Goal: Task Accomplishment & Management: Complete application form

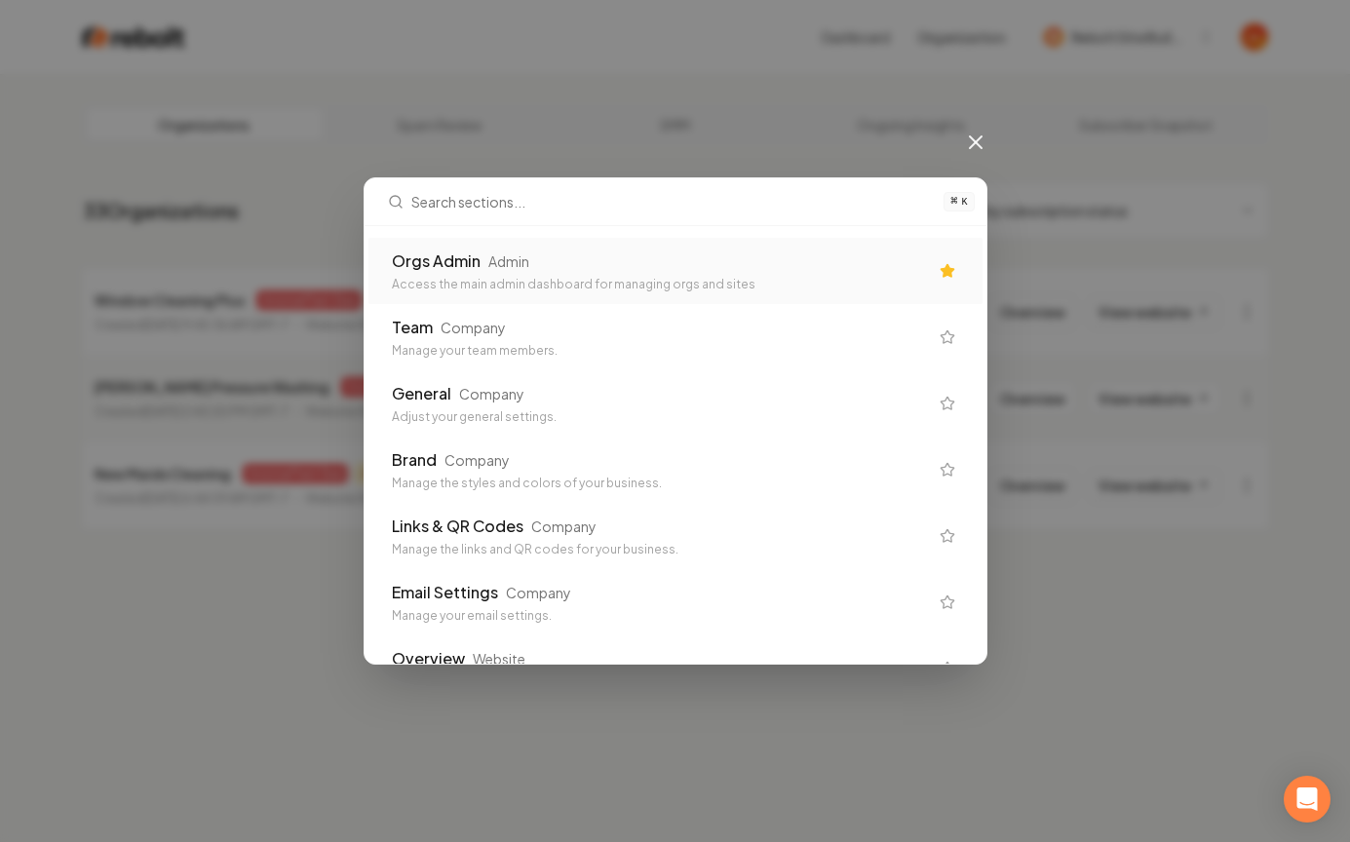
click at [636, 273] on div "Orgs Admin Admin Access the main admin dashboard for managing orgs and sites" at bounding box center [660, 270] width 536 height 43
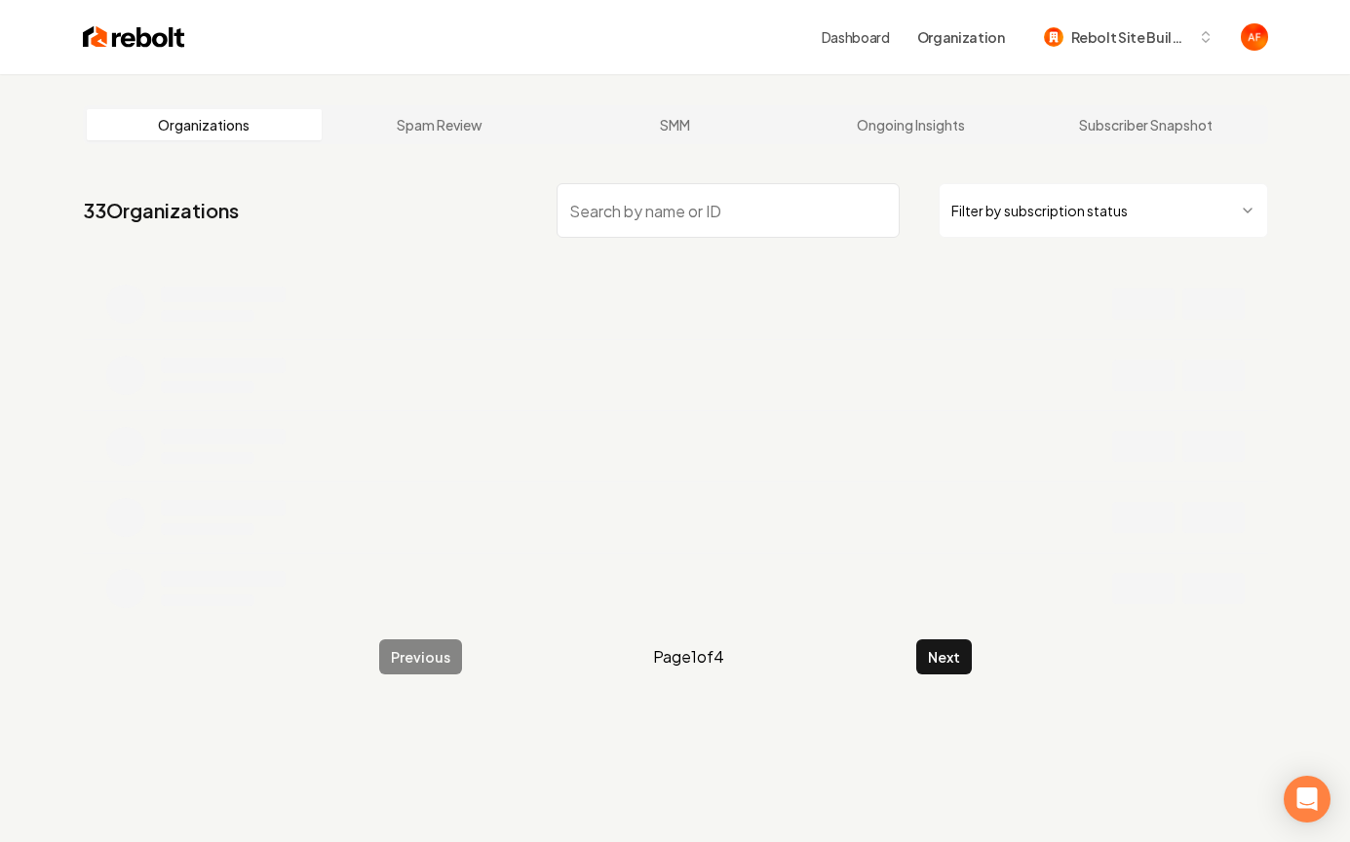
click at [664, 224] on input "search" at bounding box center [727, 210] width 343 height 55
click at [589, 210] on input "mjs" at bounding box center [727, 210] width 343 height 55
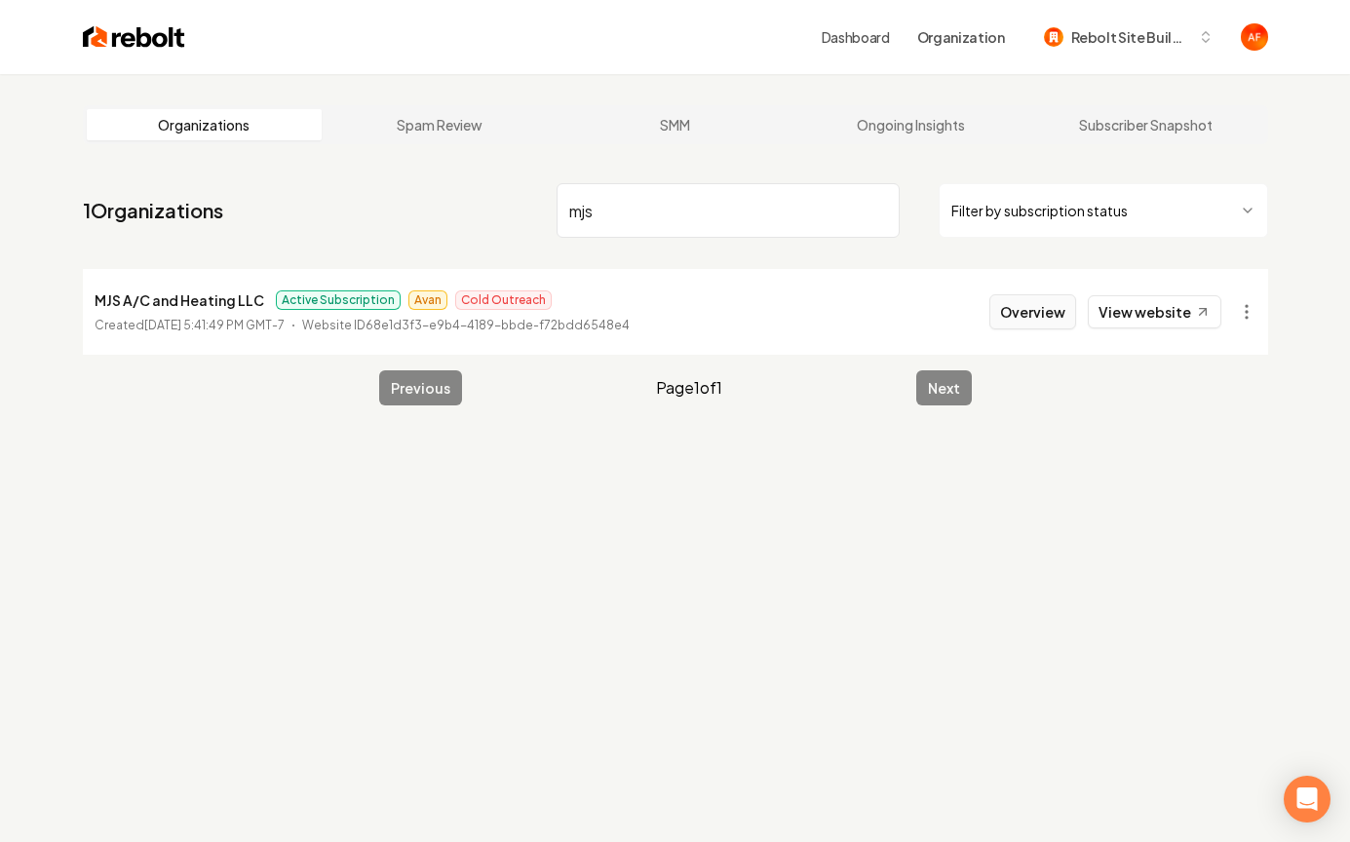
type input "mjs"
click at [1049, 305] on button "Overview" at bounding box center [1032, 311] width 87 height 35
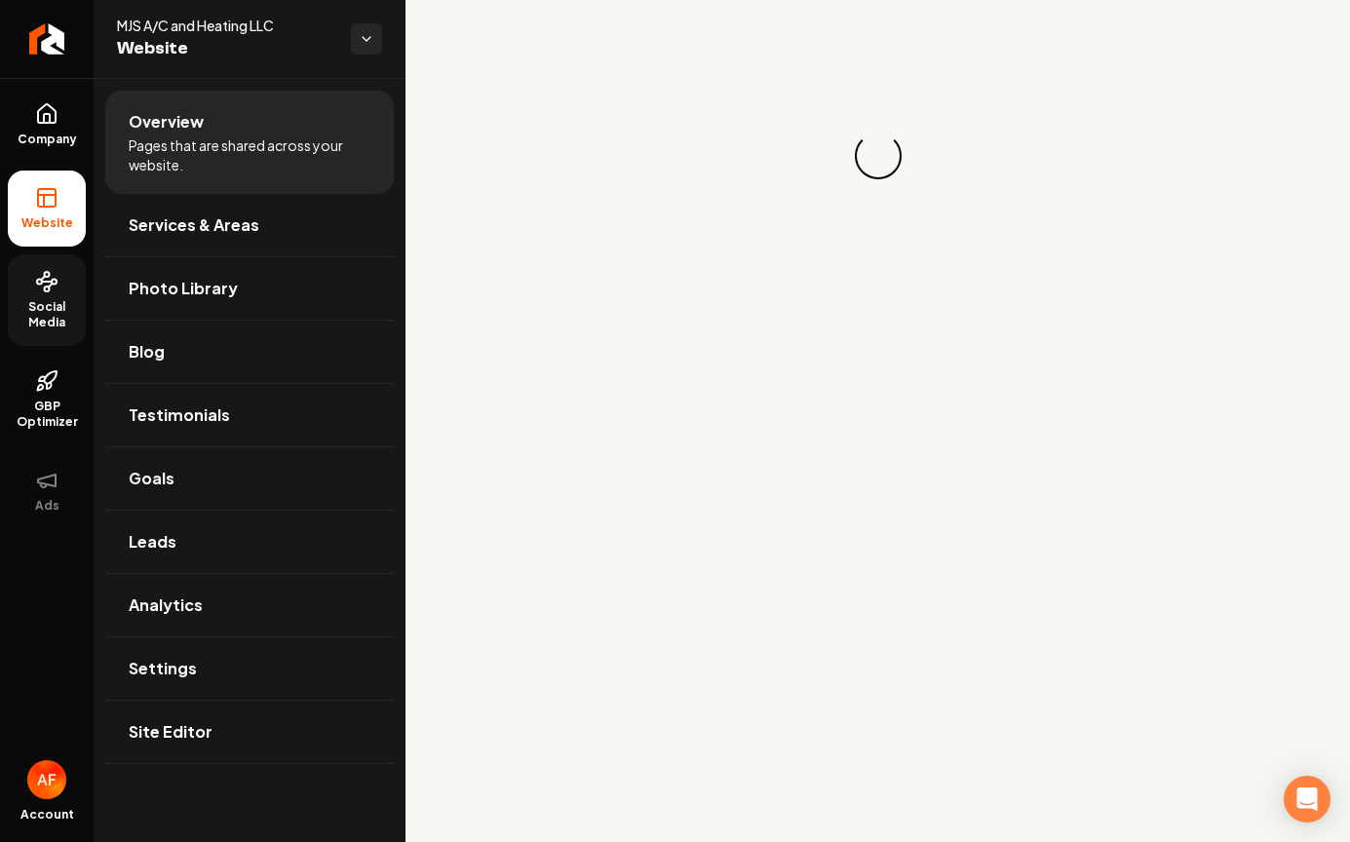
click at [49, 323] on span "Social Media" at bounding box center [47, 314] width 78 height 31
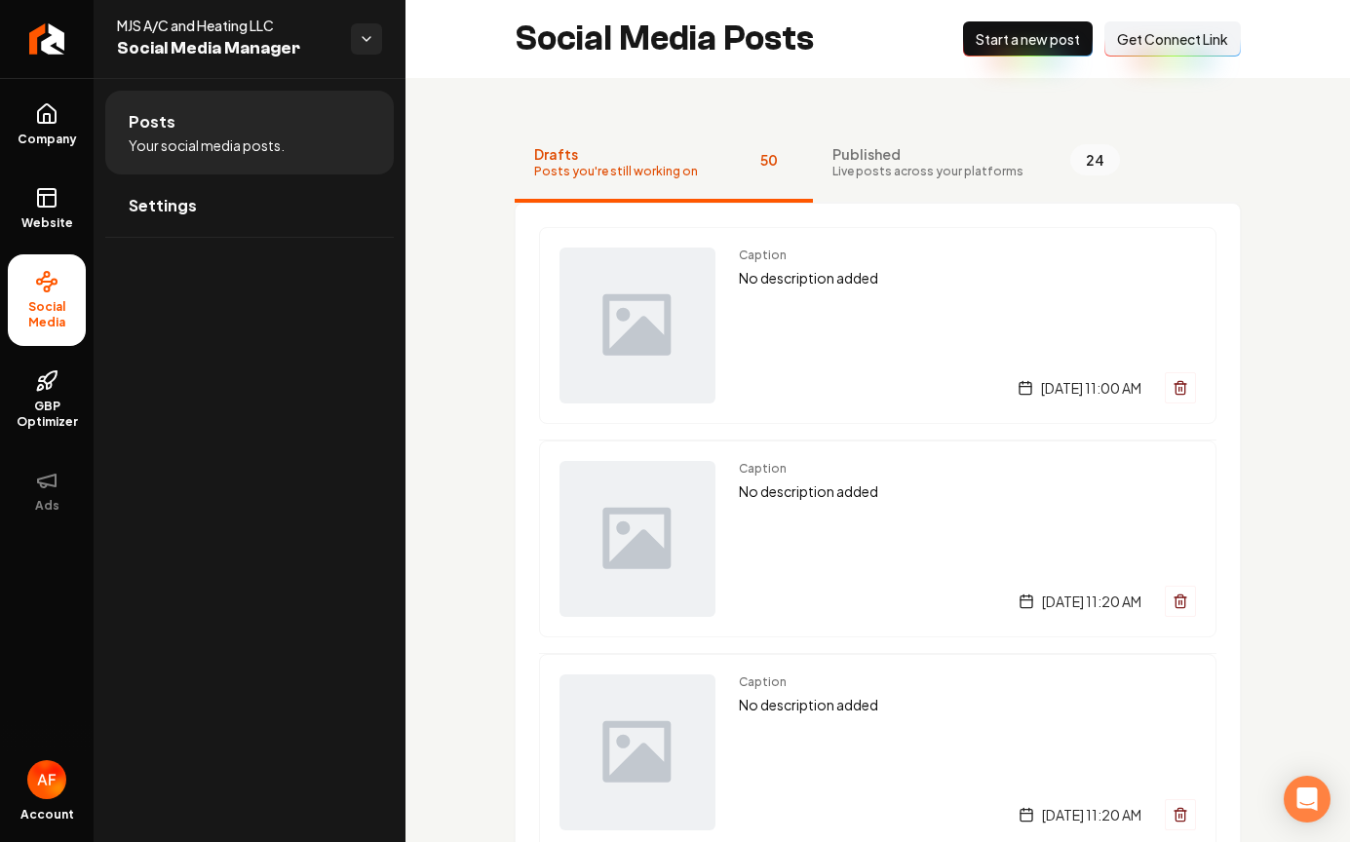
click at [1130, 45] on span "Get Connect Link" at bounding box center [1172, 38] width 111 height 19
click at [309, 196] on link "Settings" at bounding box center [249, 205] width 288 height 62
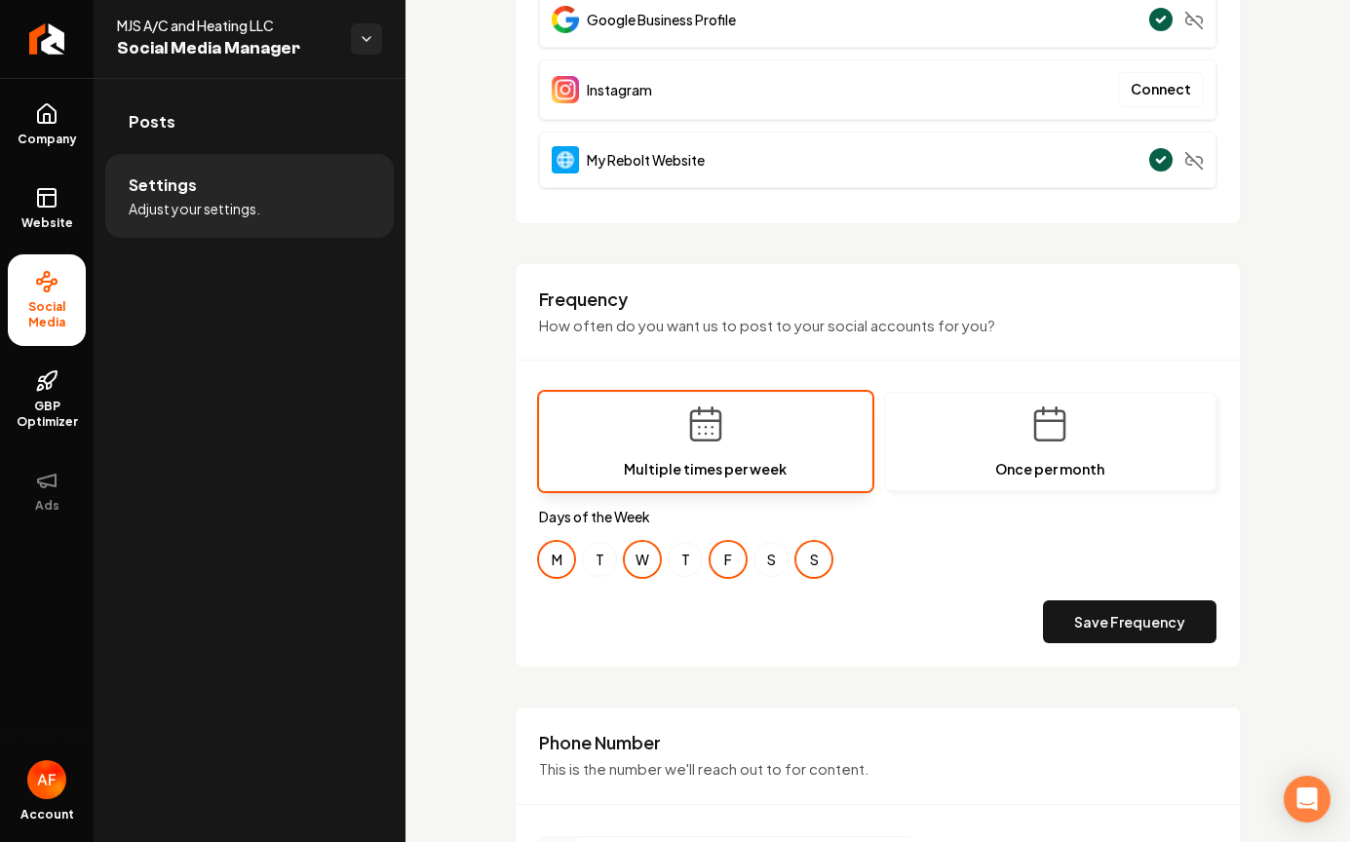
scroll to position [362, 0]
click at [221, 150] on link "Posts" at bounding box center [249, 122] width 288 height 62
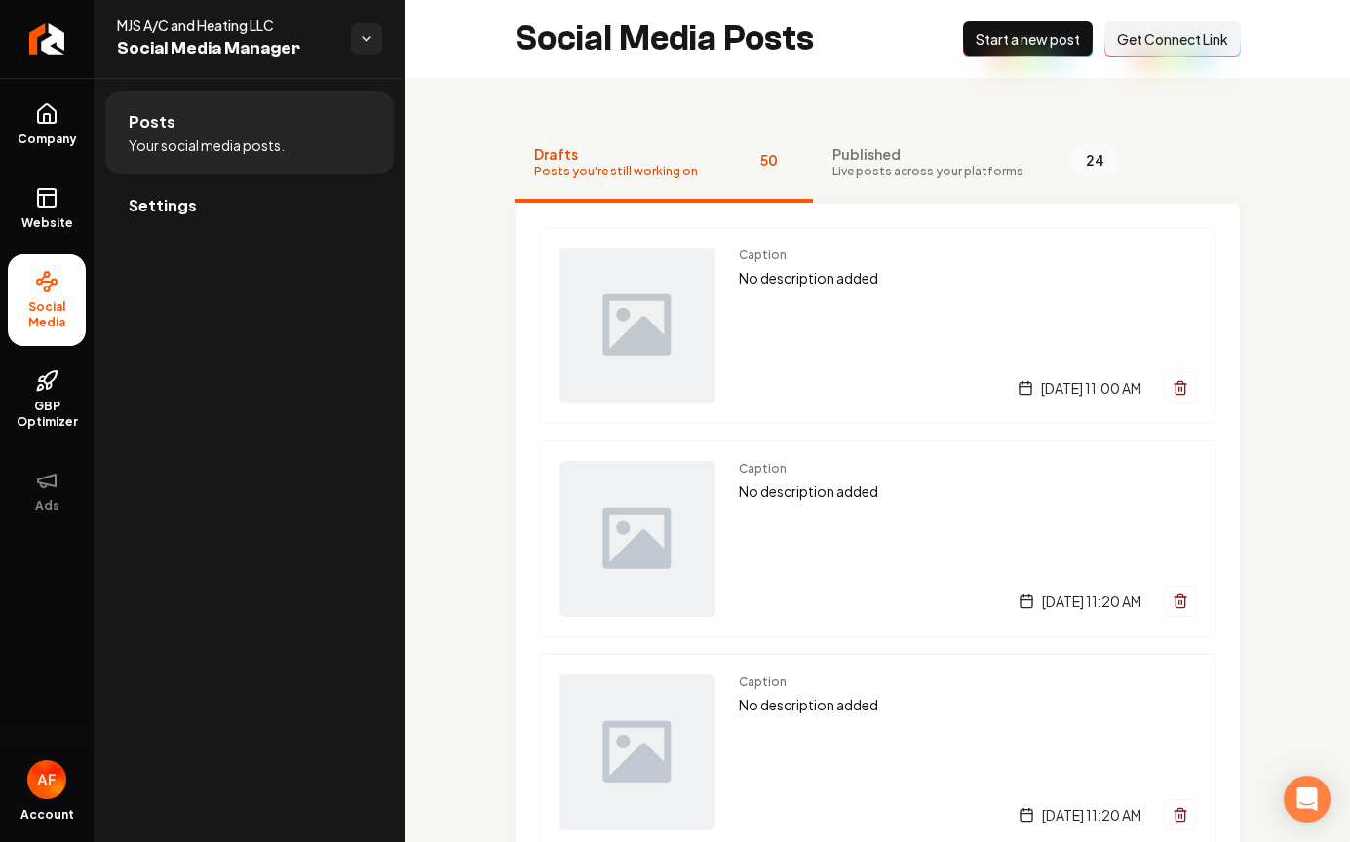
click at [928, 176] on span "Live posts across your platforms" at bounding box center [927, 172] width 191 height 16
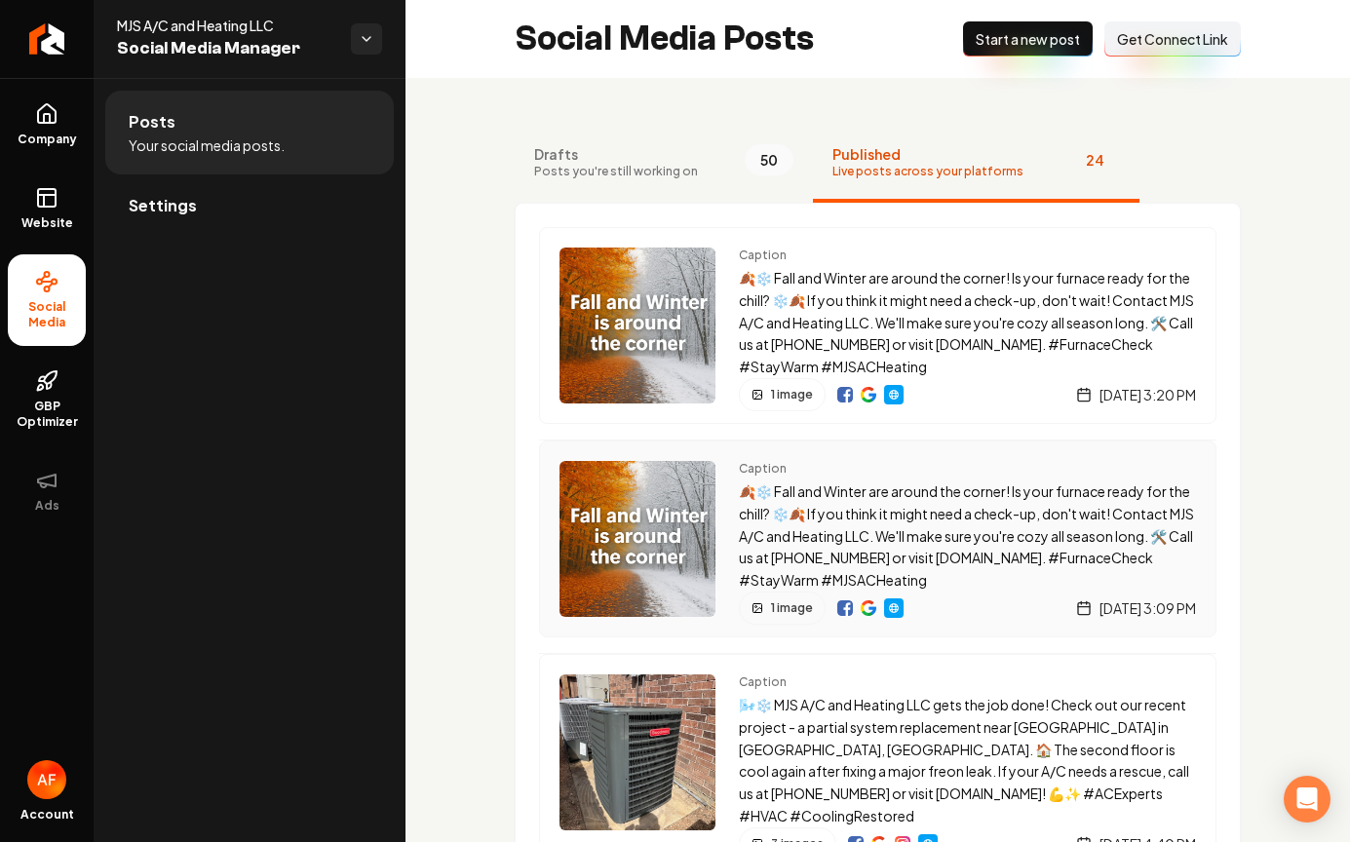
click at [958, 564] on p "🍂❄️ Fall and Winter are around the corner! Is your furnace ready for the chill?…" at bounding box center [967, 535] width 457 height 111
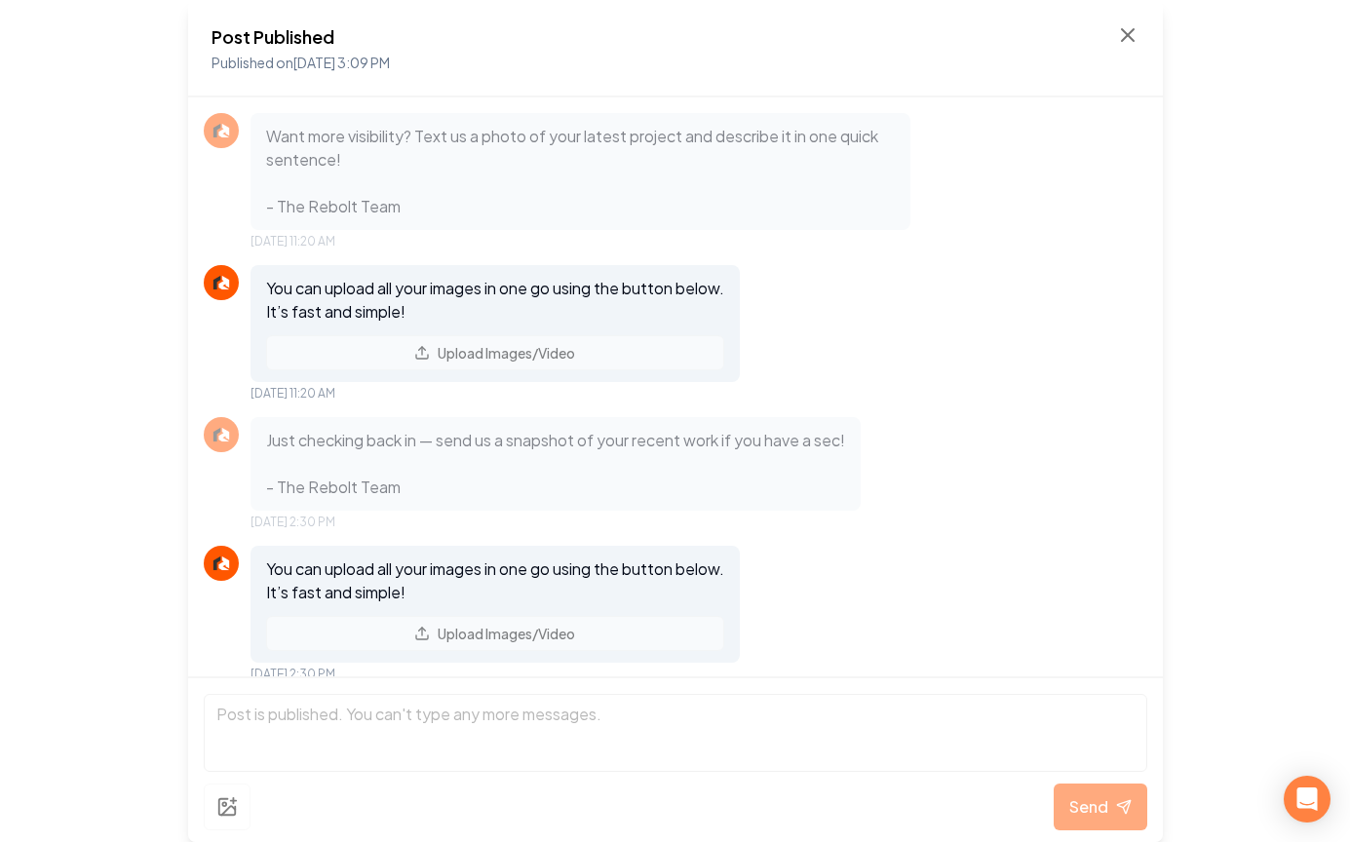
scroll to position [856, 0]
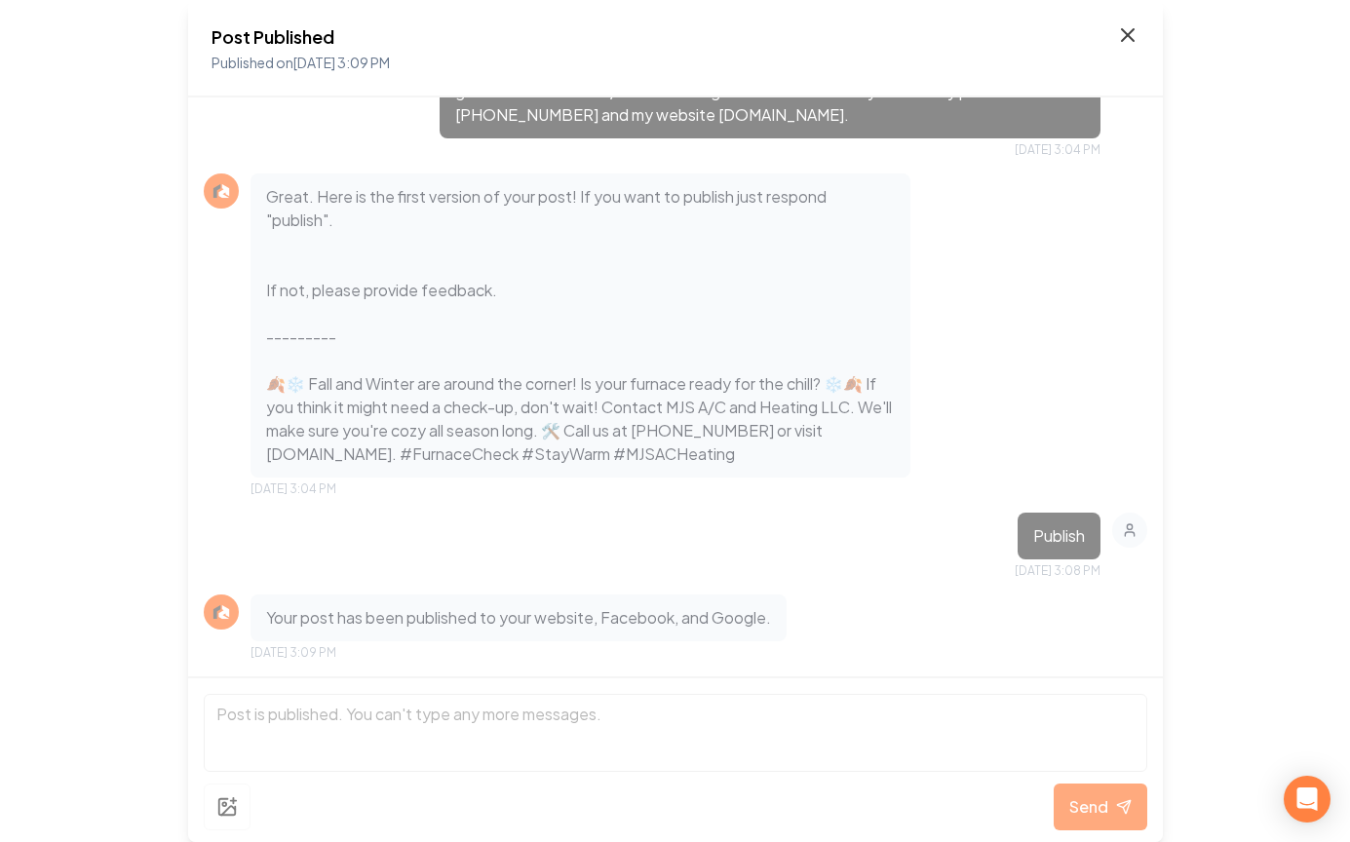
click at [1130, 35] on icon at bounding box center [1127, 34] width 23 height 23
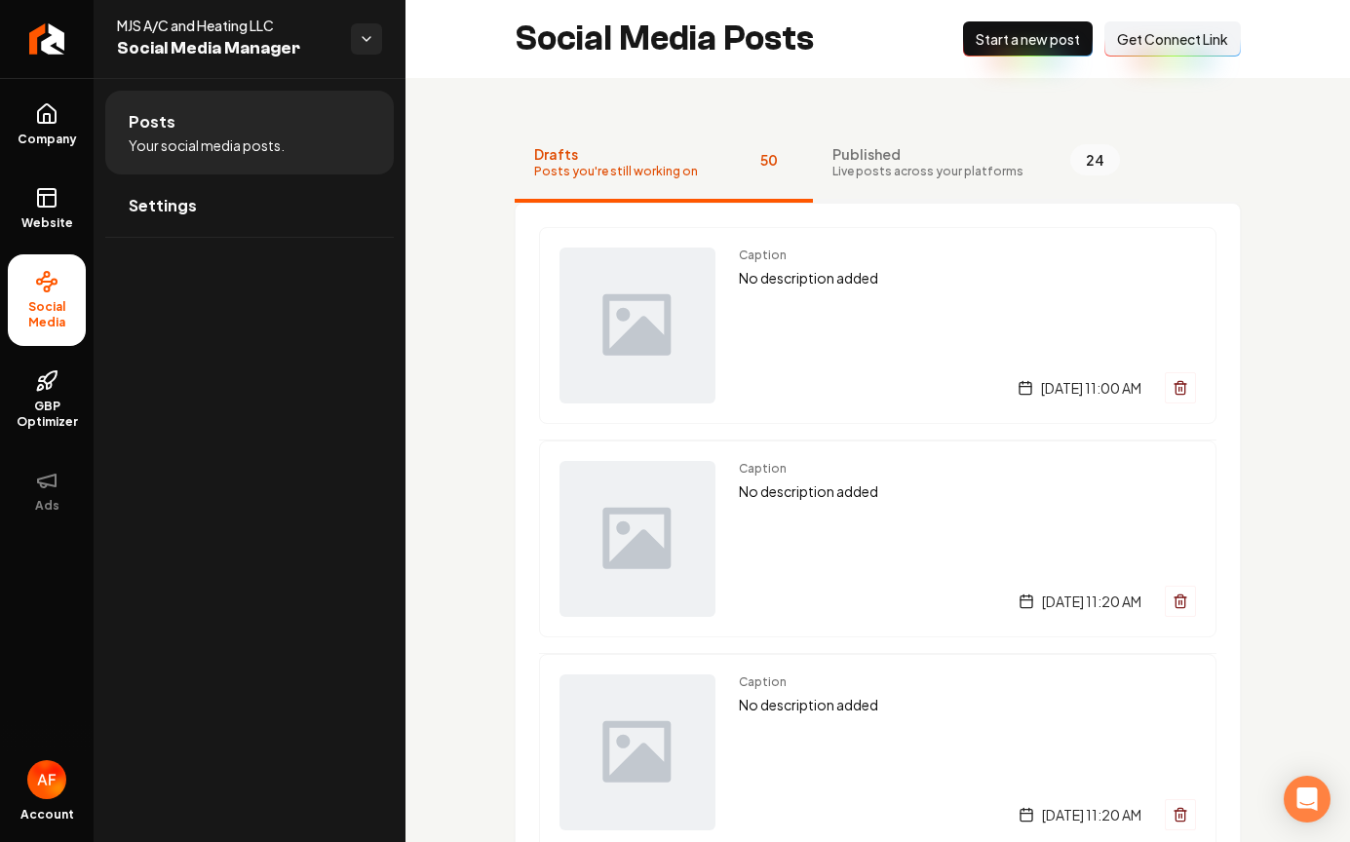
click at [1003, 177] on button "Published Live posts across your platforms 24" at bounding box center [976, 164] width 326 height 78
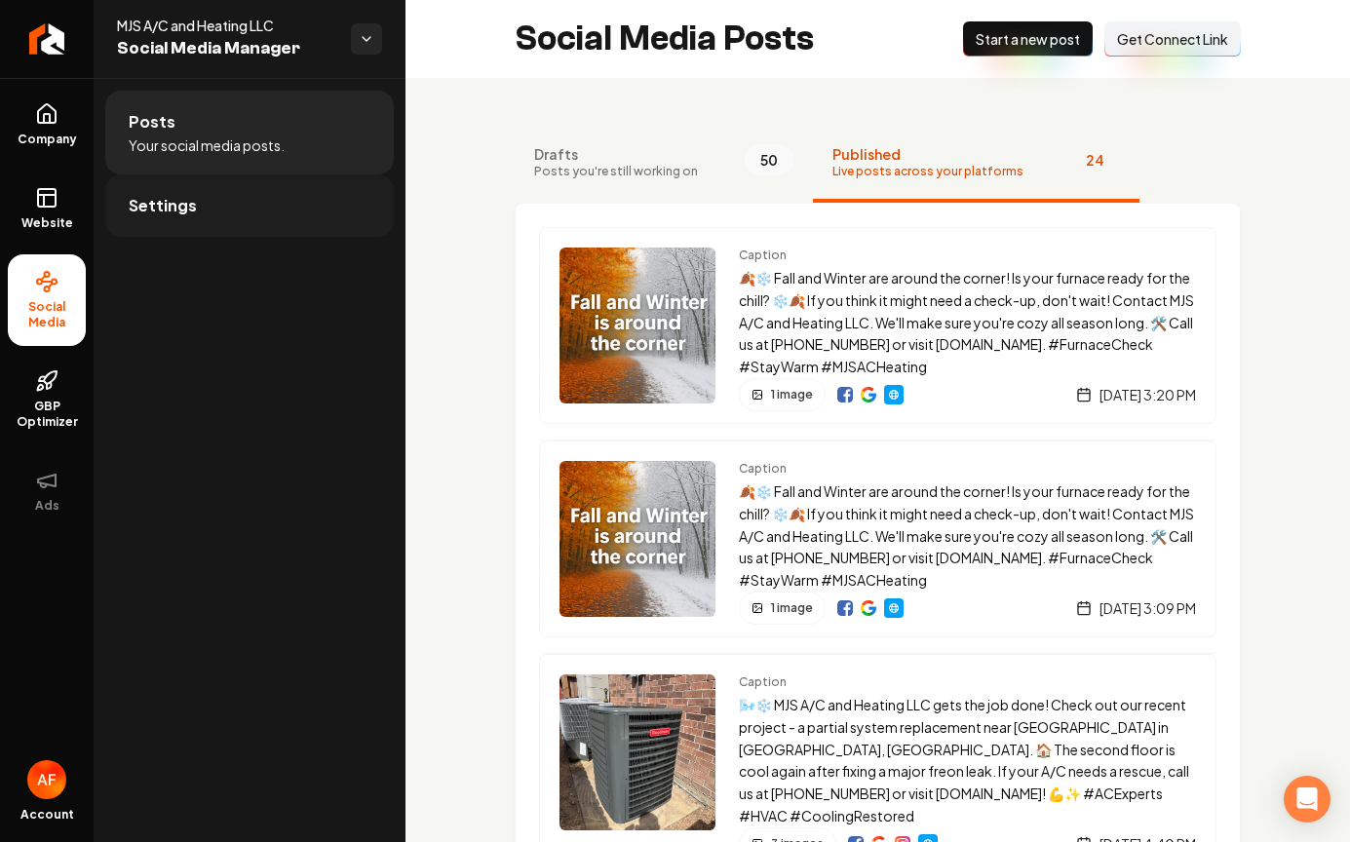
click at [232, 194] on link "Settings" at bounding box center [249, 205] width 288 height 62
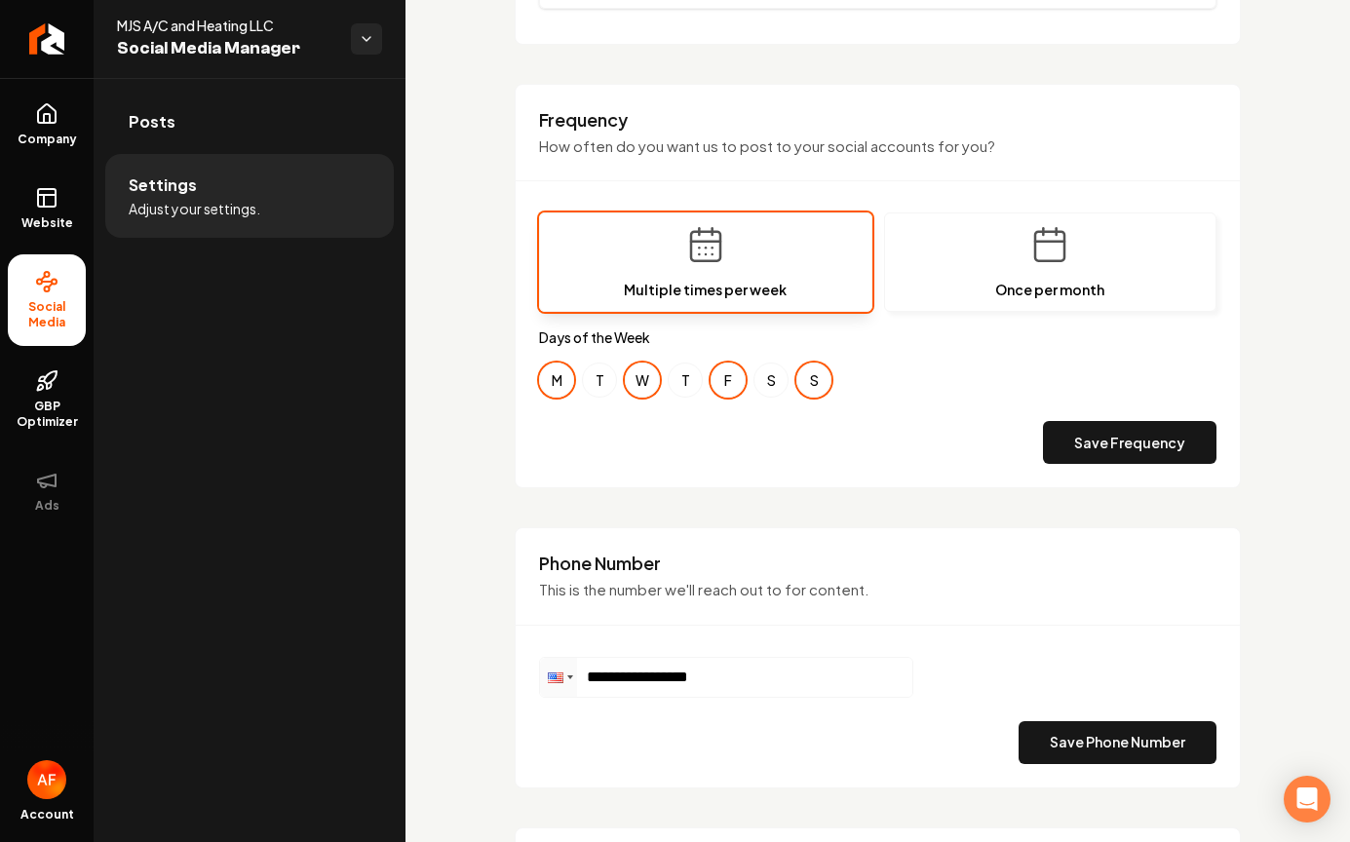
scroll to position [906, 0]
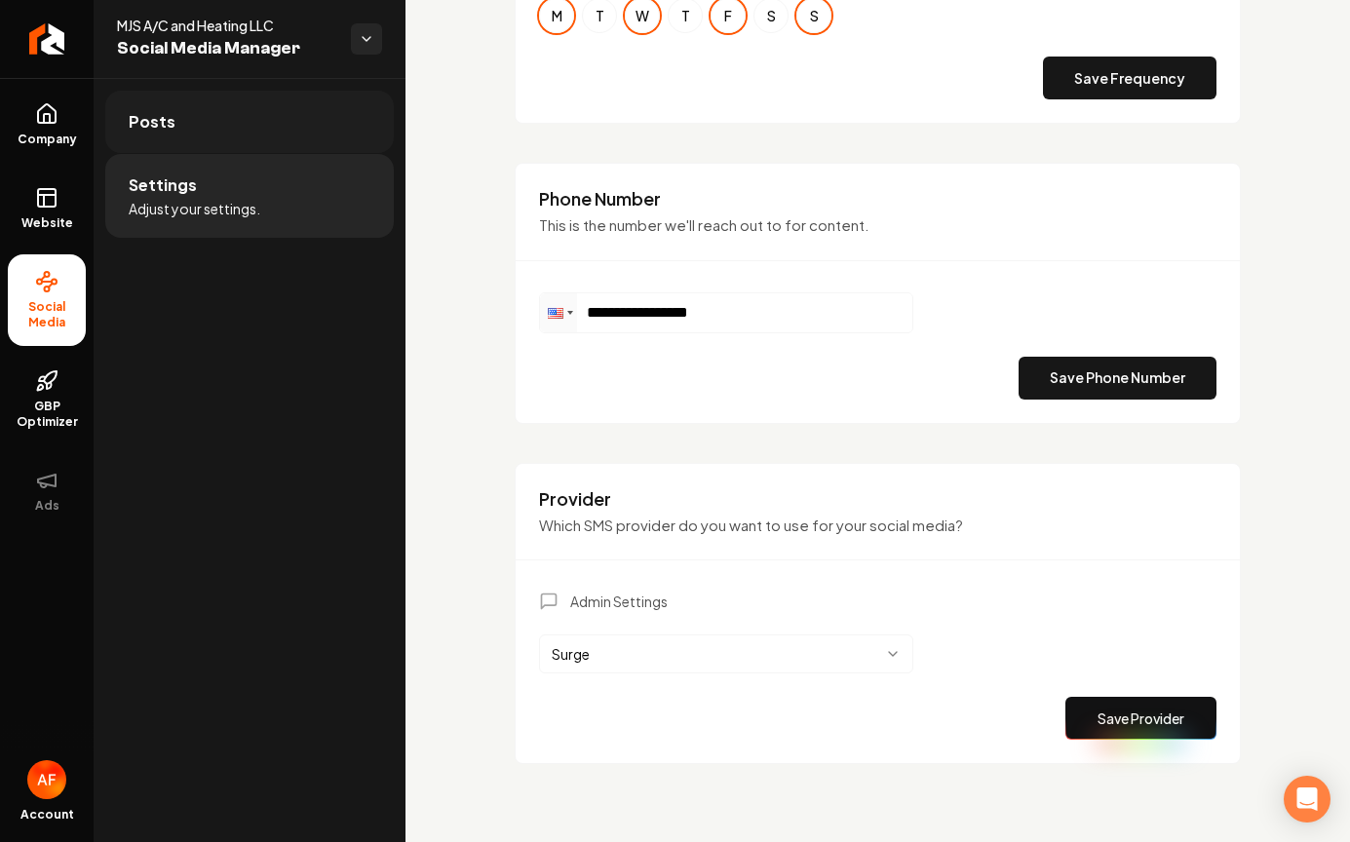
click at [211, 144] on link "Posts" at bounding box center [249, 122] width 288 height 62
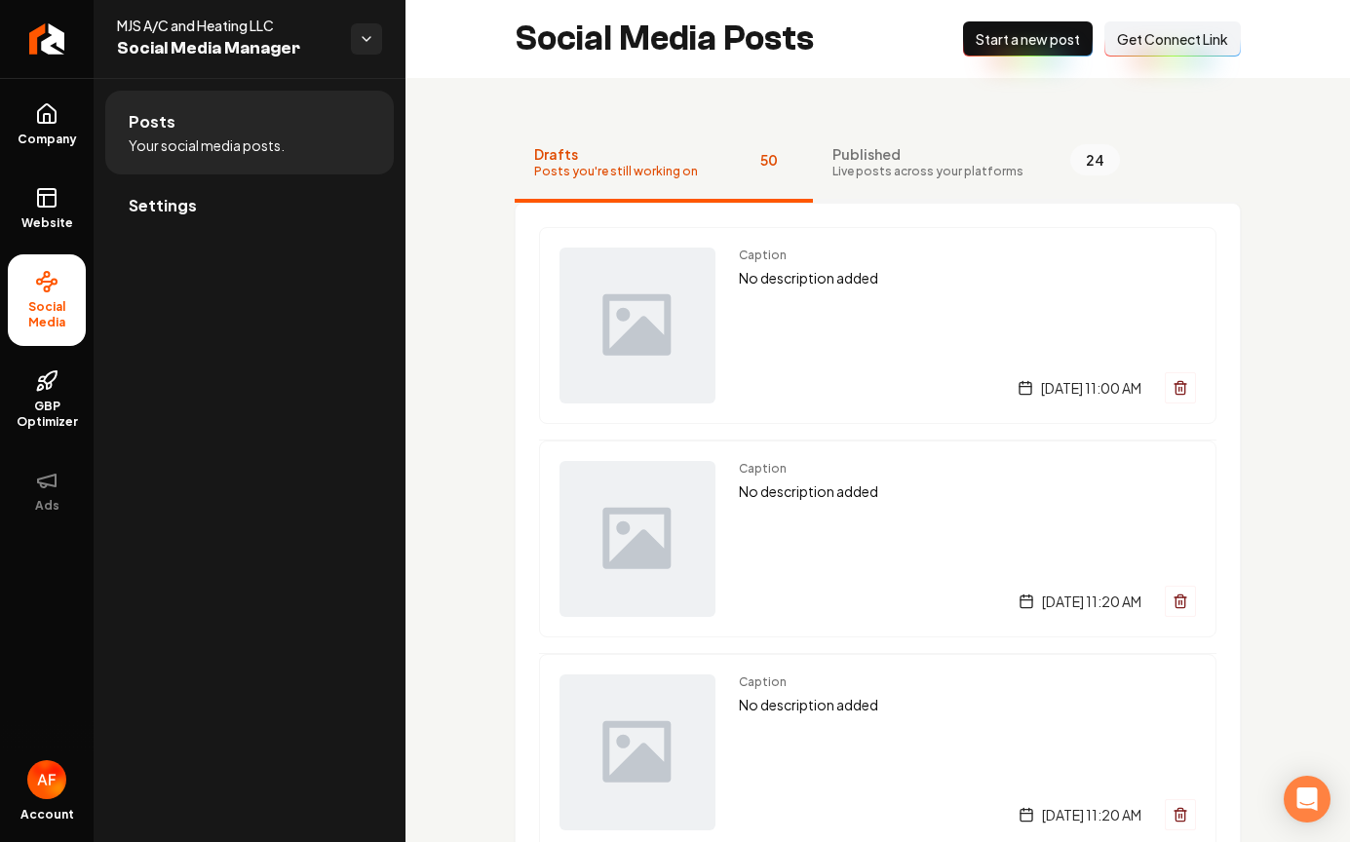
click at [932, 171] on span "Live posts across your platforms" at bounding box center [927, 172] width 191 height 16
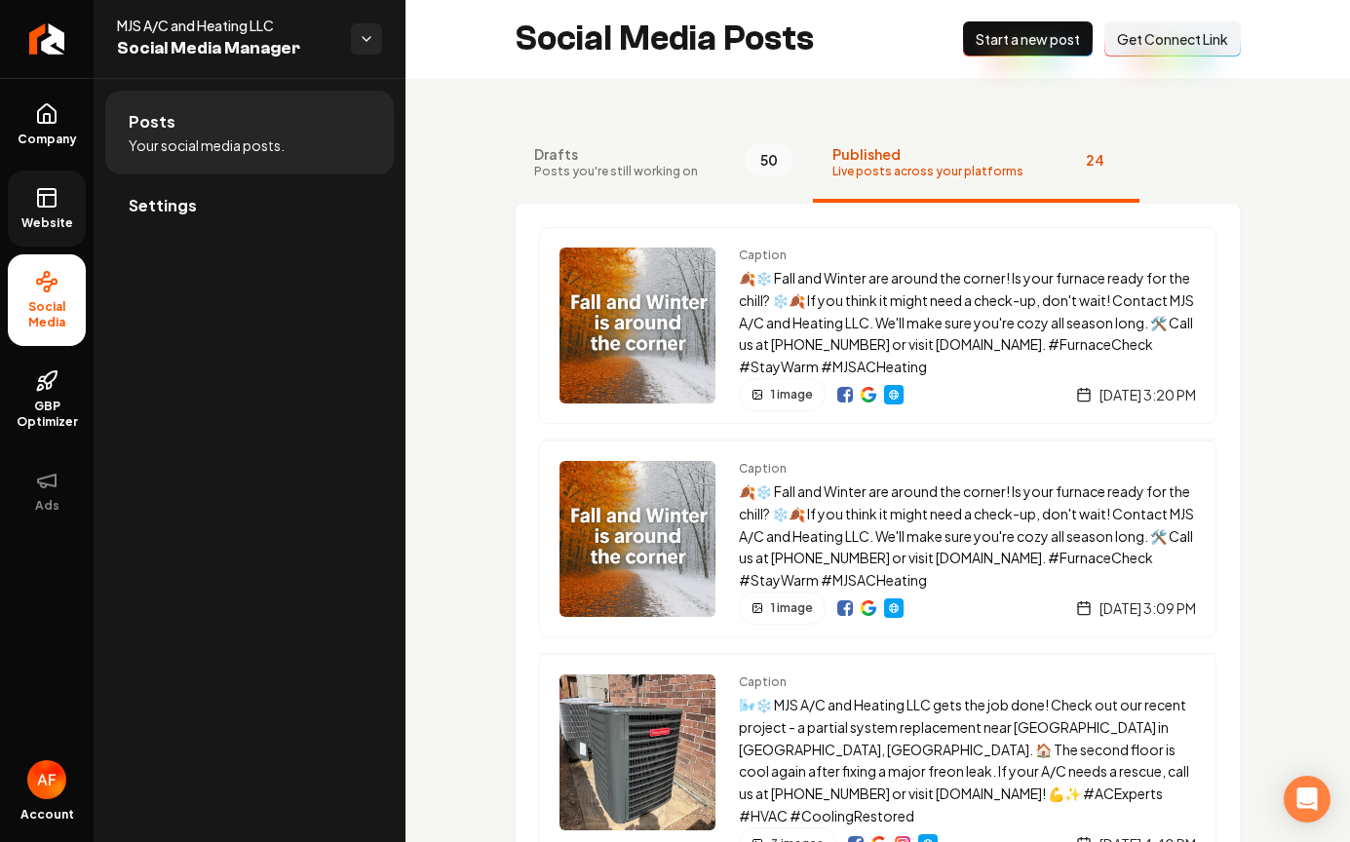
click at [49, 211] on link "Website" at bounding box center [47, 209] width 78 height 76
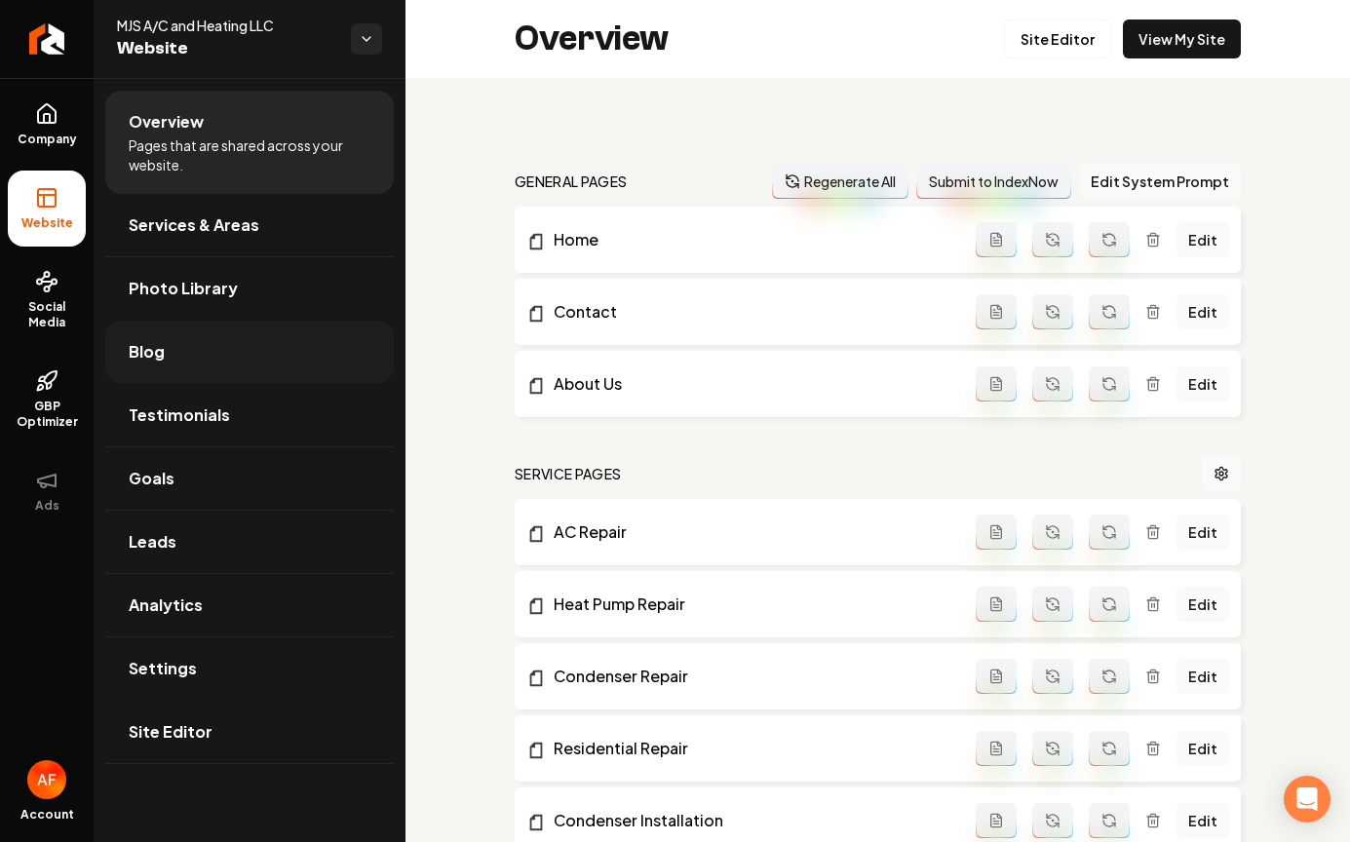
click at [184, 349] on link "Blog" at bounding box center [249, 352] width 288 height 62
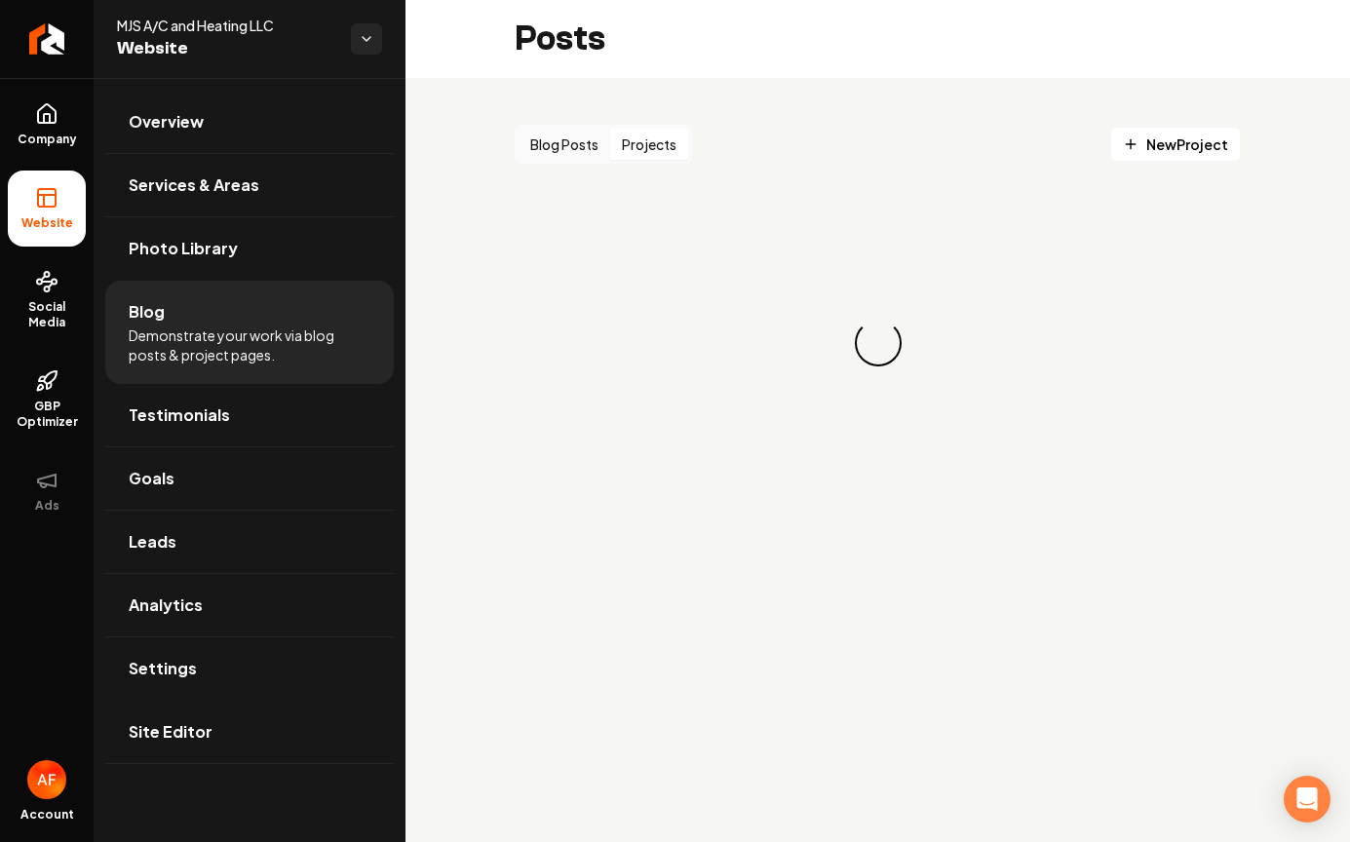
click at [653, 133] on button "Projects" at bounding box center [649, 144] width 78 height 31
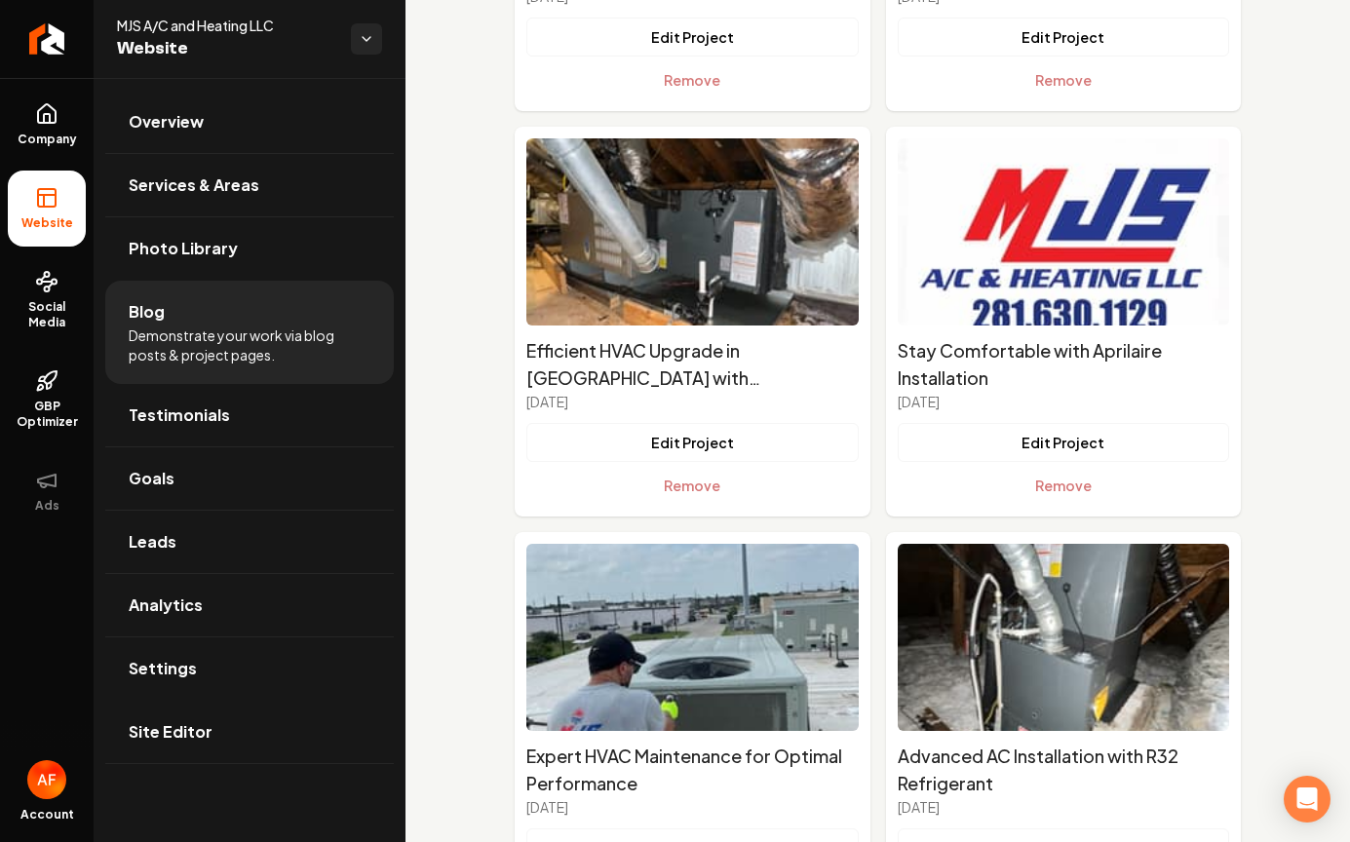
scroll to position [4241, 0]
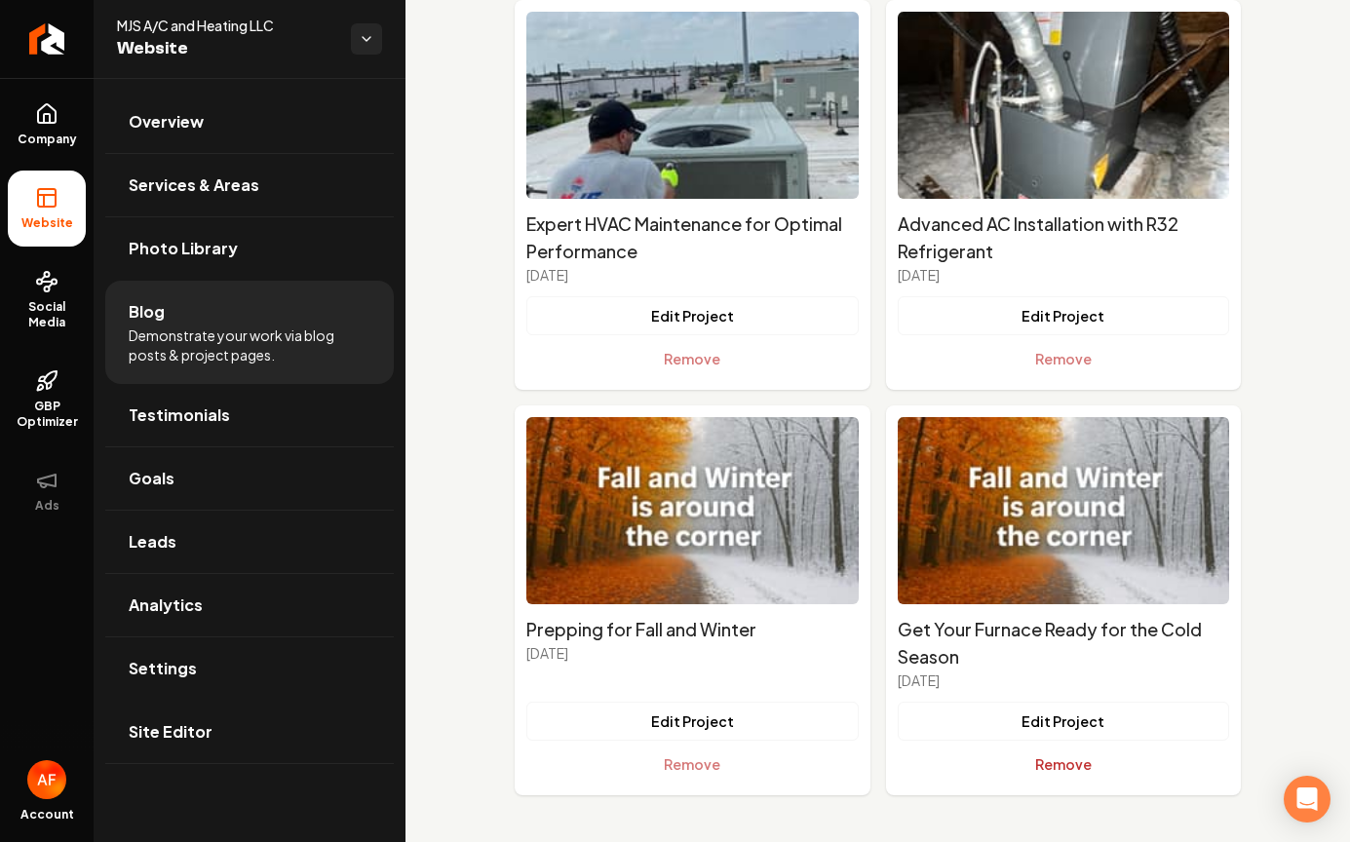
click at [1119, 767] on button "Remove" at bounding box center [1064, 764] width 332 height 39
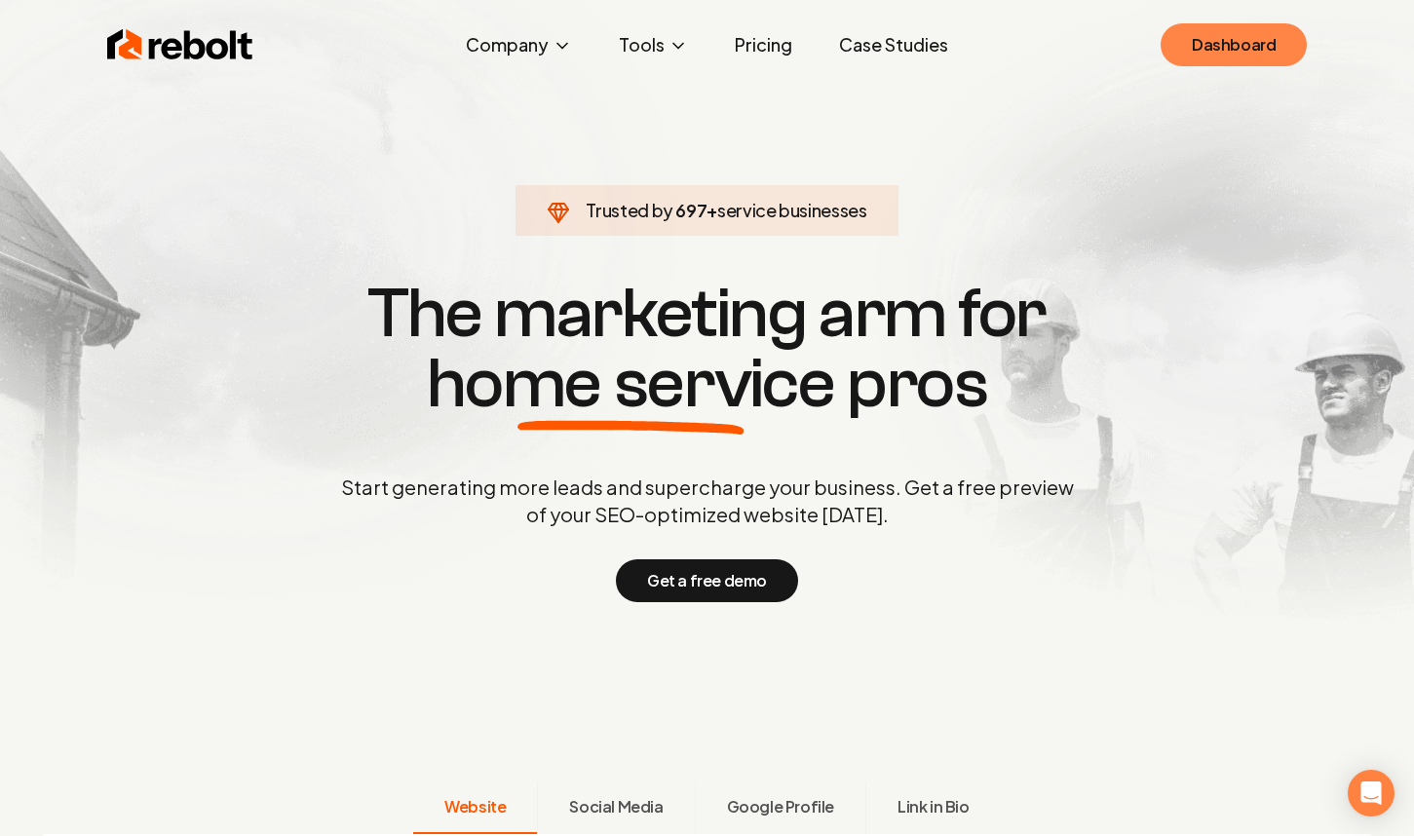
click at [1234, 55] on link "Dashboard" at bounding box center [1234, 44] width 146 height 43
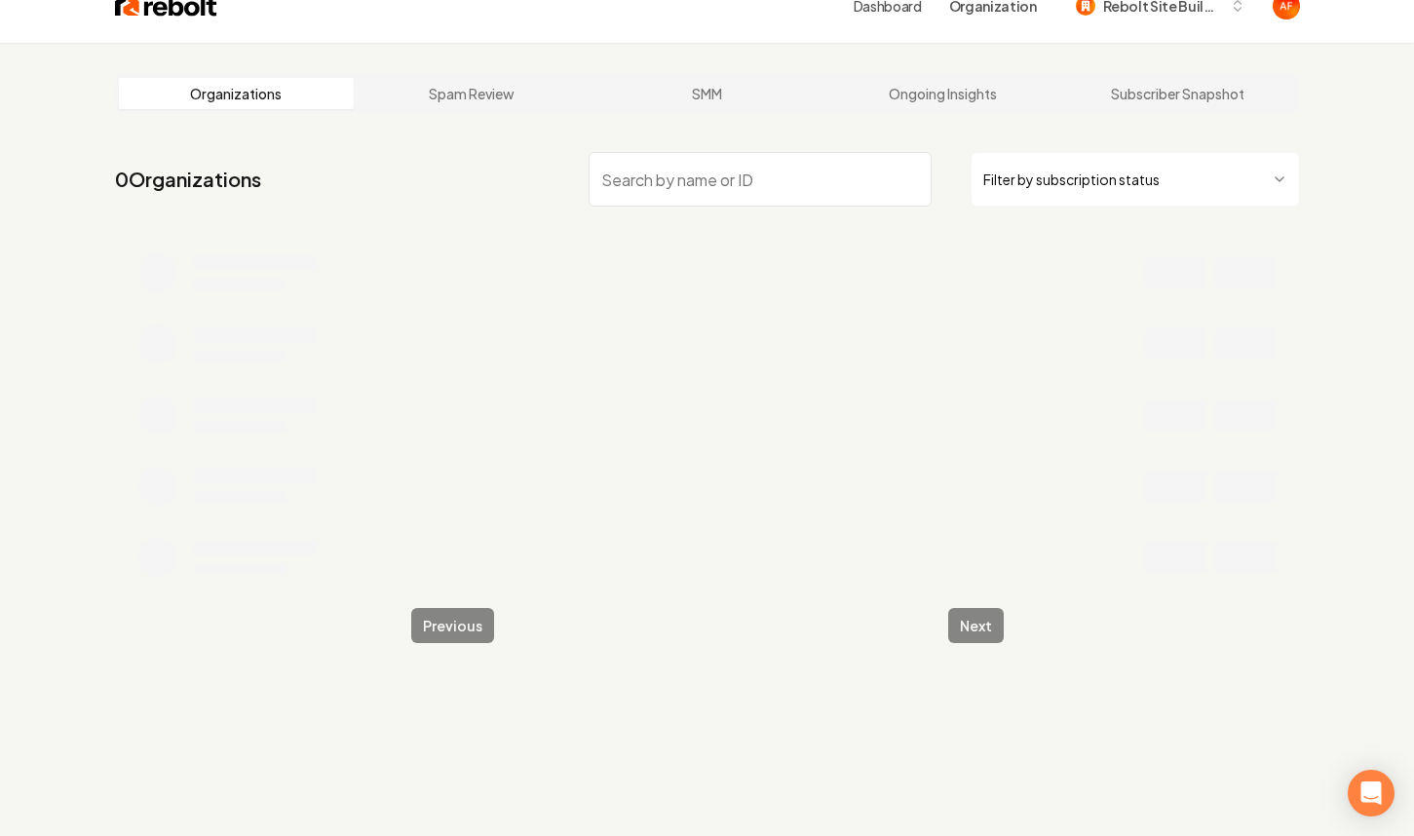
scroll to position [29, 0]
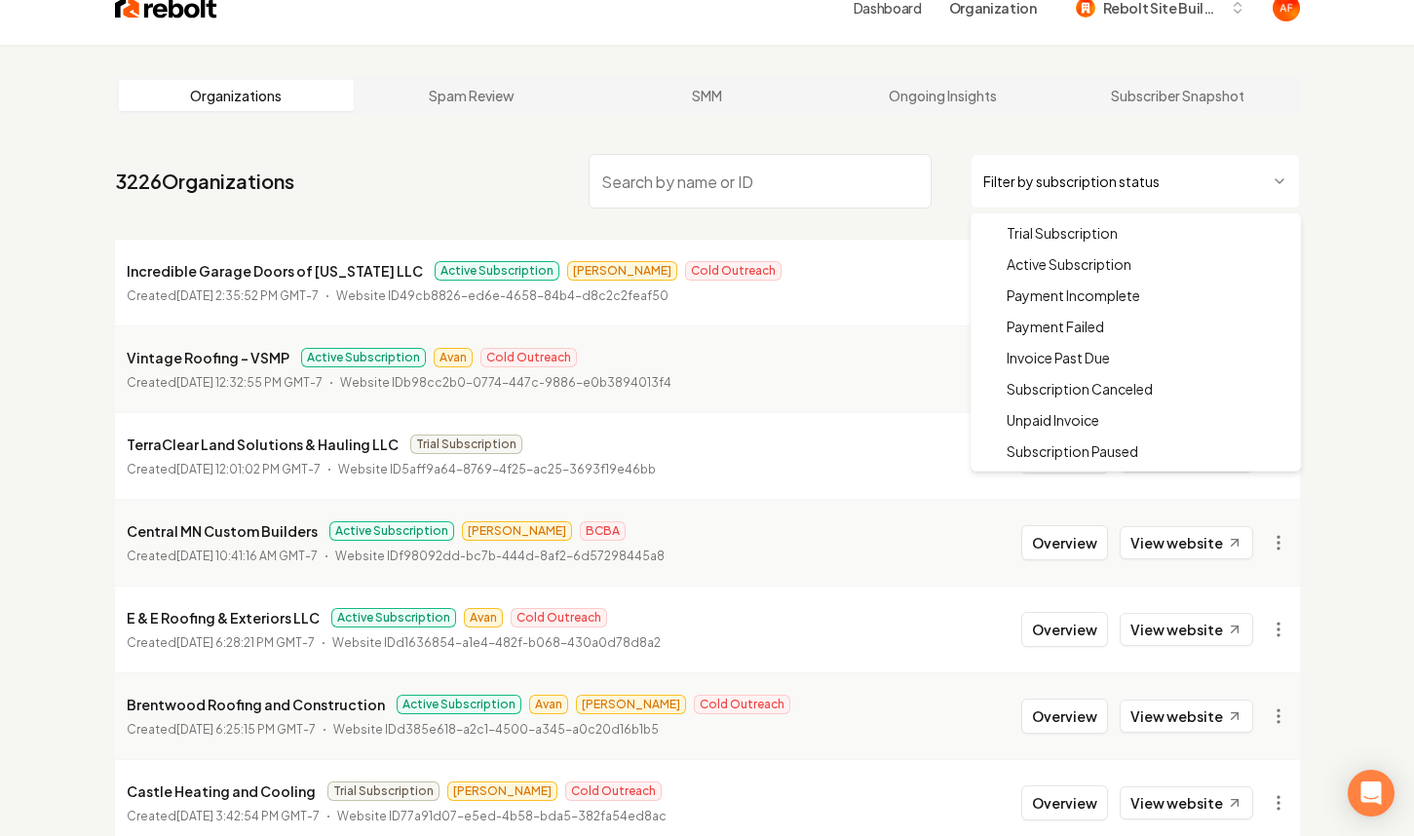
click at [1024, 178] on html "Dashboard Organization Rebolt Site Builder Organizations Spam Review SMM Ongoin…" at bounding box center [707, 389] width 1414 height 836
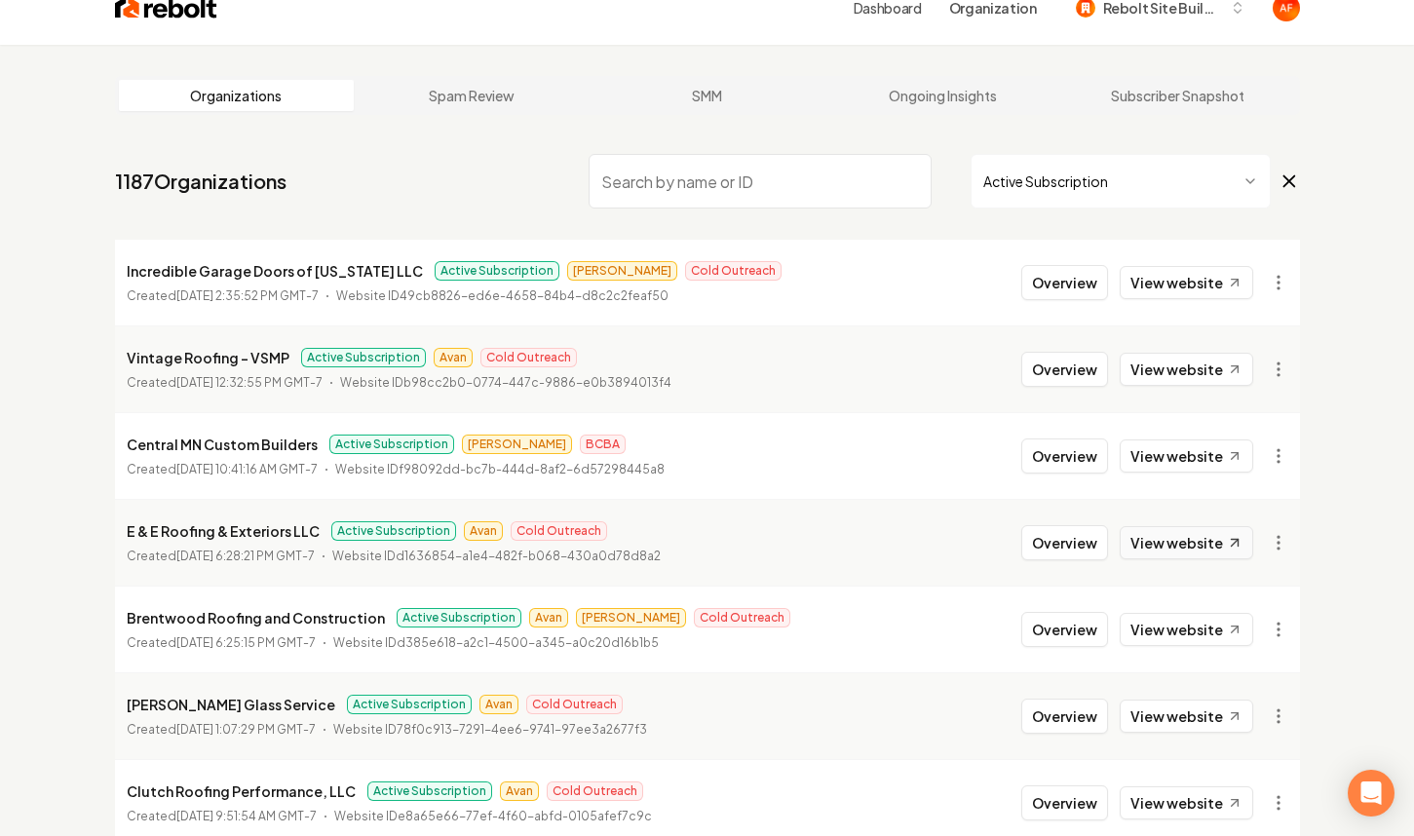
click at [1157, 556] on link "View website" at bounding box center [1187, 542] width 134 height 33
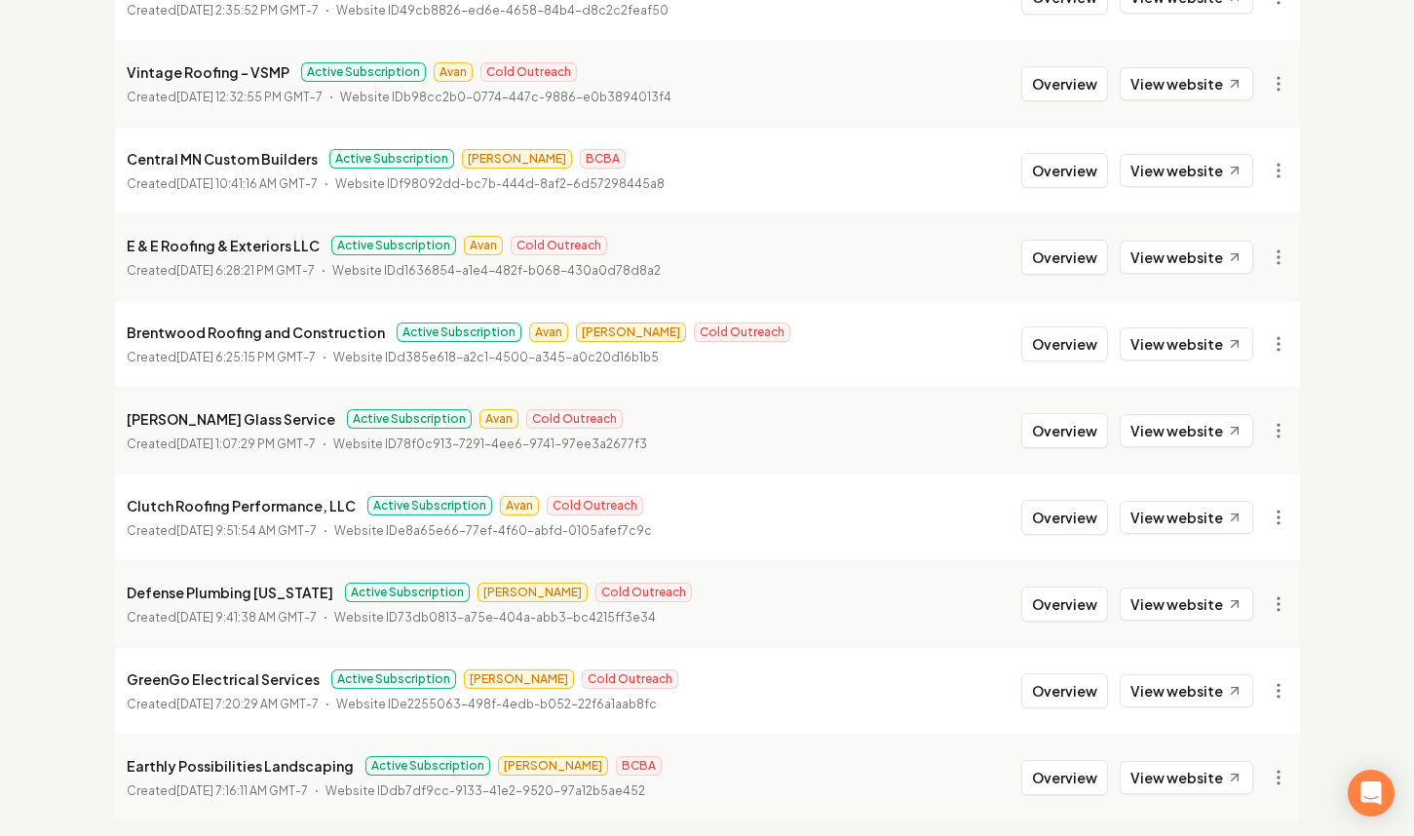
scroll to position [316, 0]
click at [1186, 518] on link "View website" at bounding box center [1187, 516] width 134 height 33
click at [1166, 73] on link "View website" at bounding box center [1187, 82] width 134 height 33
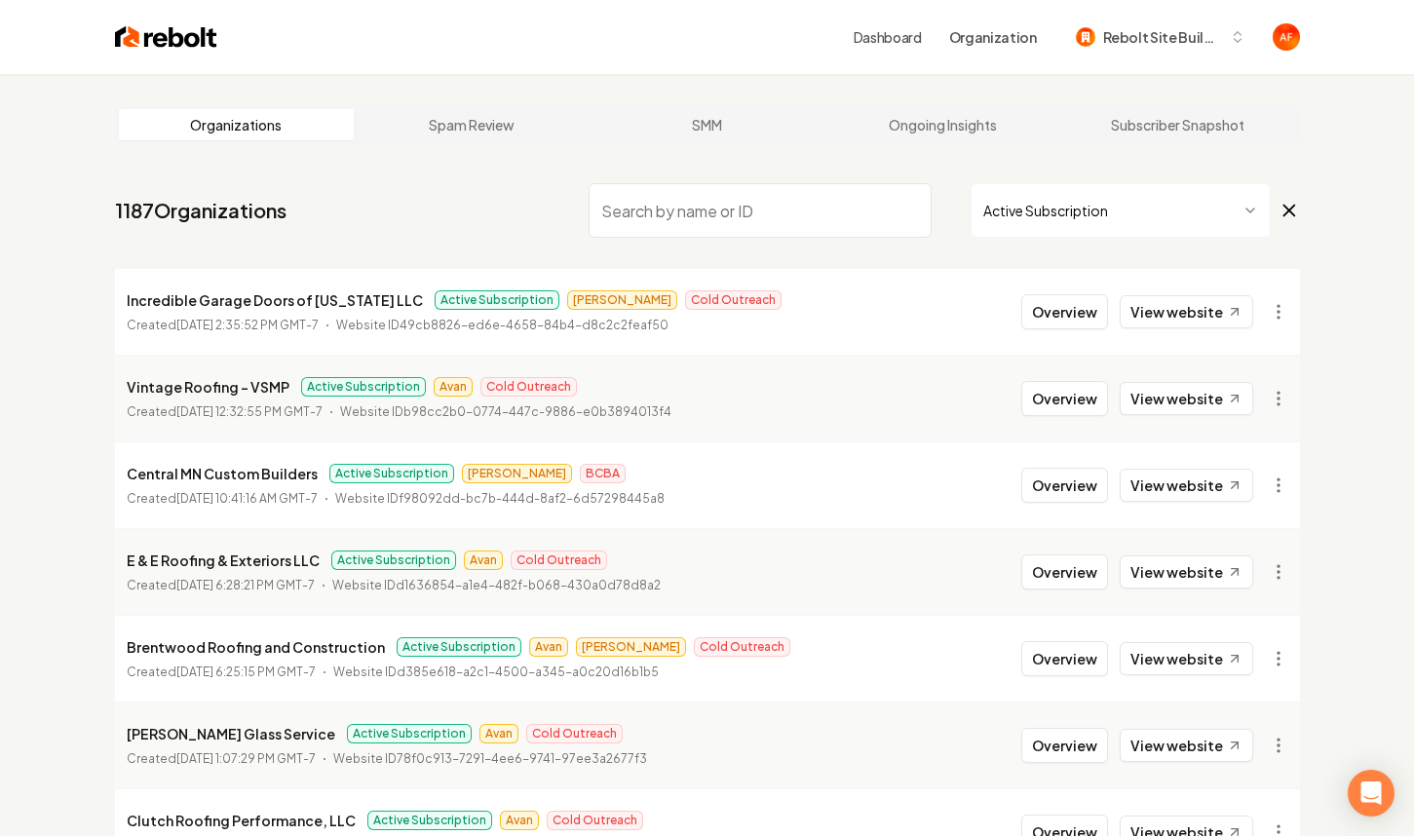
scroll to position [381, 0]
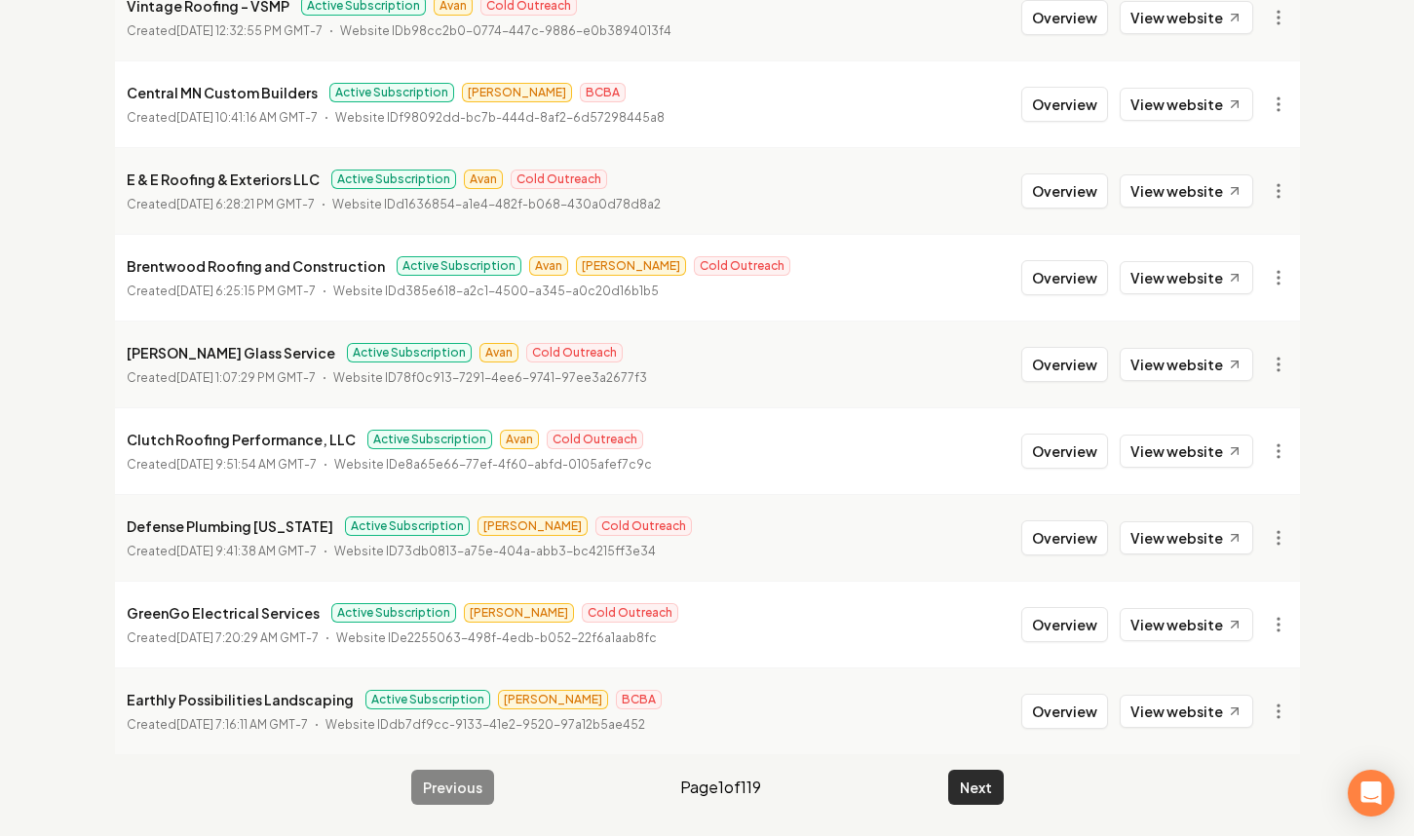
click at [974, 791] on button "Next" at bounding box center [976, 787] width 56 height 35
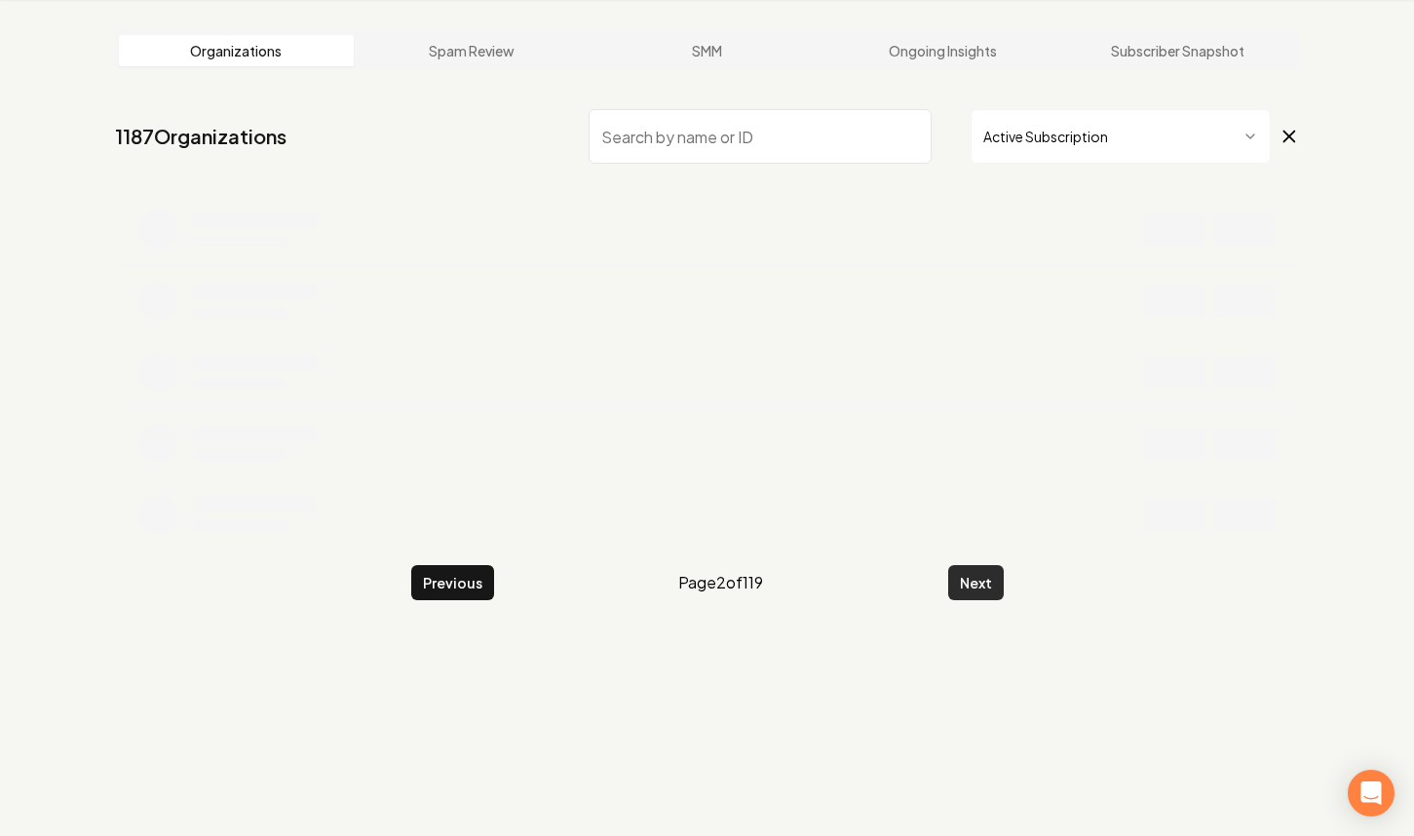
scroll to position [381, 0]
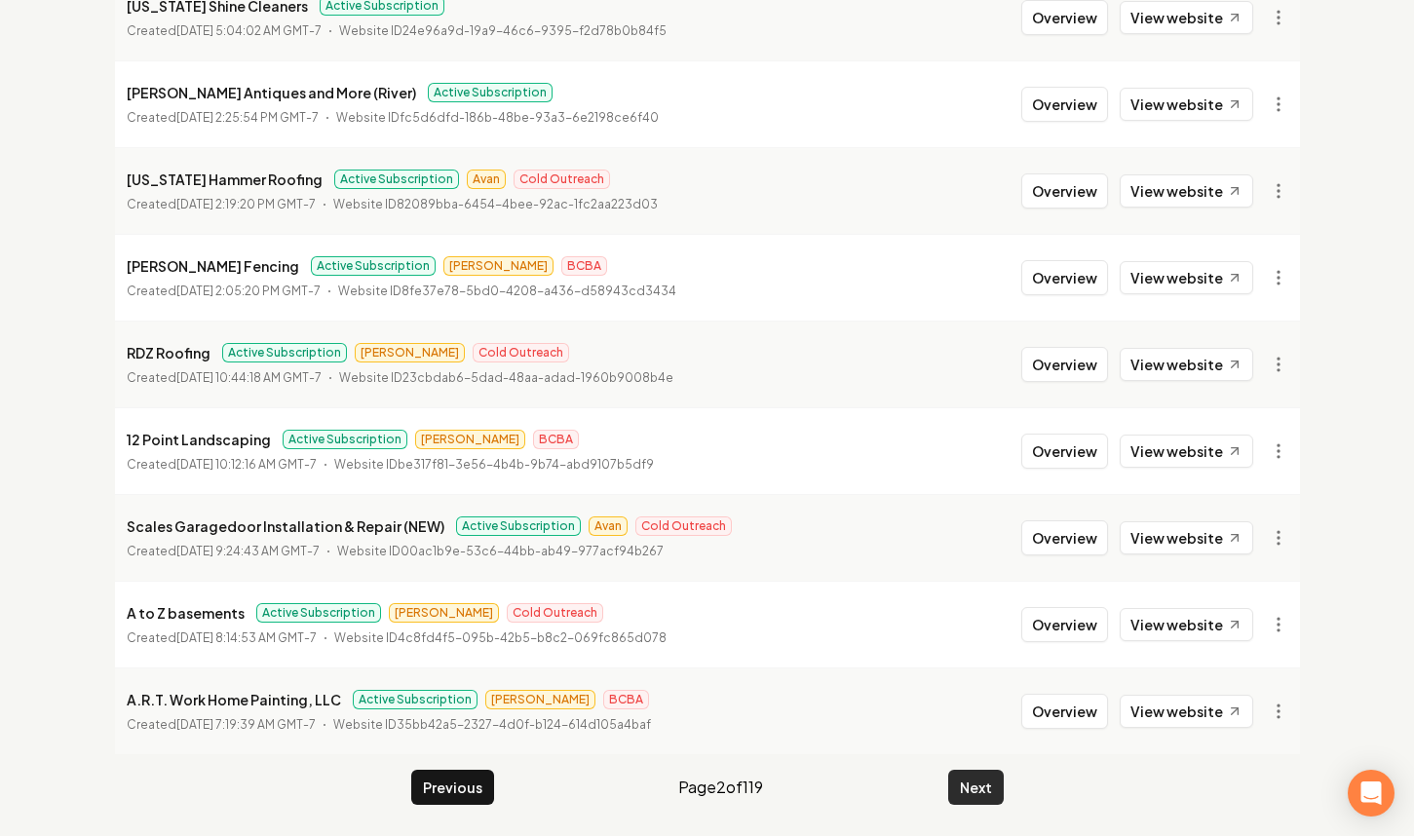
click at [974, 791] on button "Next" at bounding box center [976, 787] width 56 height 35
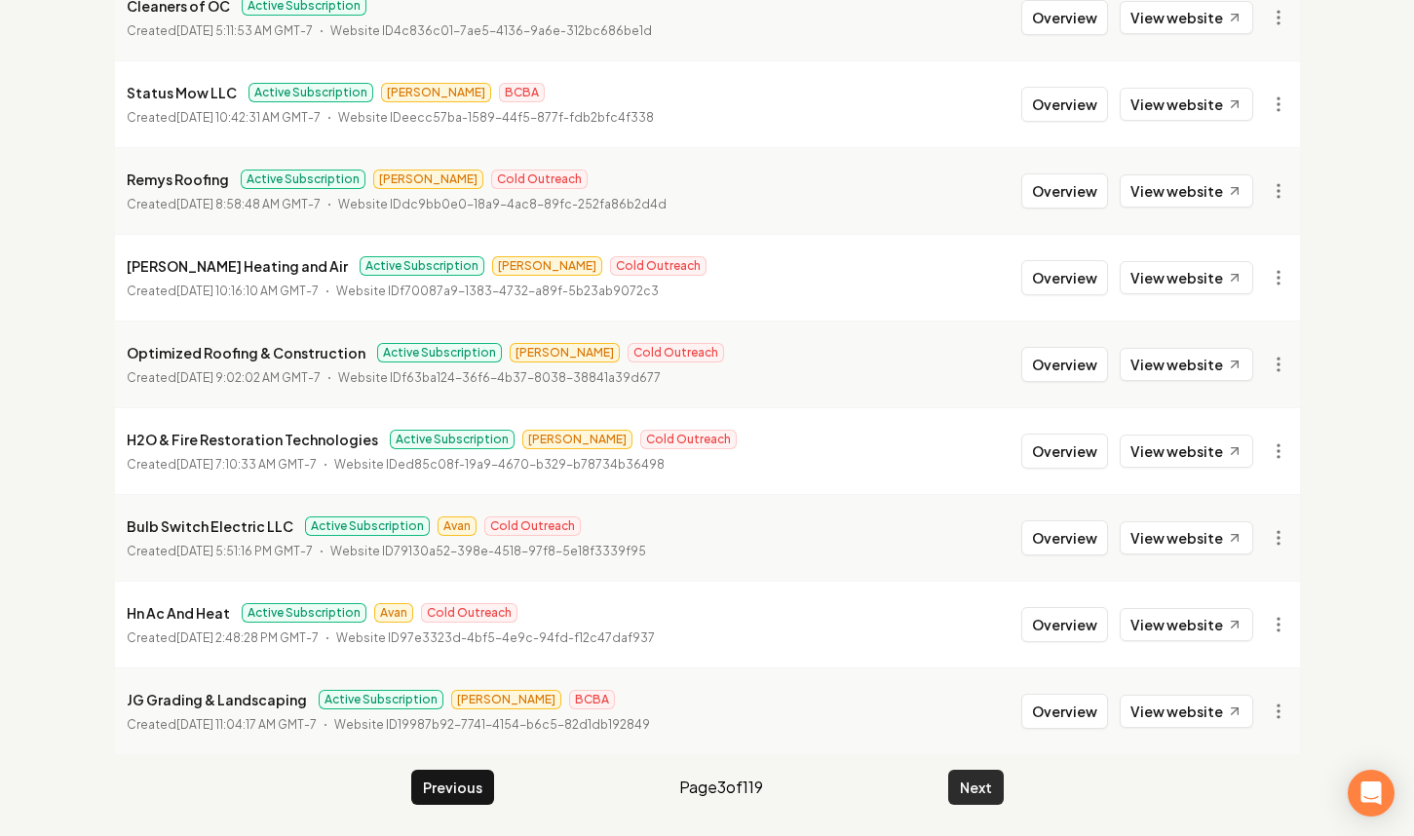
click at [974, 791] on button "Next" at bounding box center [976, 787] width 56 height 35
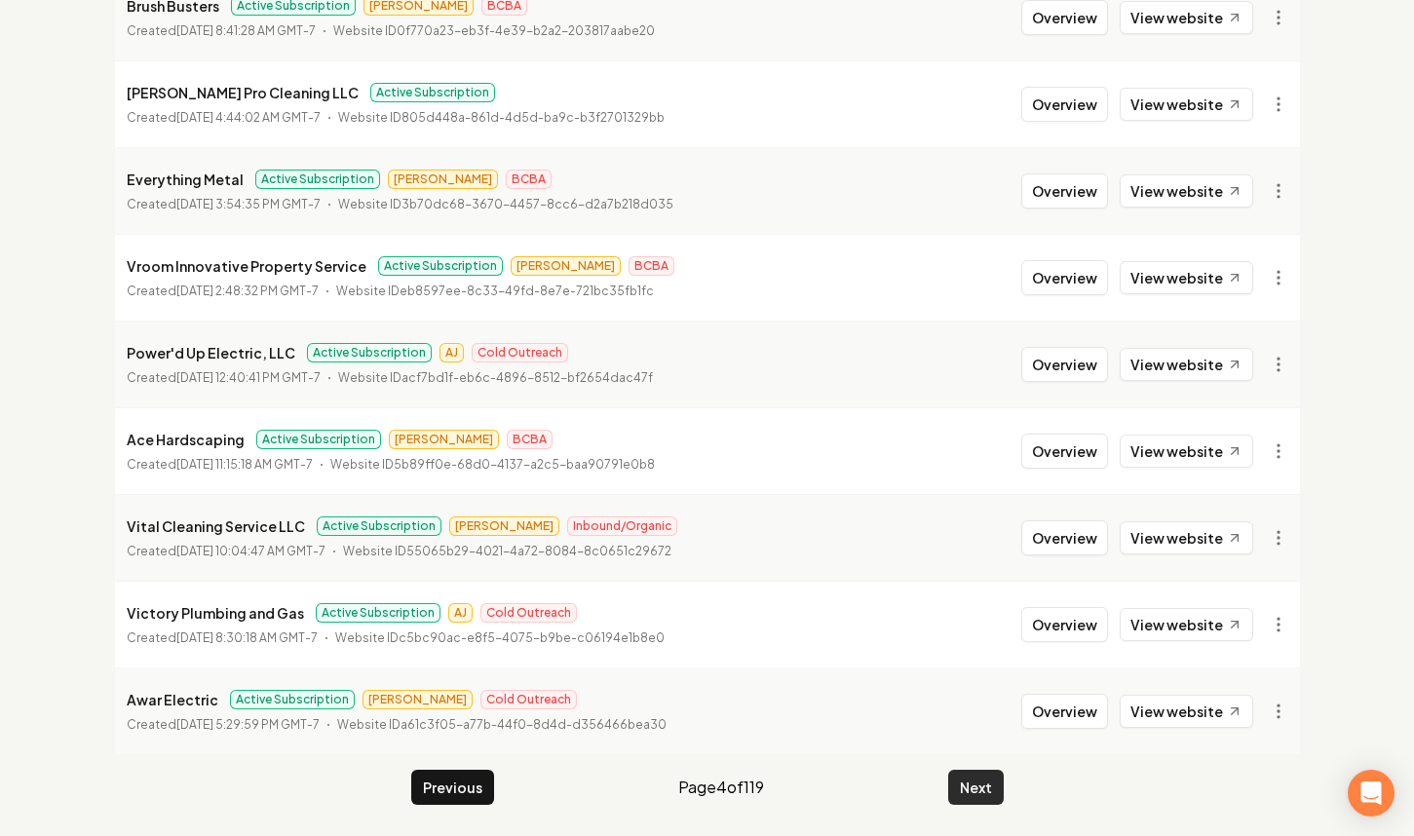
click at [974, 791] on button "Next" at bounding box center [976, 787] width 56 height 35
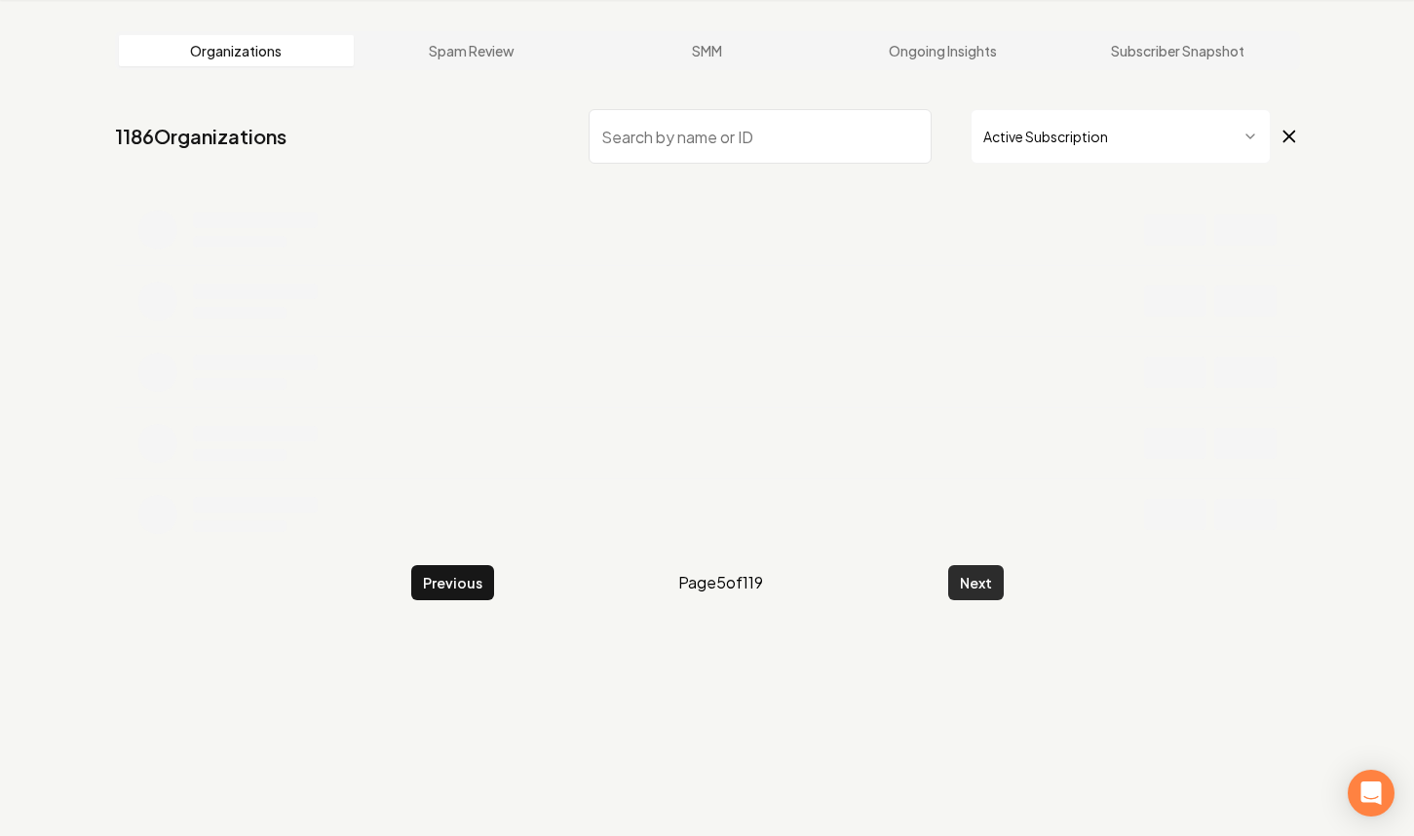
scroll to position [74, 0]
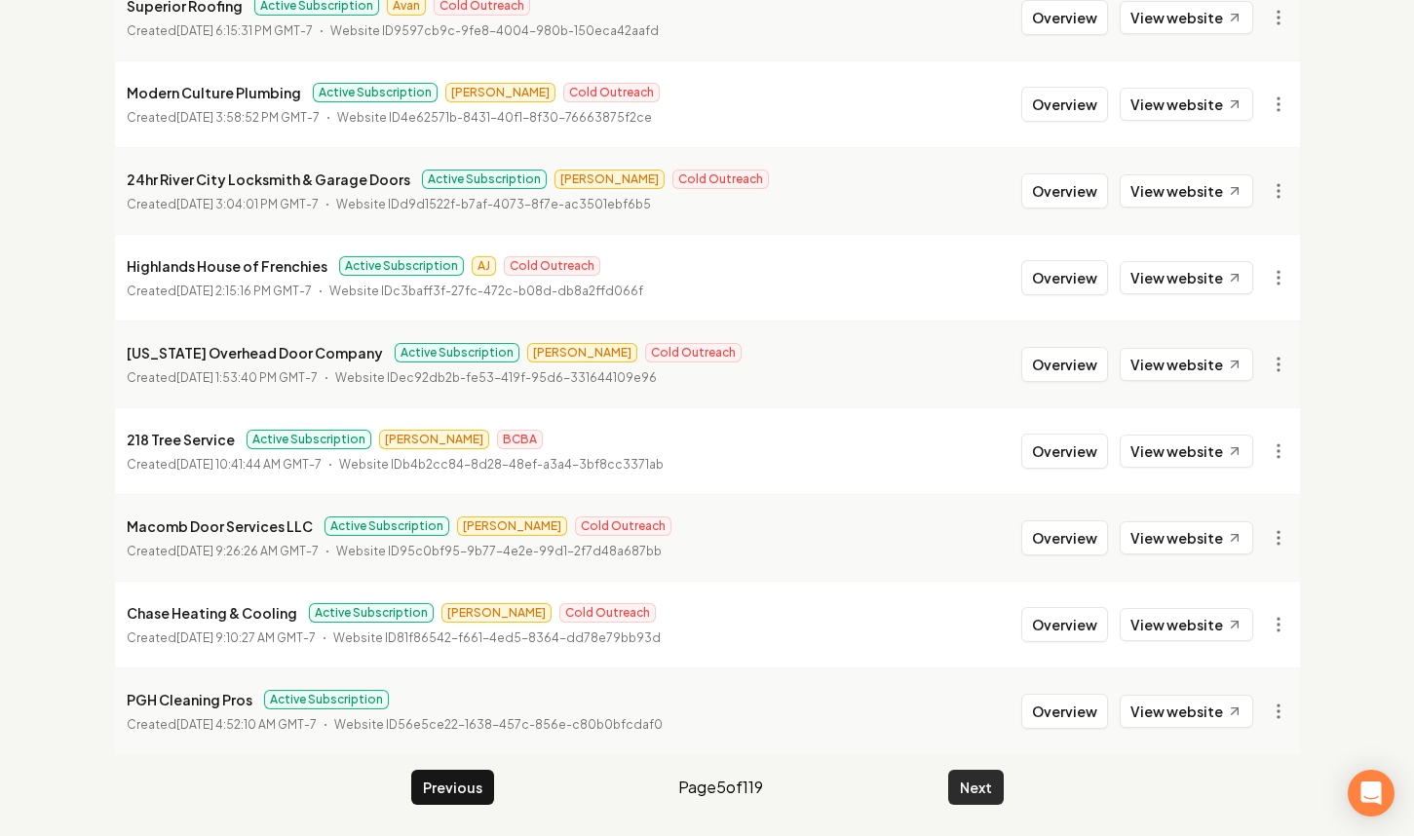
click at [974, 791] on button "Next" at bounding box center [976, 787] width 56 height 35
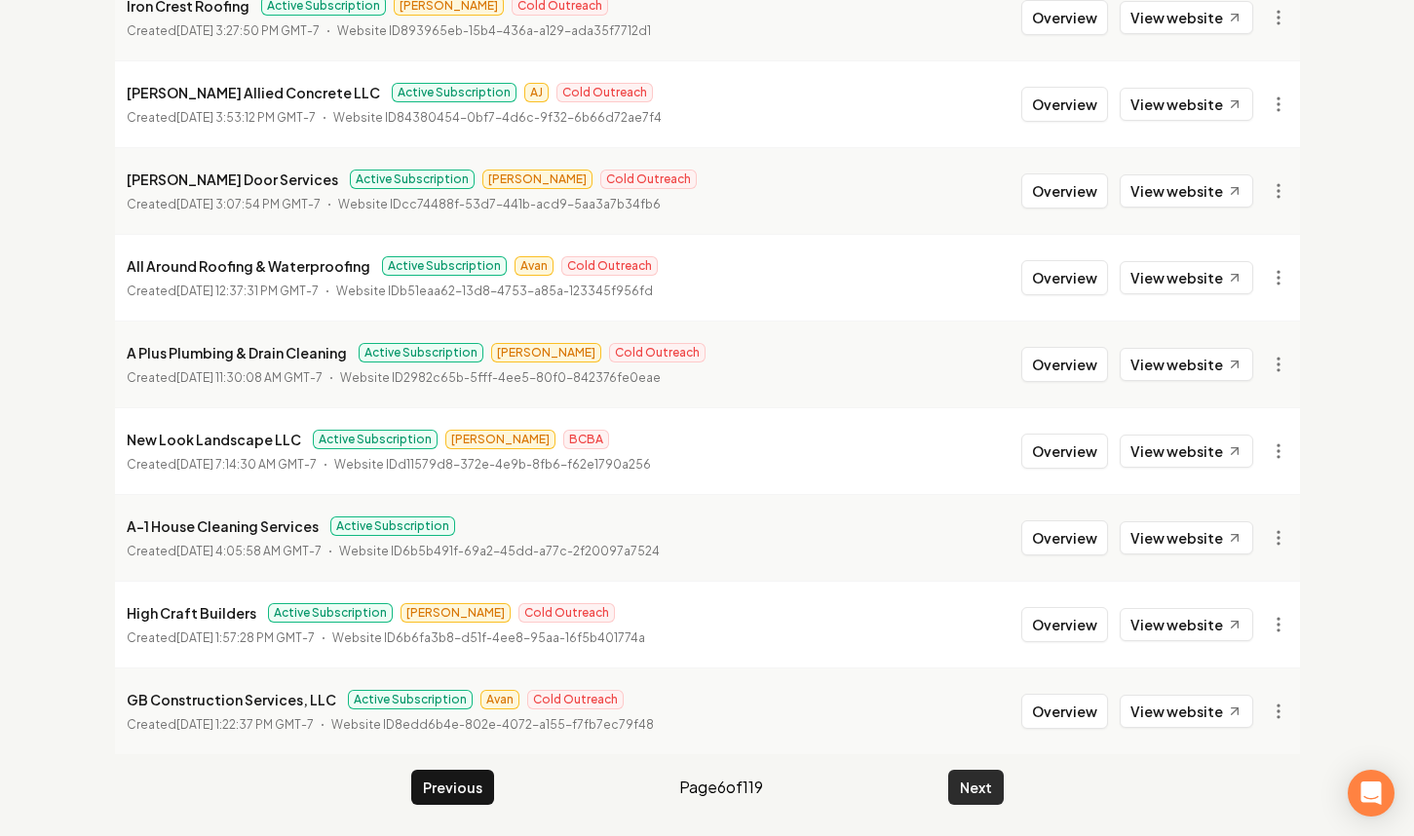
click at [974, 791] on button "Next" at bounding box center [976, 787] width 56 height 35
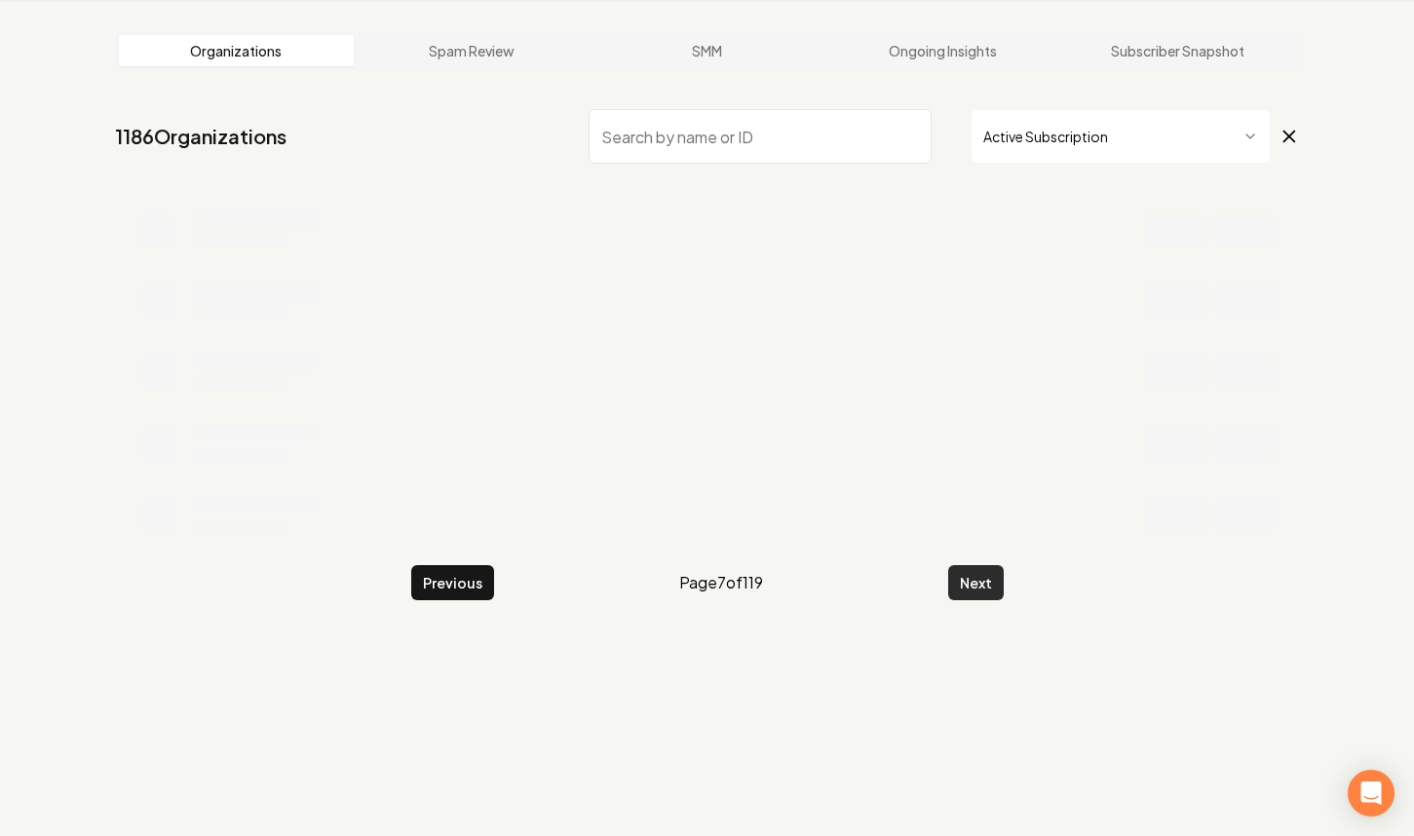
scroll to position [74, 0]
click at [974, 791] on div "Organizations Spam Review SMM Ongoing Insights Subscriber Snapshot 1186 Organiz…" at bounding box center [707, 418] width 1414 height 836
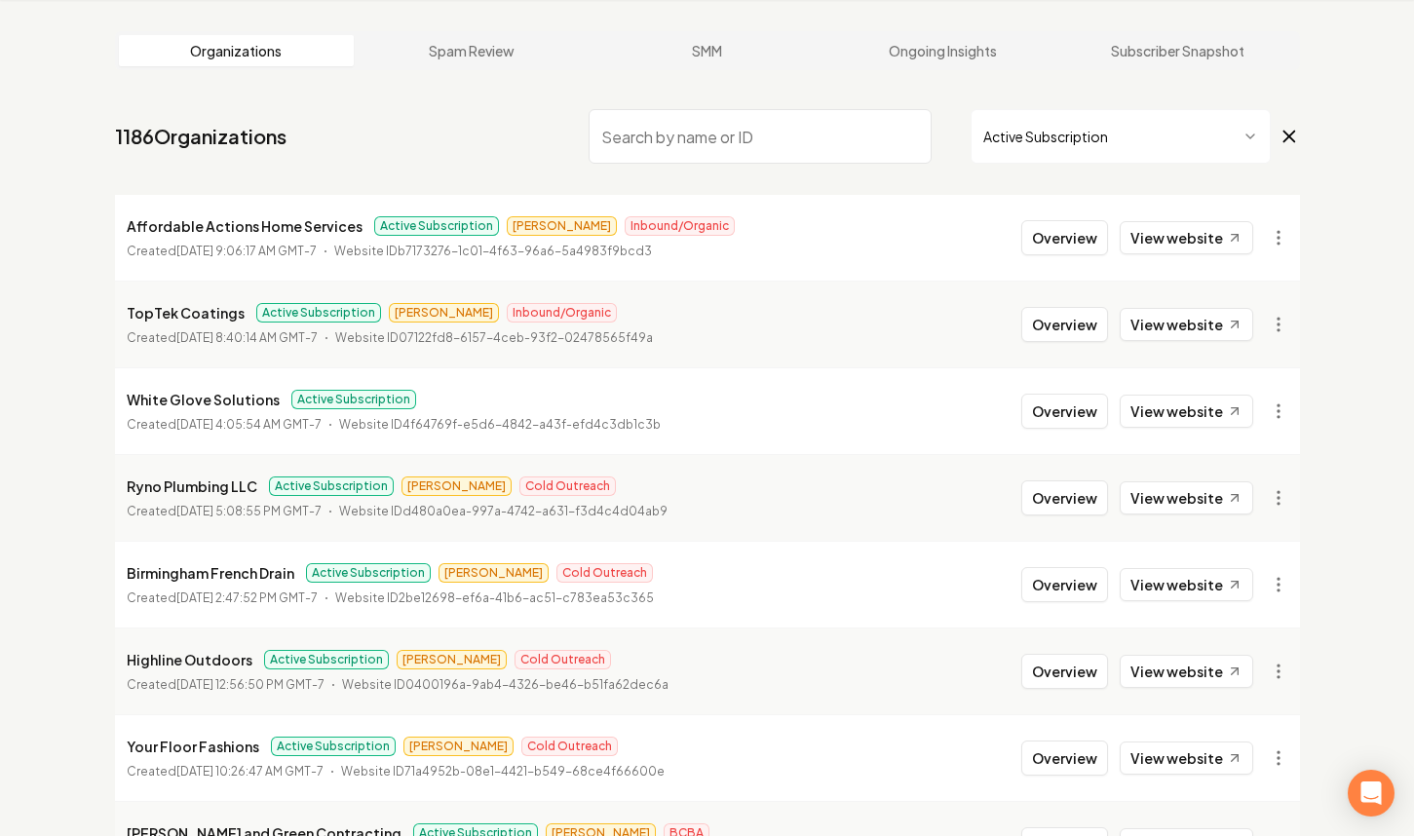
click at [974, 791] on li "Your Floor Fashions Active Subscription James Cold Outreach Created September 1…" at bounding box center [707, 757] width 1185 height 87
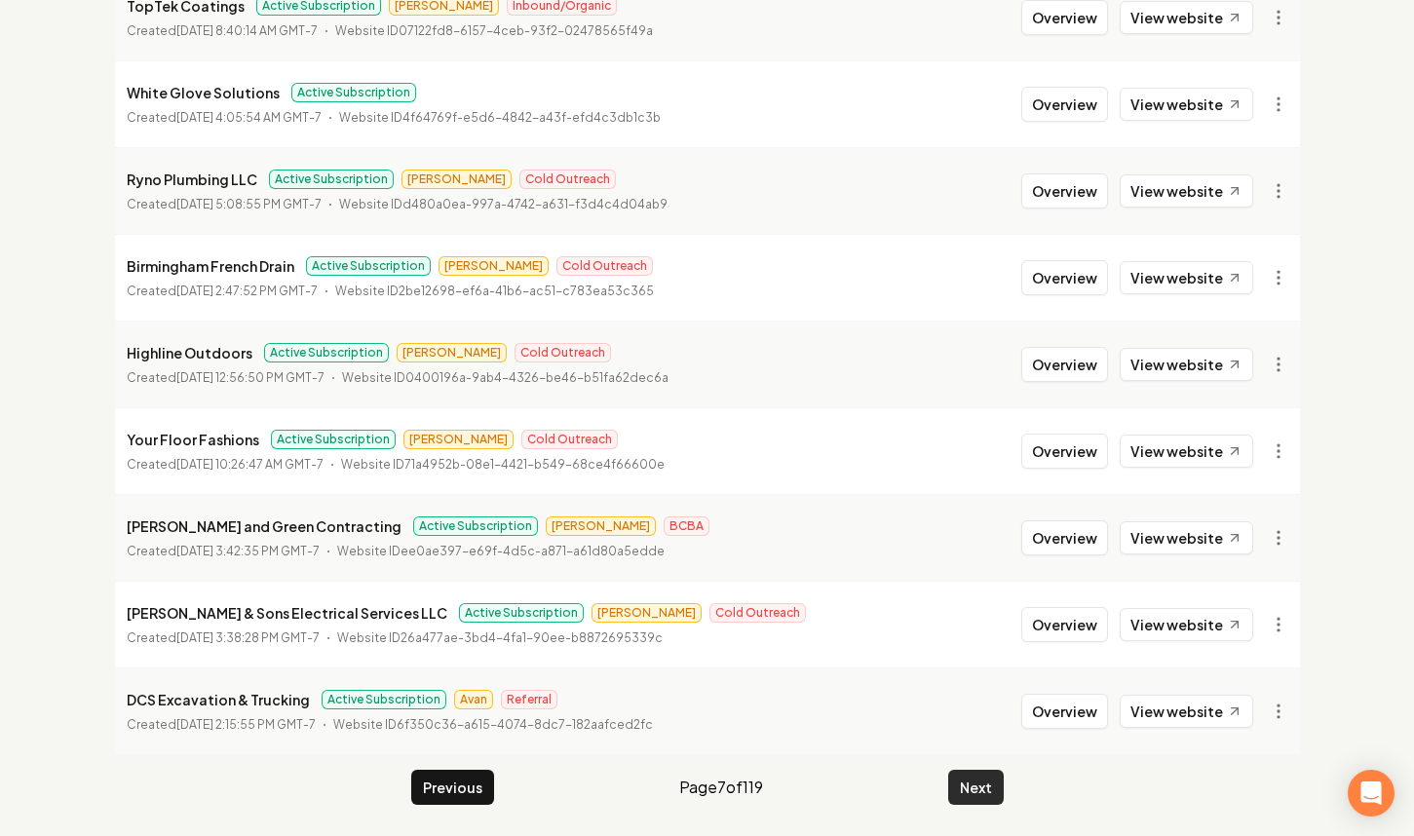
click at [974, 799] on main "Organizations Spam Review SMM Ongoing Insights Subscriber Snapshot 1186 Organiz…" at bounding box center [707, 264] width 1247 height 1143
click at [974, 791] on button "Next" at bounding box center [976, 787] width 56 height 35
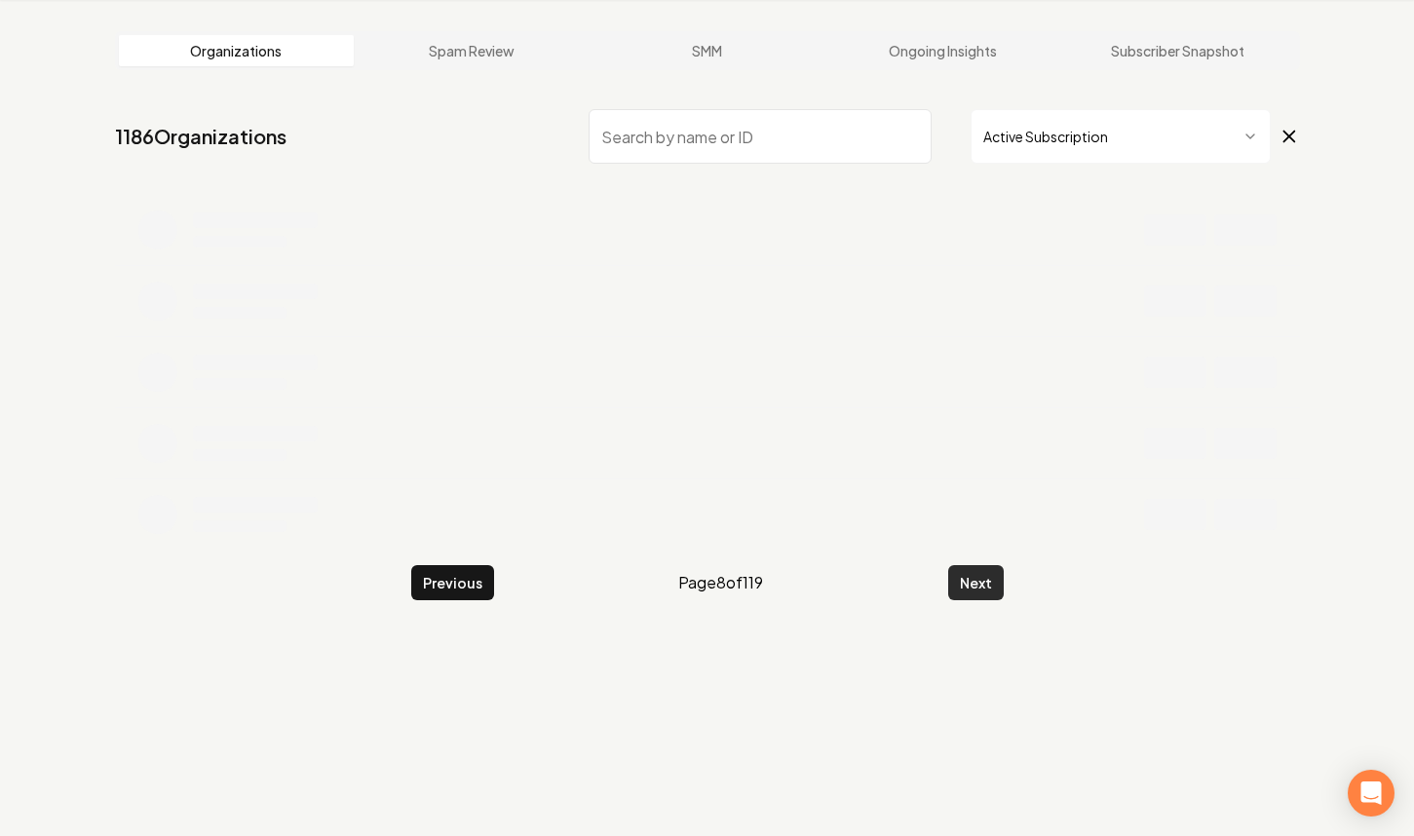
scroll to position [74, 0]
click at [974, 600] on button "Next" at bounding box center [976, 582] width 56 height 35
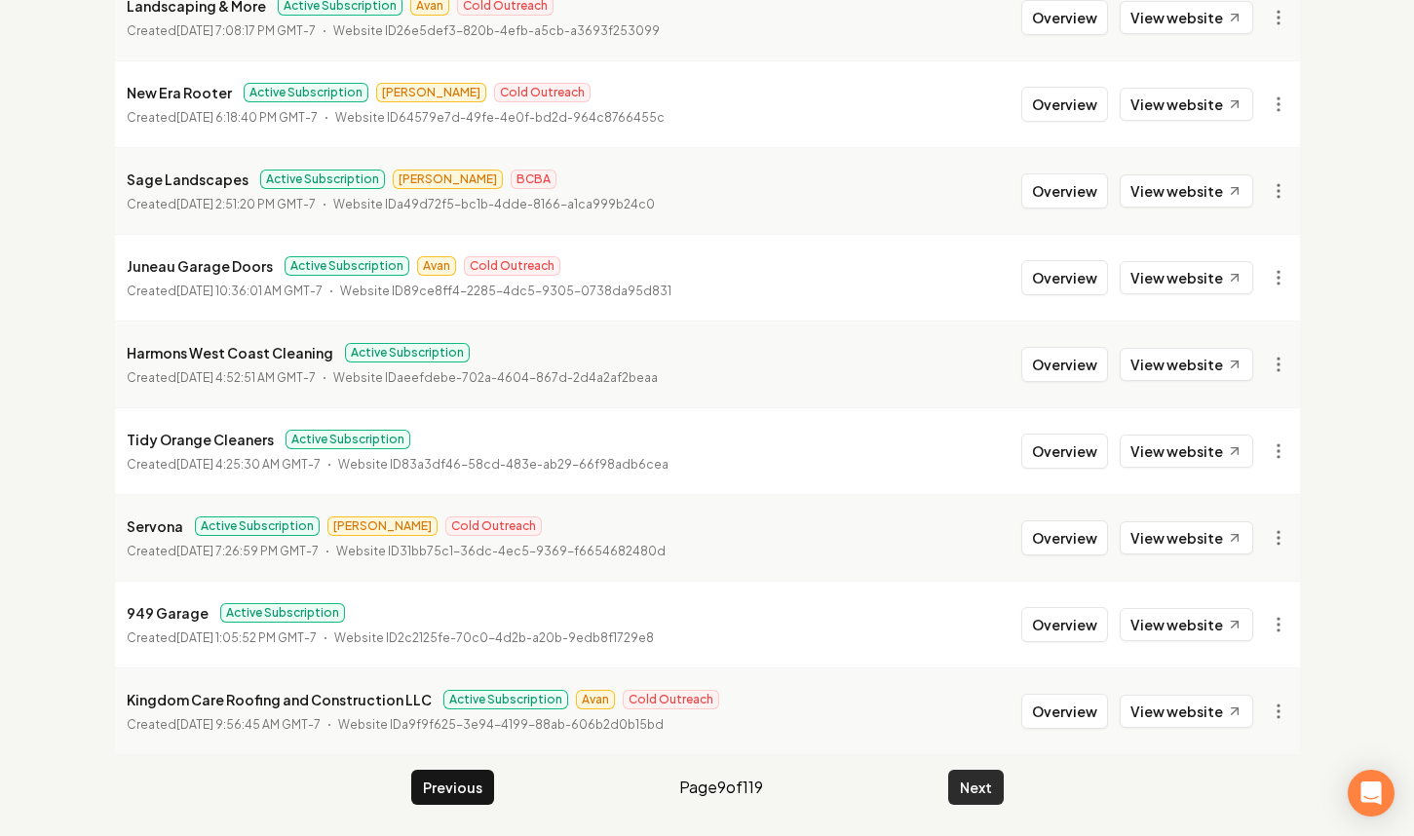
click at [974, 791] on button "Next" at bounding box center [976, 787] width 56 height 35
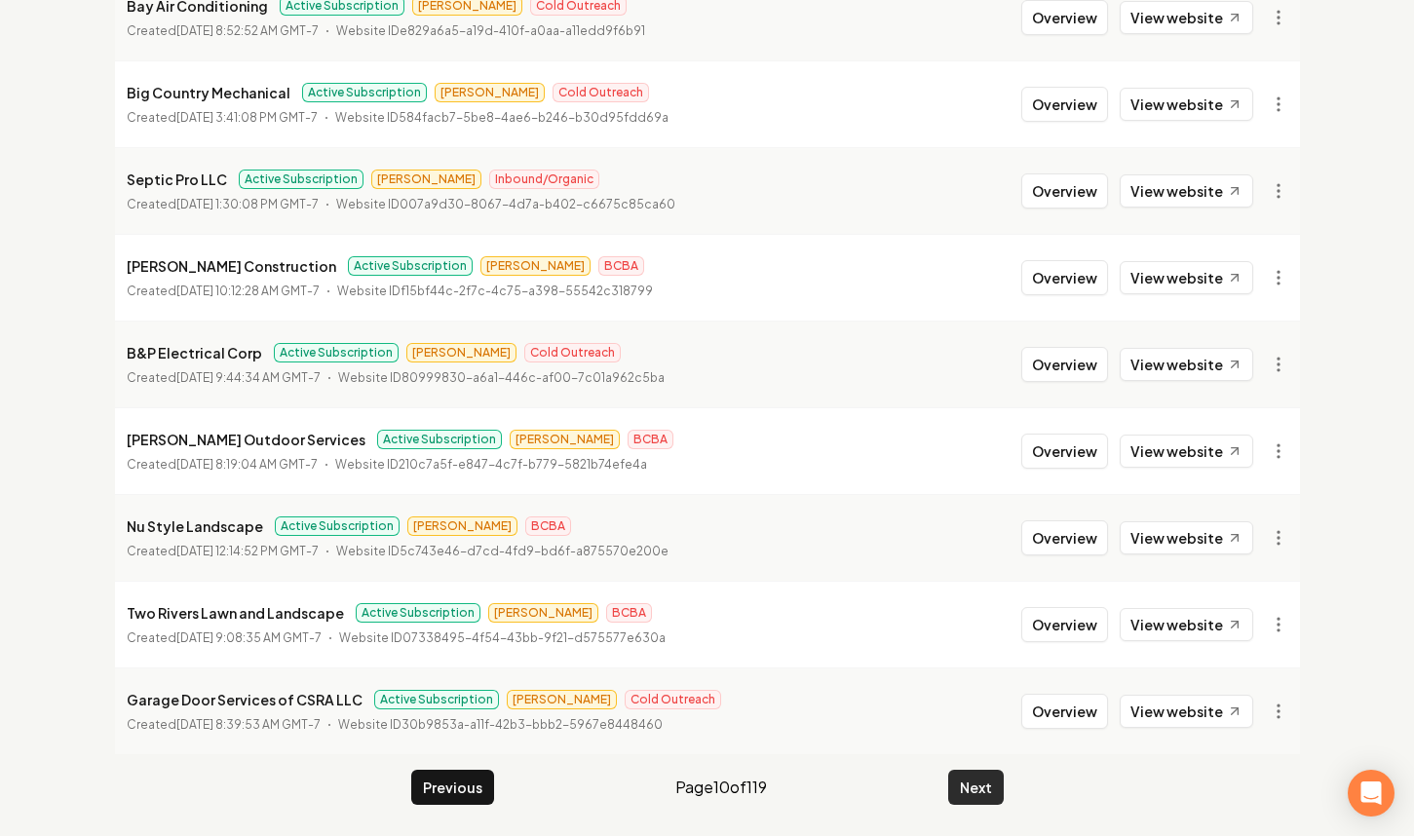
click at [974, 791] on button "Next" at bounding box center [976, 787] width 56 height 35
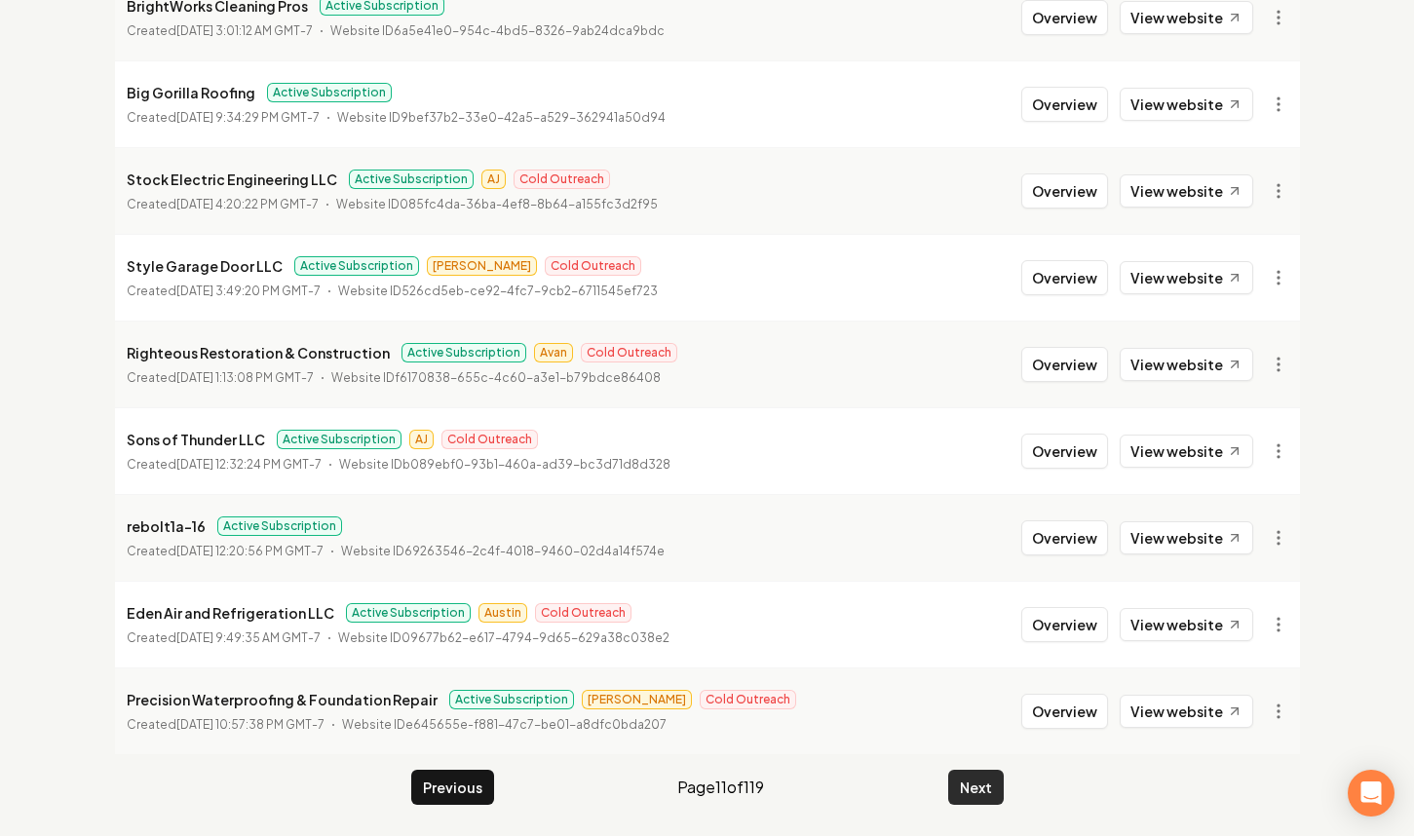
click at [974, 791] on button "Next" at bounding box center [976, 787] width 56 height 35
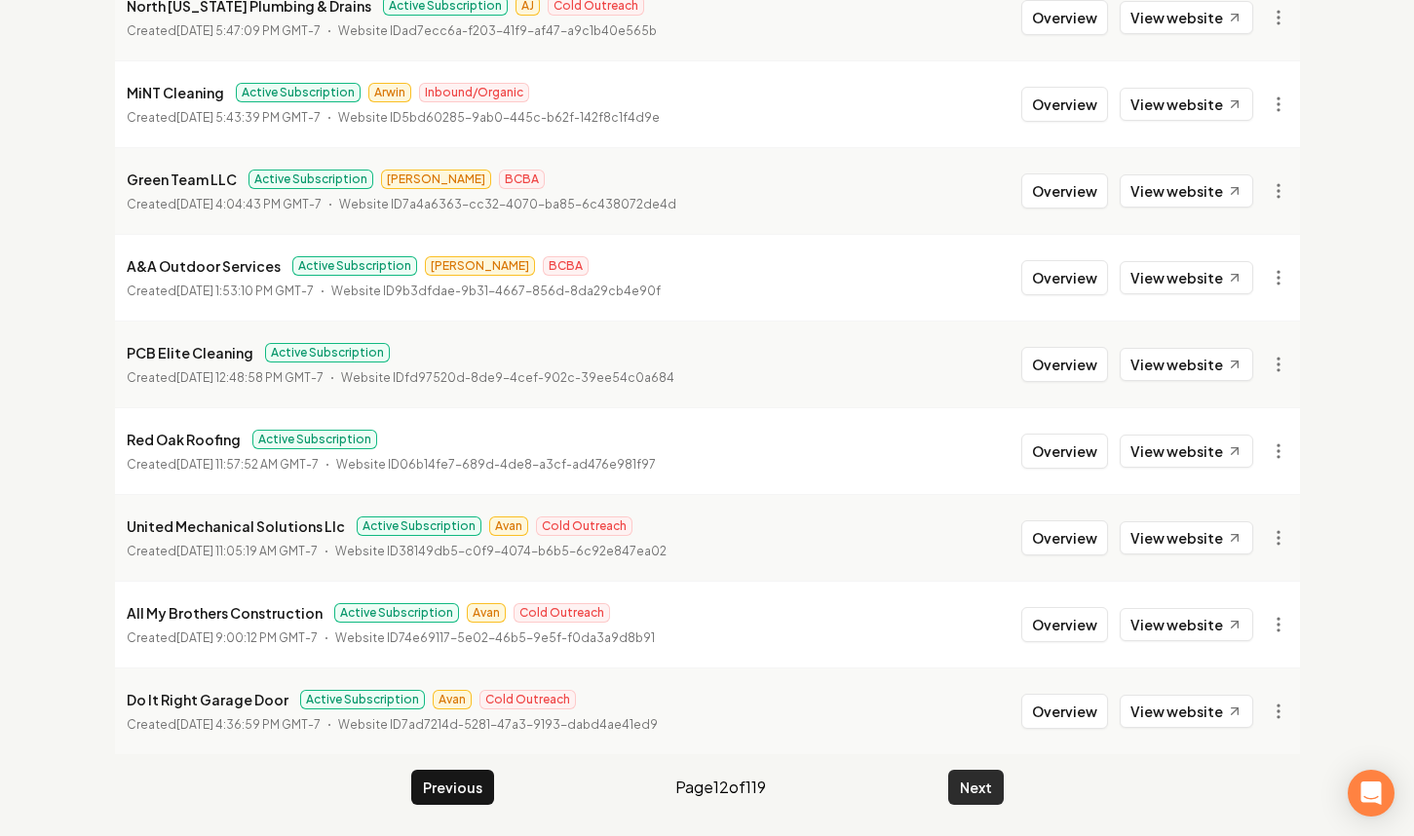
click at [974, 791] on button "Next" at bounding box center [976, 787] width 56 height 35
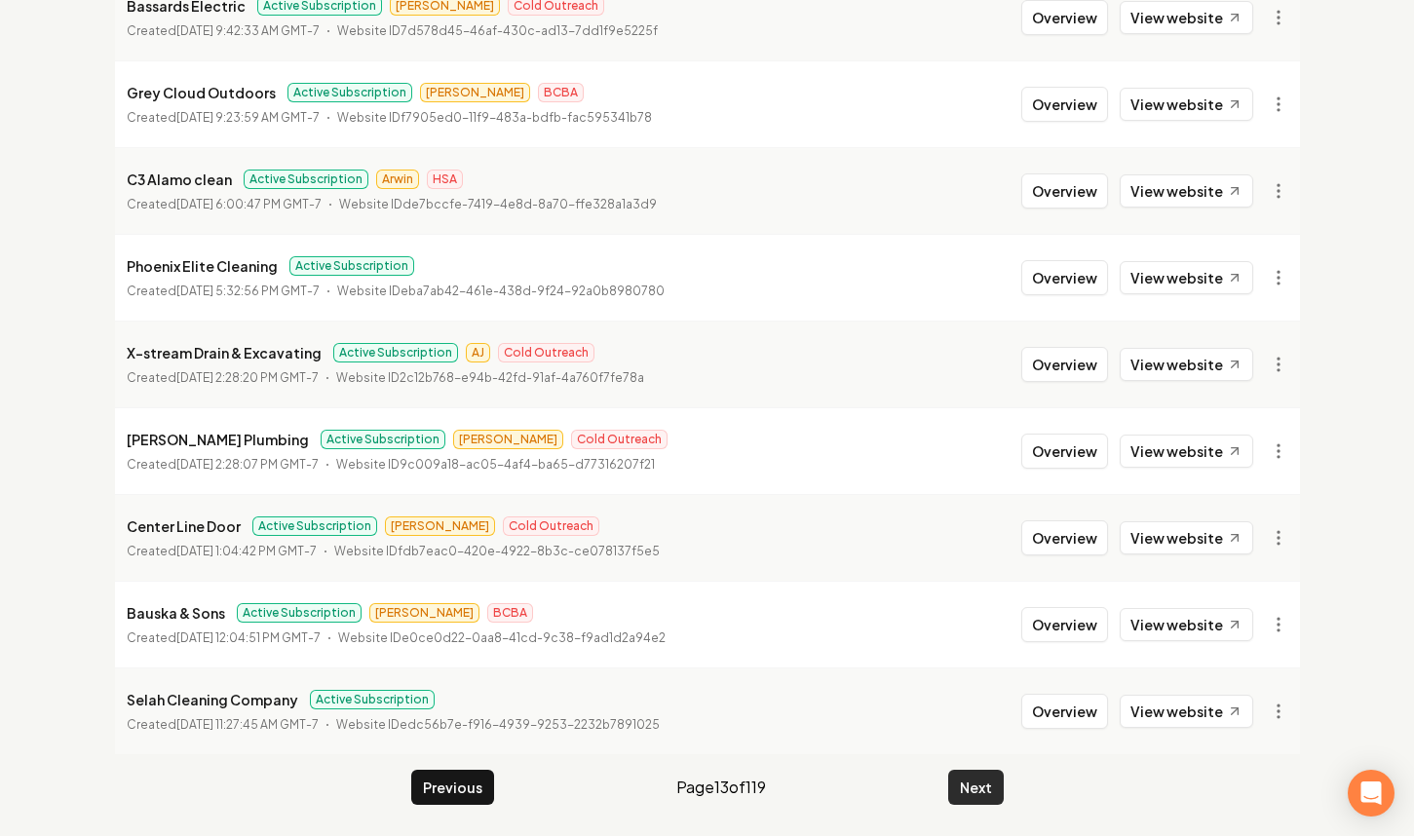
click at [974, 791] on button "Next" at bounding box center [976, 787] width 56 height 35
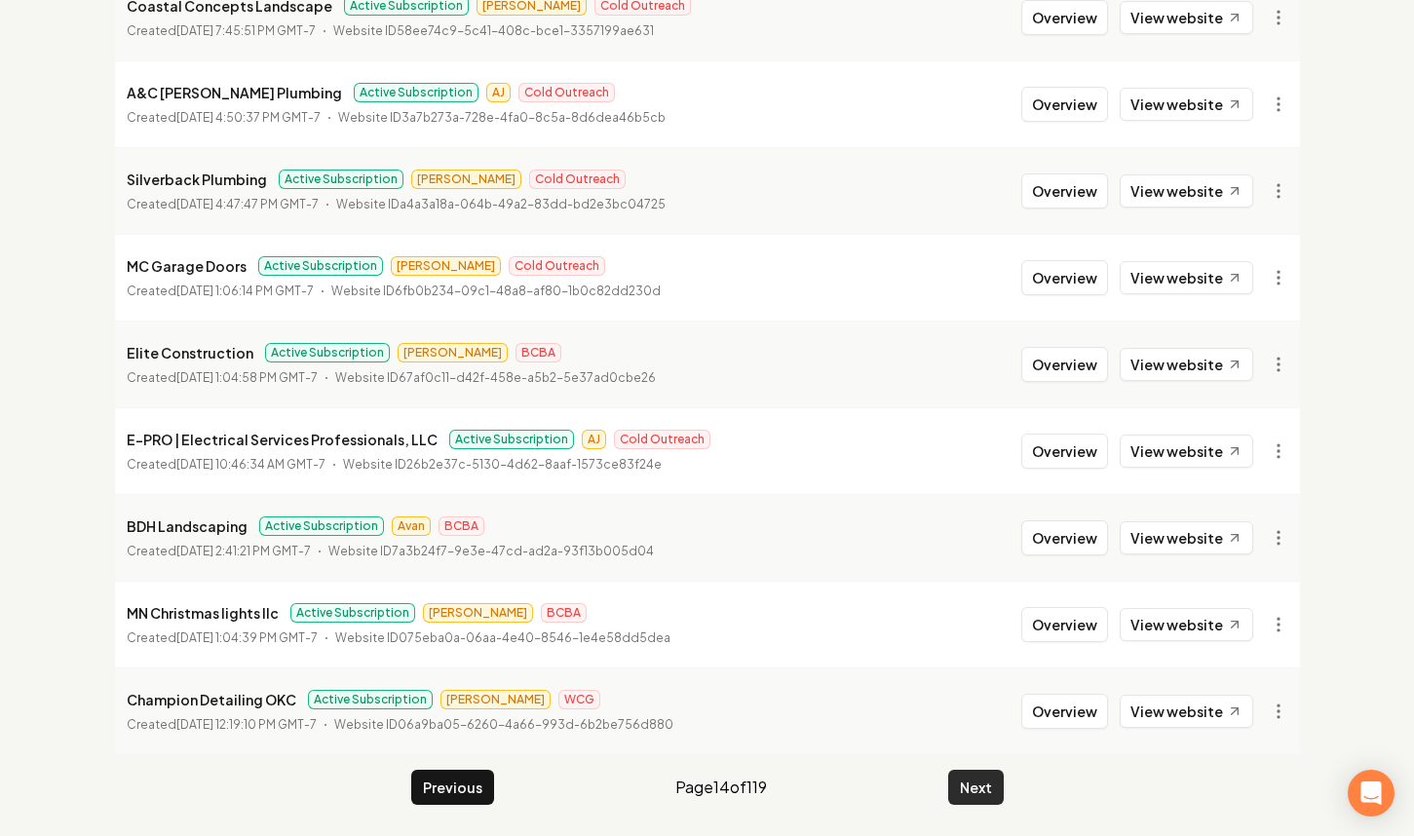
click at [974, 791] on button "Next" at bounding box center [976, 787] width 56 height 35
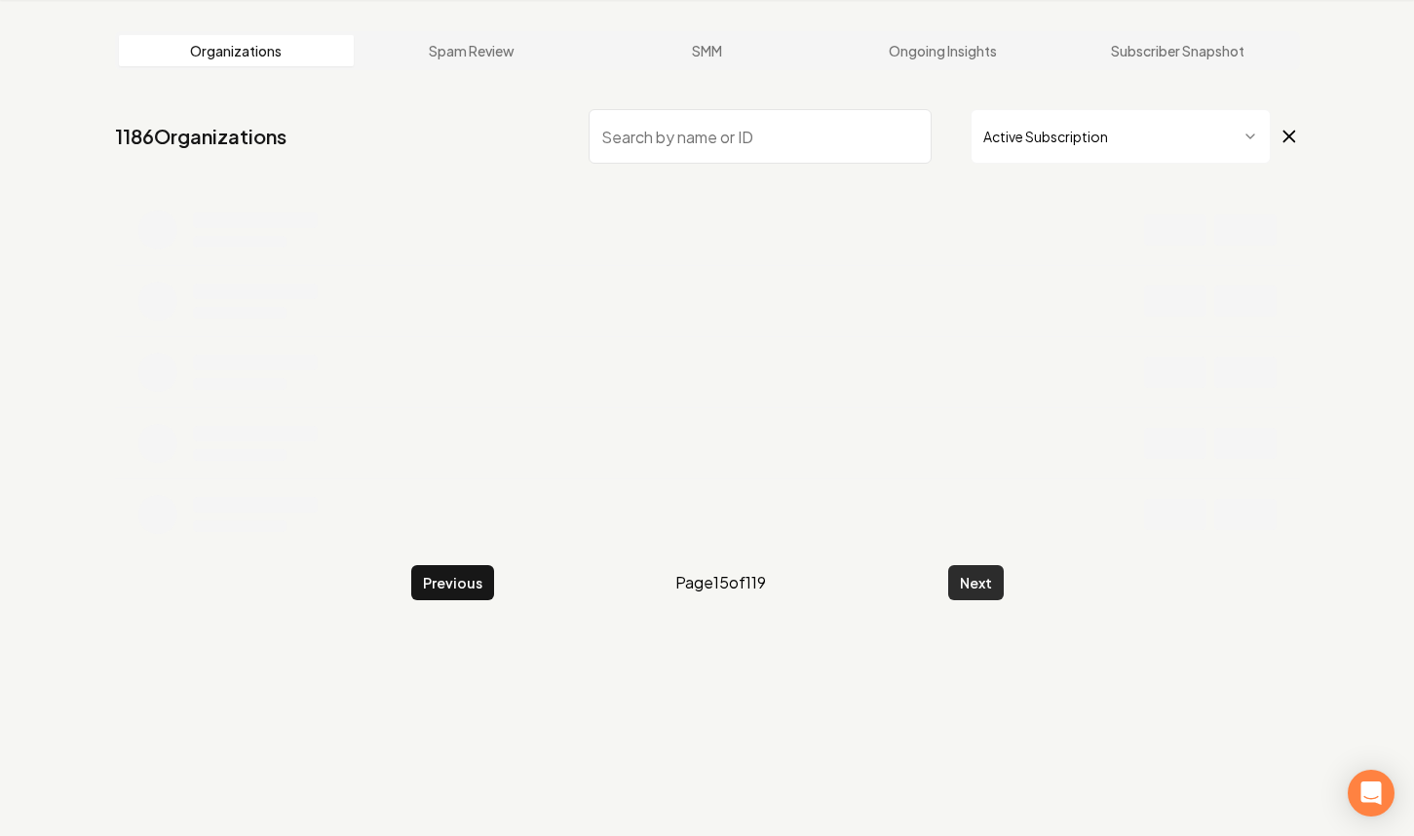
scroll to position [74, 0]
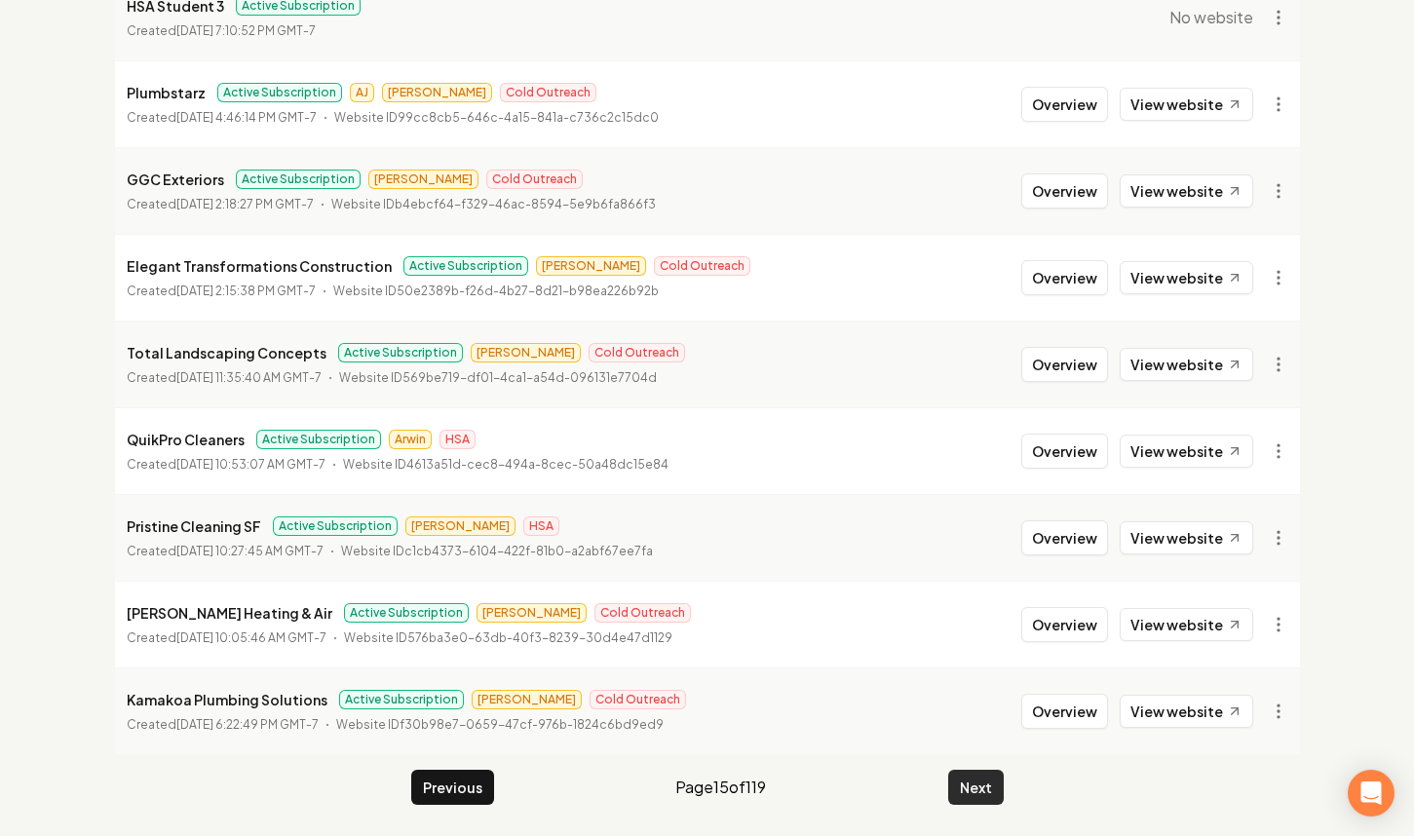
click at [973, 791] on button "Next" at bounding box center [976, 787] width 56 height 35
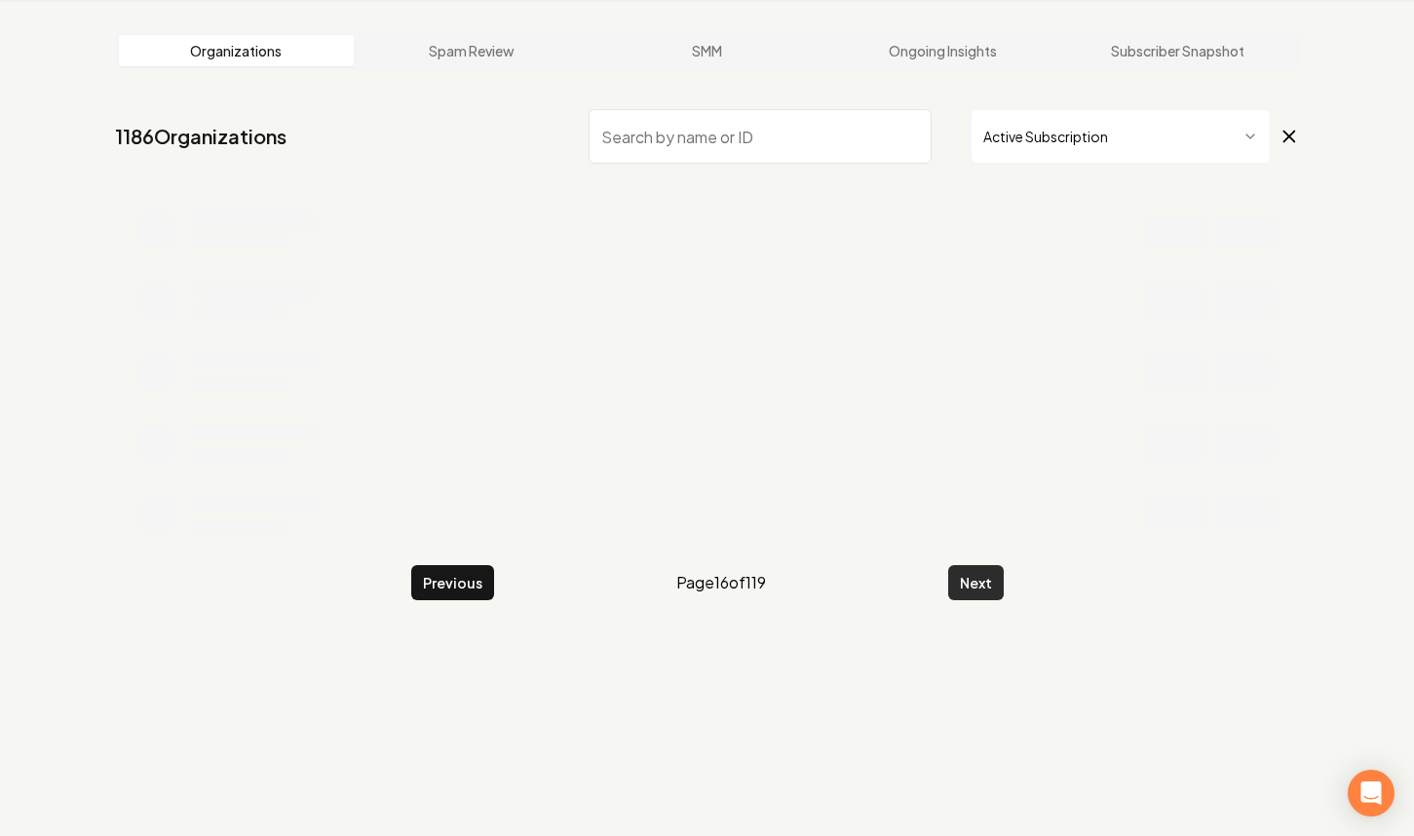
scroll to position [381, 0]
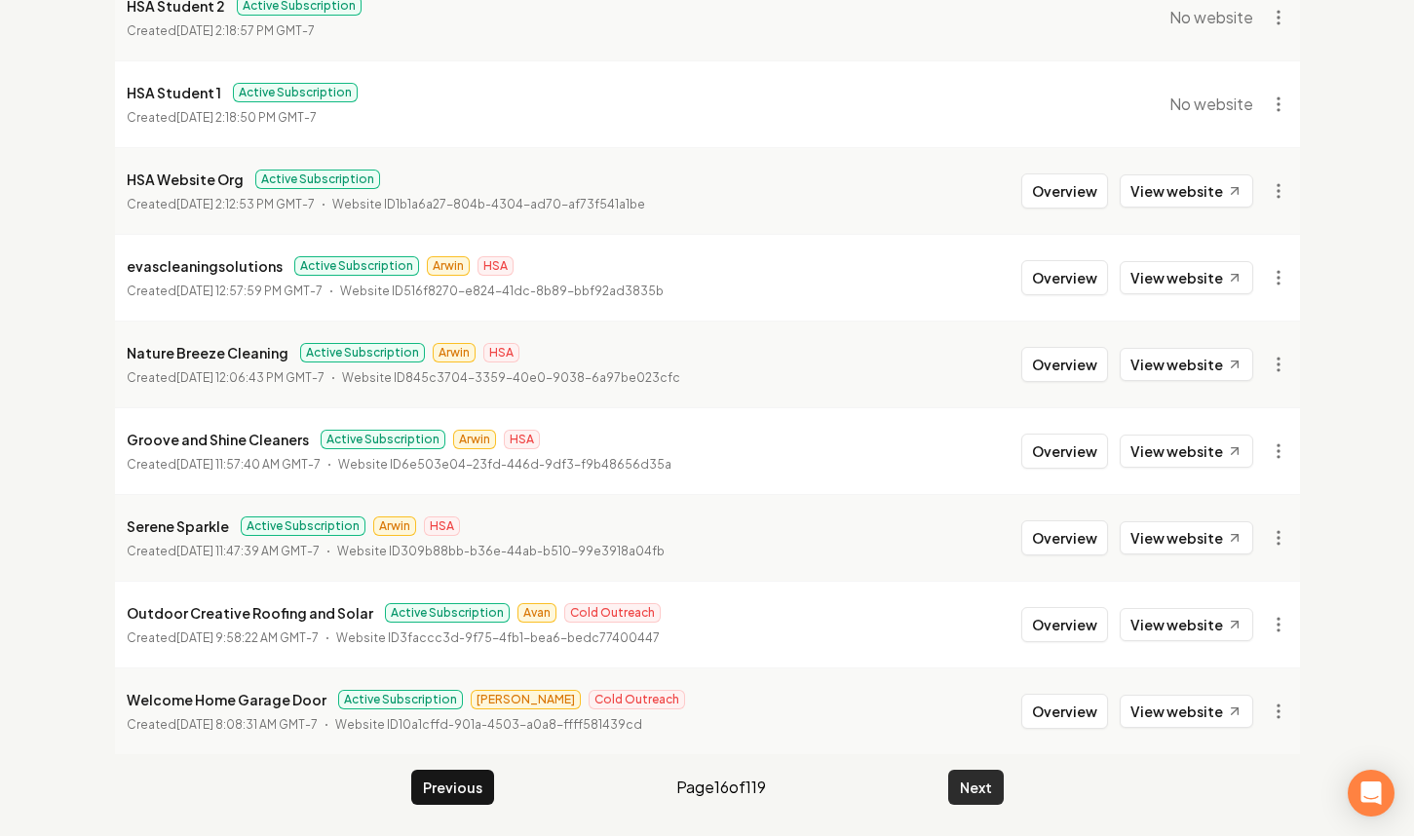
click at [973, 791] on button "Next" at bounding box center [976, 787] width 56 height 35
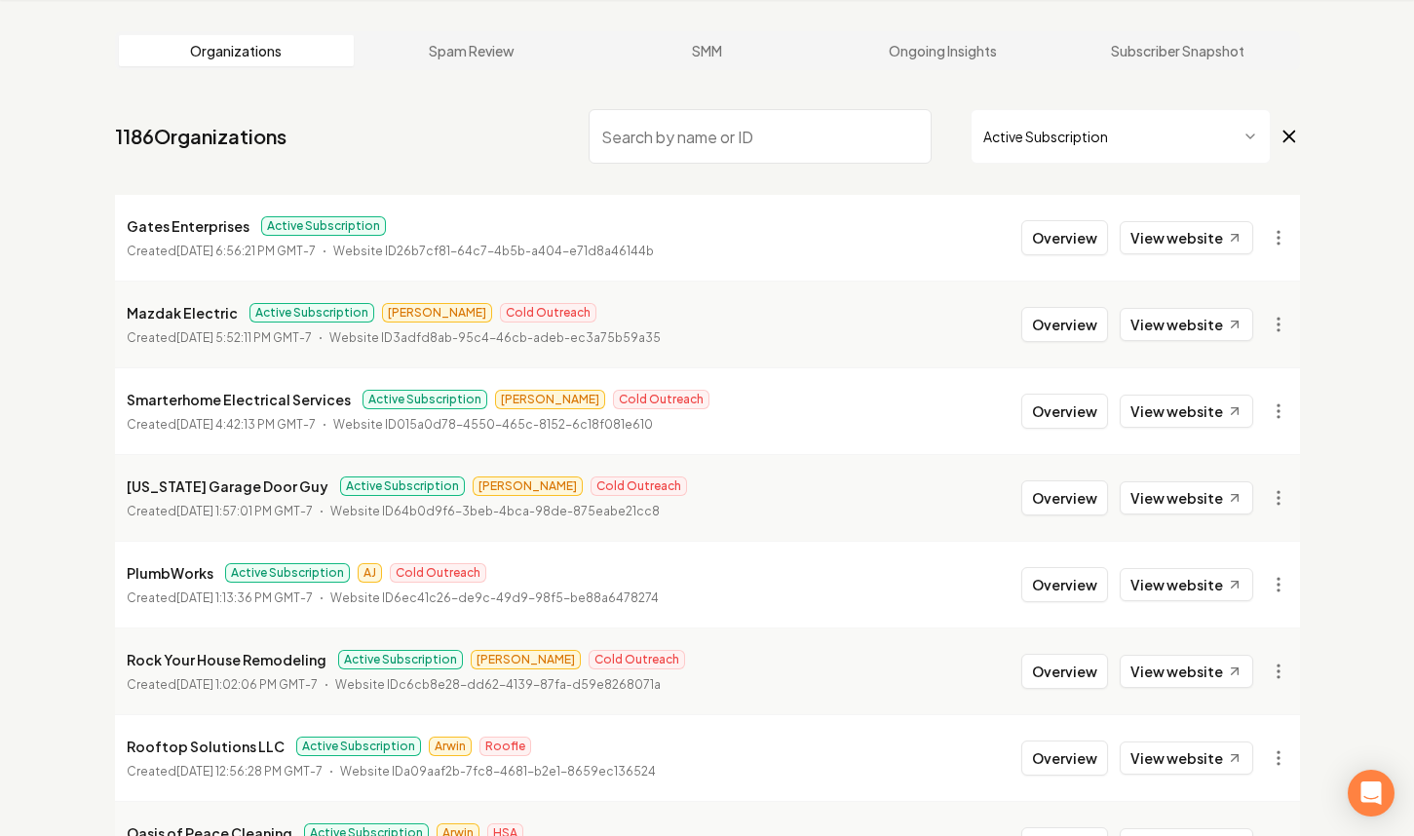
scroll to position [381, 0]
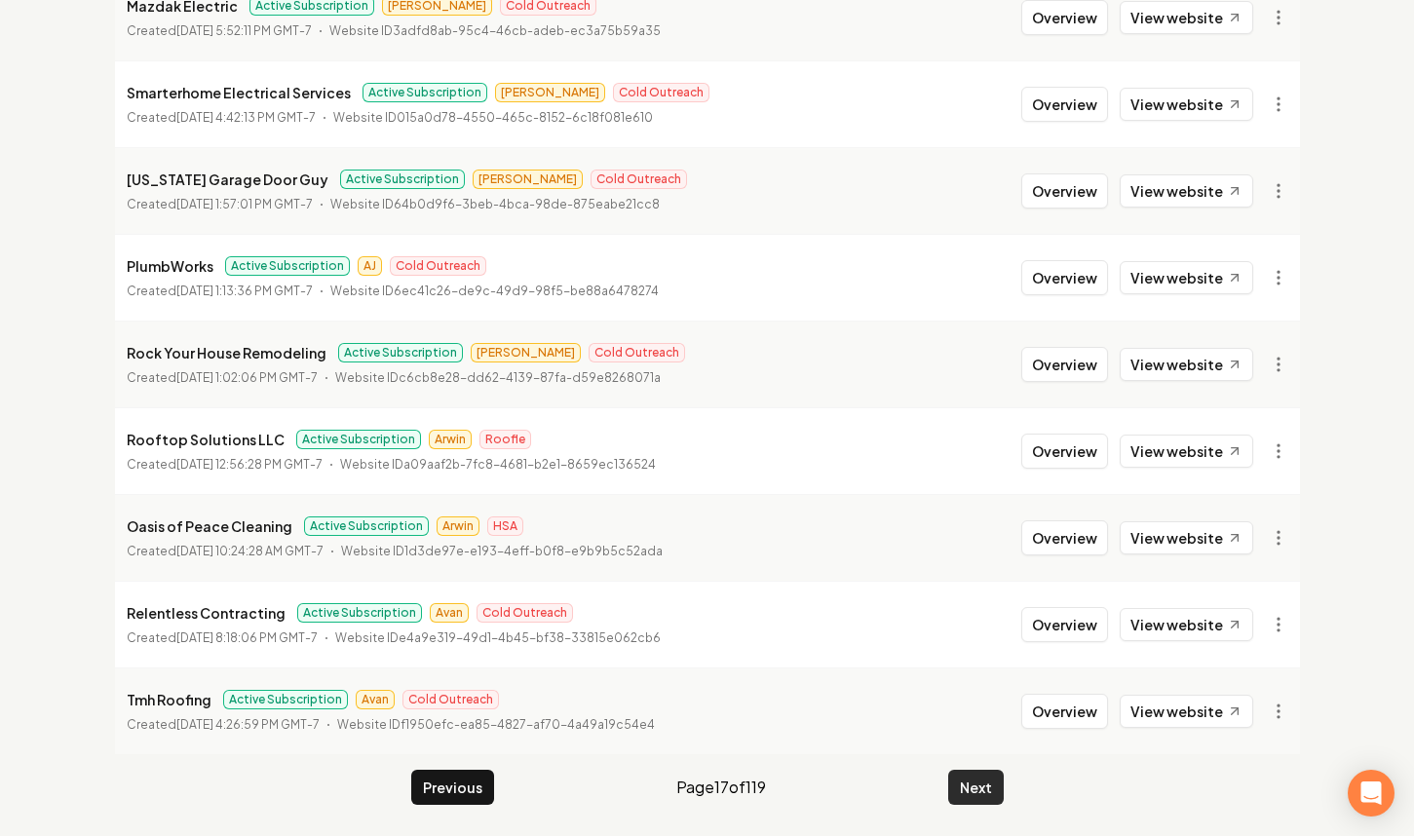
click at [960, 796] on button "Next" at bounding box center [976, 787] width 56 height 35
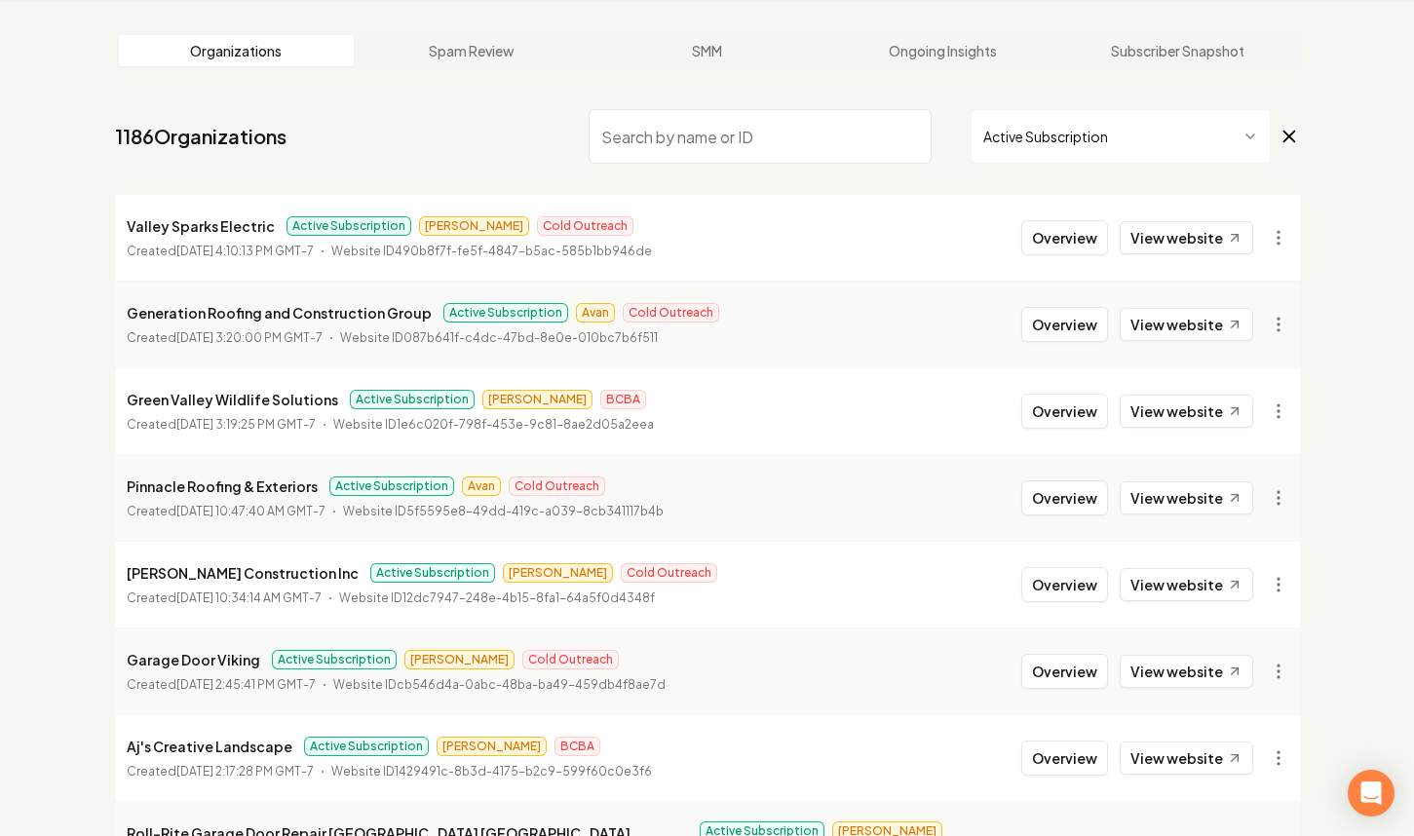
scroll to position [381, 0]
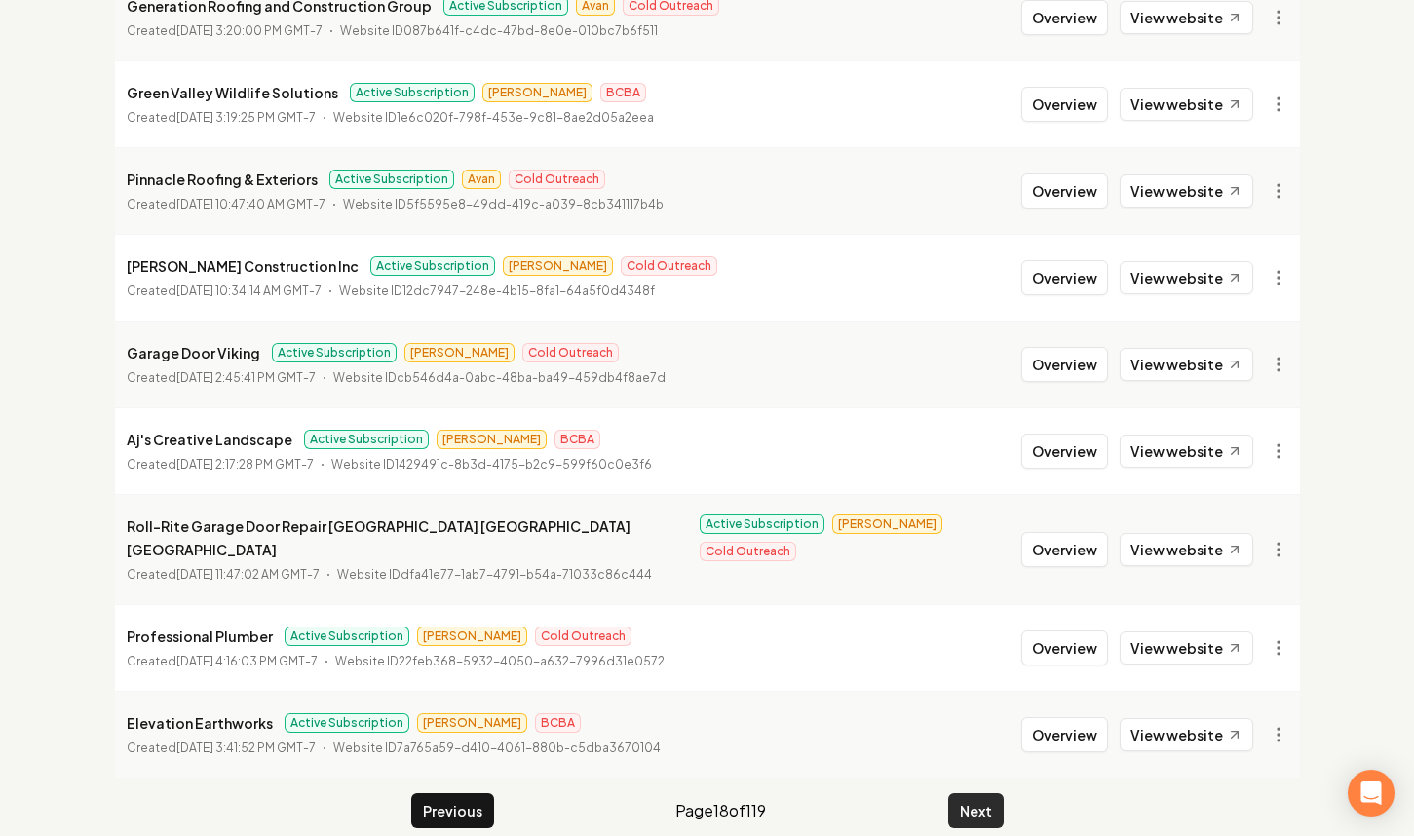
click at [963, 793] on button "Next" at bounding box center [976, 810] width 56 height 35
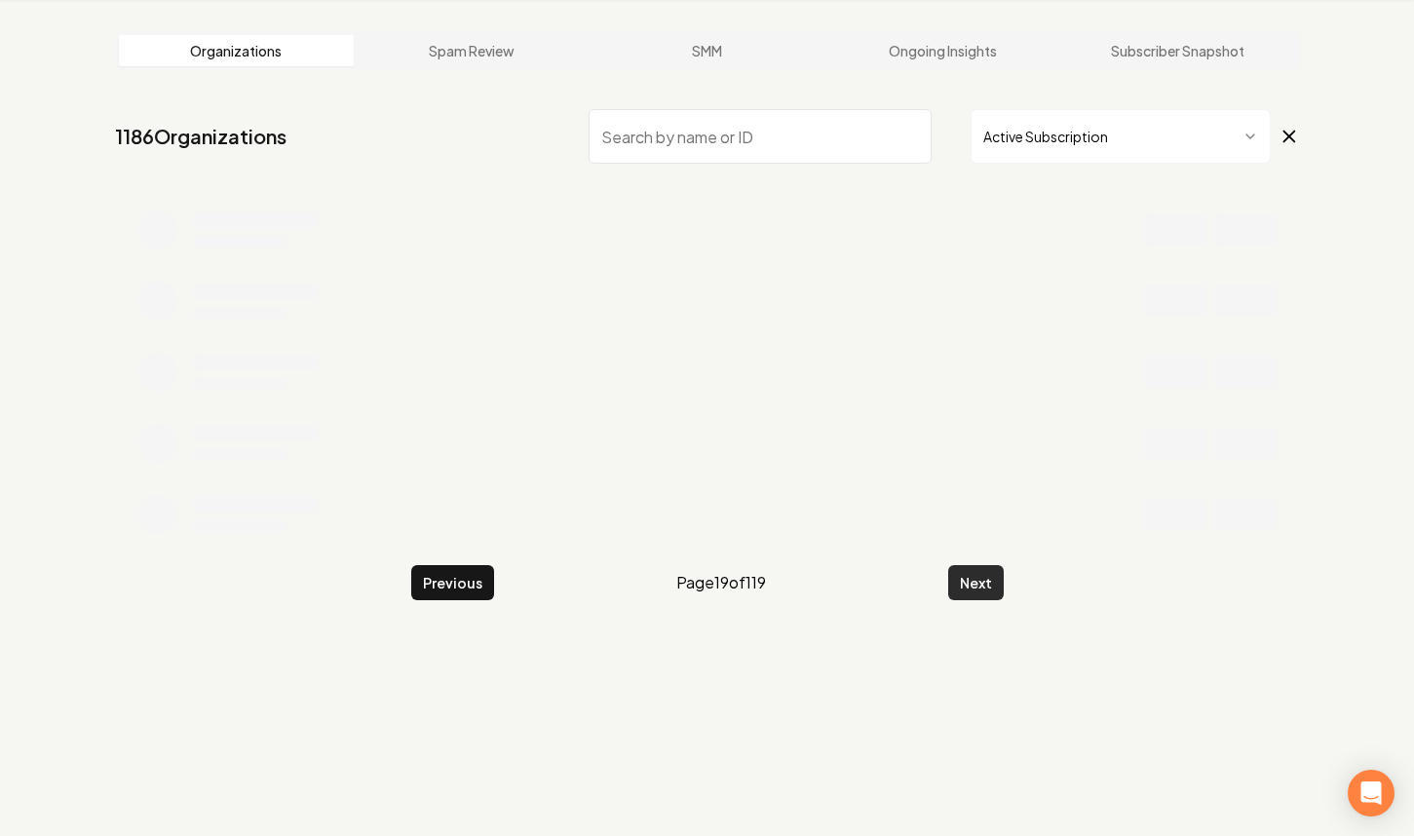
scroll to position [381, 0]
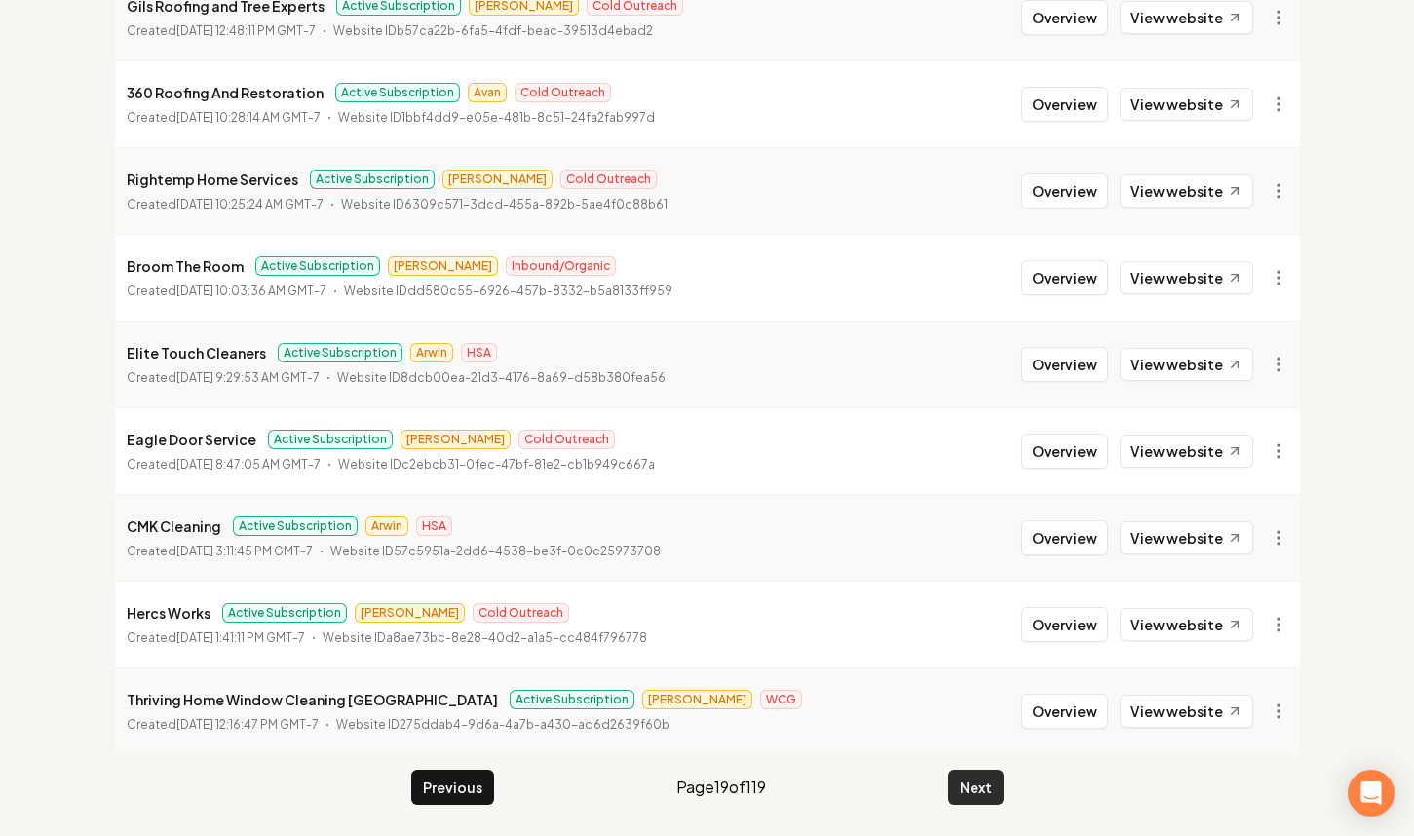
click at [963, 786] on button "Next" at bounding box center [976, 787] width 56 height 35
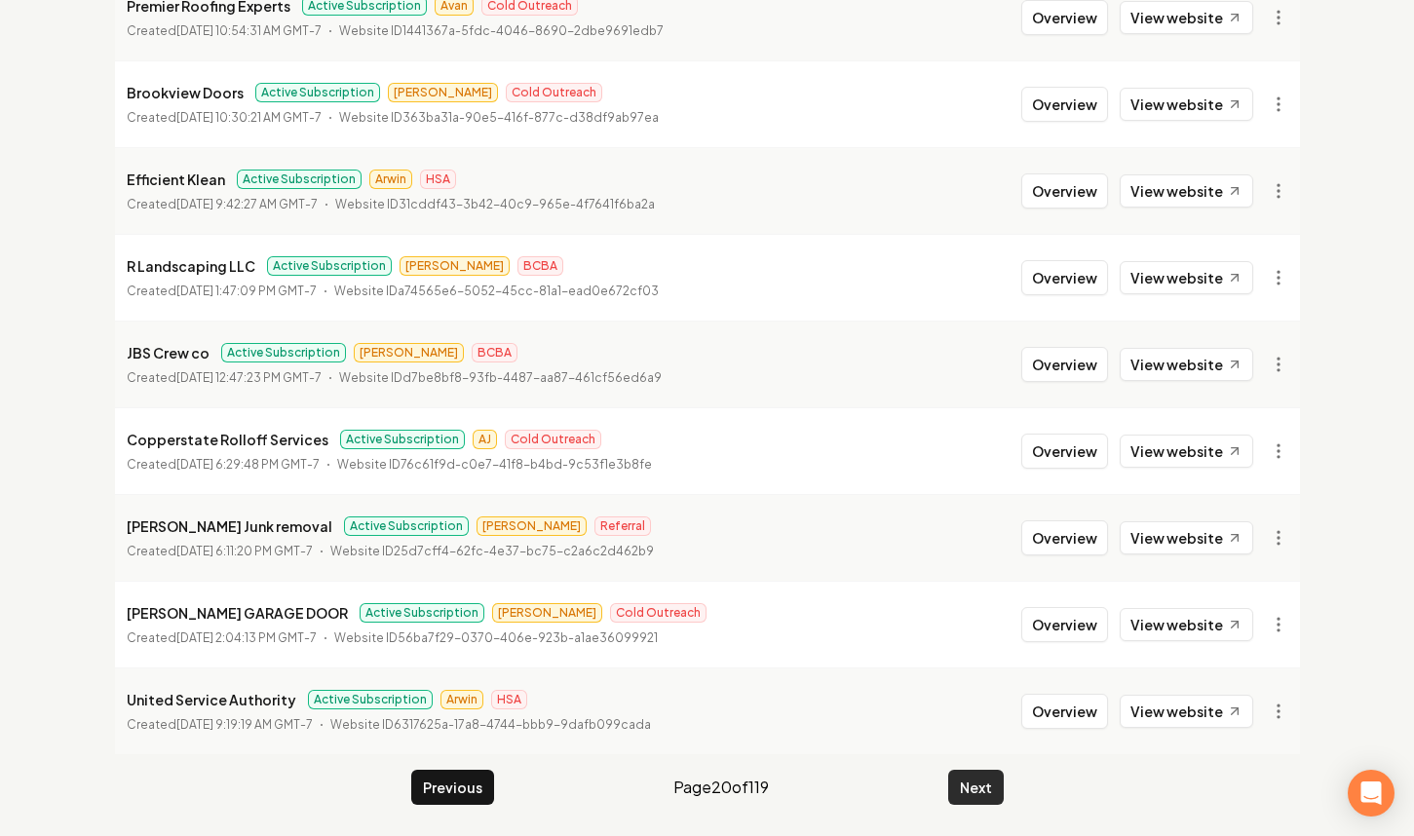
click at [963, 786] on button "Next" at bounding box center [976, 787] width 56 height 35
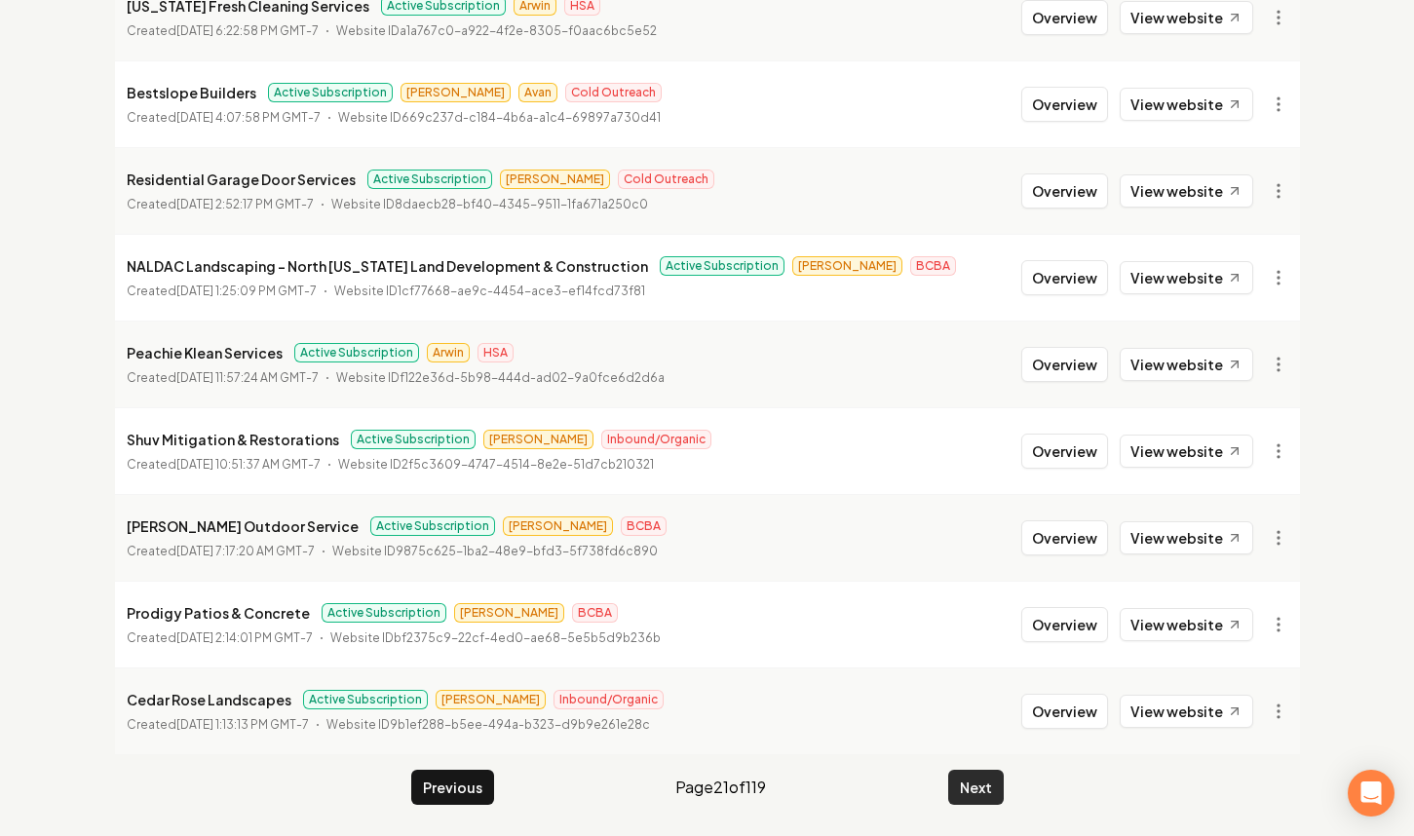
click at [963, 786] on button "Next" at bounding box center [976, 787] width 56 height 35
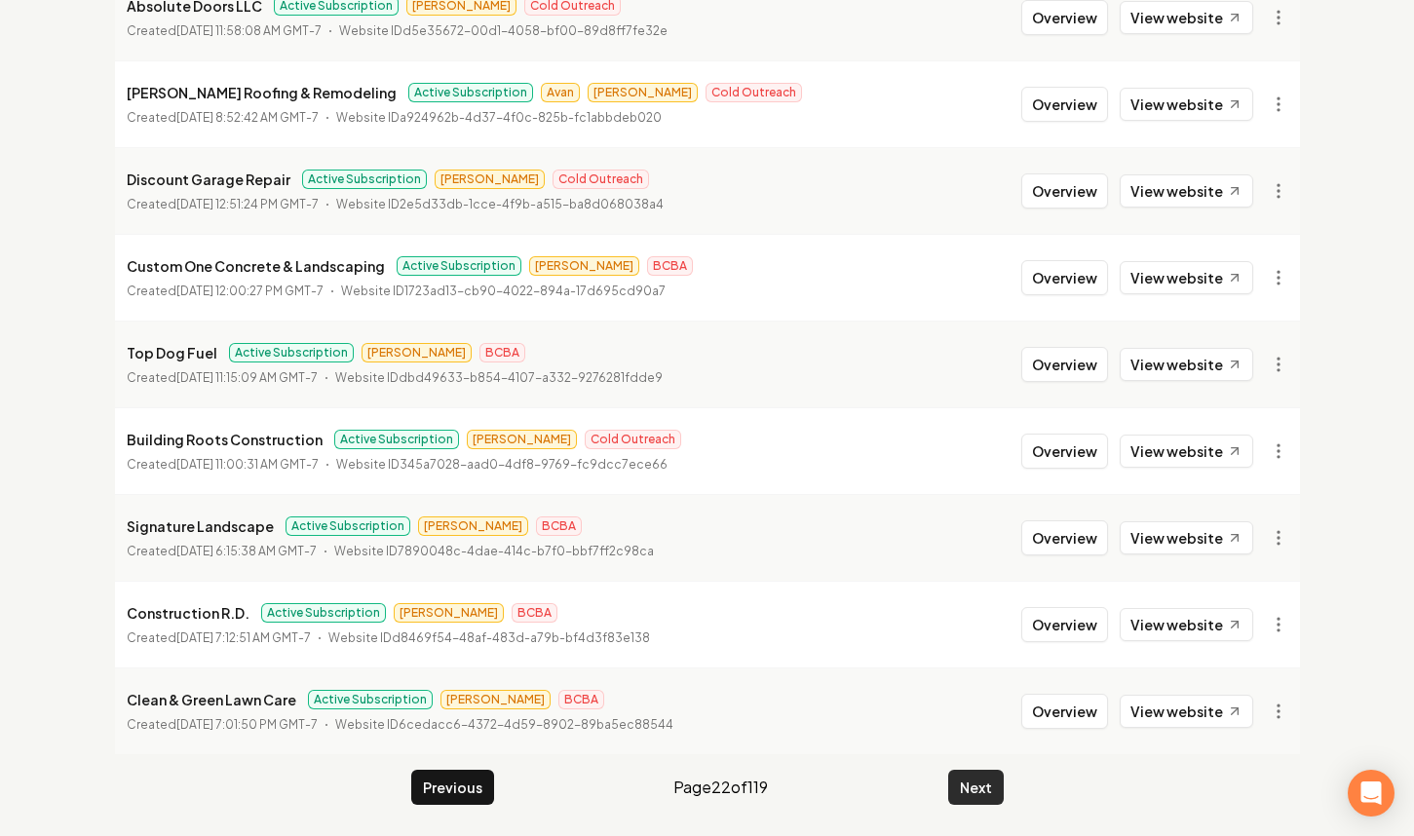
click at [963, 786] on button "Next" at bounding box center [976, 787] width 56 height 35
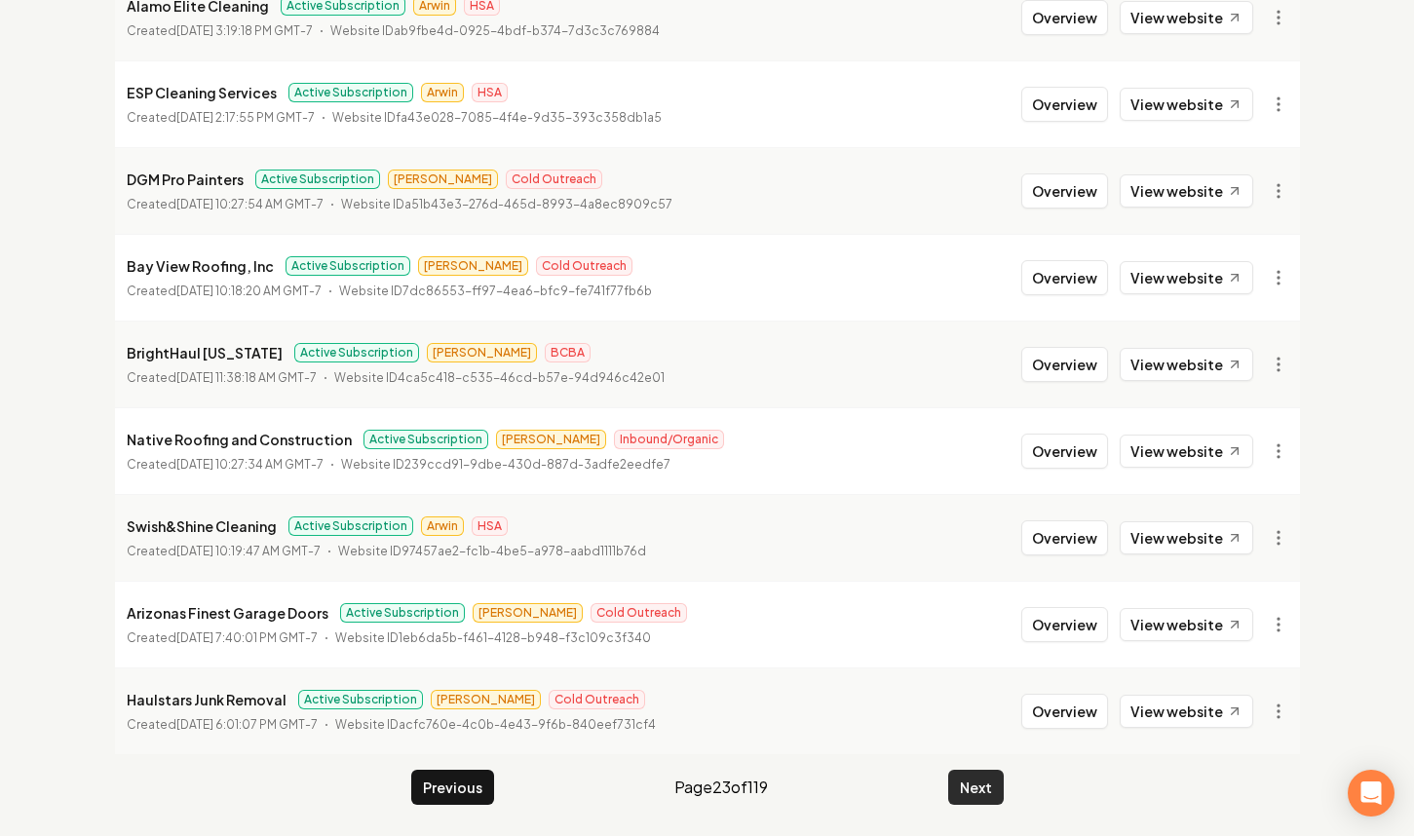
click at [963, 786] on button "Next" at bounding box center [976, 787] width 56 height 35
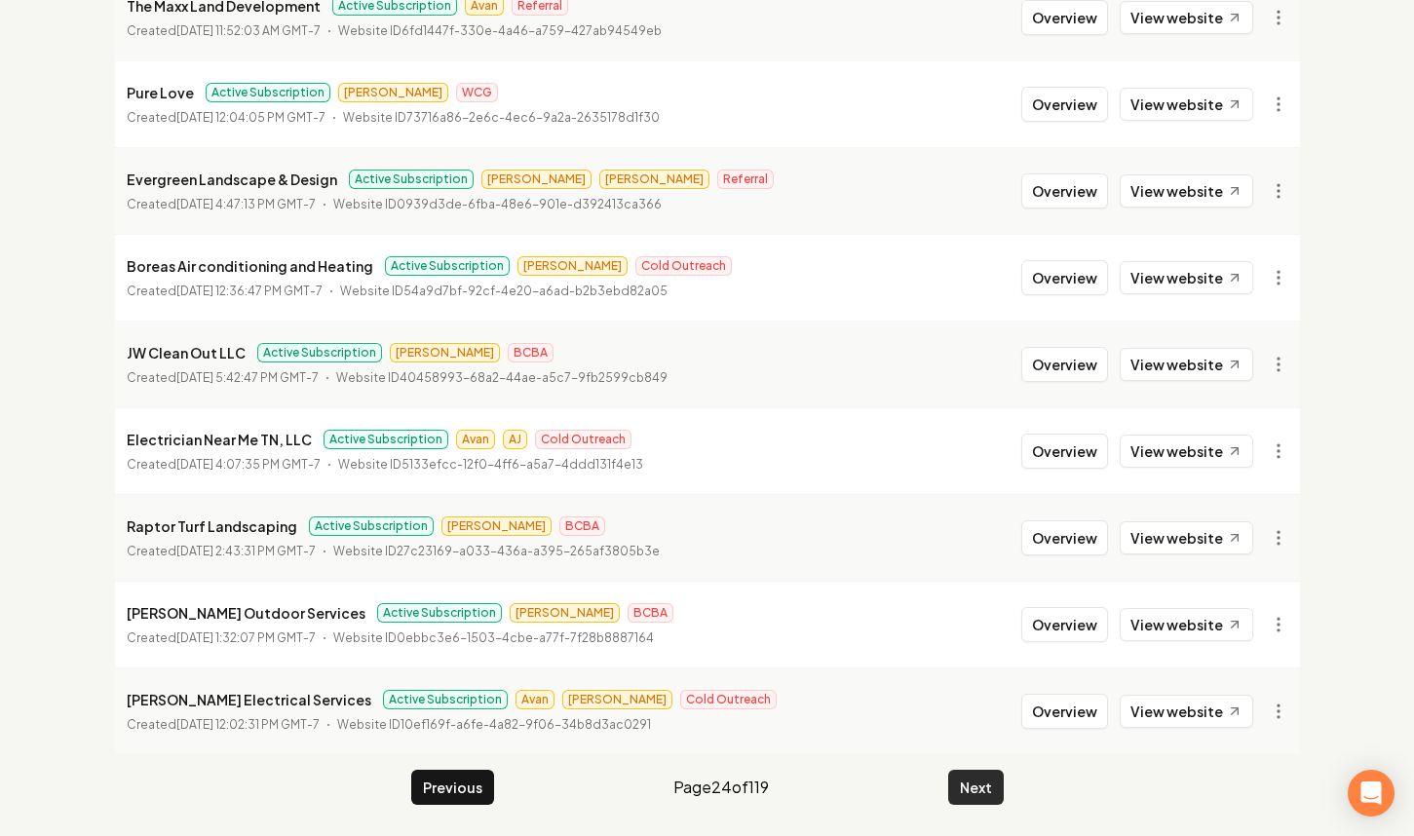
click at [963, 786] on button "Next" at bounding box center [976, 787] width 56 height 35
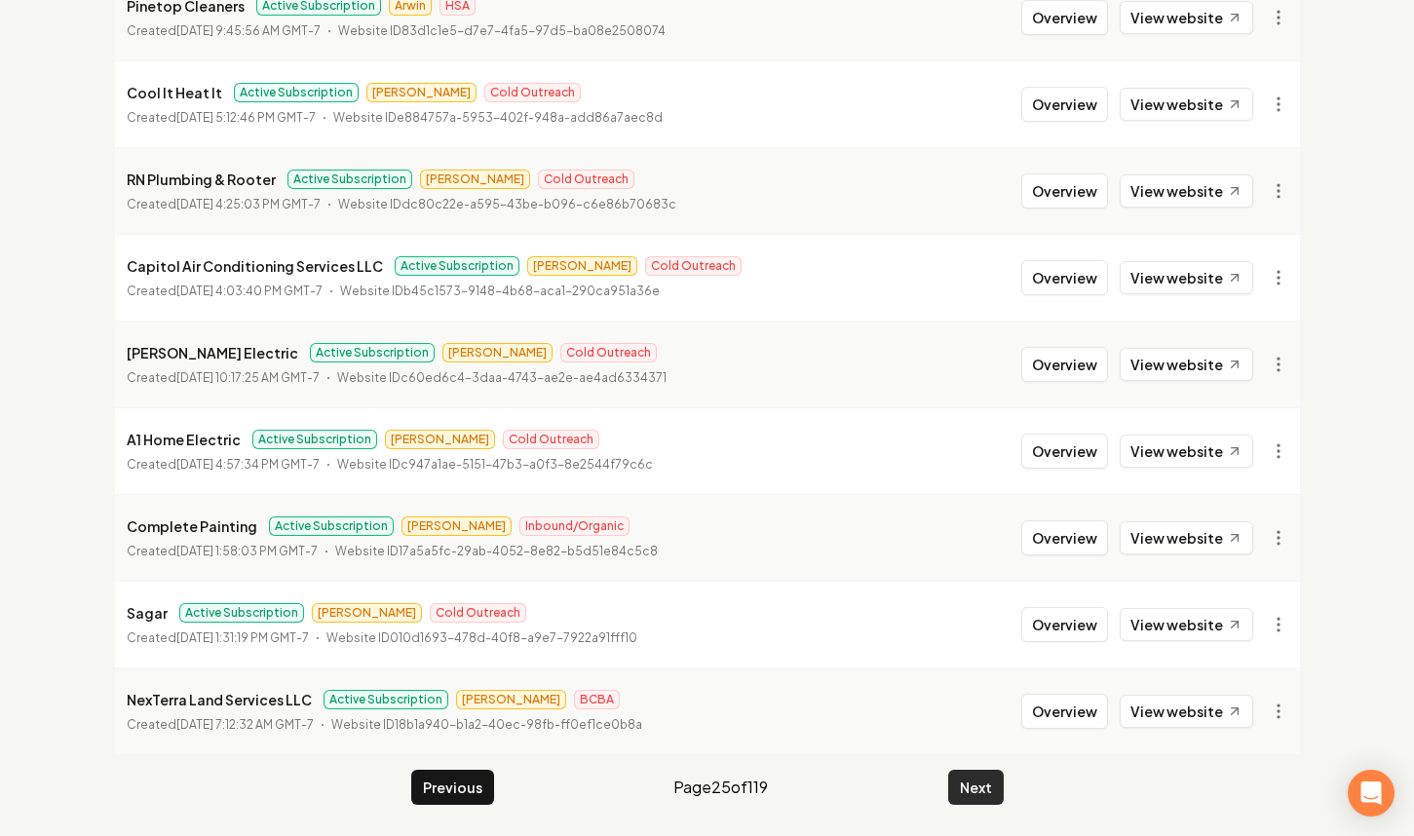
click at [963, 786] on button "Next" at bounding box center [976, 787] width 56 height 35
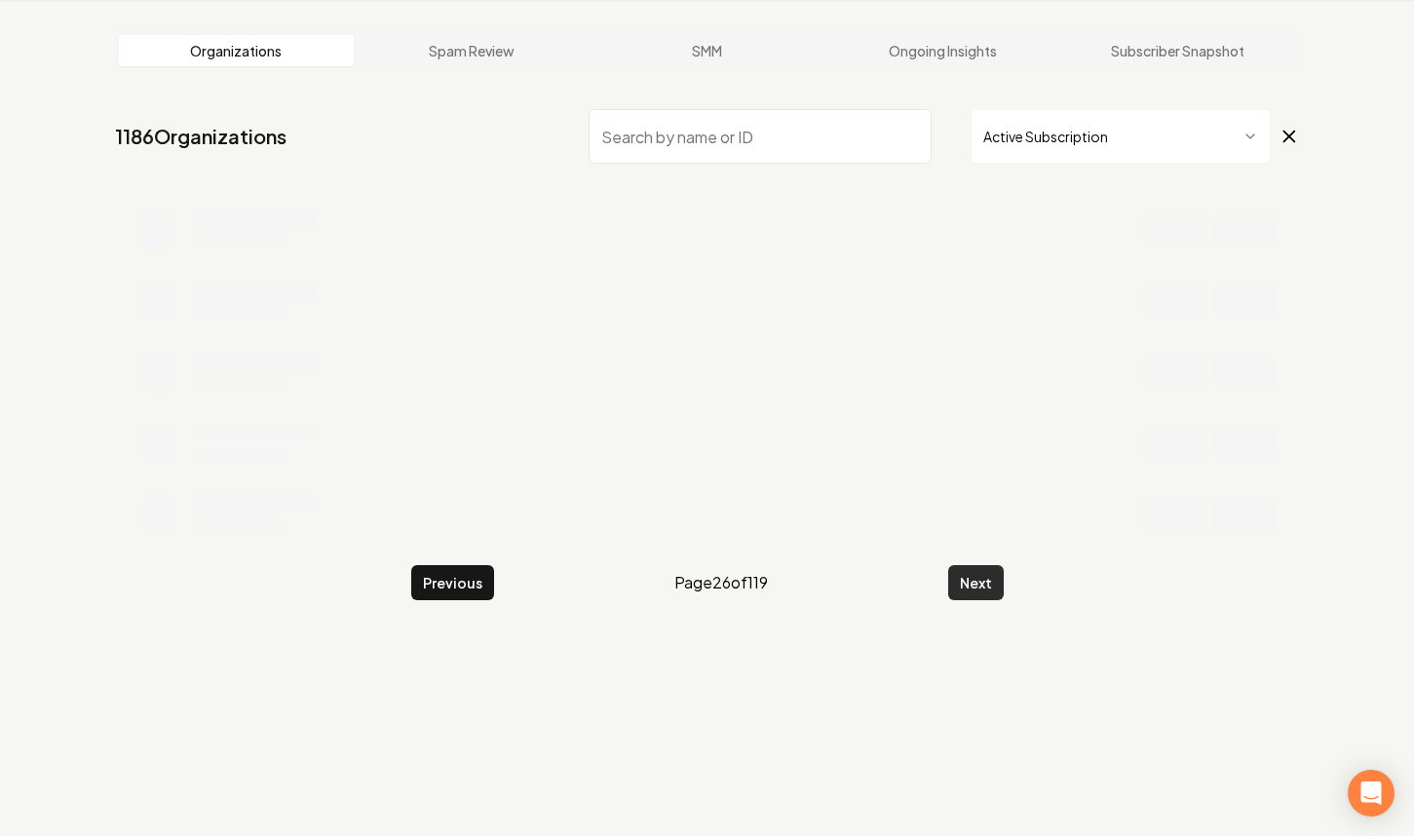
scroll to position [381, 0]
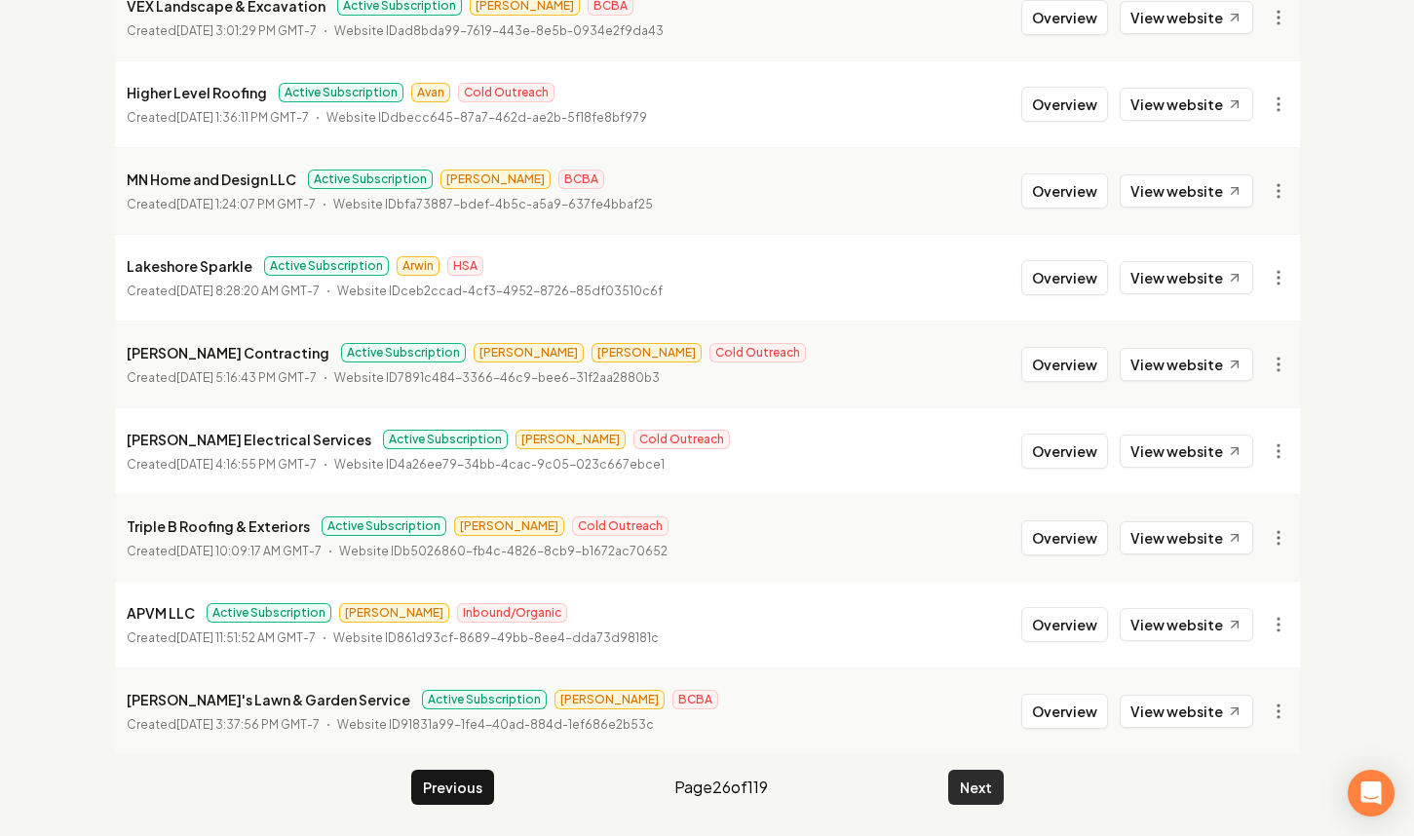
click at [963, 786] on button "Next" at bounding box center [976, 787] width 56 height 35
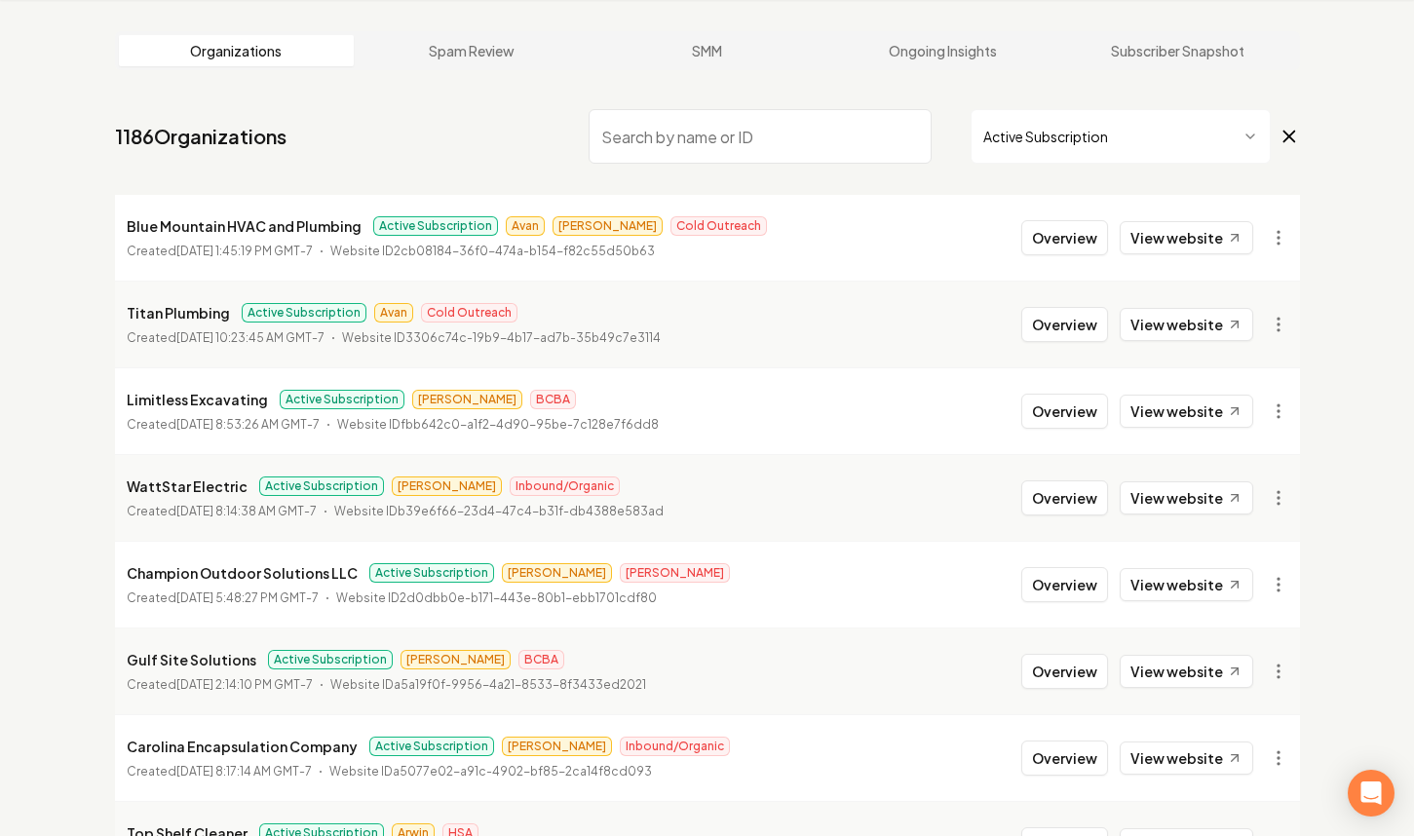
scroll to position [381, 0]
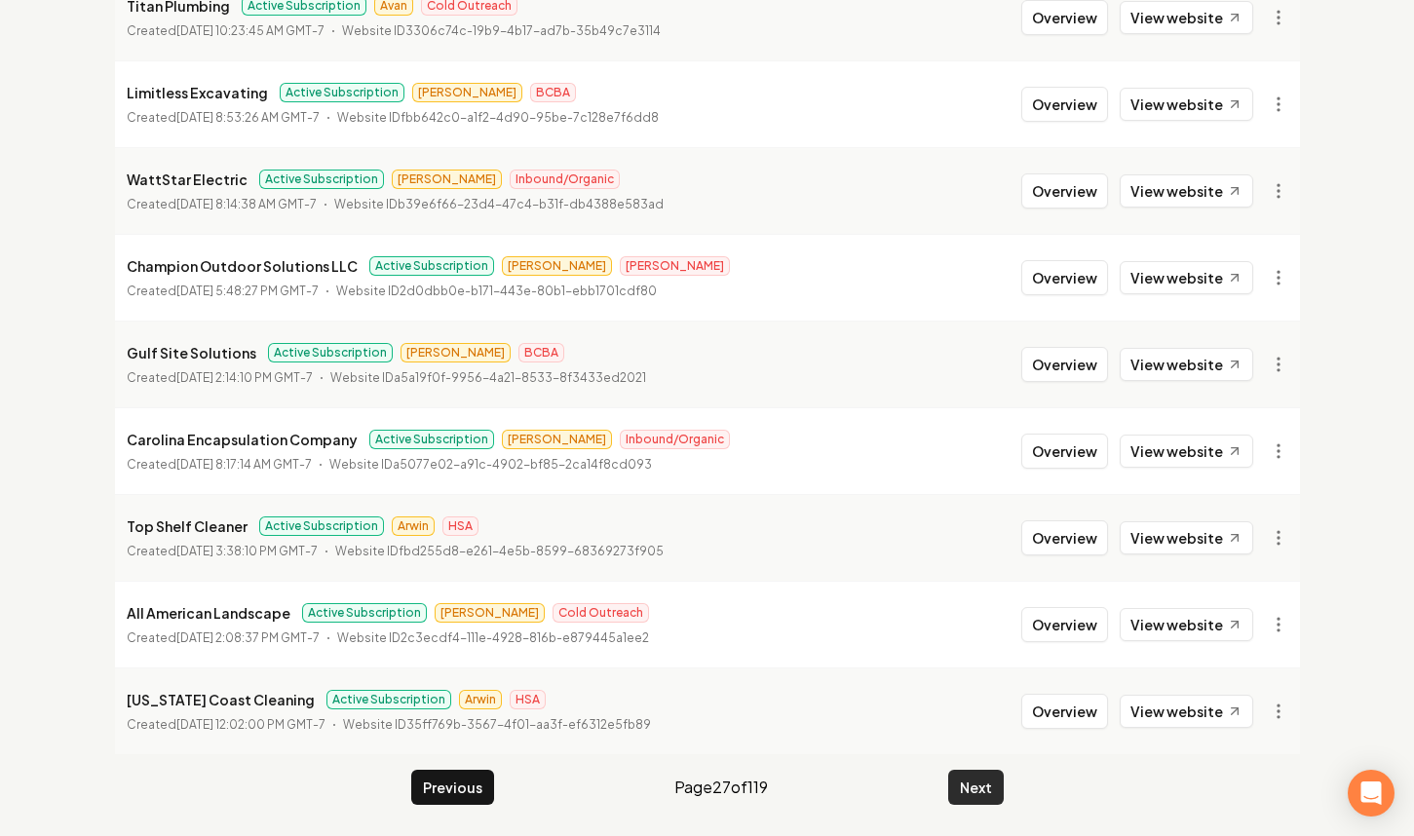
click at [962, 785] on button "Next" at bounding box center [976, 787] width 56 height 35
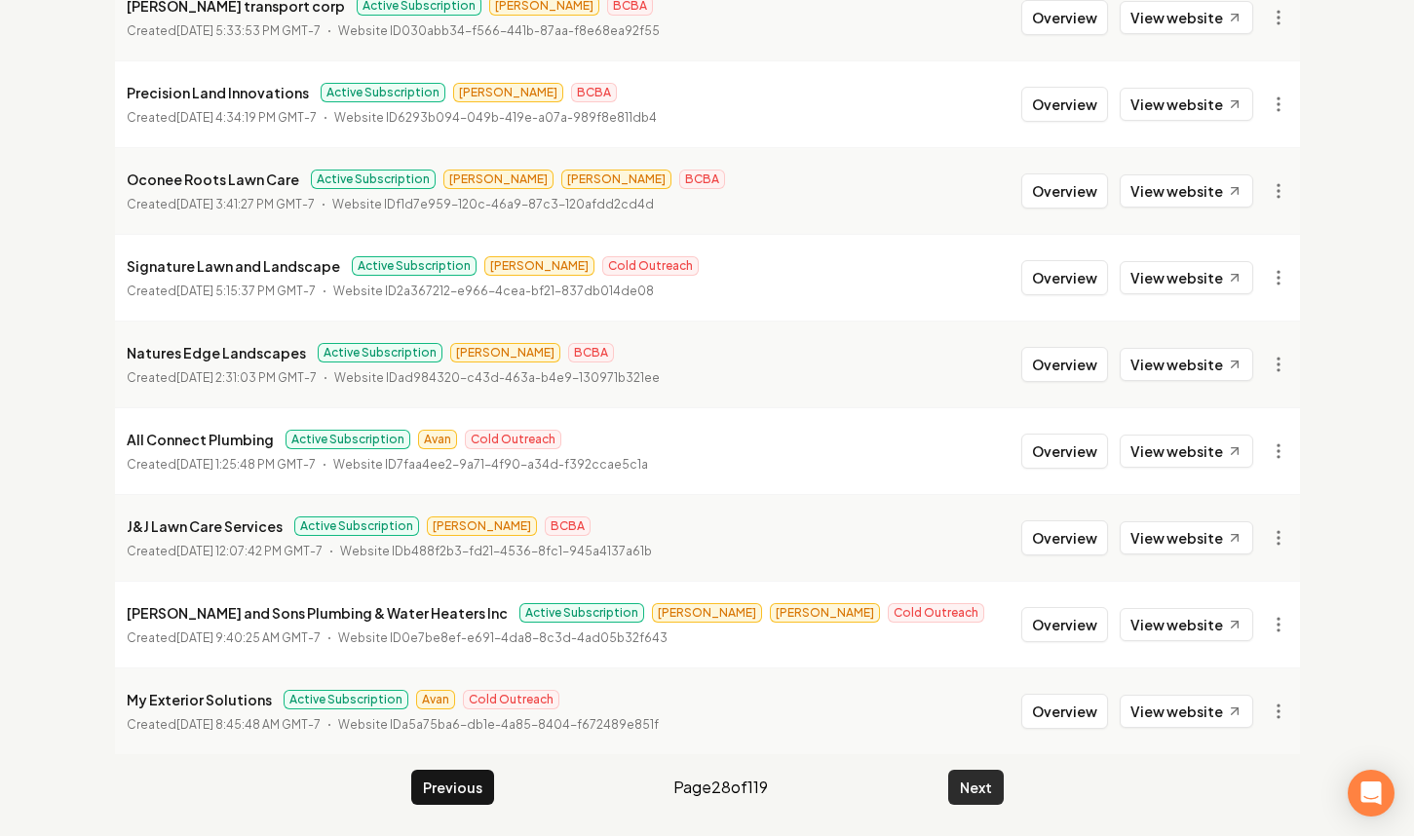
click at [962, 785] on button "Next" at bounding box center [976, 787] width 56 height 35
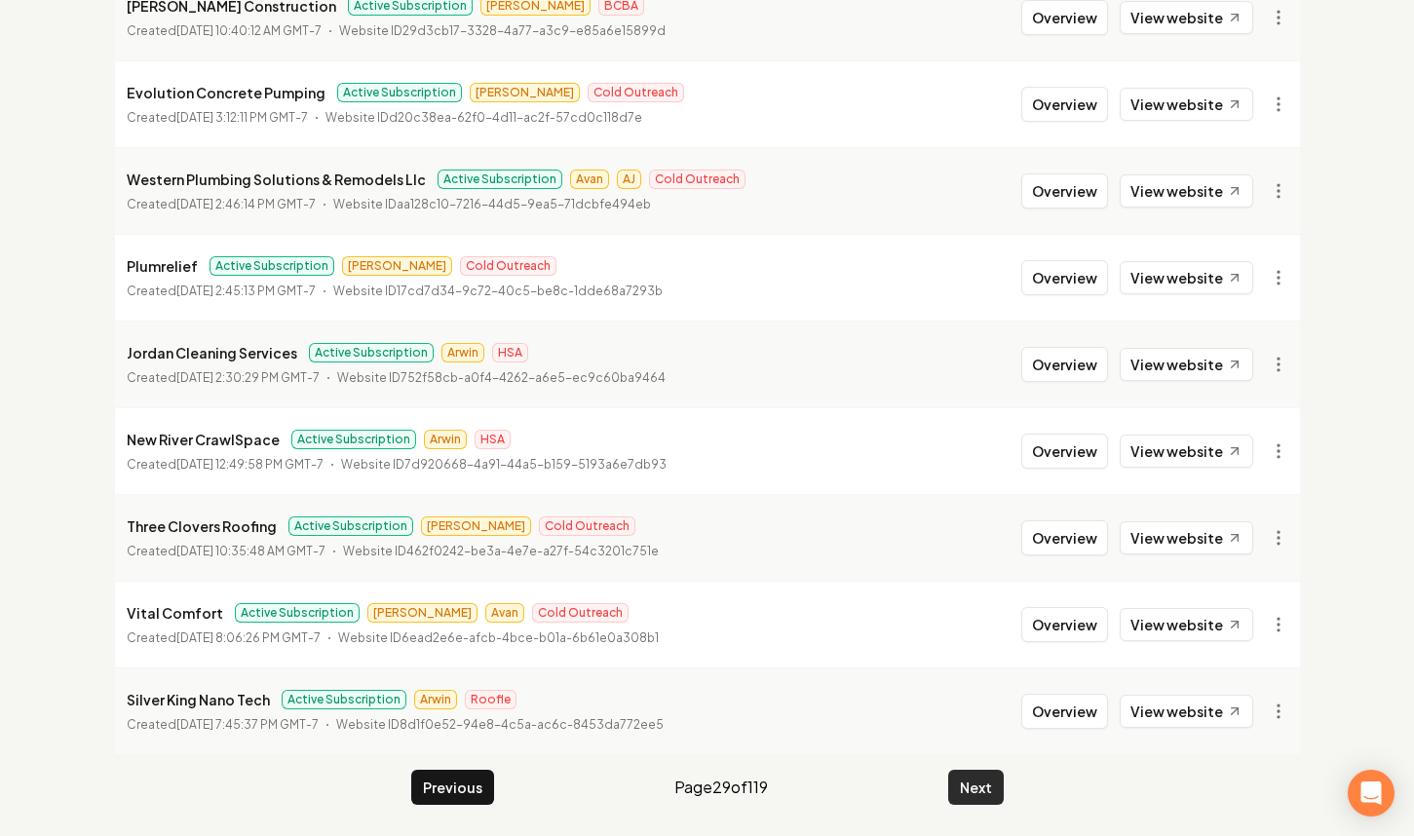
click at [962, 785] on button "Next" at bounding box center [976, 787] width 56 height 35
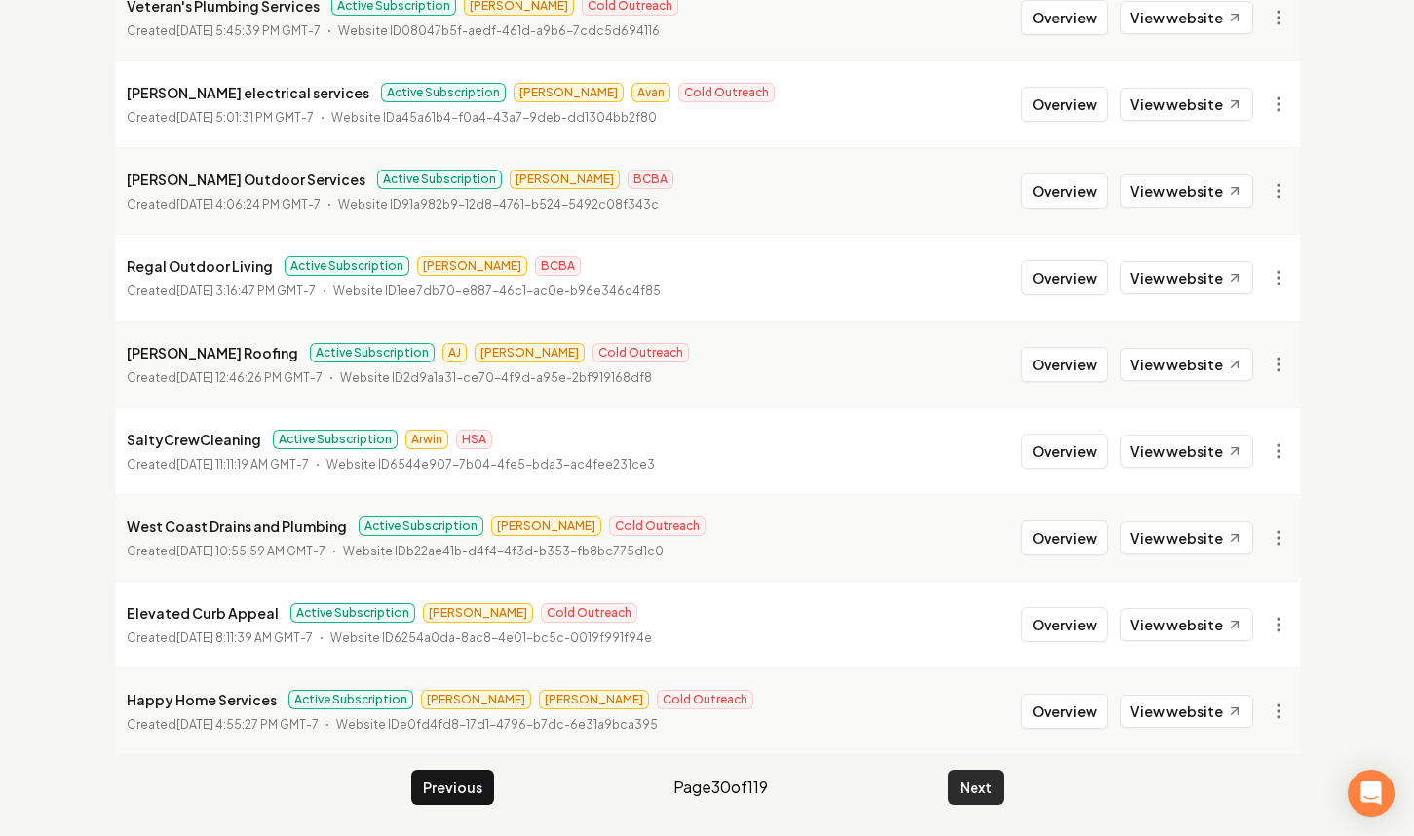
click at [962, 785] on button "Next" at bounding box center [976, 787] width 56 height 35
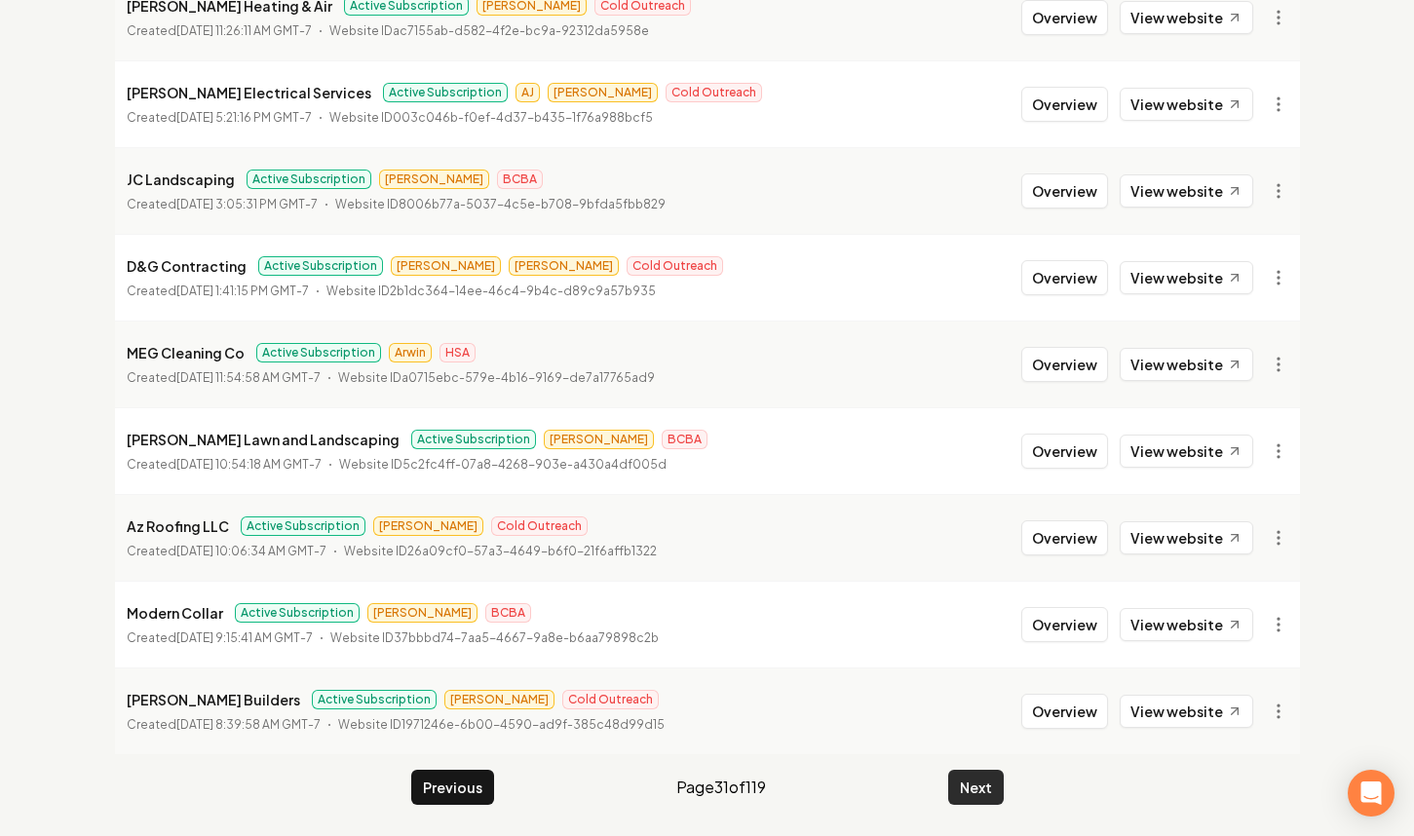
click at [962, 785] on button "Next" at bounding box center [976, 787] width 56 height 35
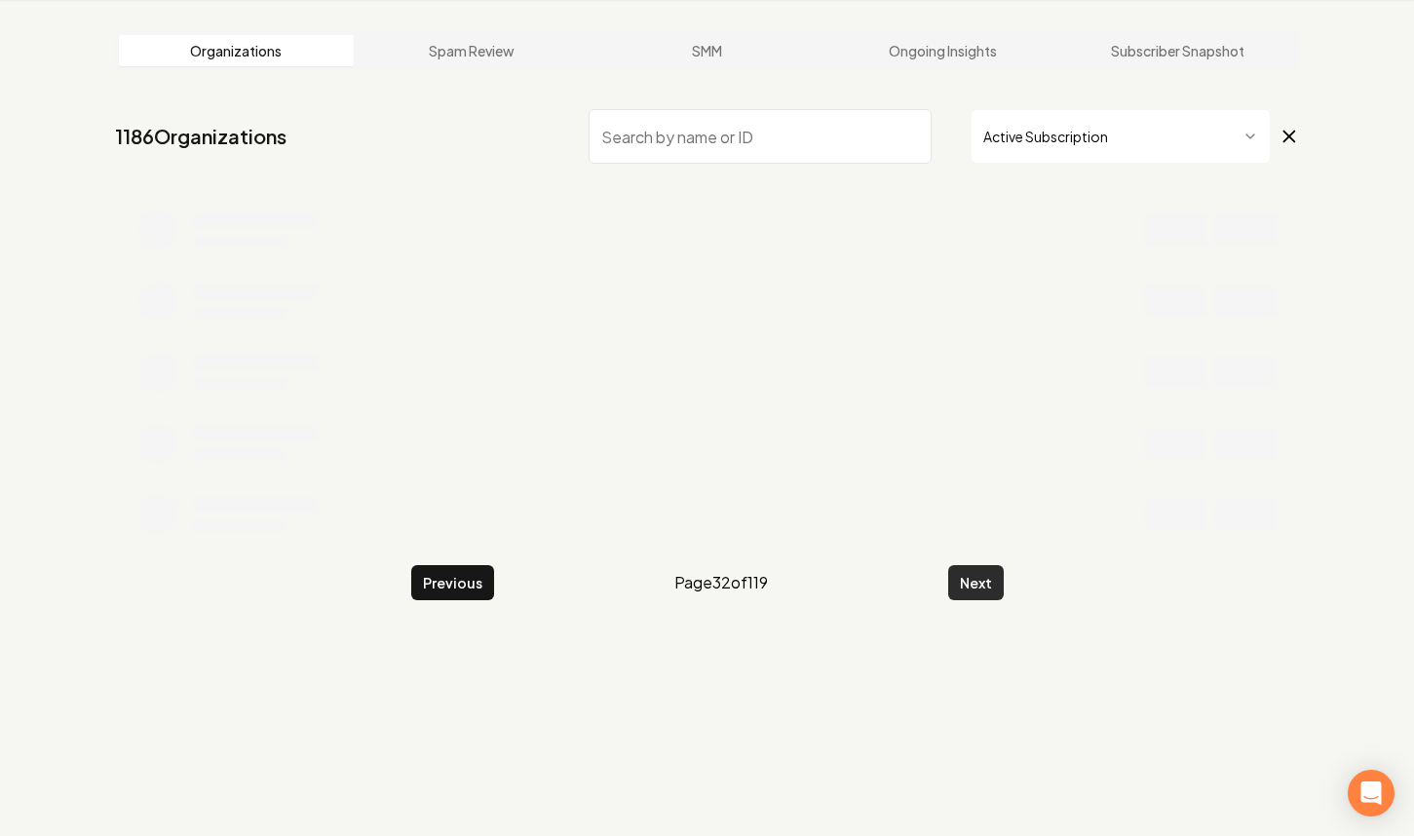
scroll to position [381, 0]
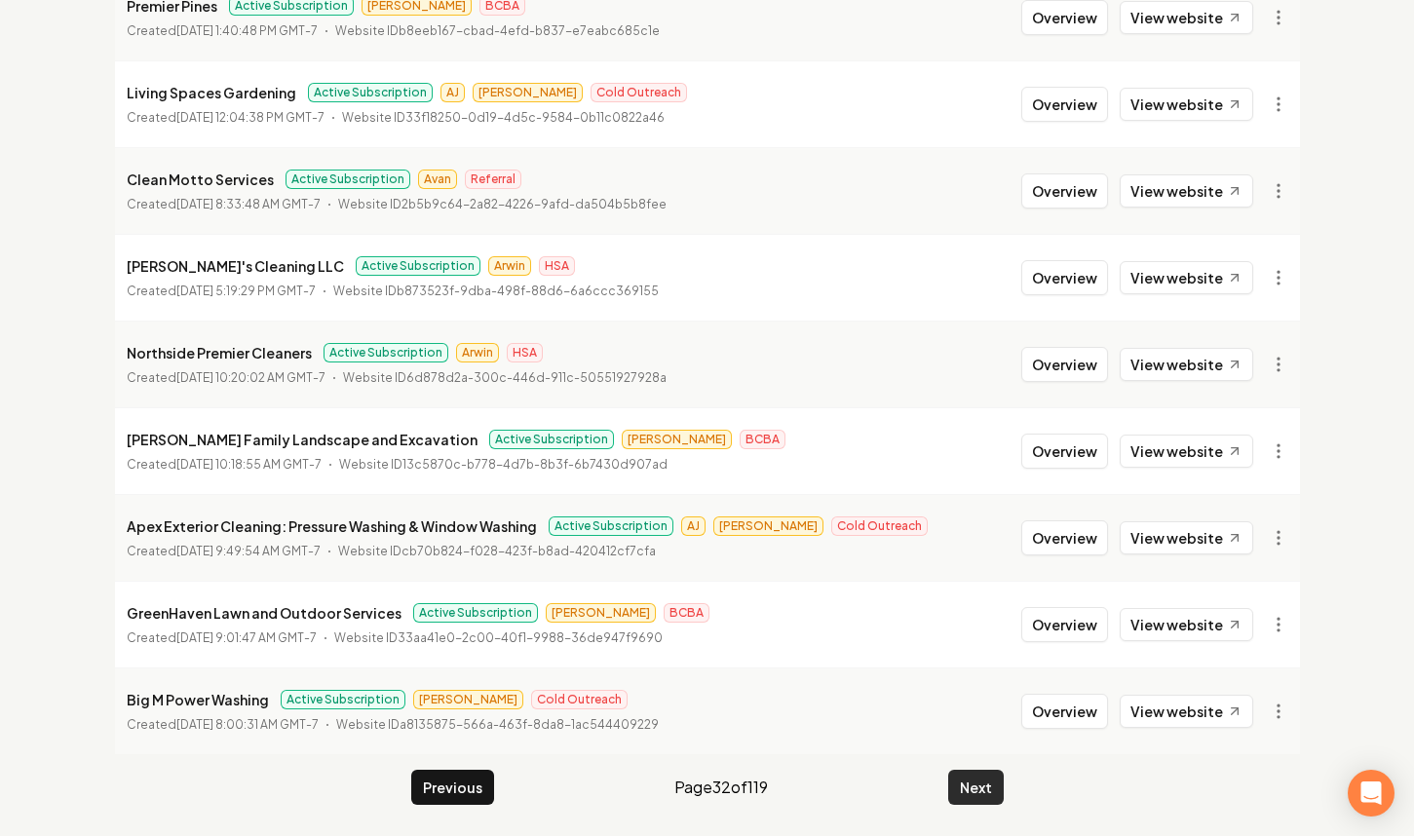
click at [962, 785] on button "Next" at bounding box center [976, 787] width 56 height 35
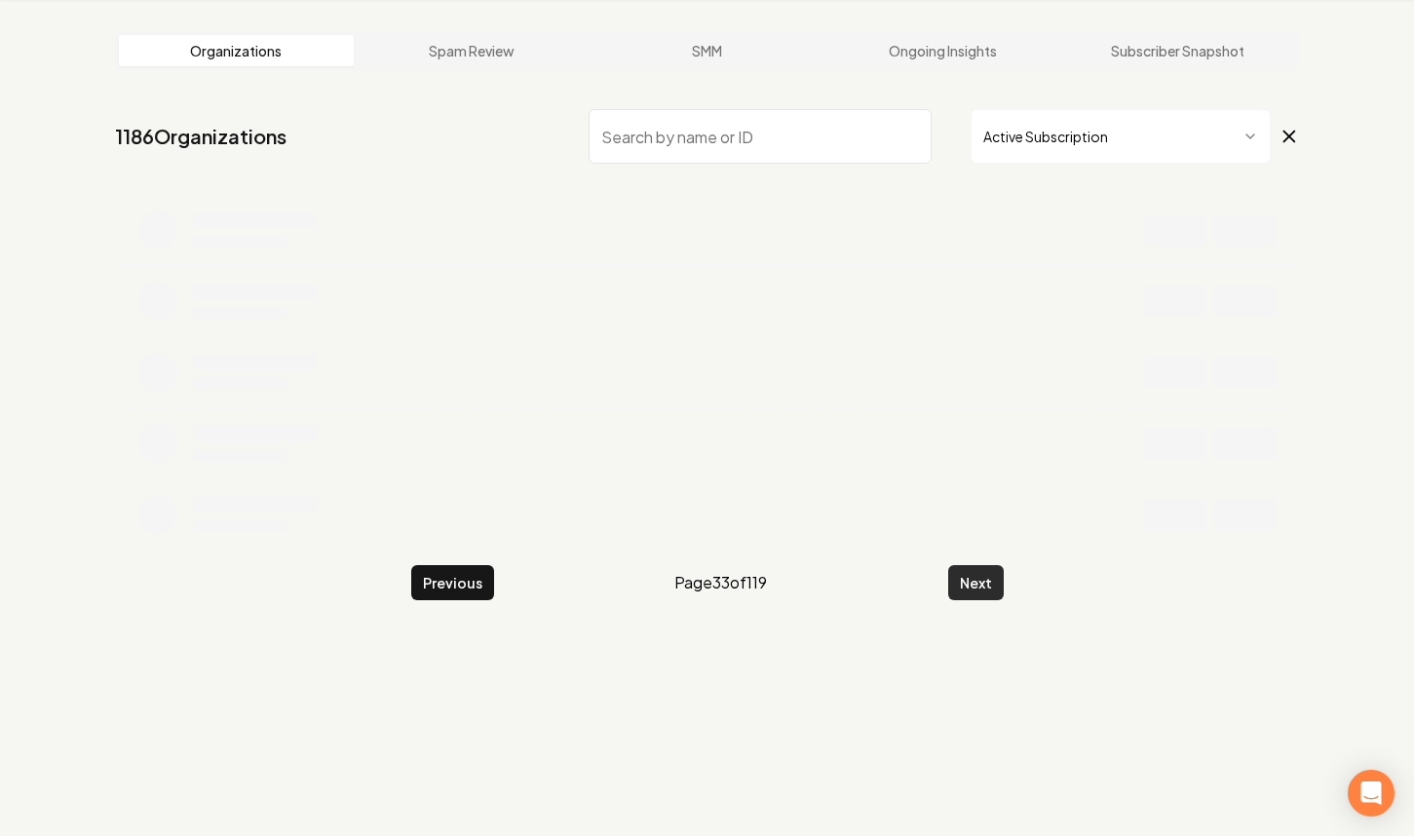
scroll to position [381, 0]
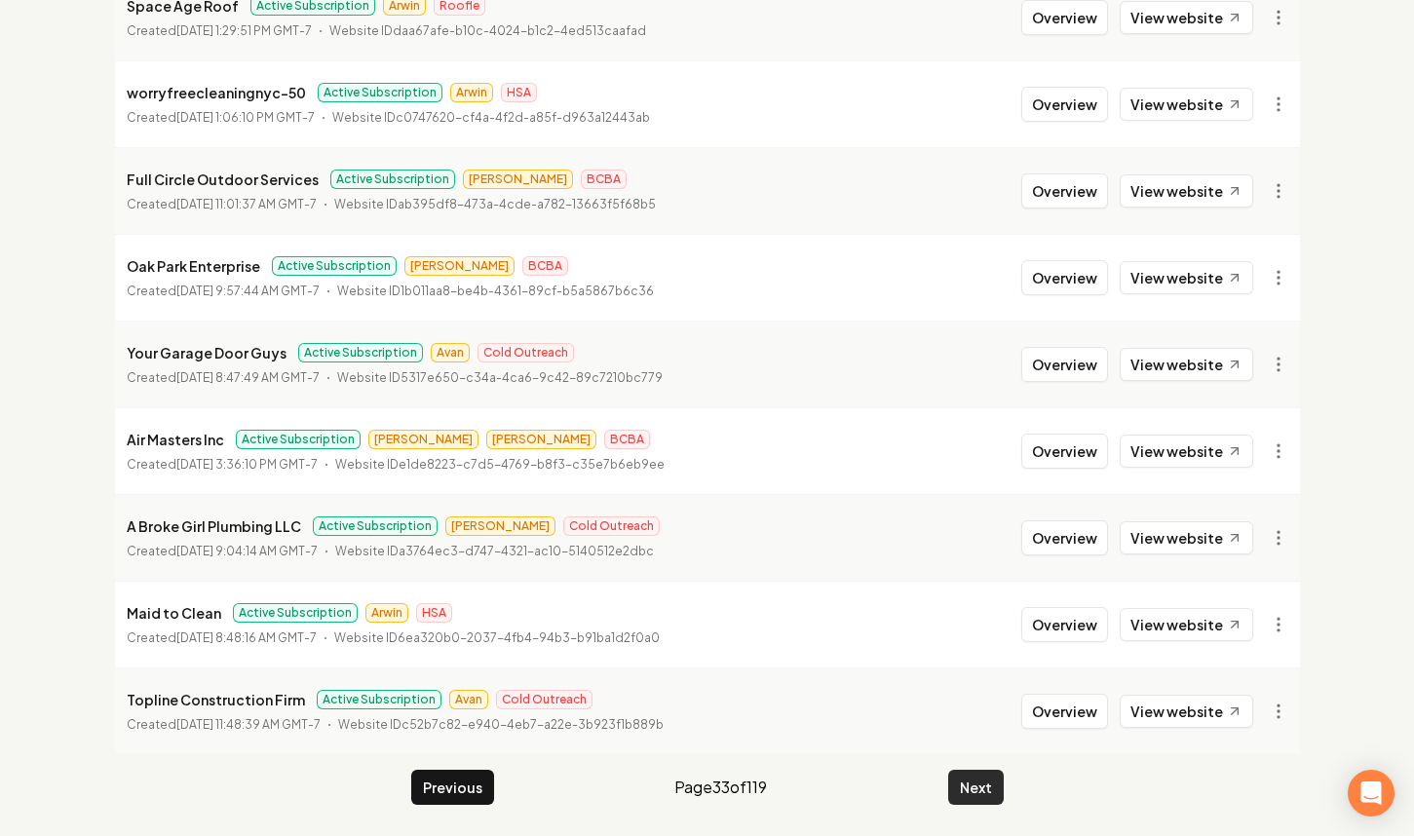
click at [962, 785] on button "Next" at bounding box center [976, 787] width 56 height 35
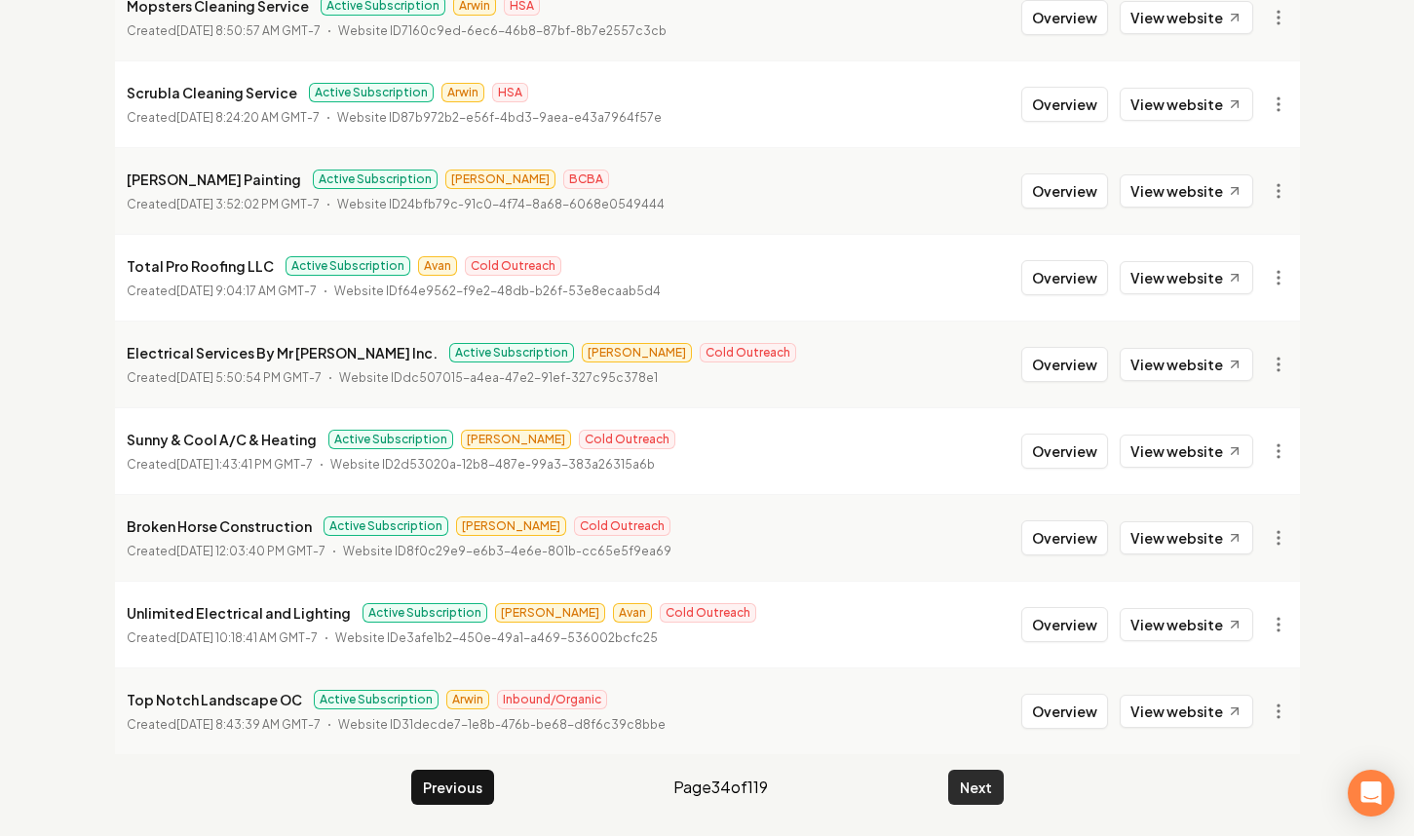
click at [962, 785] on button "Next" at bounding box center [976, 787] width 56 height 35
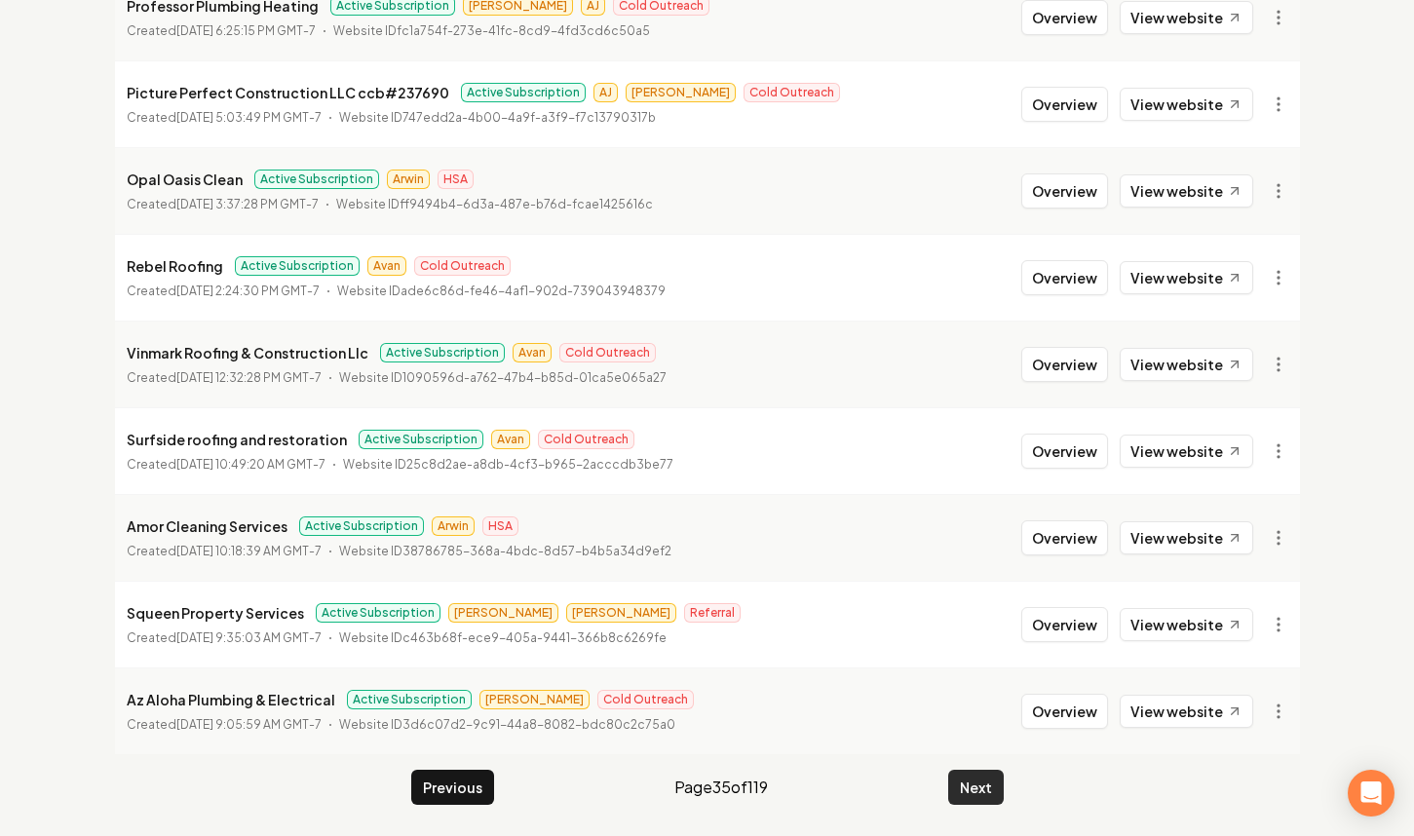
click at [962, 785] on button "Next" at bounding box center [976, 787] width 56 height 35
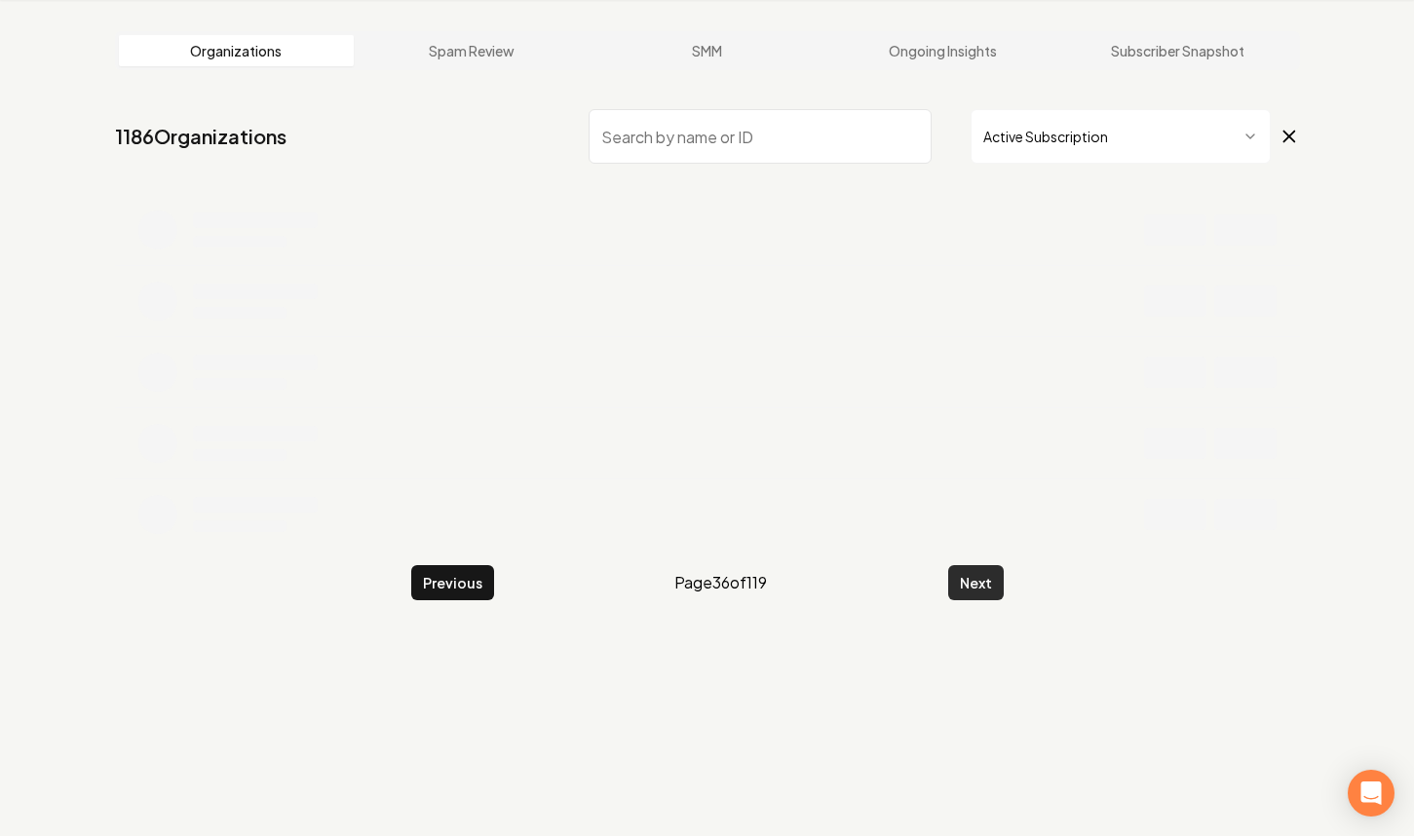
scroll to position [74, 0]
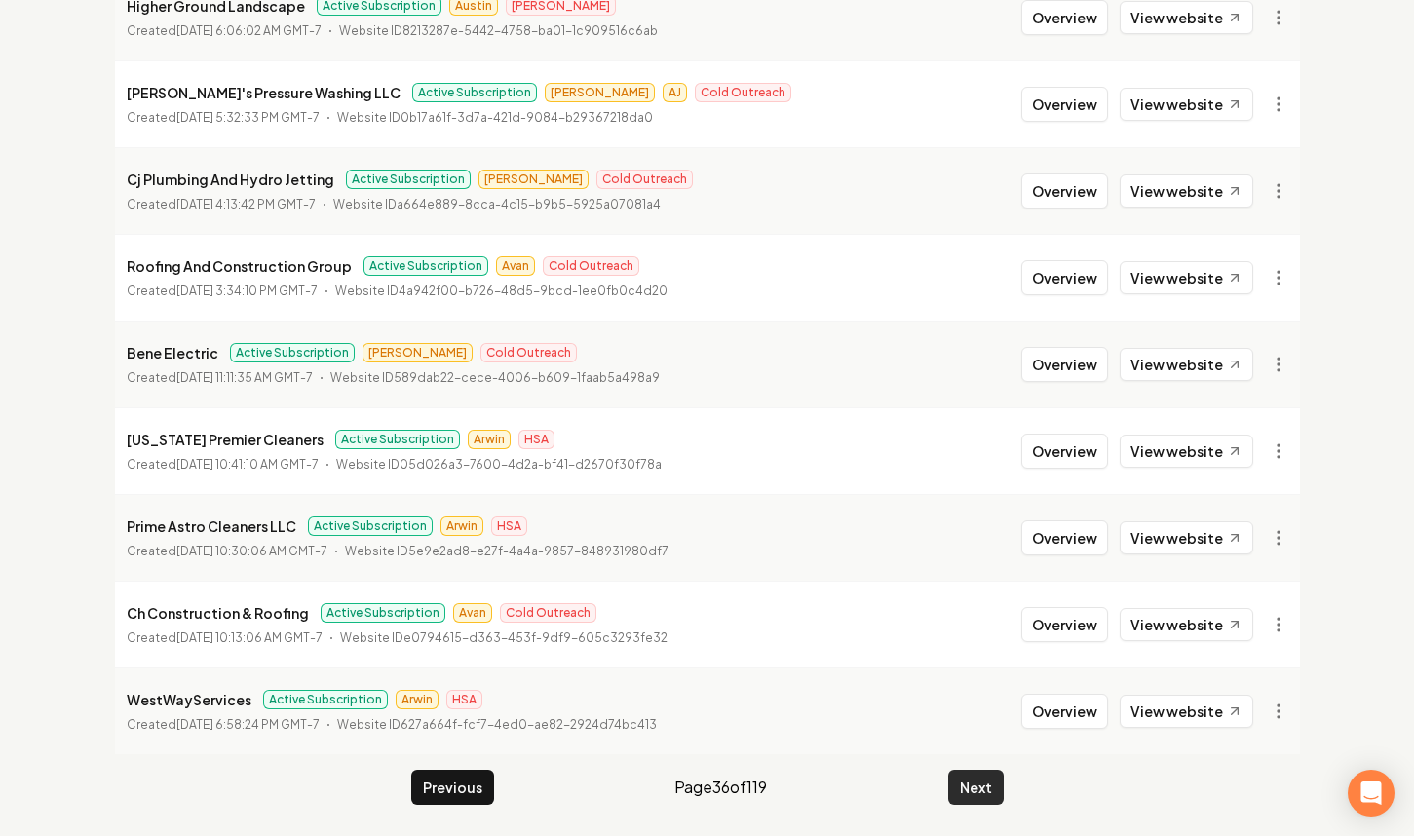
click at [962, 785] on button "Next" at bounding box center [976, 787] width 56 height 35
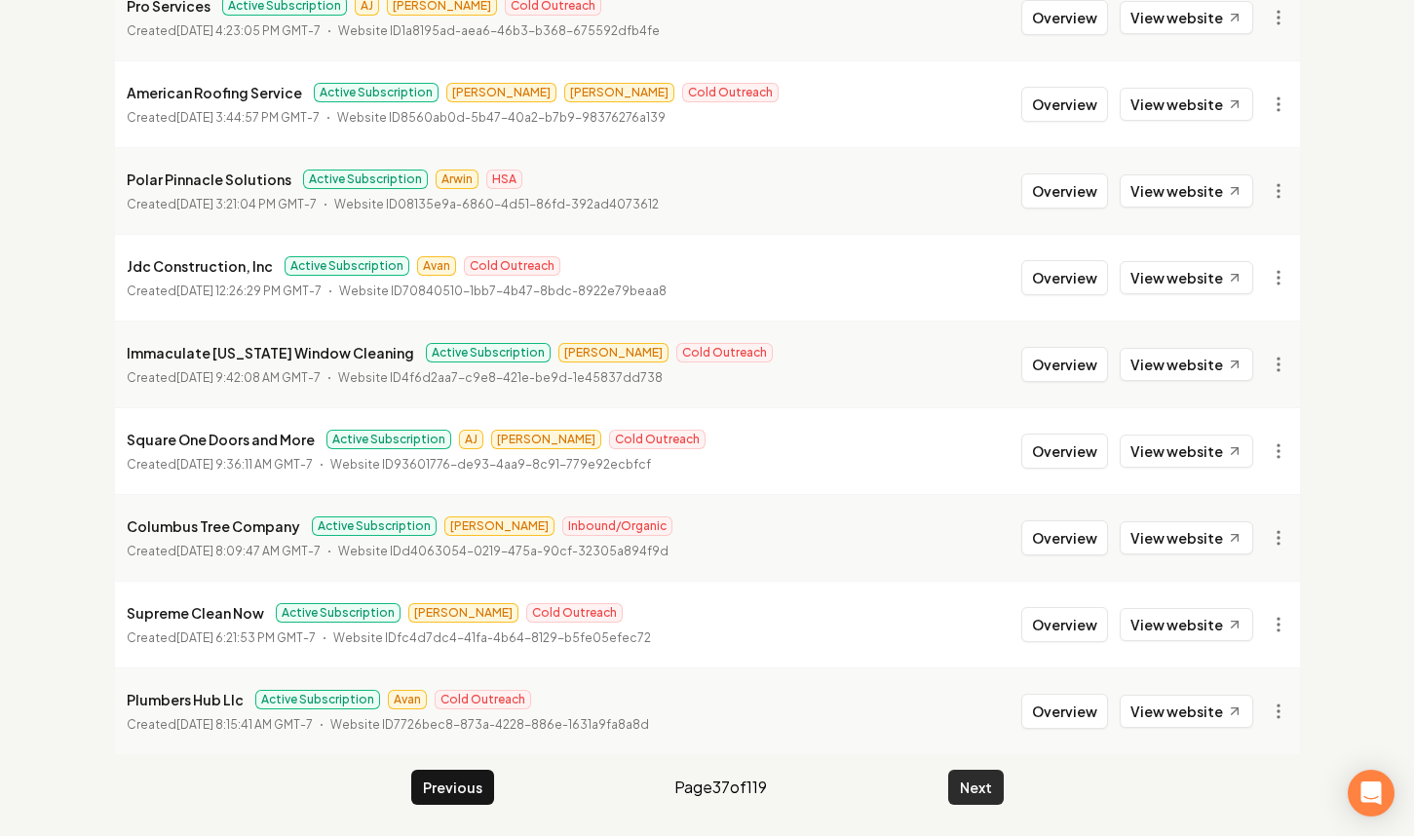
click at [962, 785] on button "Next" at bounding box center [976, 787] width 56 height 35
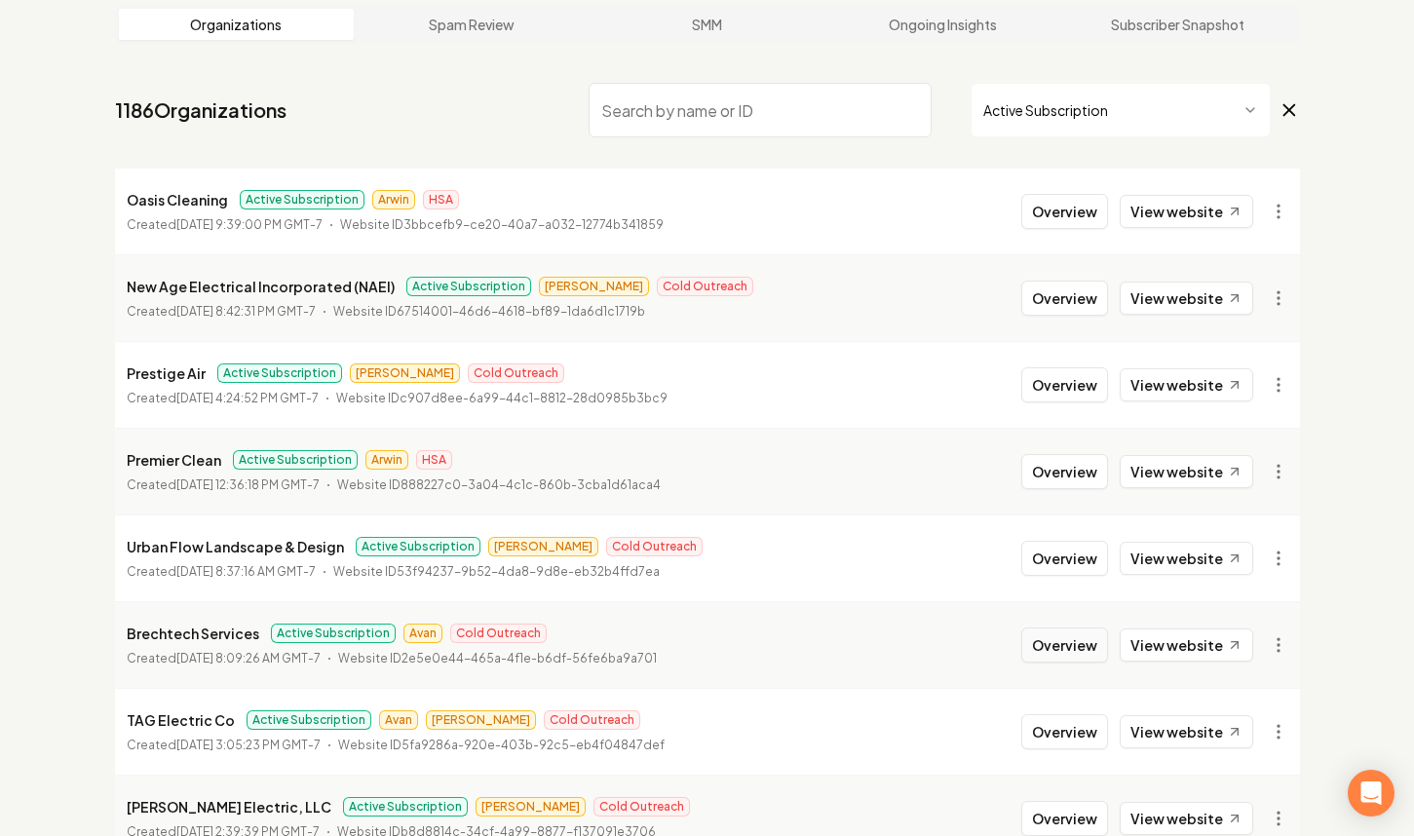
scroll to position [381, 0]
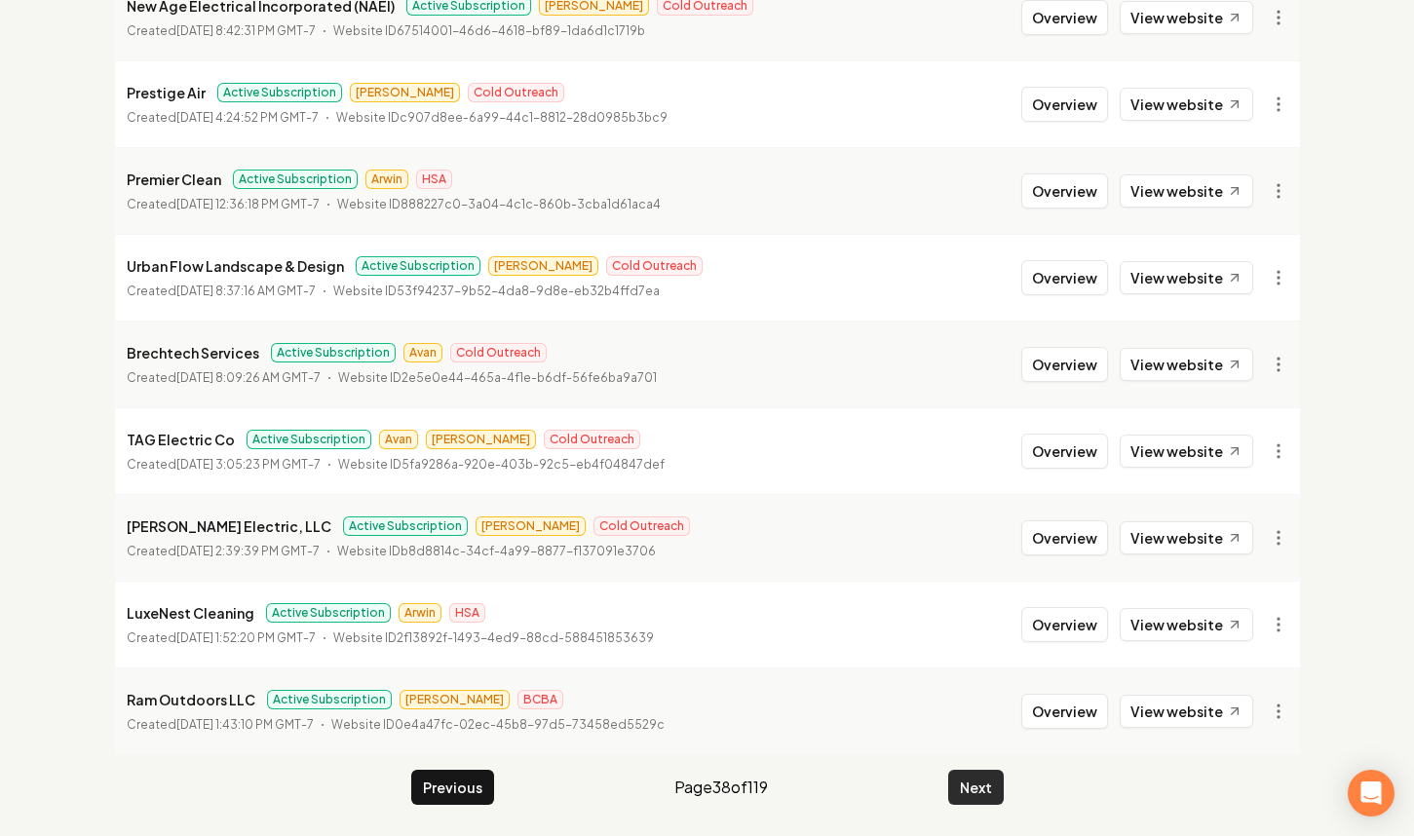
click at [967, 804] on button "Next" at bounding box center [976, 787] width 56 height 35
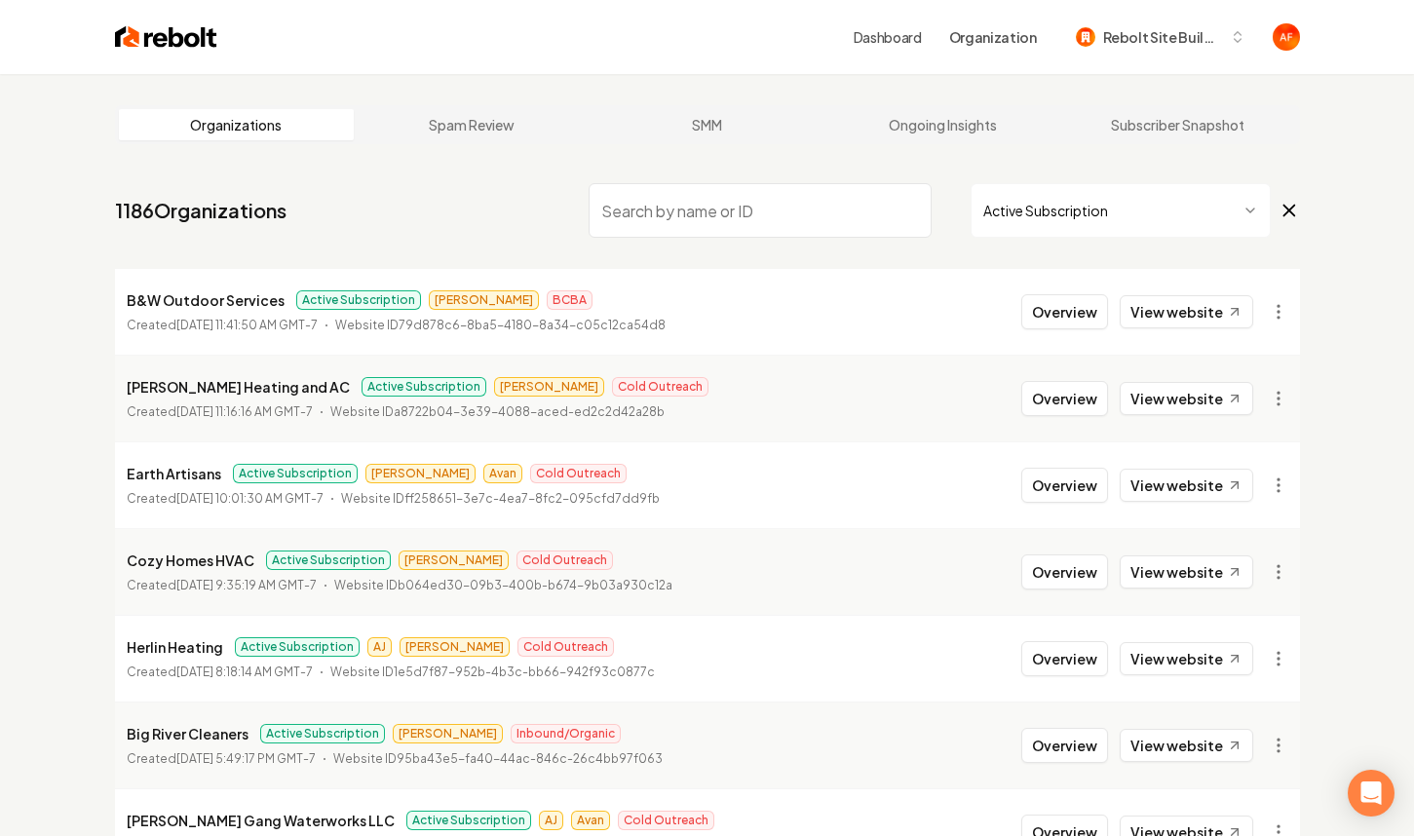
scroll to position [381, 0]
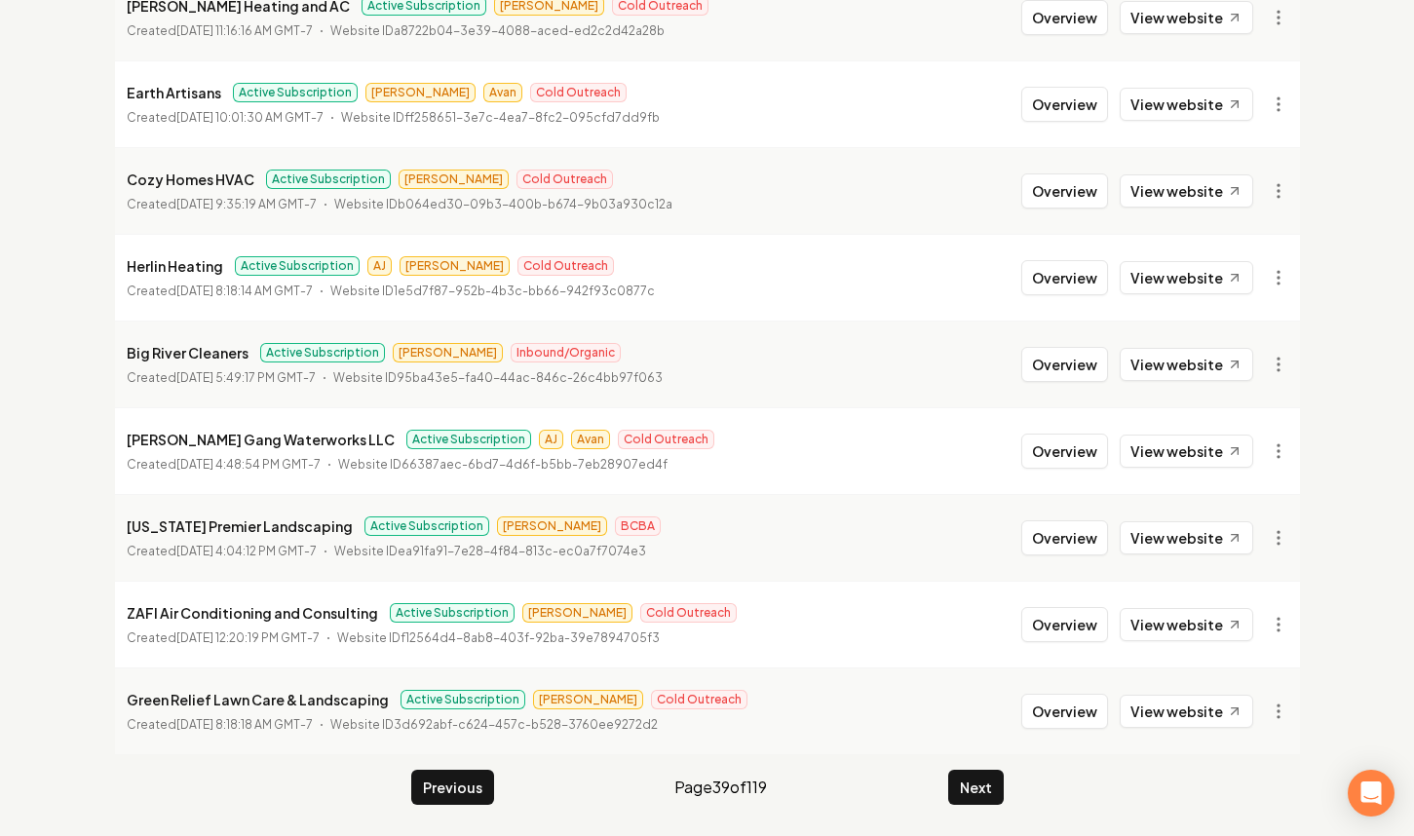
click at [972, 806] on main "Organizations Spam Review SMM Ongoing Insights Subscriber Snapshot 1186 Organiz…" at bounding box center [707, 264] width 1247 height 1143
click at [975, 790] on button "Next" at bounding box center [976, 787] width 56 height 35
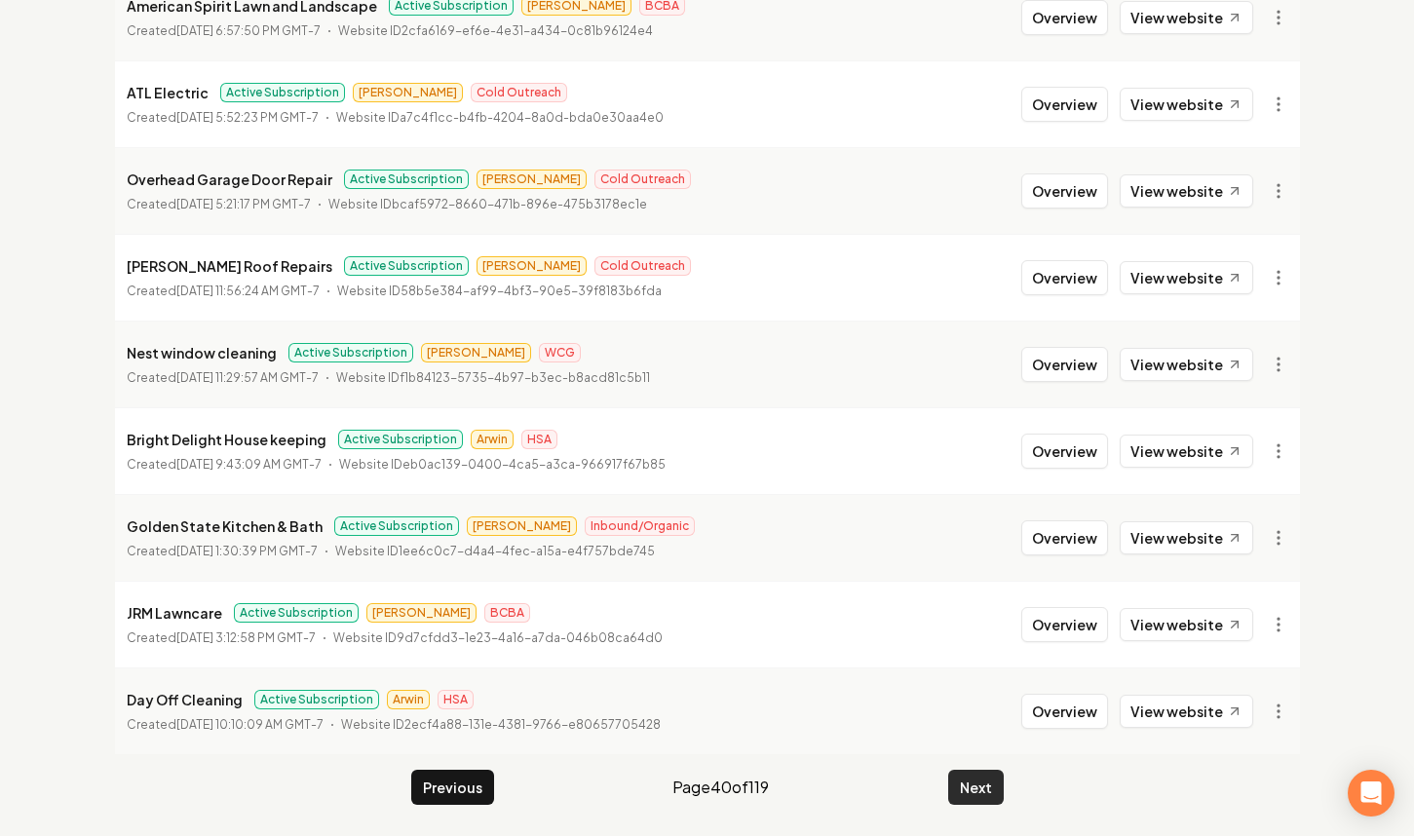
click at [957, 802] on button "Next" at bounding box center [976, 787] width 56 height 35
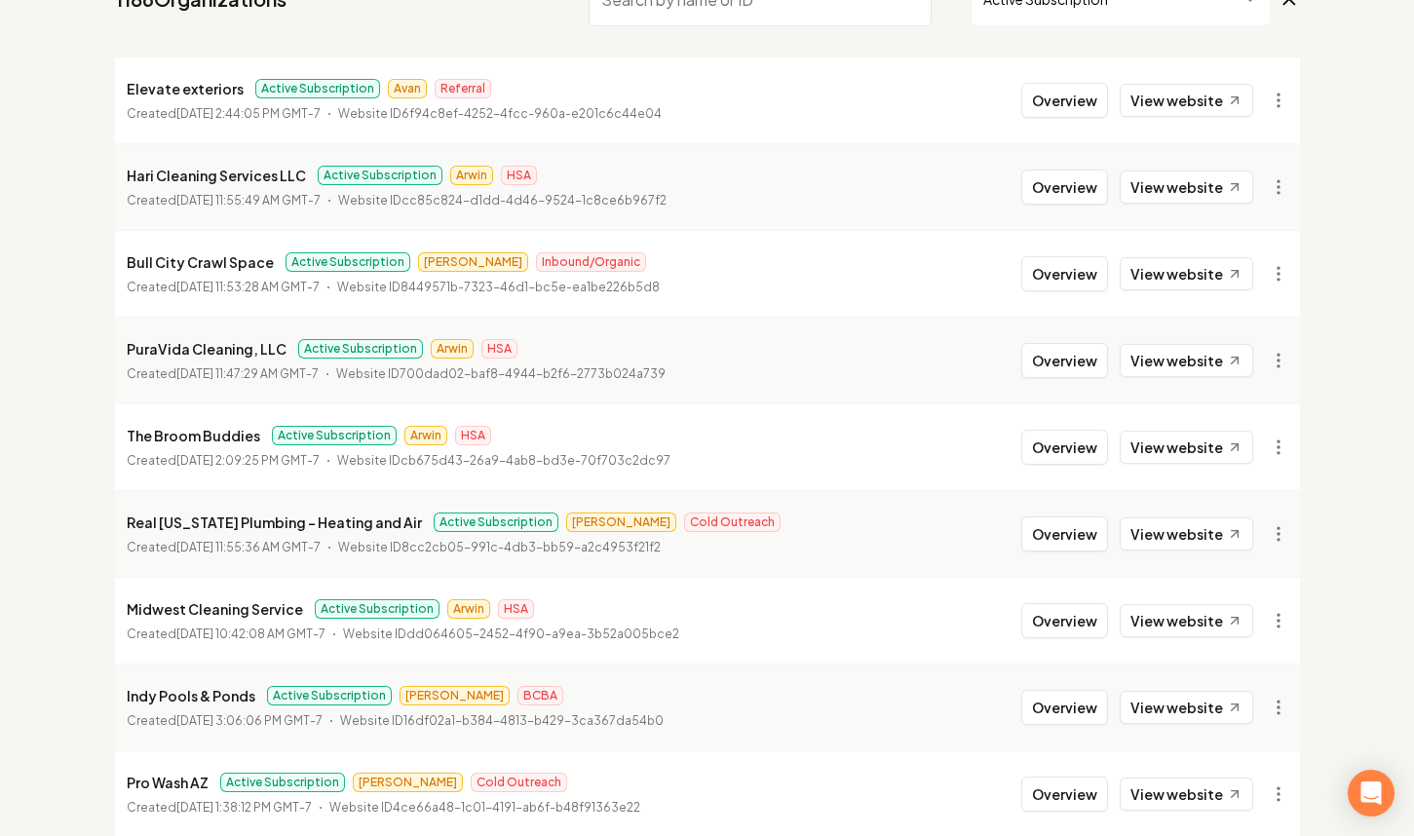
scroll to position [206, 0]
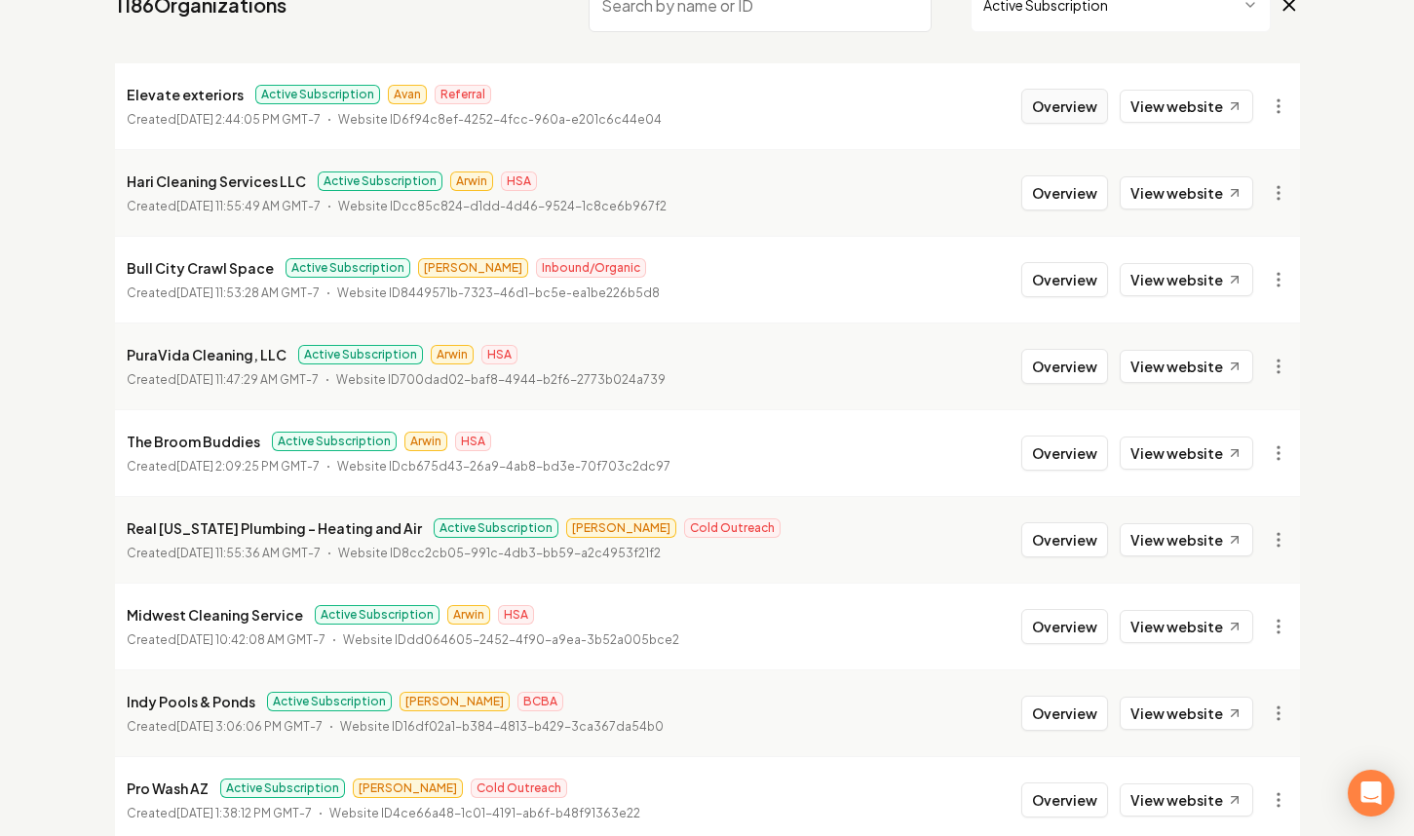
click at [1046, 109] on button "Overview" at bounding box center [1064, 106] width 87 height 35
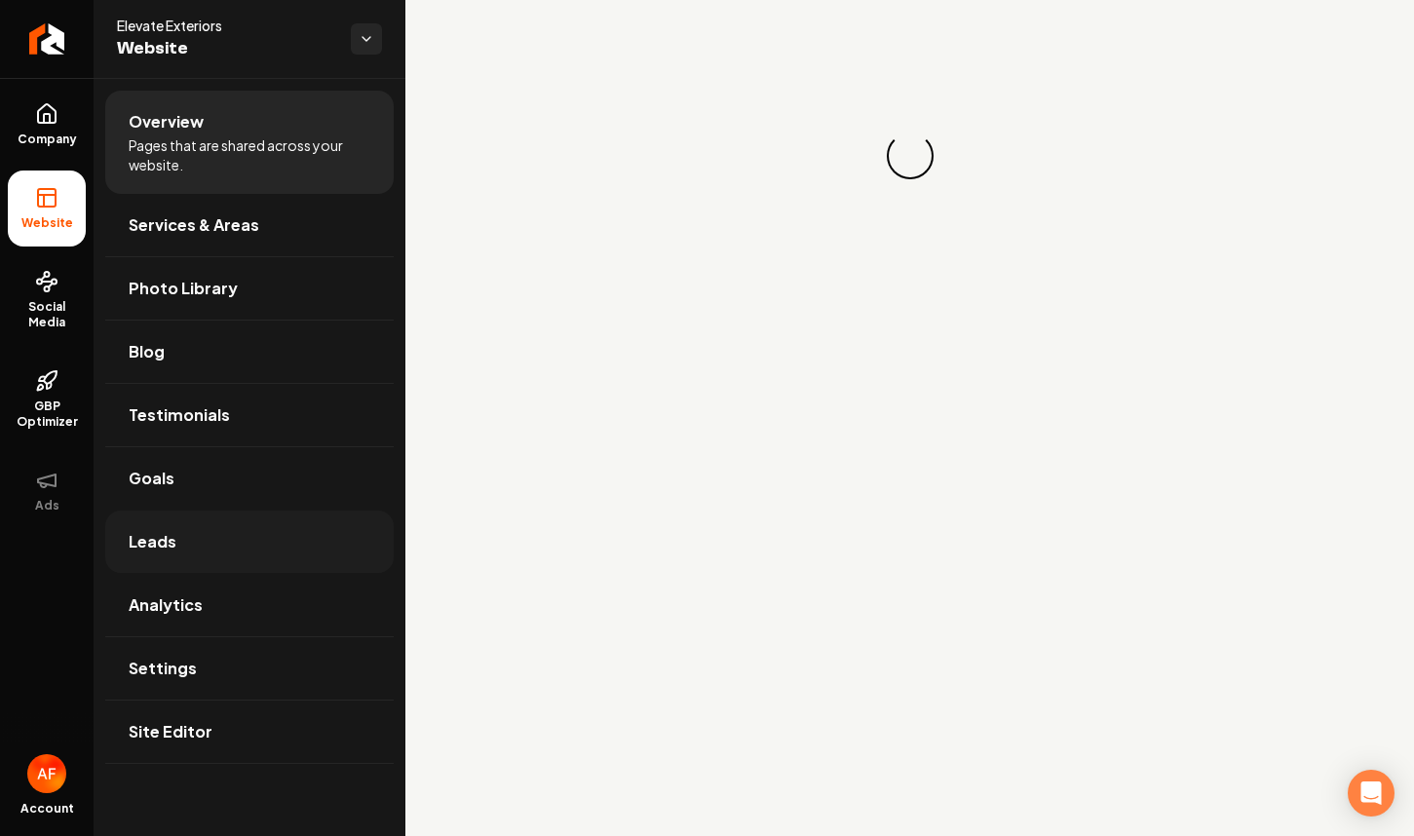
click at [216, 536] on link "Leads" at bounding box center [249, 542] width 288 height 62
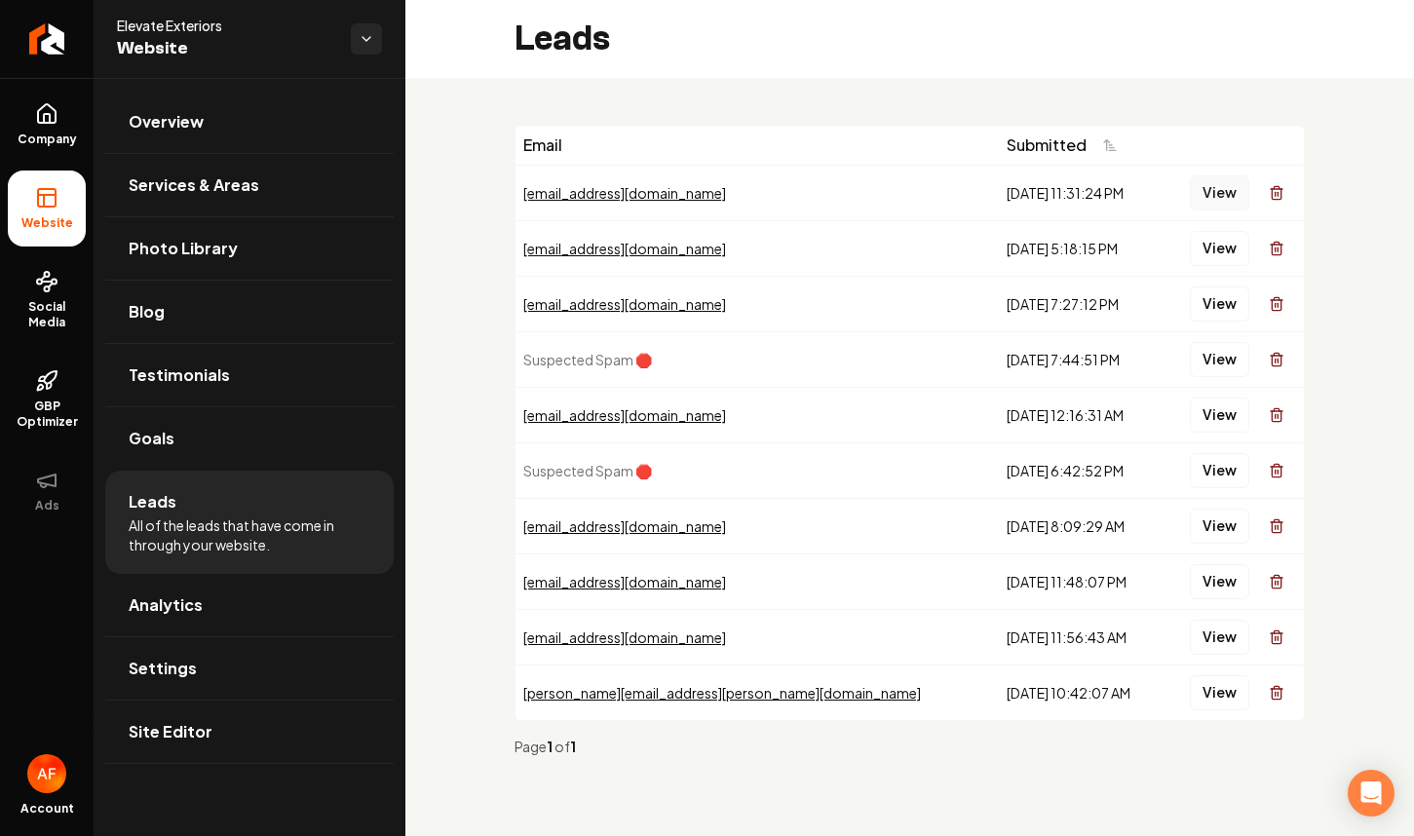
click at [1222, 198] on button "View" at bounding box center [1219, 192] width 59 height 35
click at [1214, 258] on button "View" at bounding box center [1219, 248] width 59 height 35
click at [1211, 308] on button "View" at bounding box center [1219, 303] width 59 height 35
click at [1215, 435] on td "View" at bounding box center [1233, 415] width 142 height 56
click at [1217, 419] on button "View" at bounding box center [1219, 415] width 59 height 35
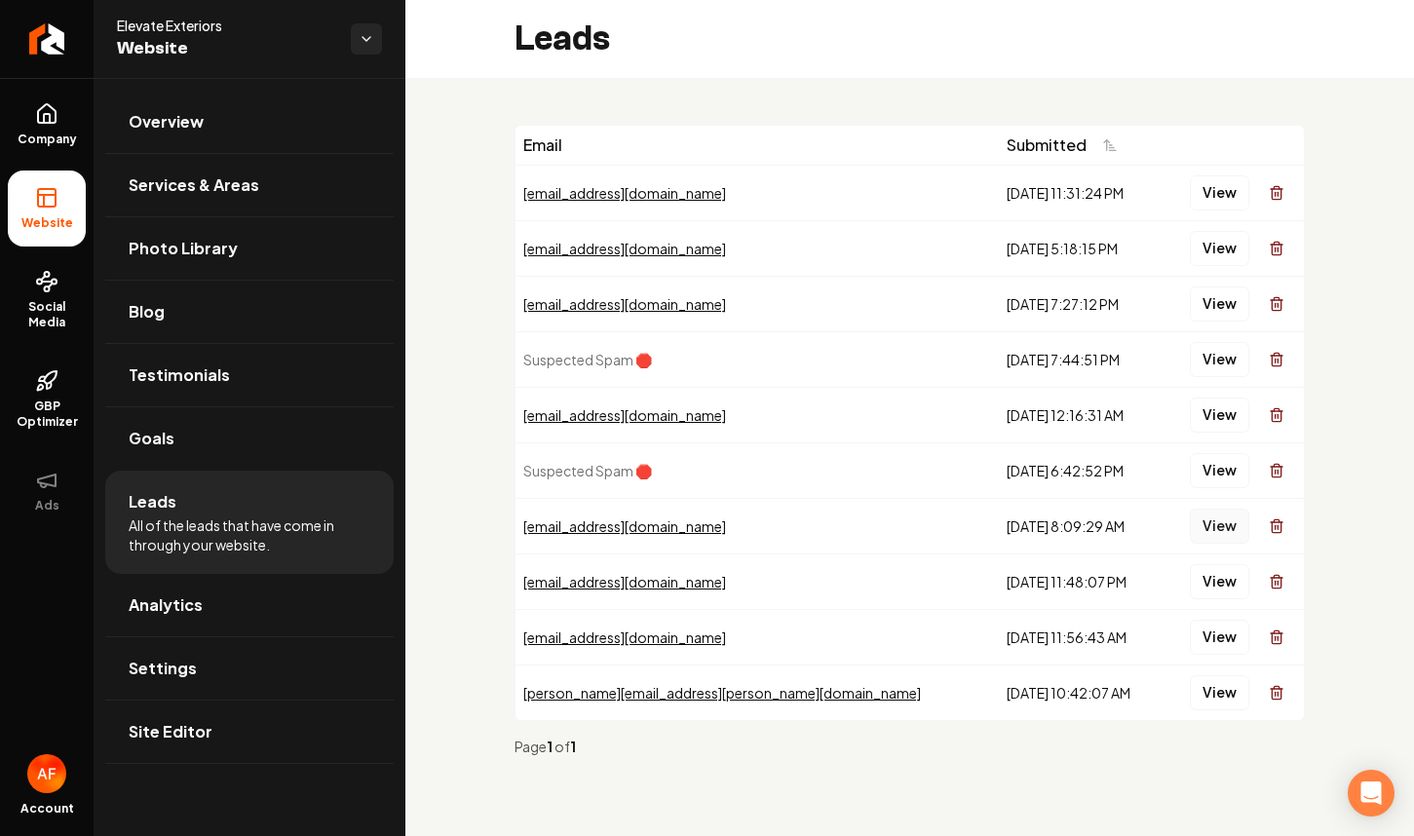
click at [1220, 516] on button "View" at bounding box center [1219, 526] width 59 height 35
click at [1216, 570] on button "View" at bounding box center [1219, 581] width 59 height 35
click at [1216, 640] on button "View" at bounding box center [1219, 637] width 59 height 35
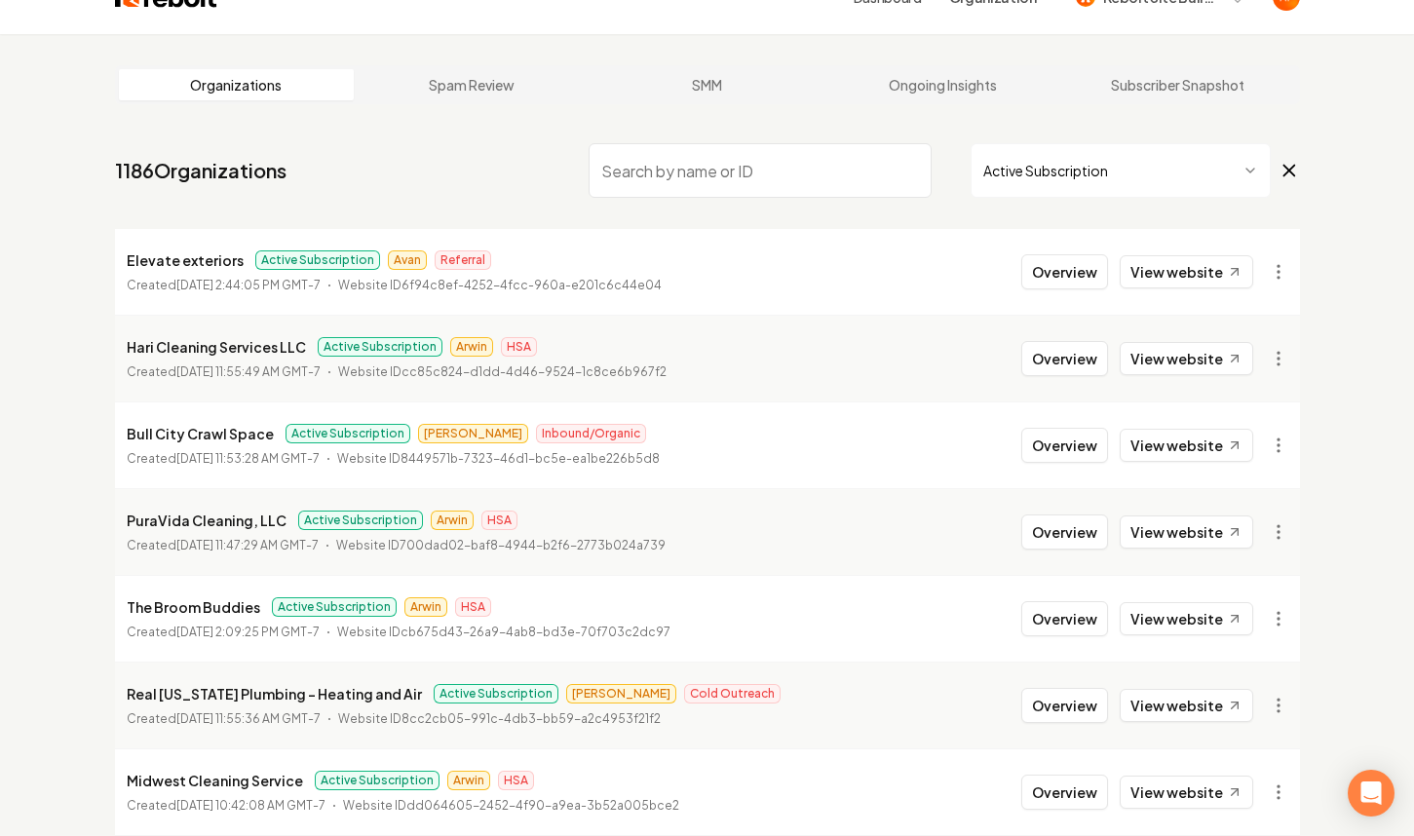
scroll to position [381, 0]
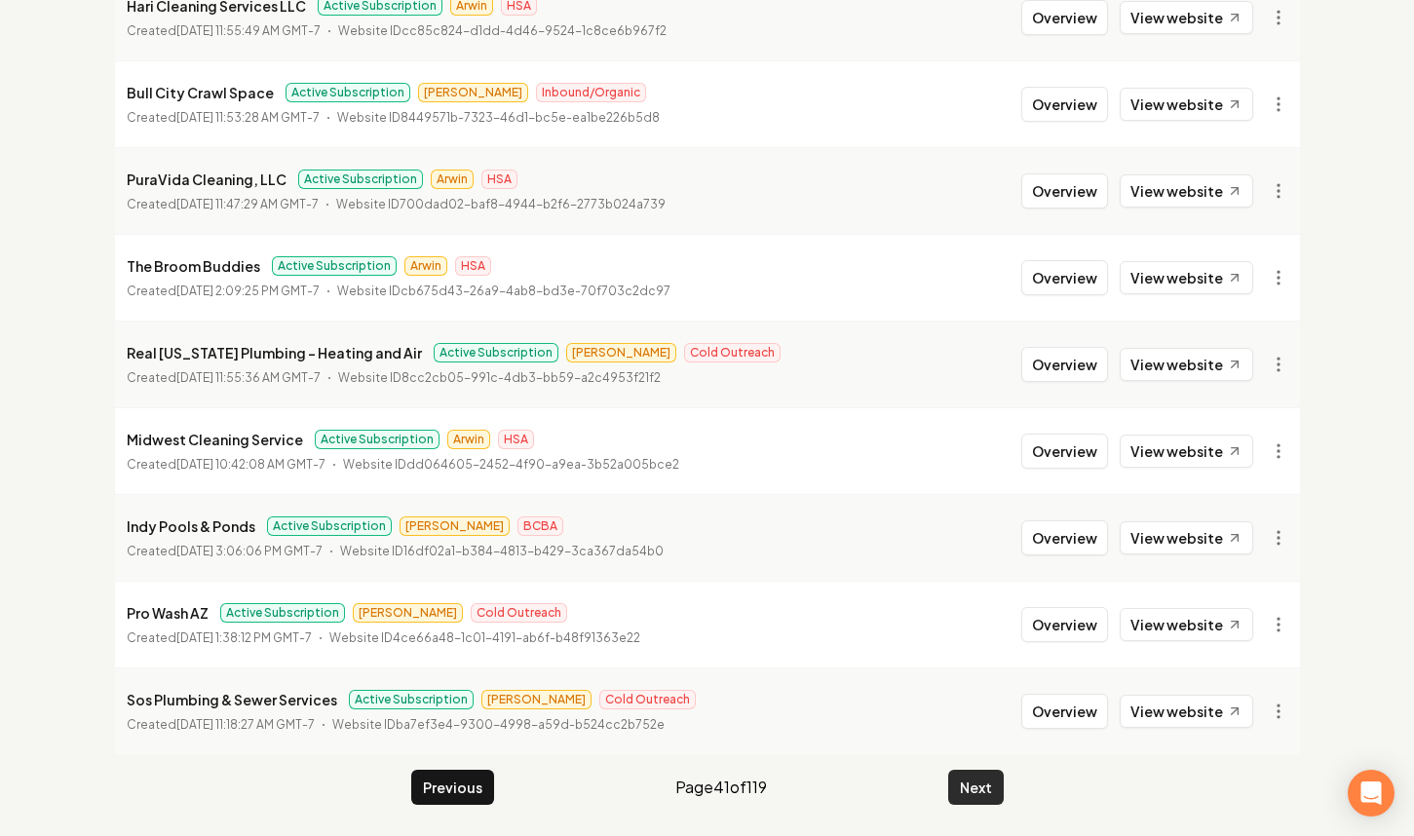
click at [967, 789] on button "Next" at bounding box center [976, 787] width 56 height 35
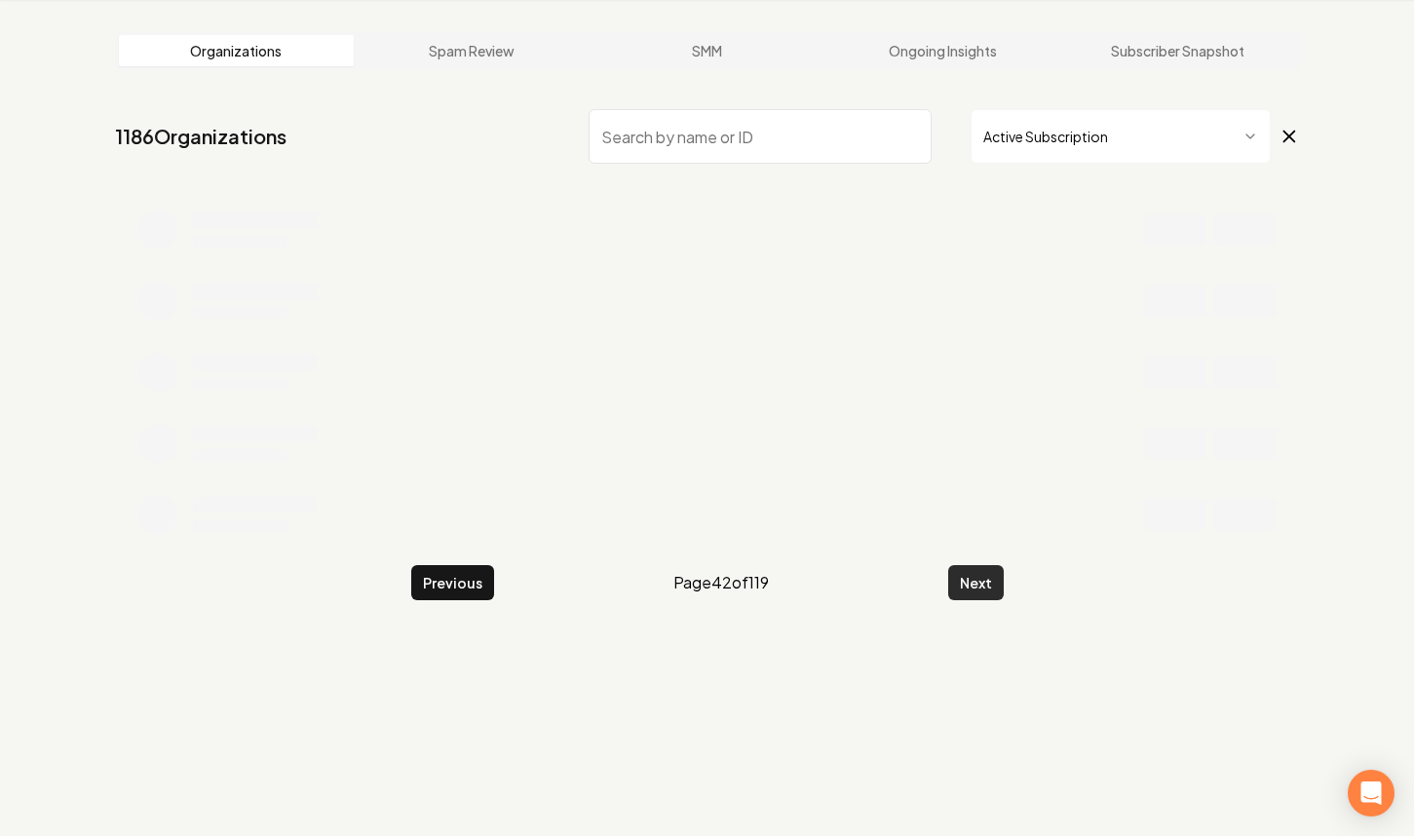
scroll to position [381, 0]
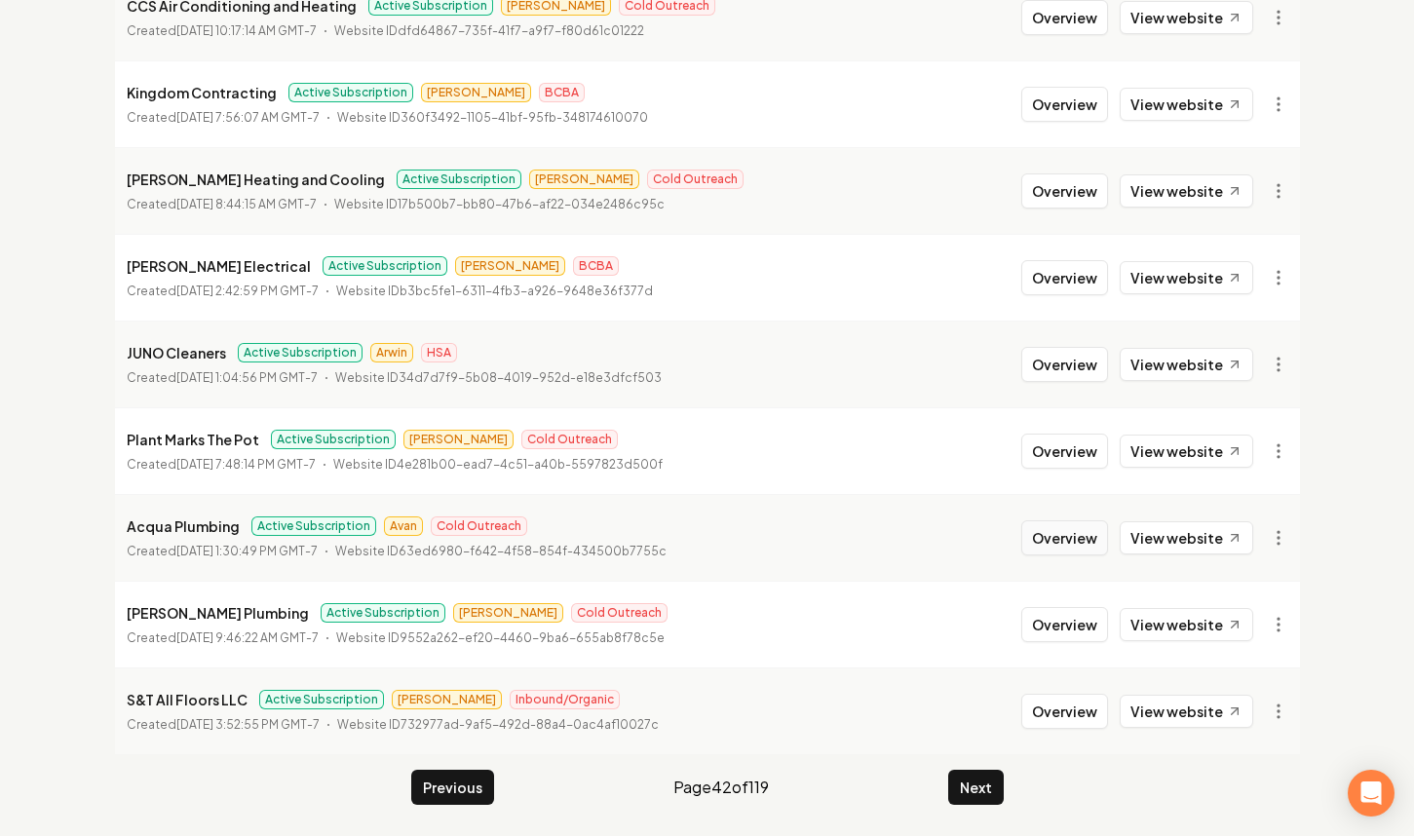
click at [1090, 534] on button "Overview" at bounding box center [1064, 537] width 87 height 35
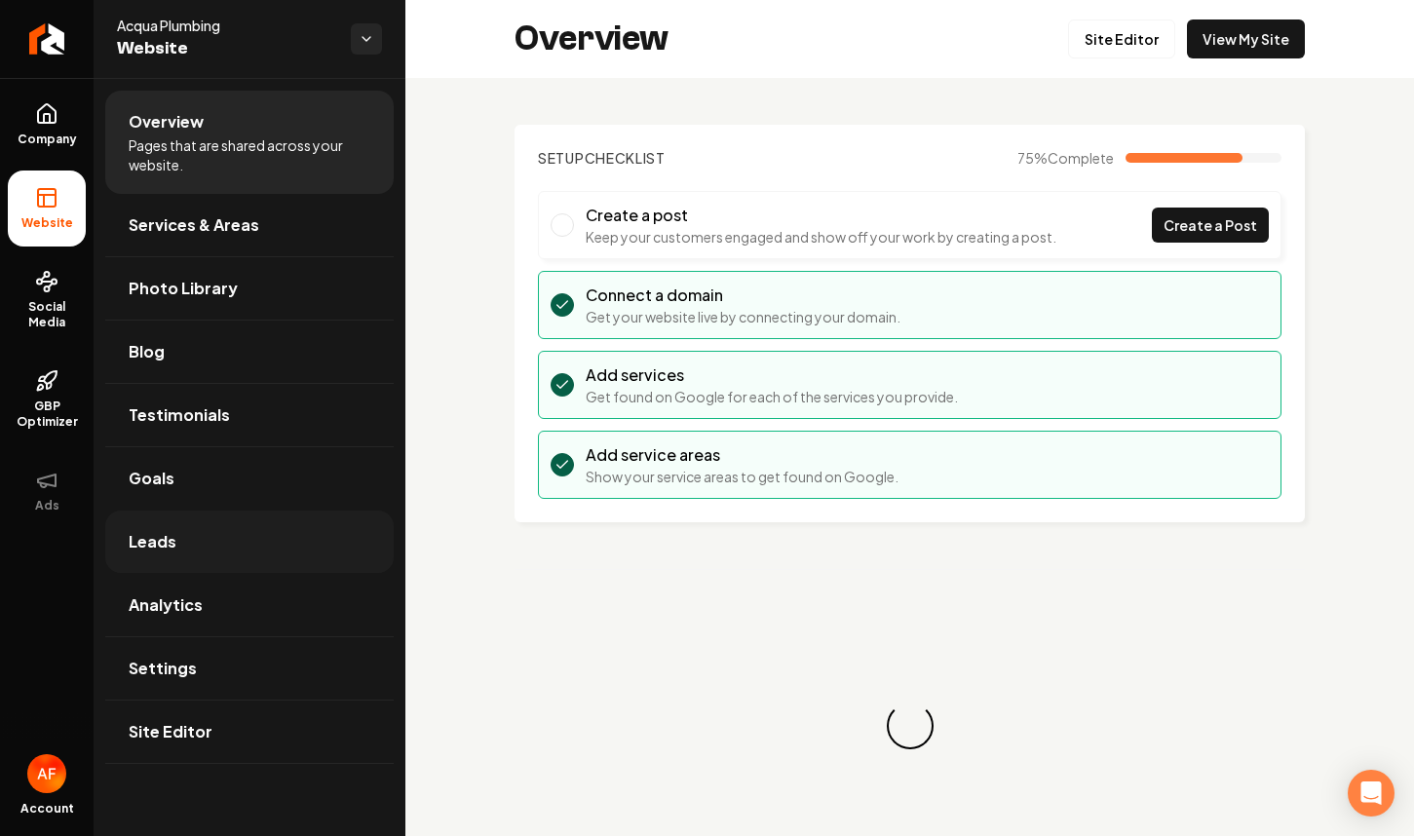
click at [225, 540] on link "Leads" at bounding box center [249, 542] width 288 height 62
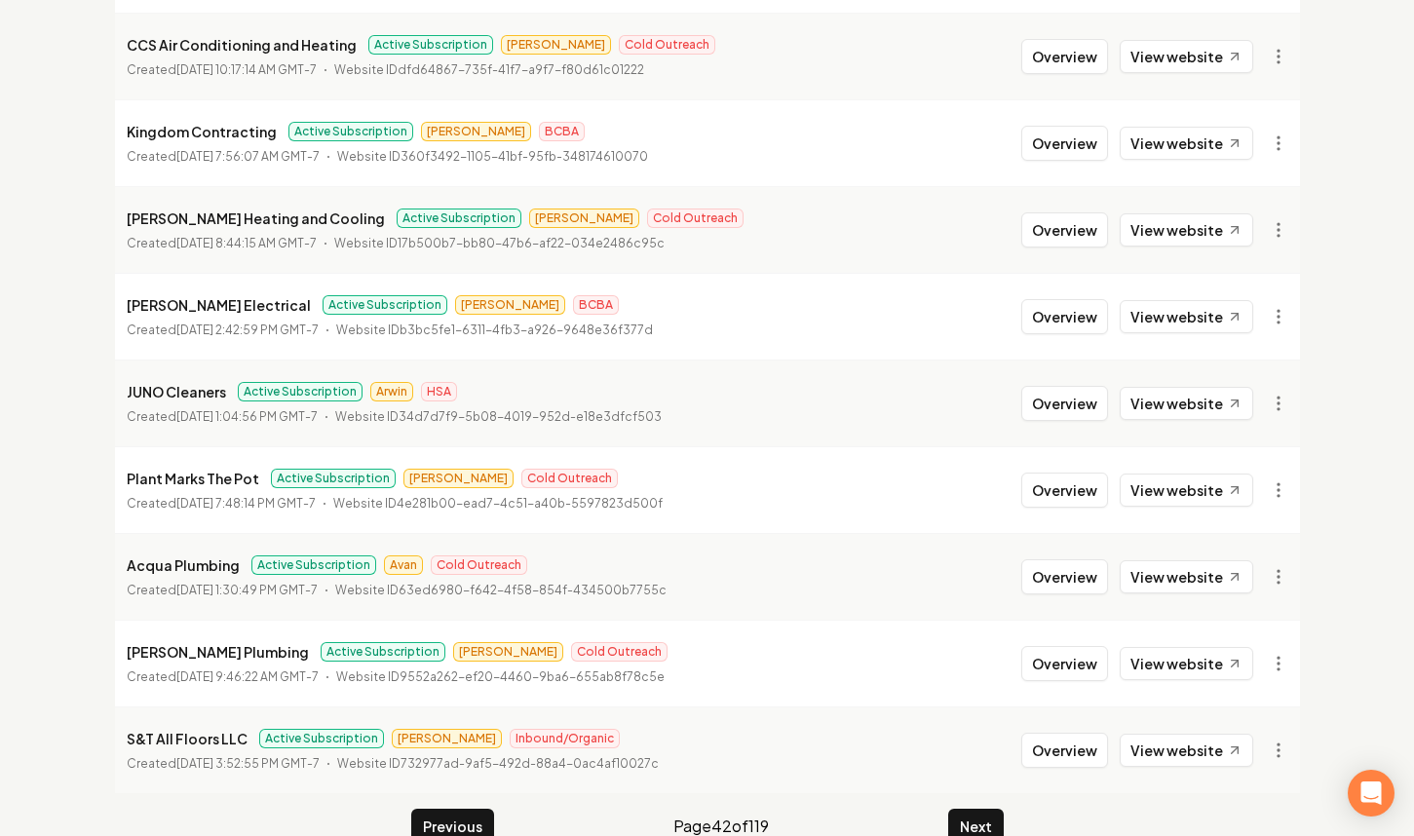
scroll to position [381, 0]
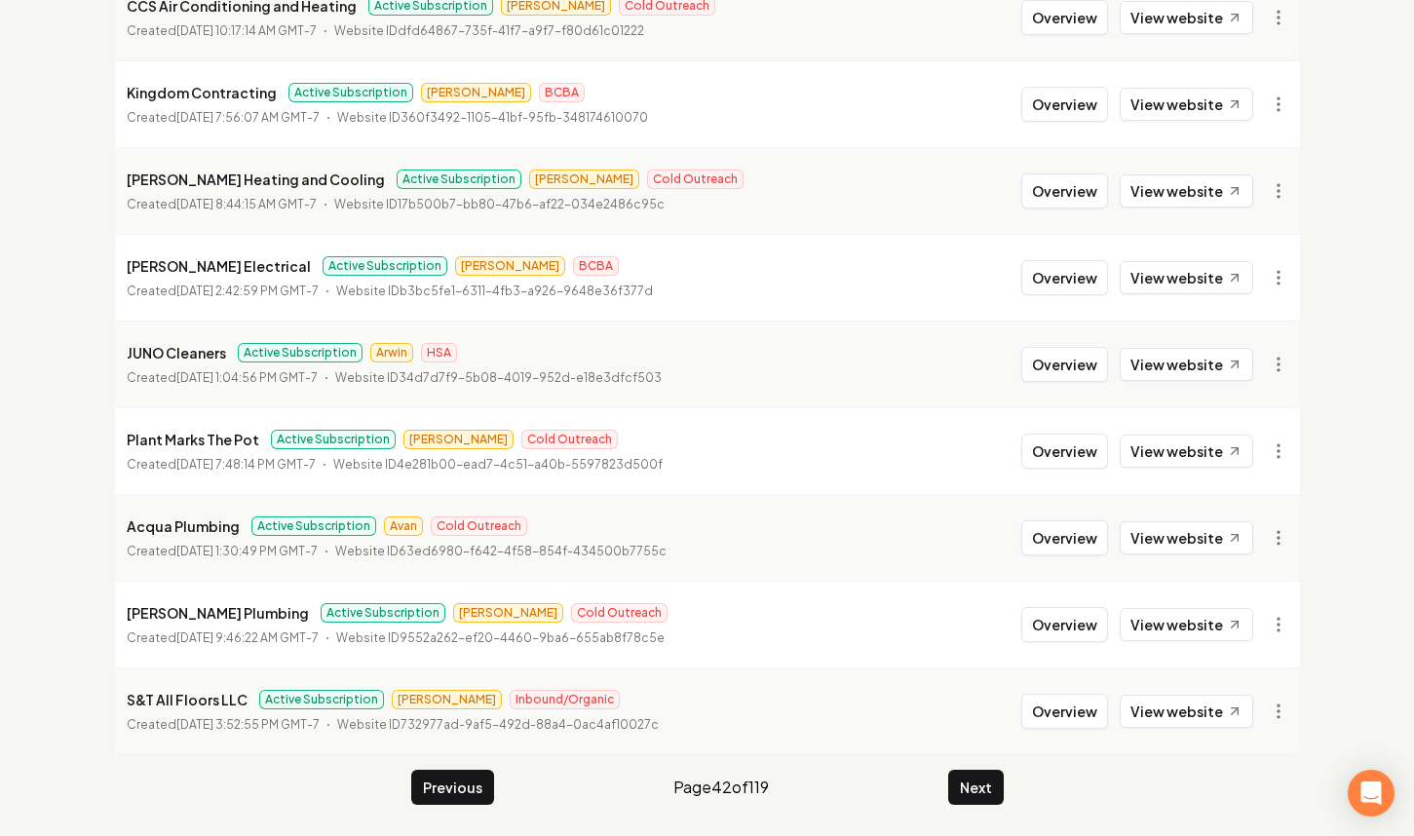
click at [984, 766] on main "Organizations Spam Review SMM Ongoing Insights Subscriber Snapshot 1186 Organiz…" at bounding box center [707, 264] width 1247 height 1143
click at [981, 773] on button "Next" at bounding box center [976, 787] width 56 height 35
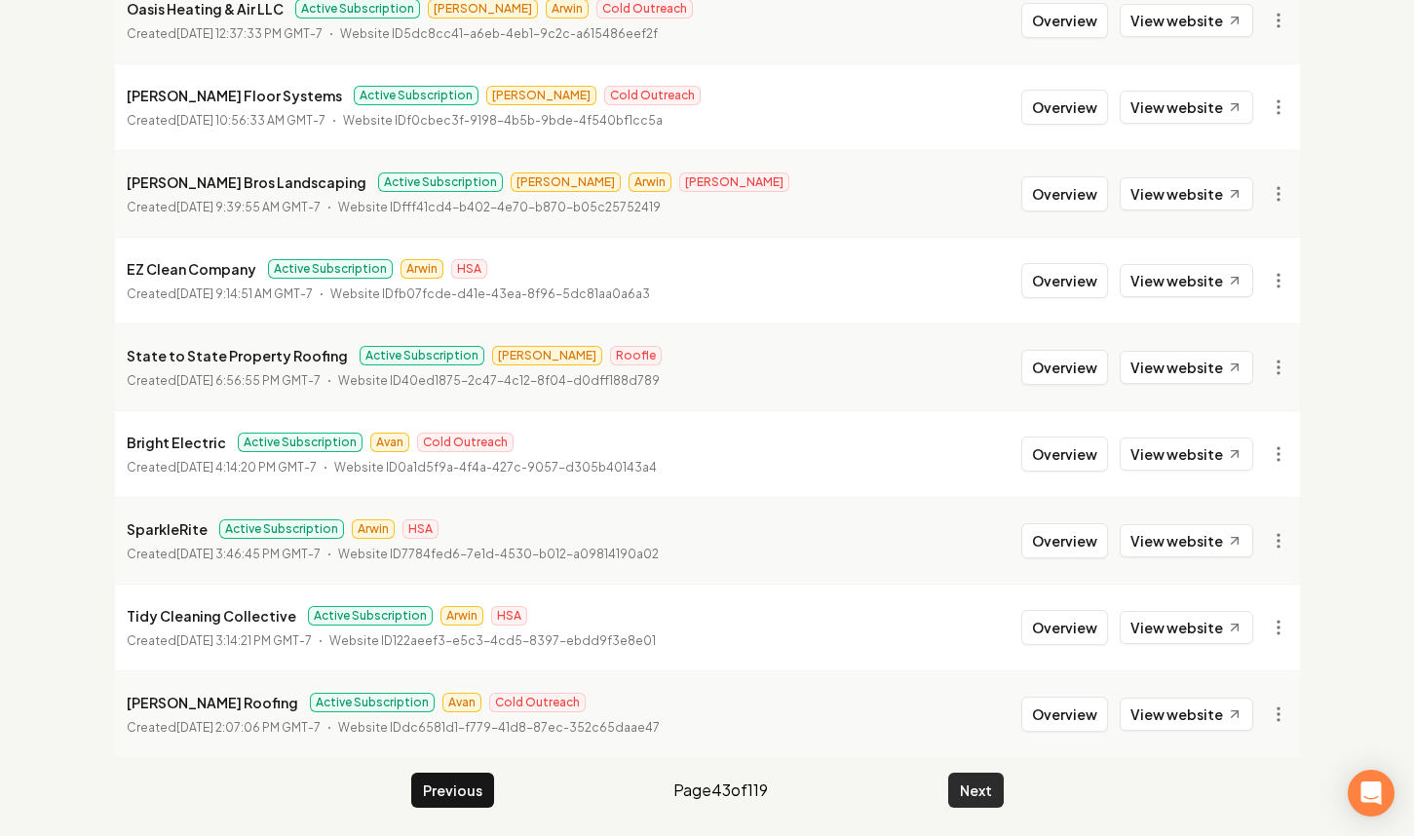
scroll to position [376, 0]
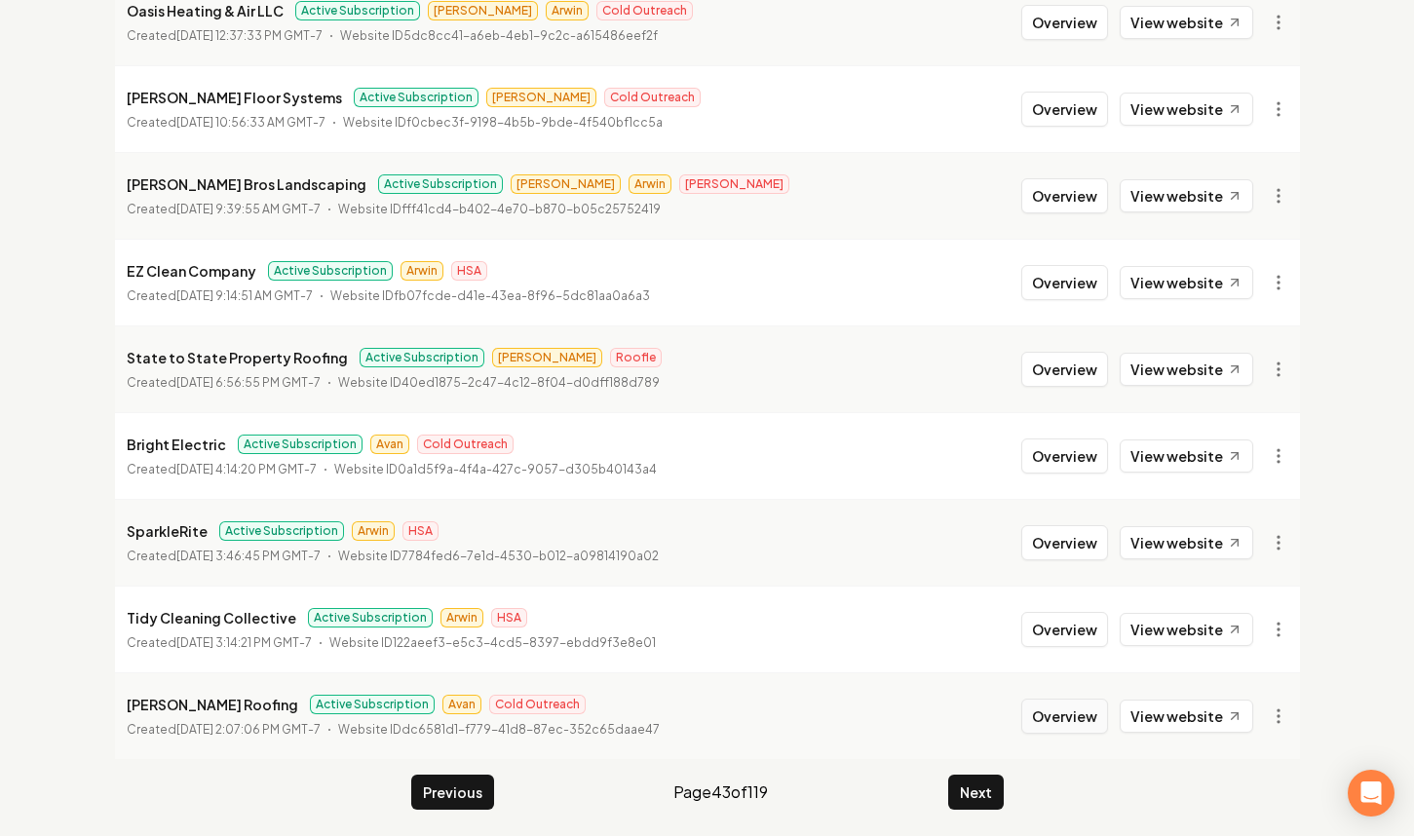
click at [1101, 715] on button "Overview" at bounding box center [1064, 716] width 87 height 35
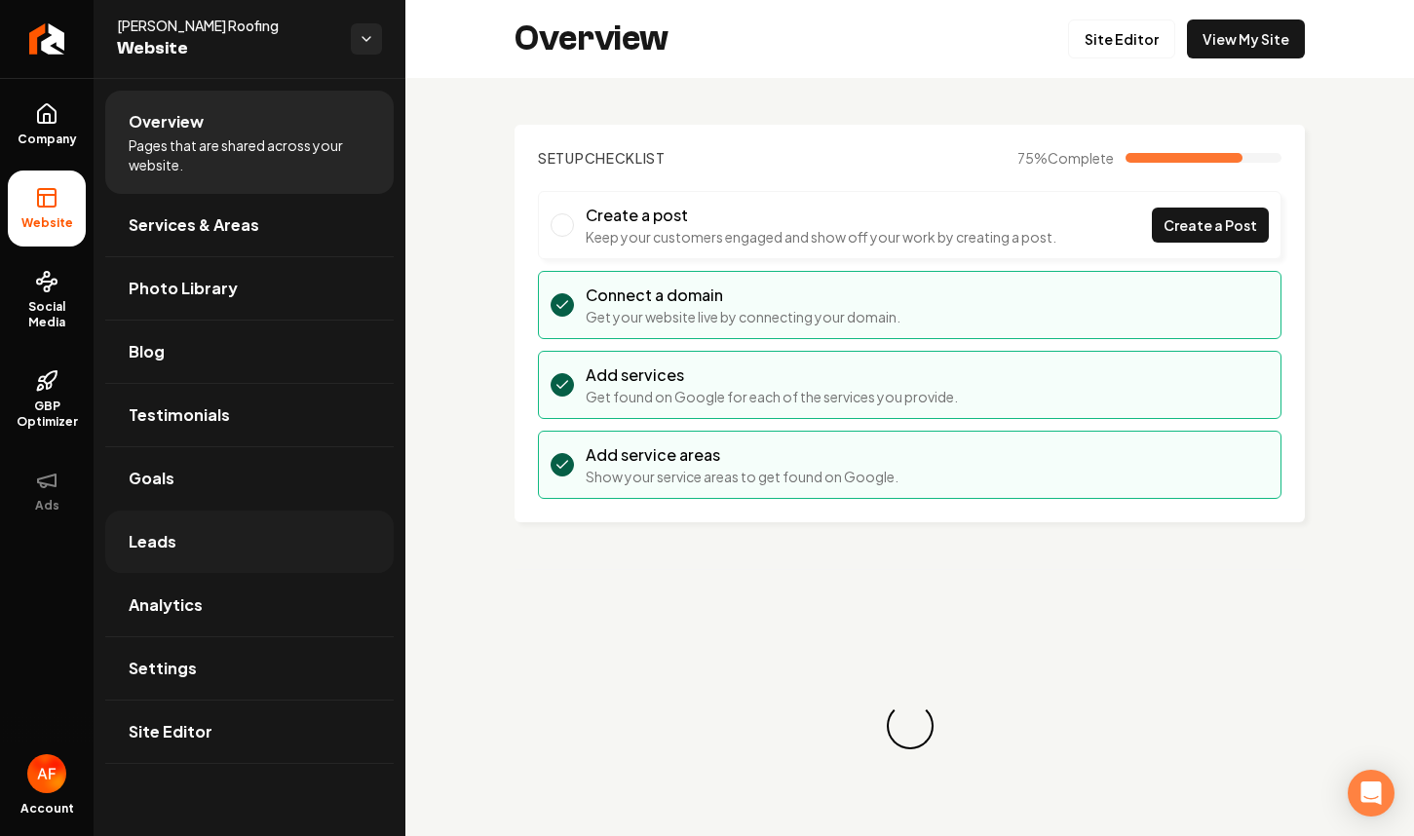
click at [263, 536] on link "Leads" at bounding box center [249, 542] width 288 height 62
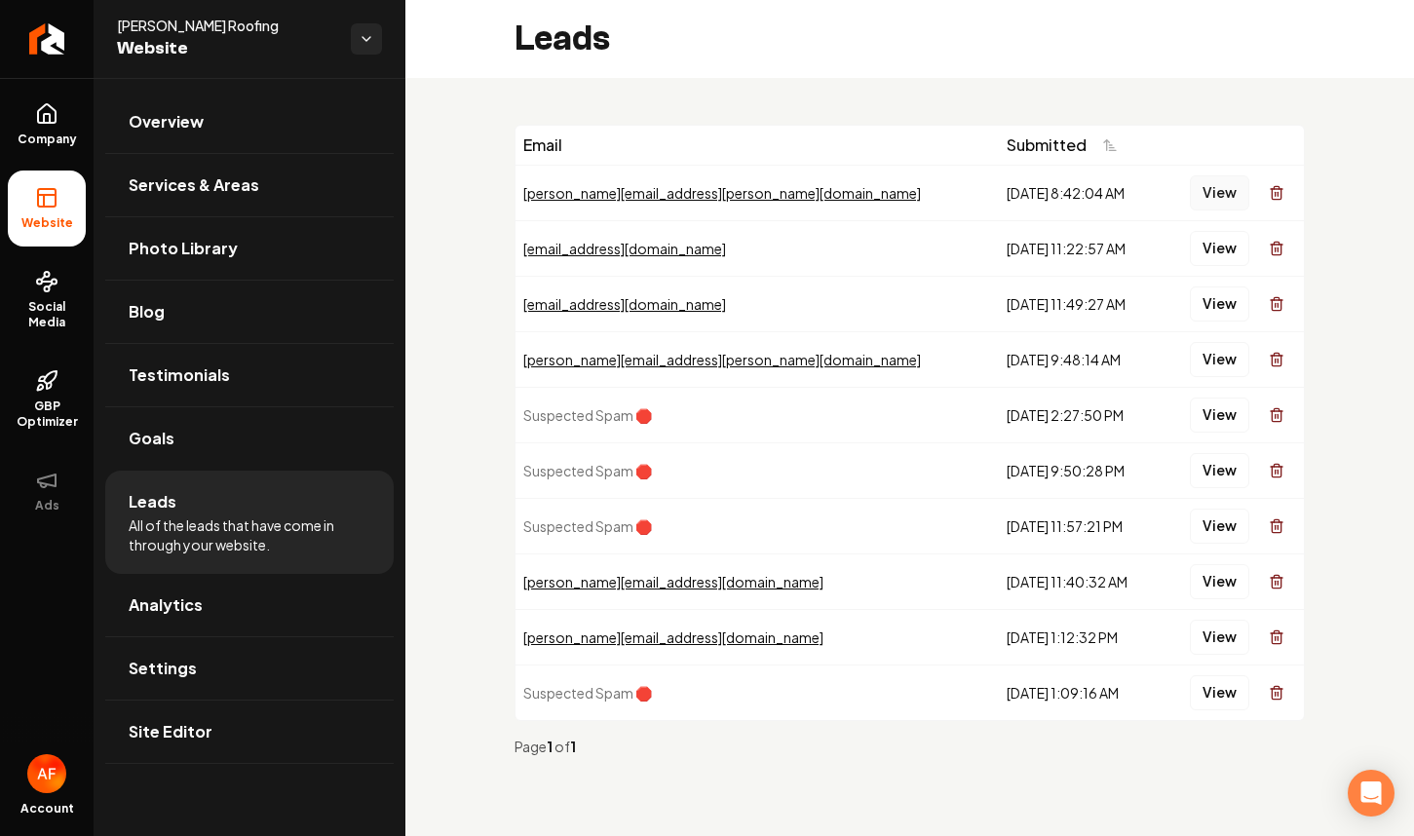
click at [1206, 192] on button "View" at bounding box center [1219, 192] width 59 height 35
click at [1223, 269] on td "View" at bounding box center [1233, 248] width 142 height 56
click at [1218, 253] on button "View" at bounding box center [1219, 248] width 59 height 35
click at [1214, 307] on button "View" at bounding box center [1219, 303] width 59 height 35
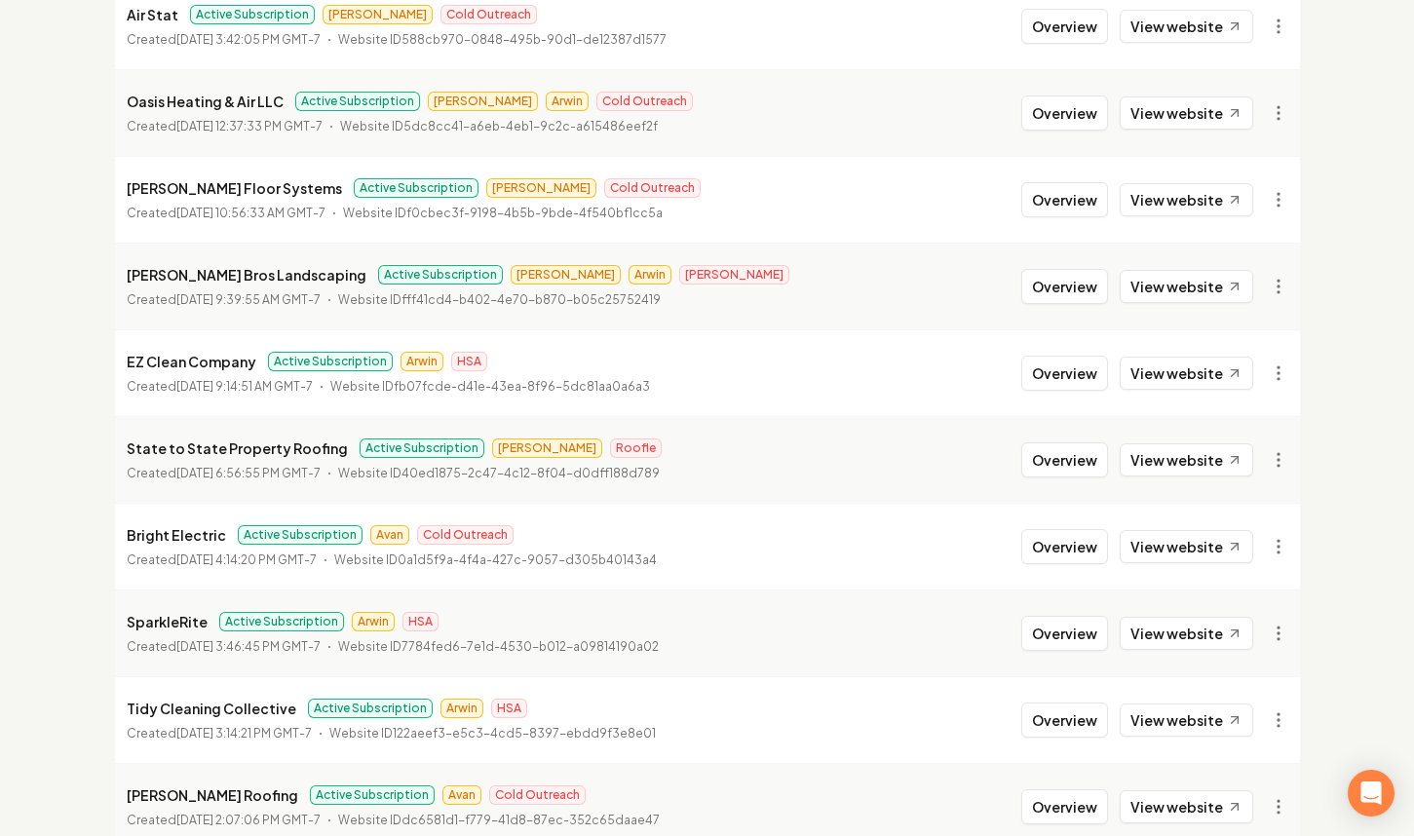
scroll to position [321, 0]
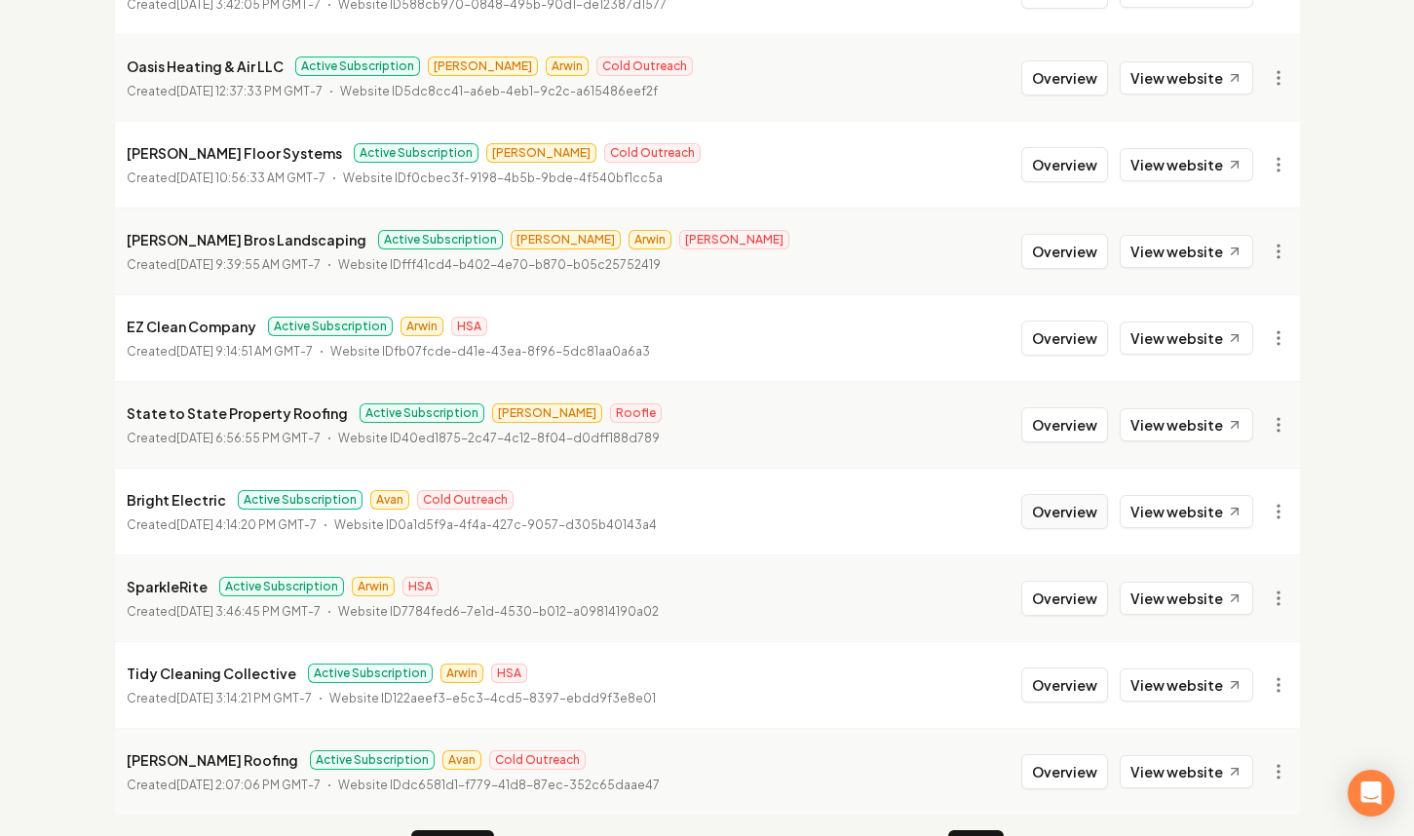
click at [1050, 504] on button "Overview" at bounding box center [1064, 511] width 87 height 35
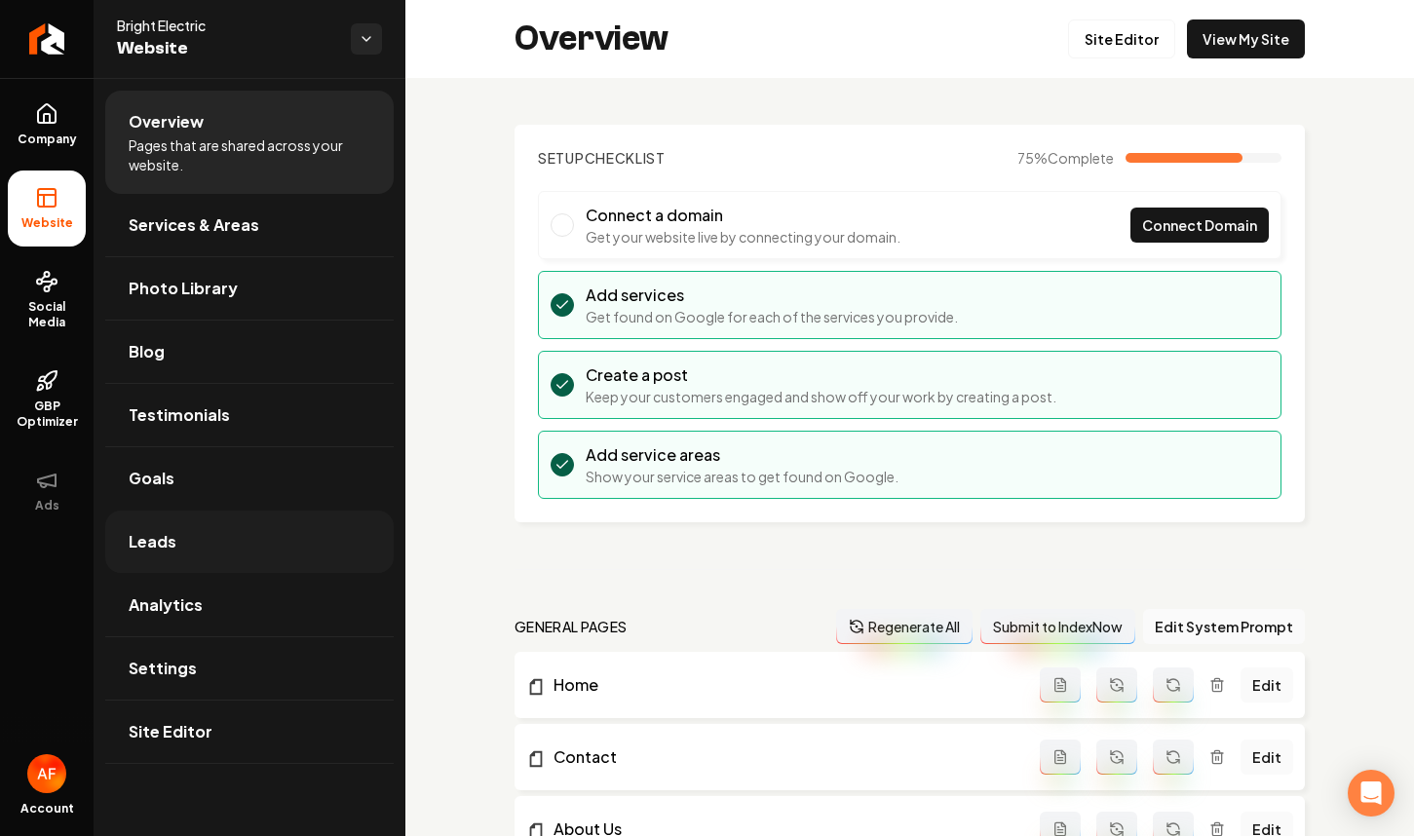
click at [186, 532] on link "Leads" at bounding box center [249, 542] width 288 height 62
click at [1249, 45] on link "View My Site" at bounding box center [1246, 38] width 118 height 39
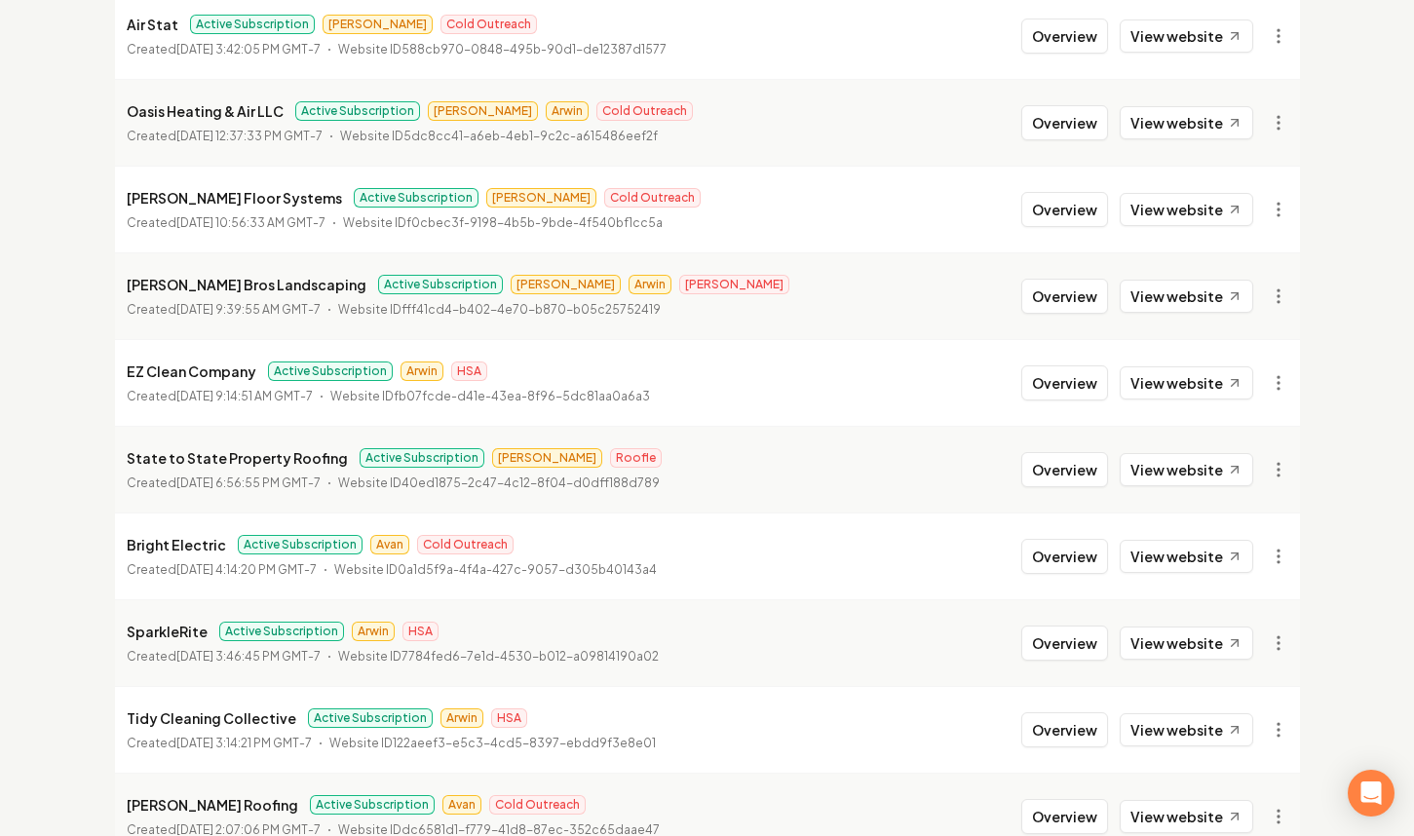
scroll to position [381, 0]
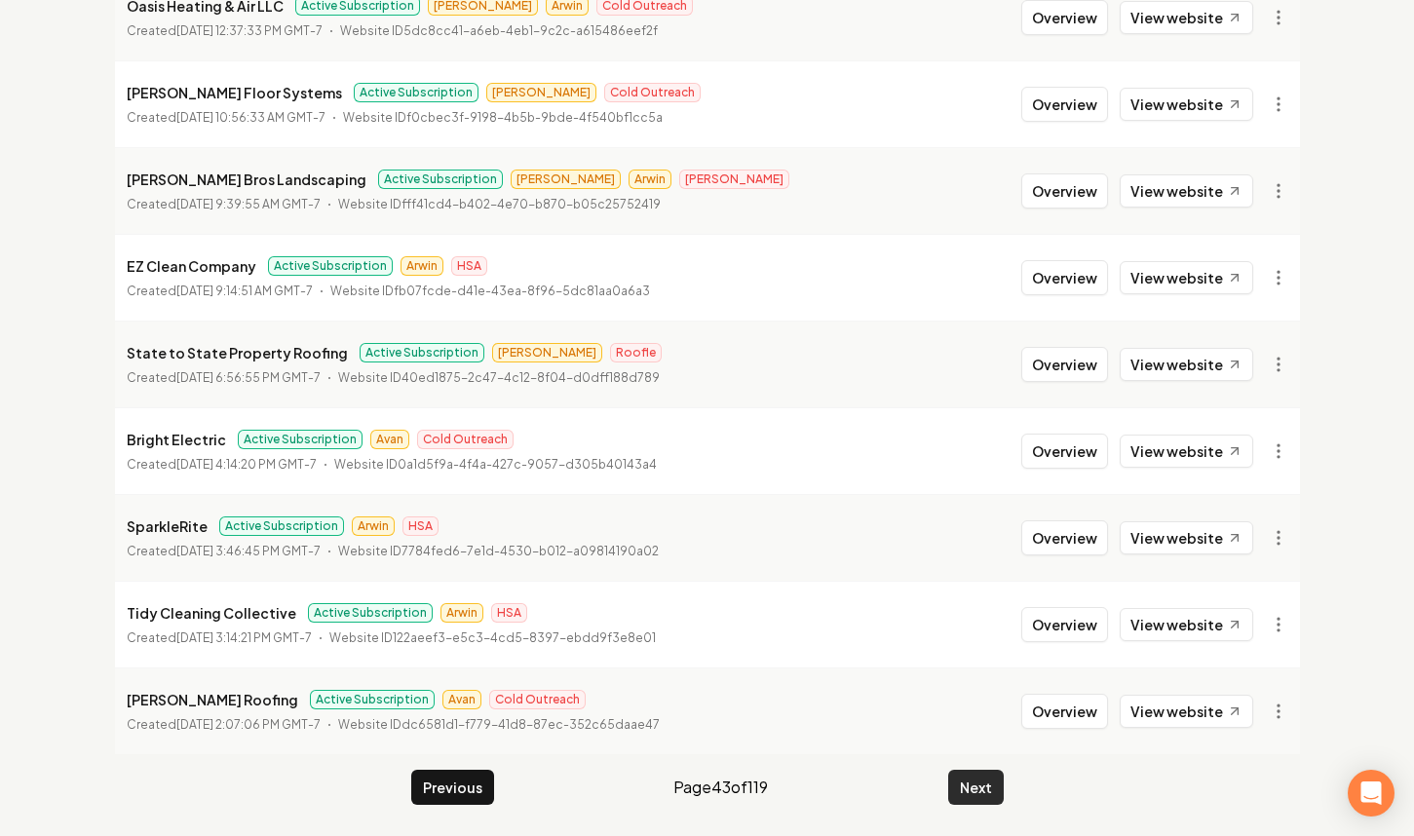
click at [976, 776] on button "Next" at bounding box center [976, 787] width 56 height 35
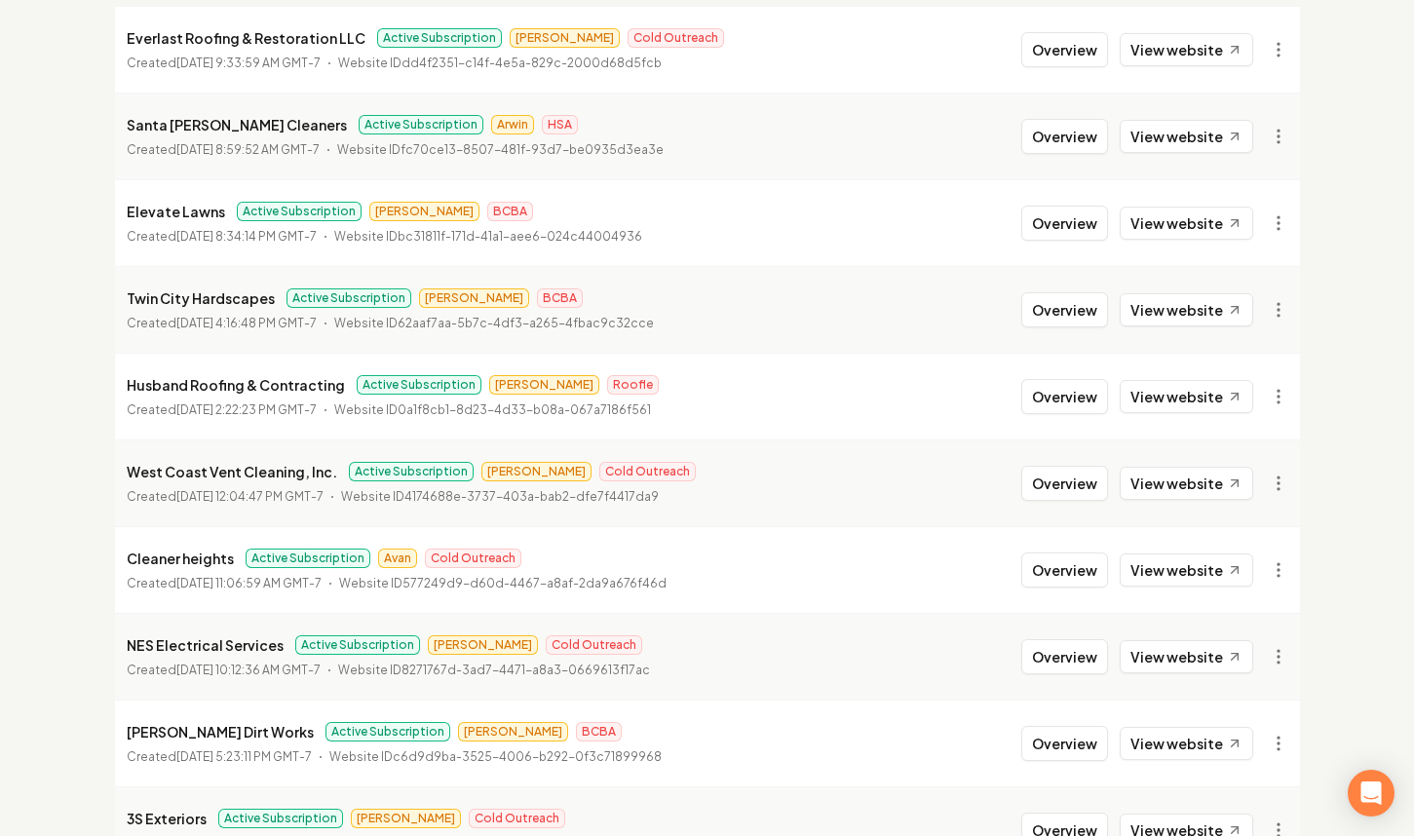
scroll to position [272, 0]
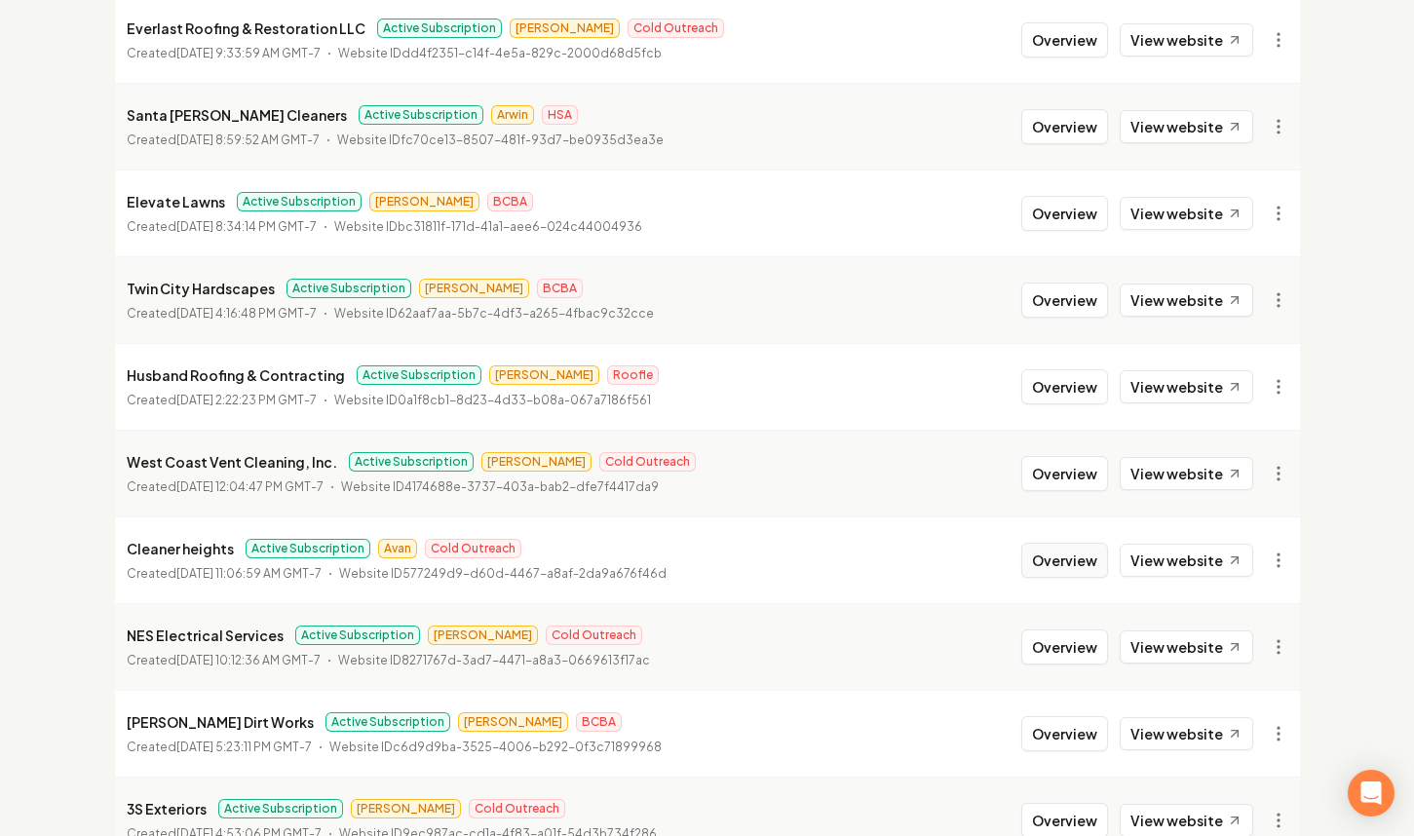
click at [1050, 561] on button "Overview" at bounding box center [1064, 560] width 87 height 35
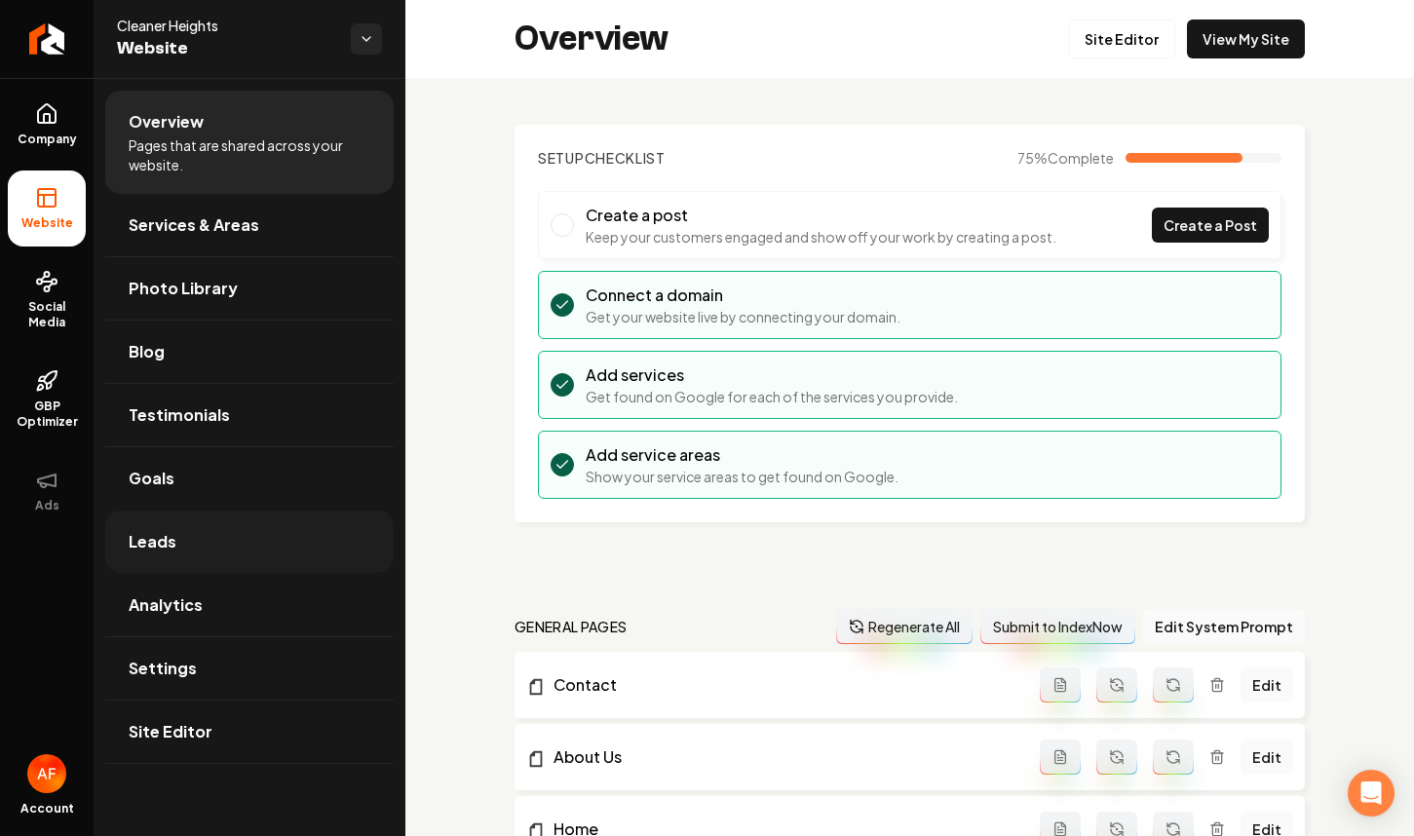
click at [317, 521] on link "Leads" at bounding box center [249, 542] width 288 height 62
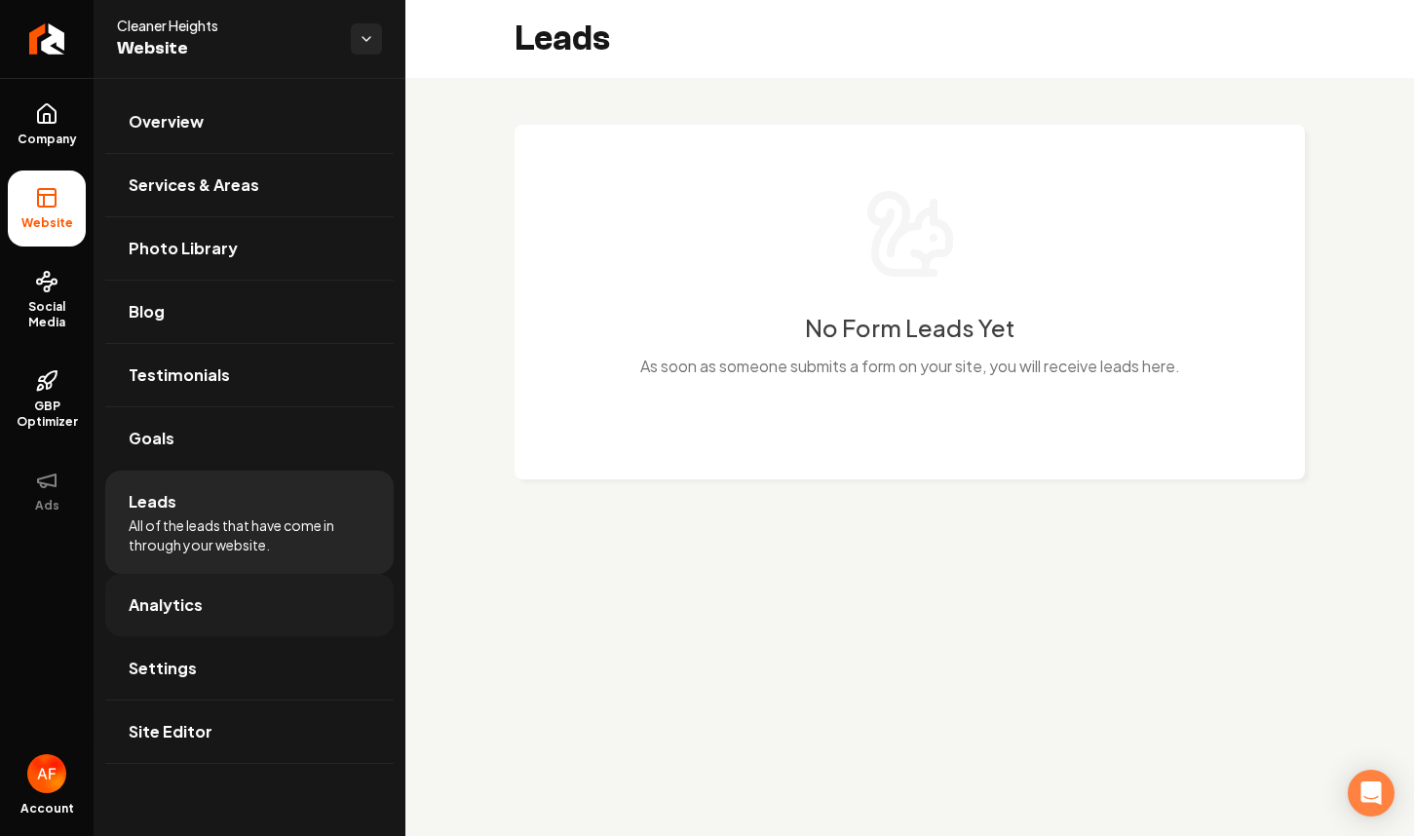
click at [202, 583] on link "Analytics" at bounding box center [249, 605] width 288 height 62
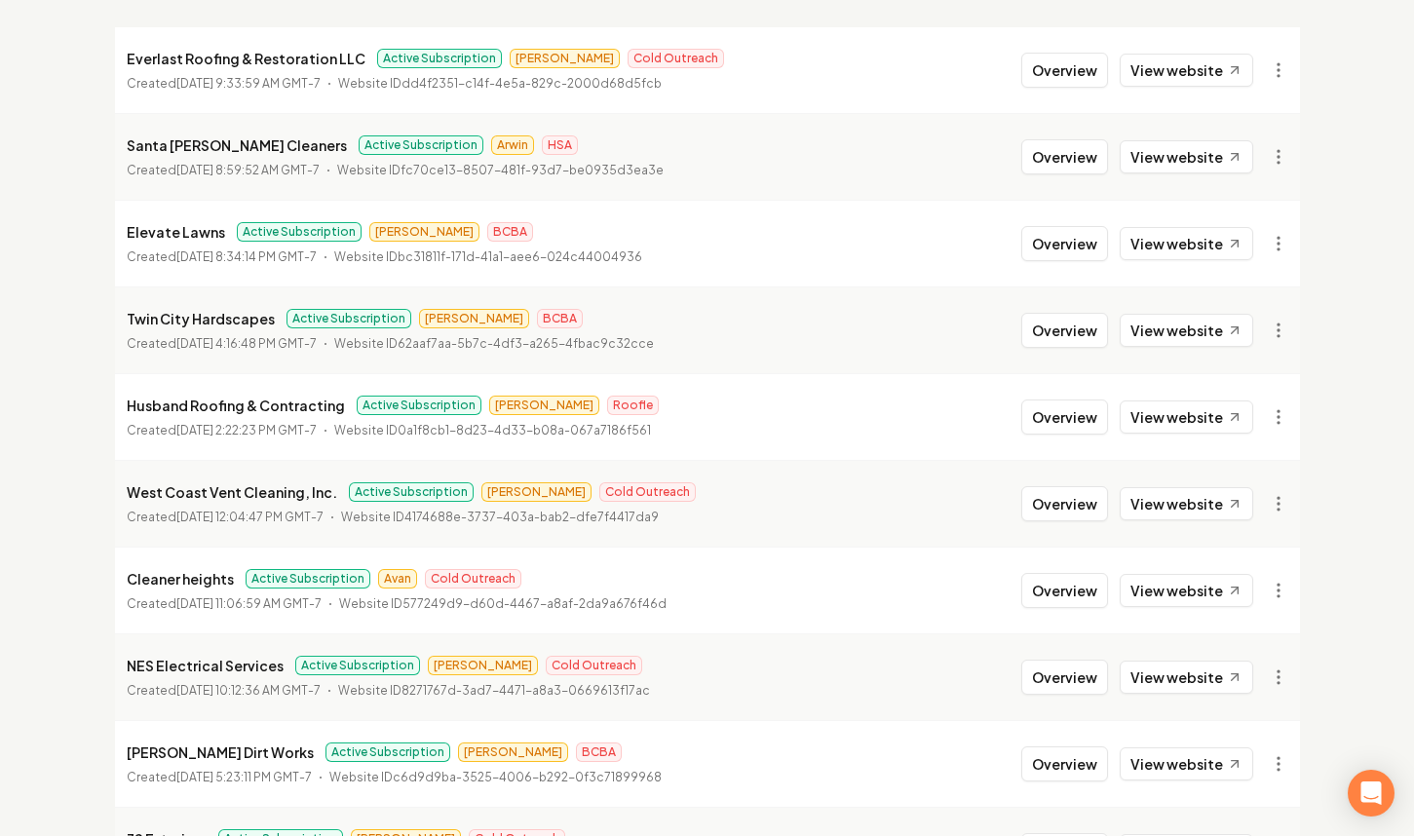
scroll to position [381, 0]
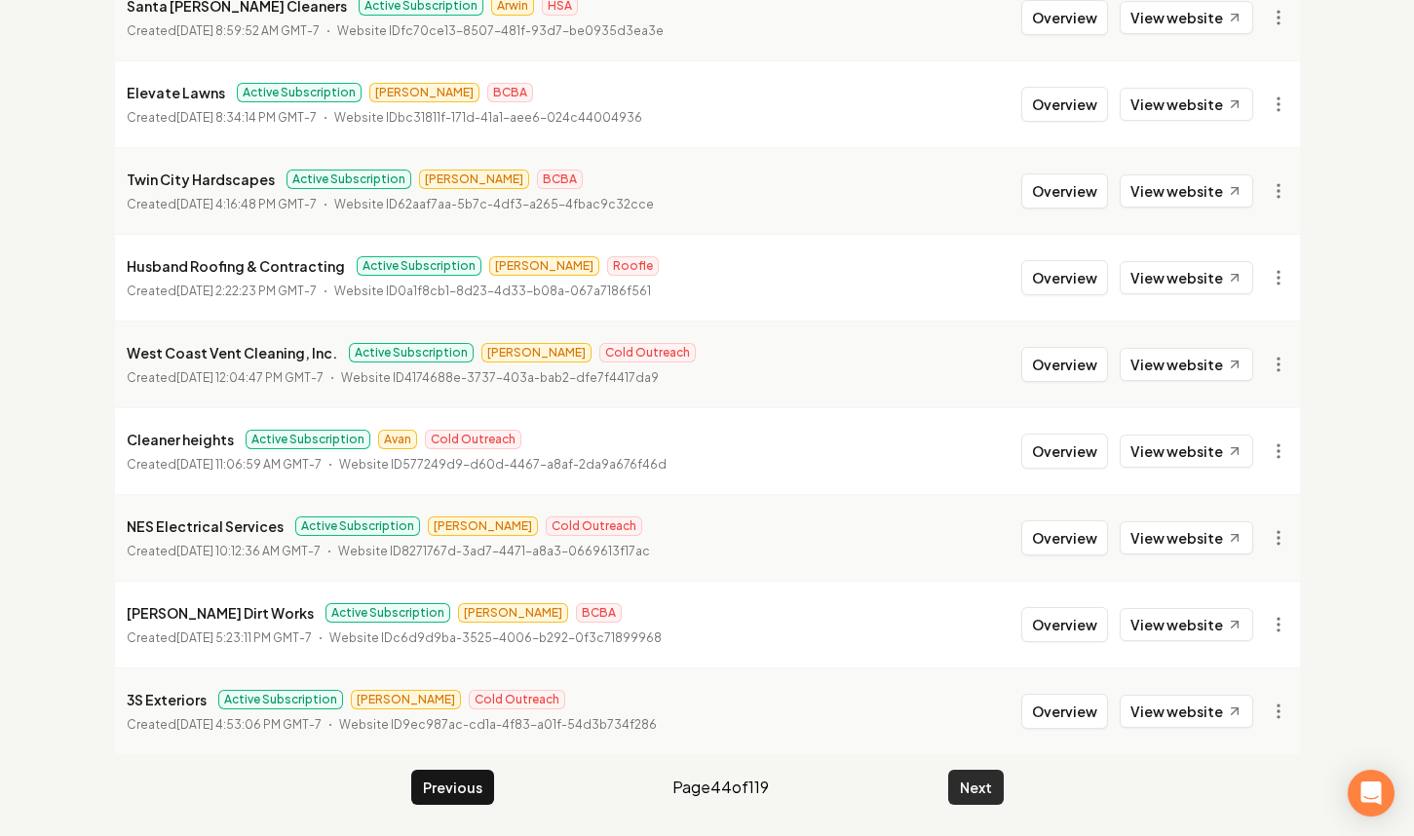
click at [957, 781] on button "Next" at bounding box center [976, 787] width 56 height 35
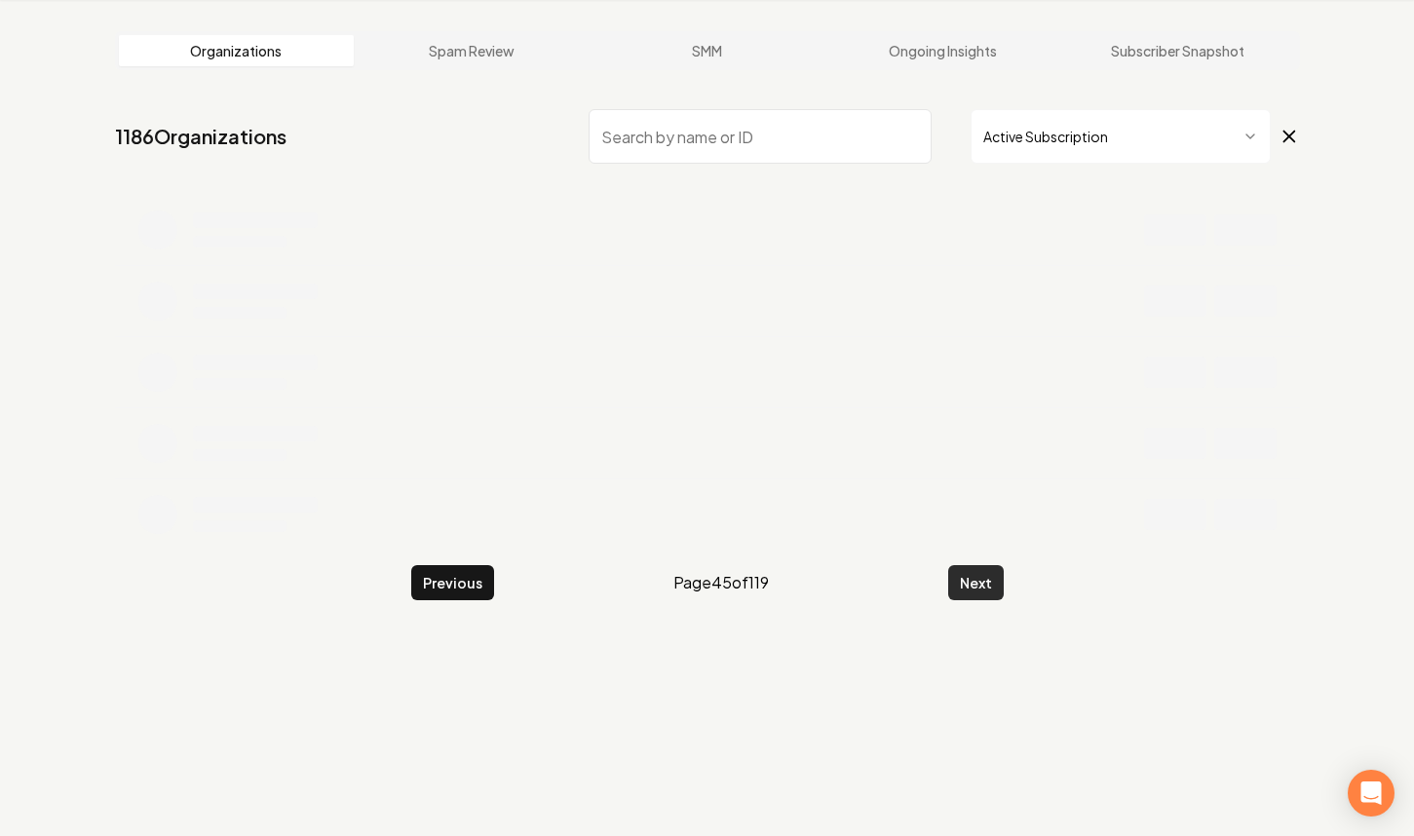
scroll to position [381, 0]
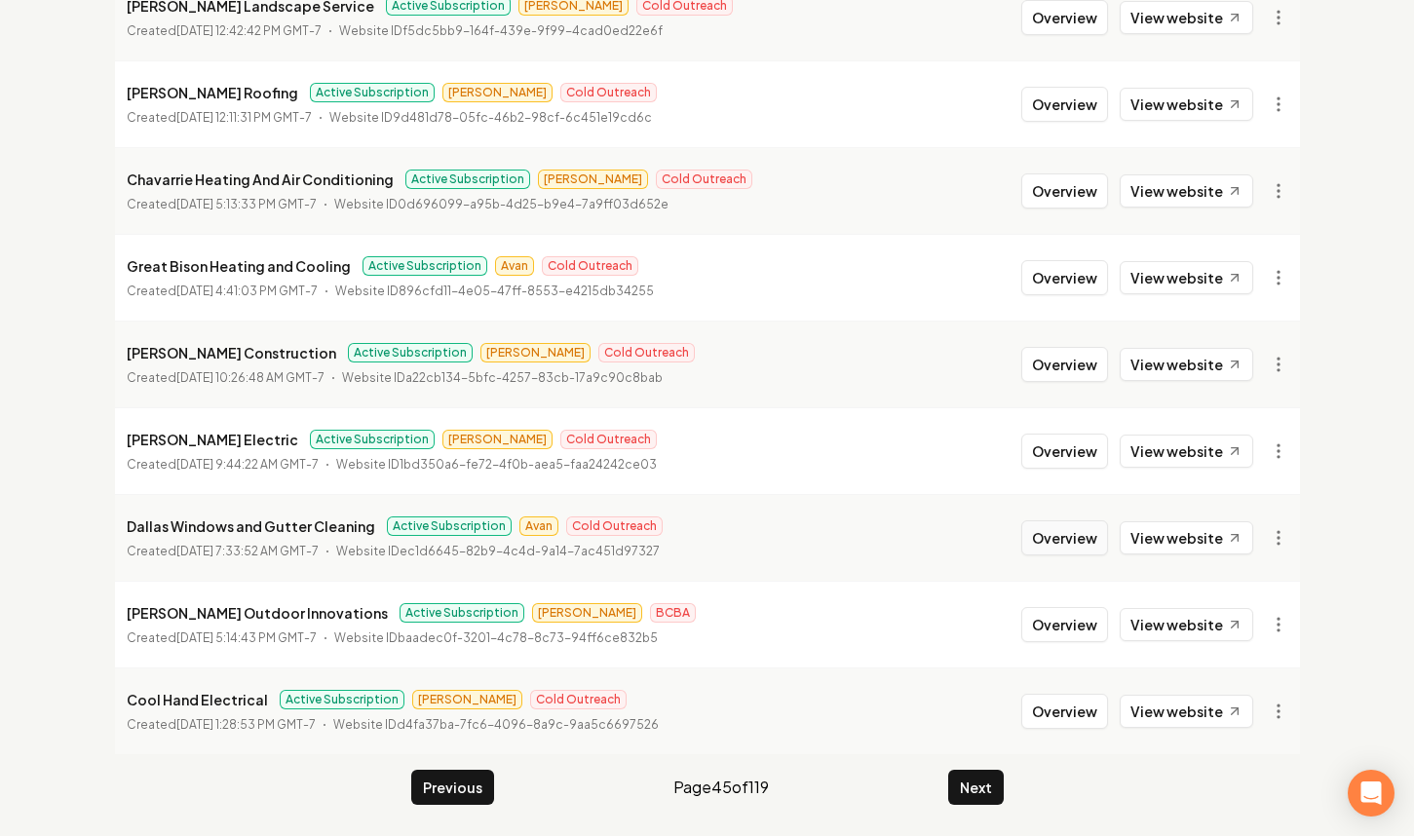
click at [1084, 542] on button "Overview" at bounding box center [1064, 537] width 87 height 35
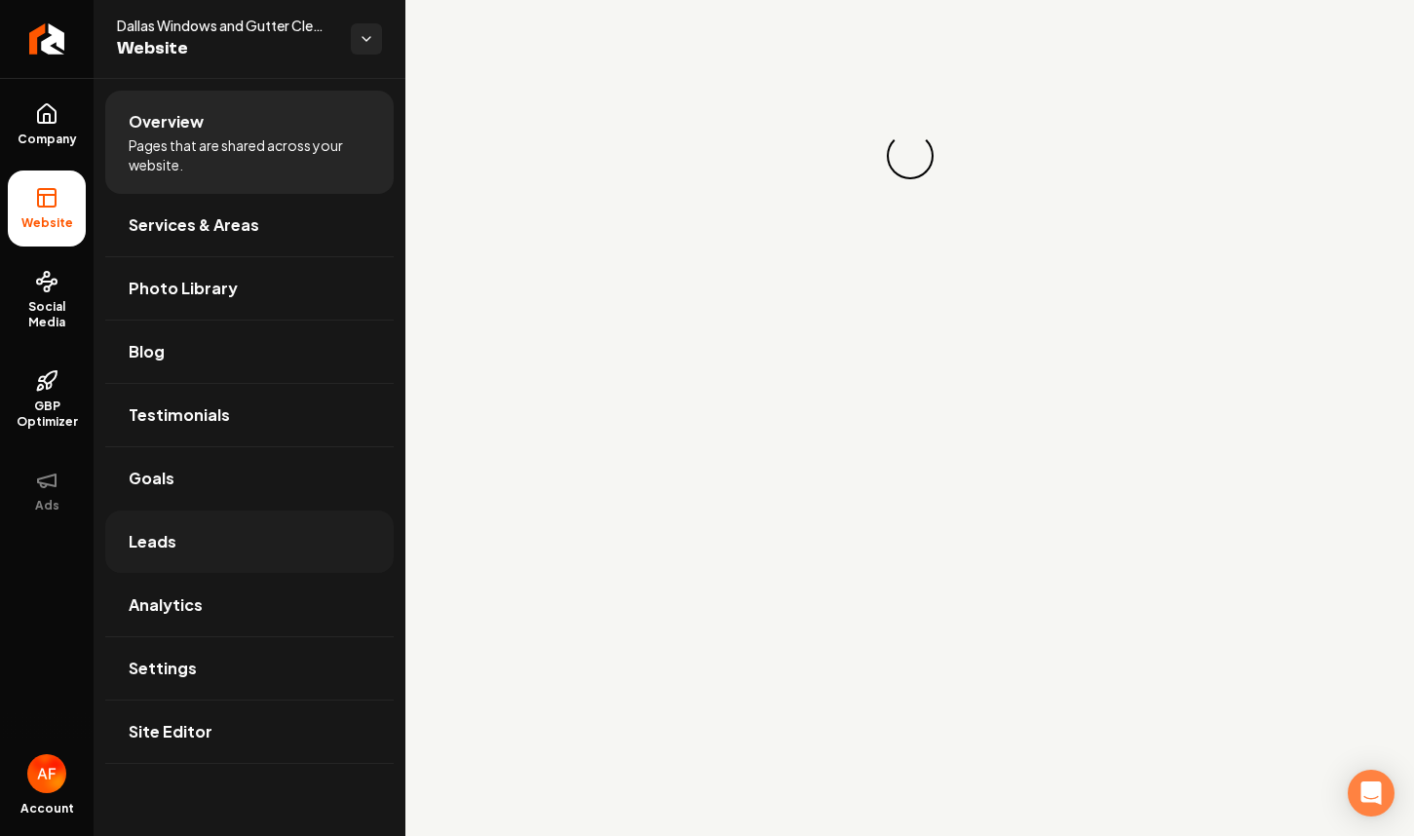
click at [233, 538] on link "Leads" at bounding box center [249, 542] width 288 height 62
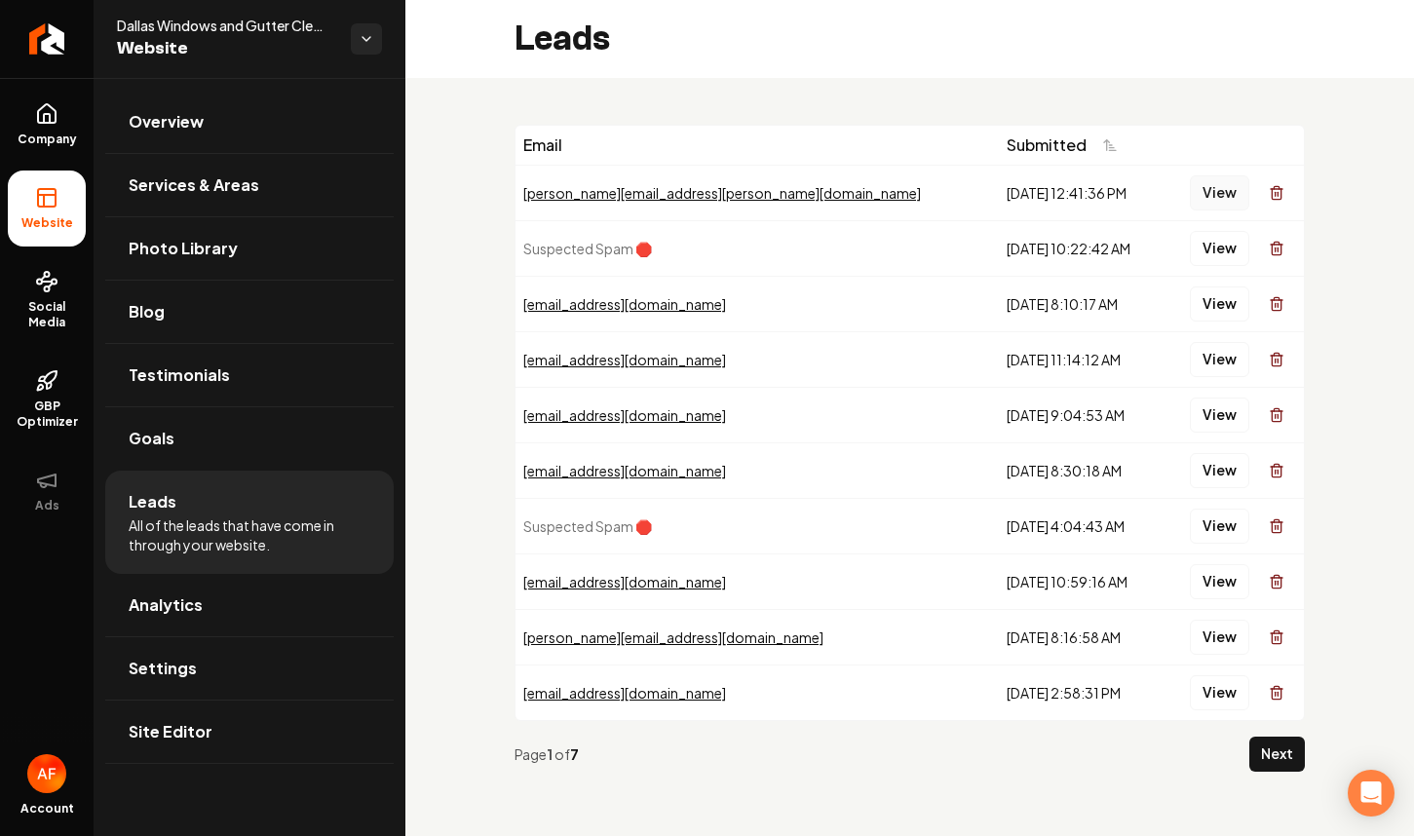
click at [1225, 186] on button "View" at bounding box center [1219, 192] width 59 height 35
click at [61, 74] on link "Return to dashboard" at bounding box center [47, 39] width 94 height 78
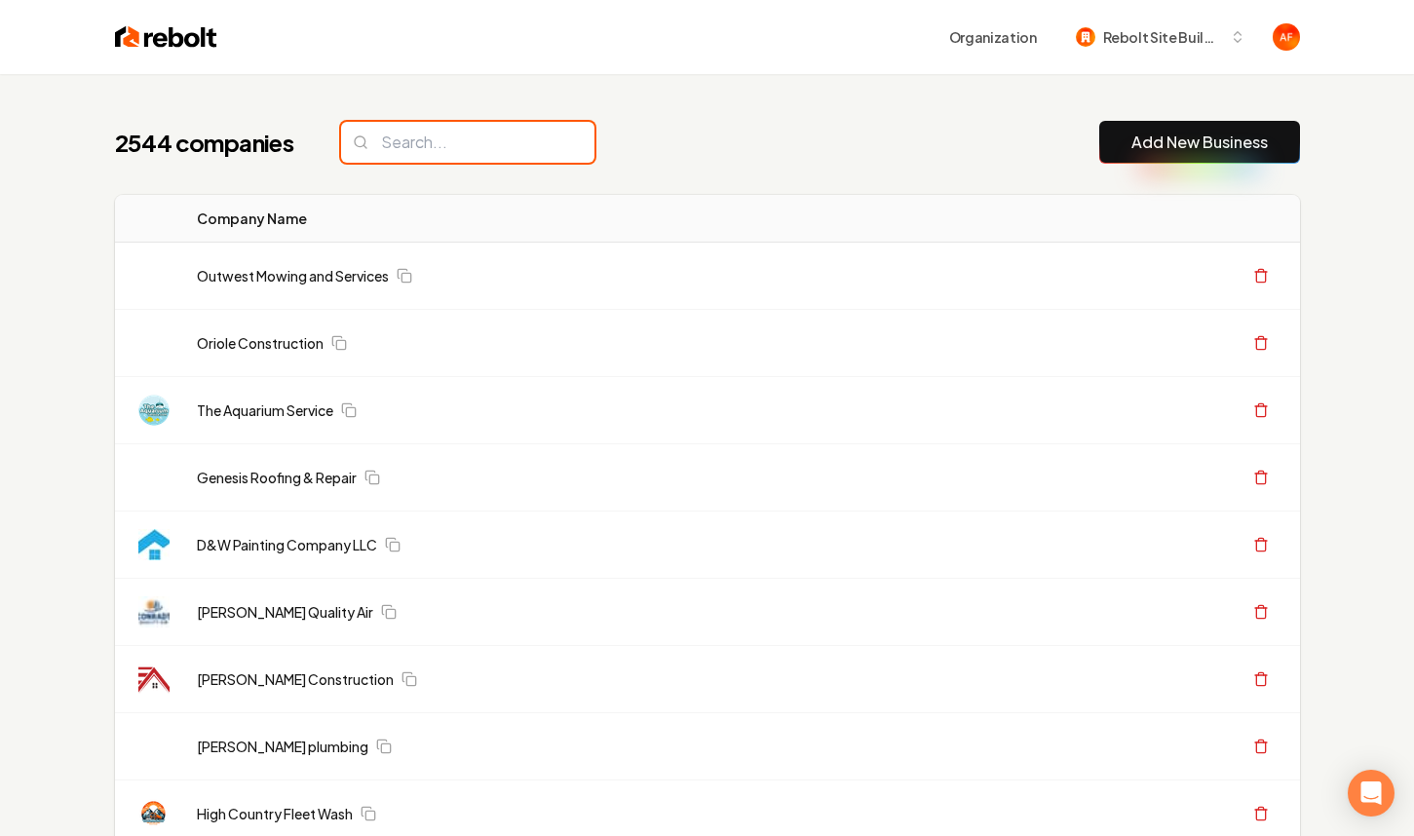
click at [410, 160] on input "search" at bounding box center [467, 142] width 253 height 41
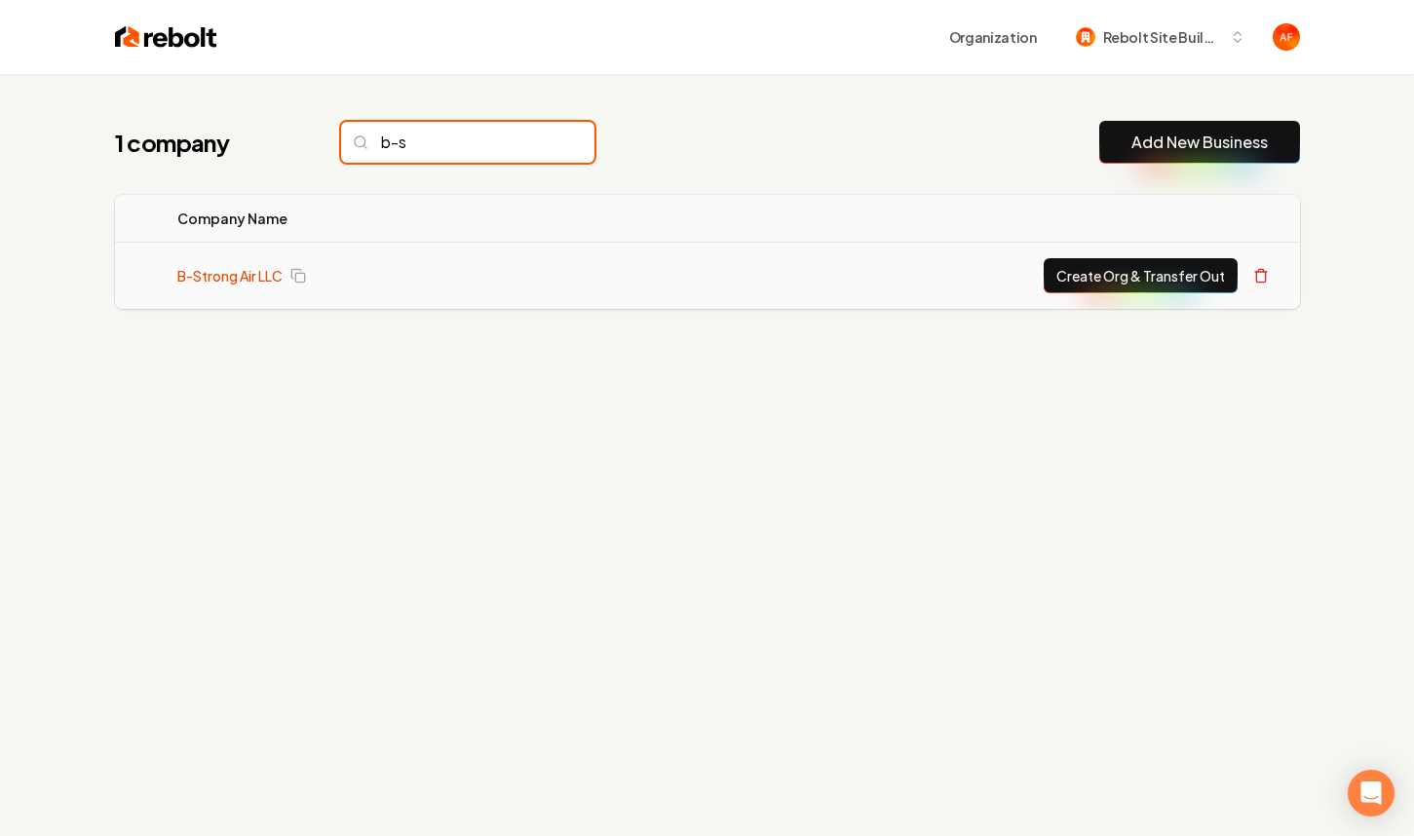
type input "b-s"
click at [242, 269] on link "B-Strong Air LLC" at bounding box center [229, 275] width 105 height 19
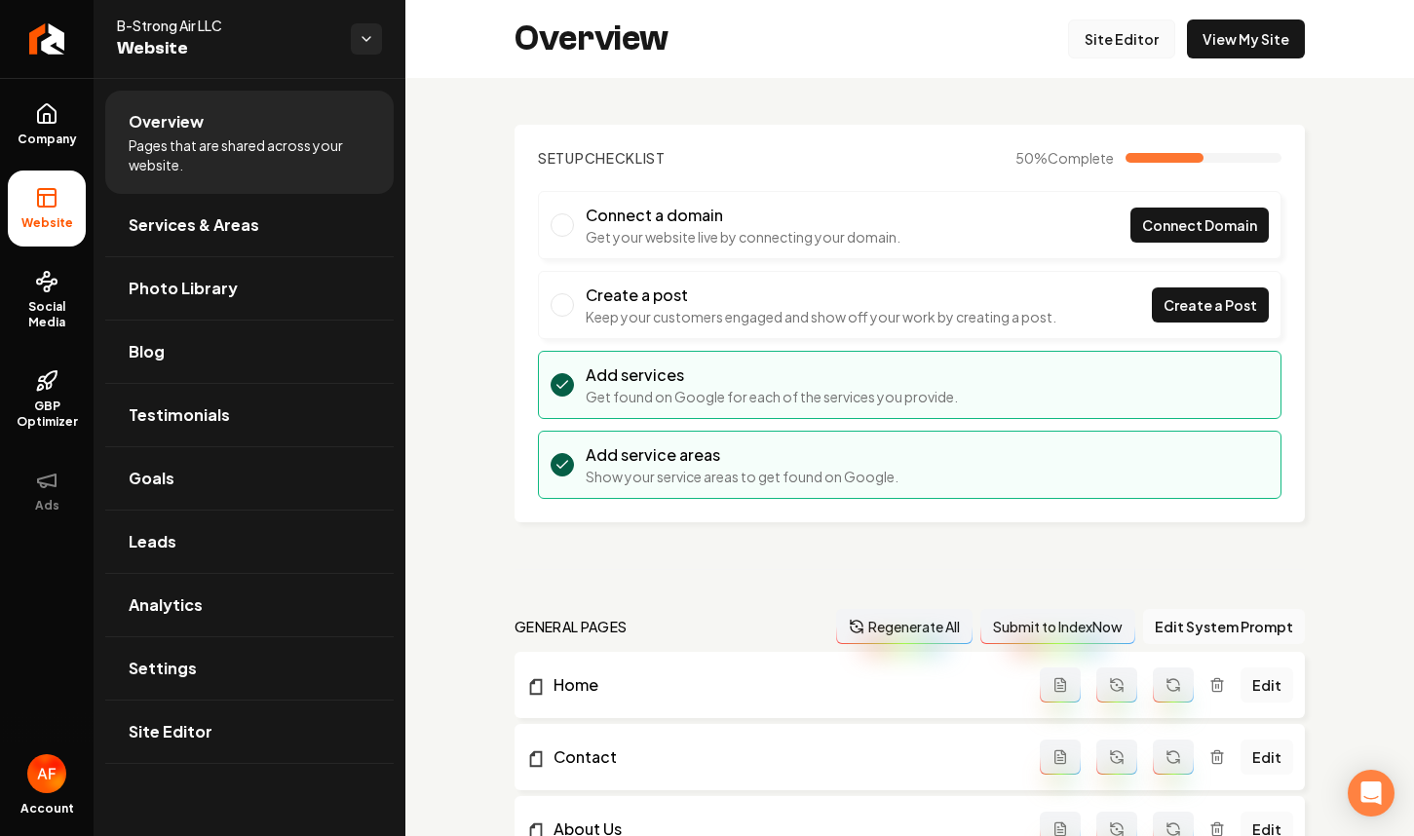
click at [1152, 48] on link "Site Editor" at bounding box center [1121, 38] width 107 height 39
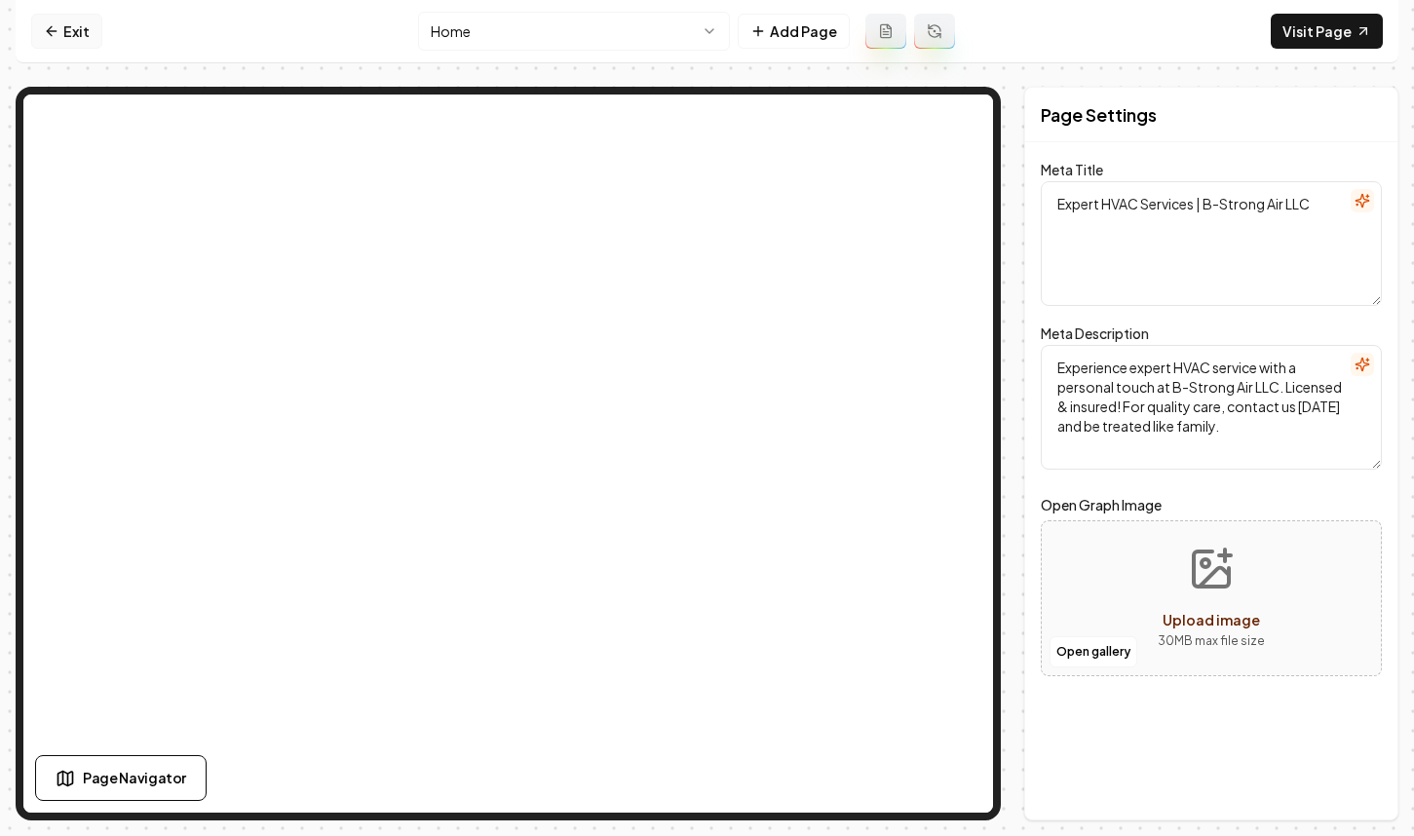
click at [89, 44] on link "Exit" at bounding box center [66, 31] width 71 height 35
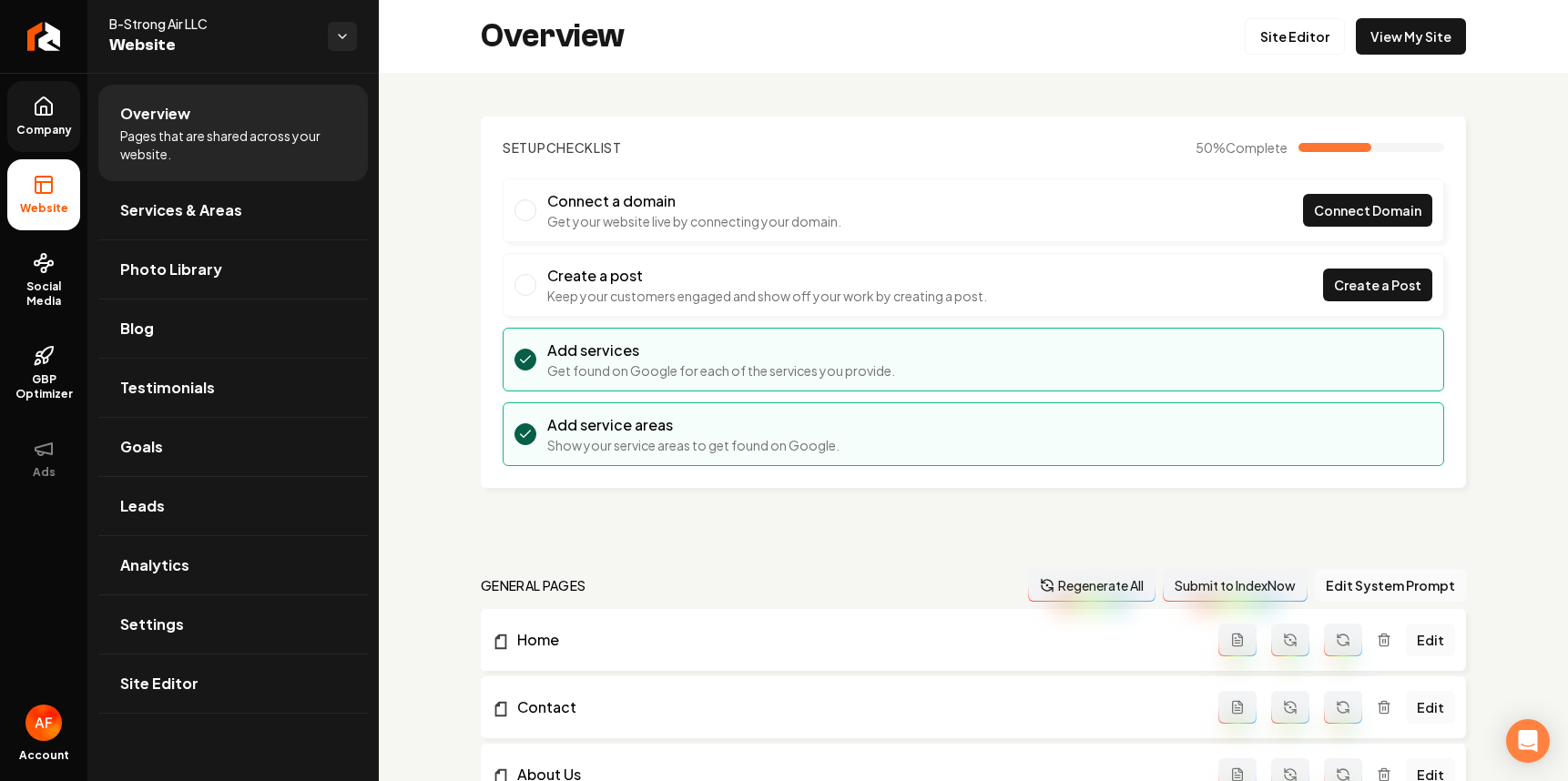
click at [45, 115] on icon at bounding box center [44, 106] width 17 height 18
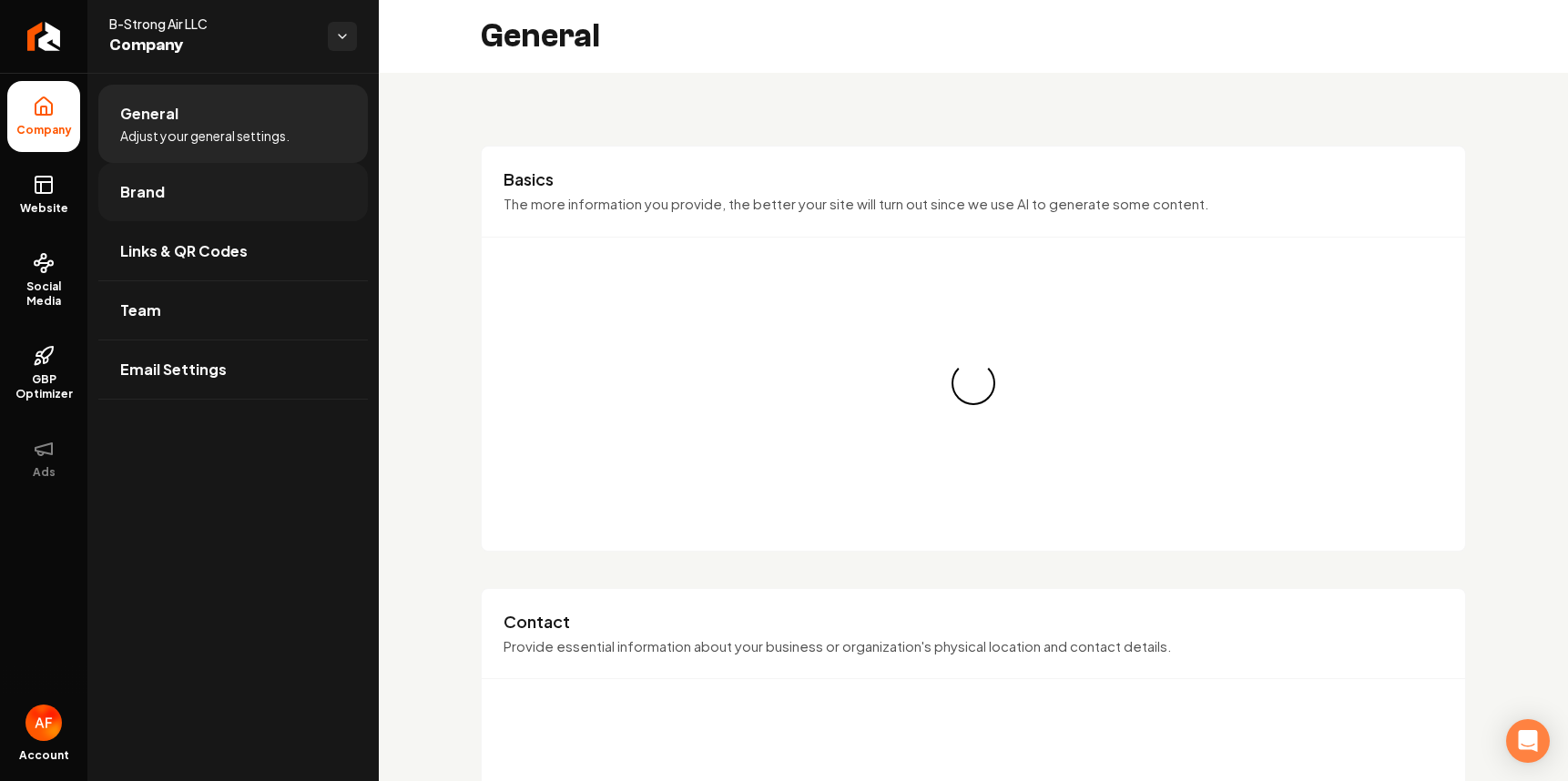
click at [214, 198] on link "Brand" at bounding box center [233, 192] width 269 height 58
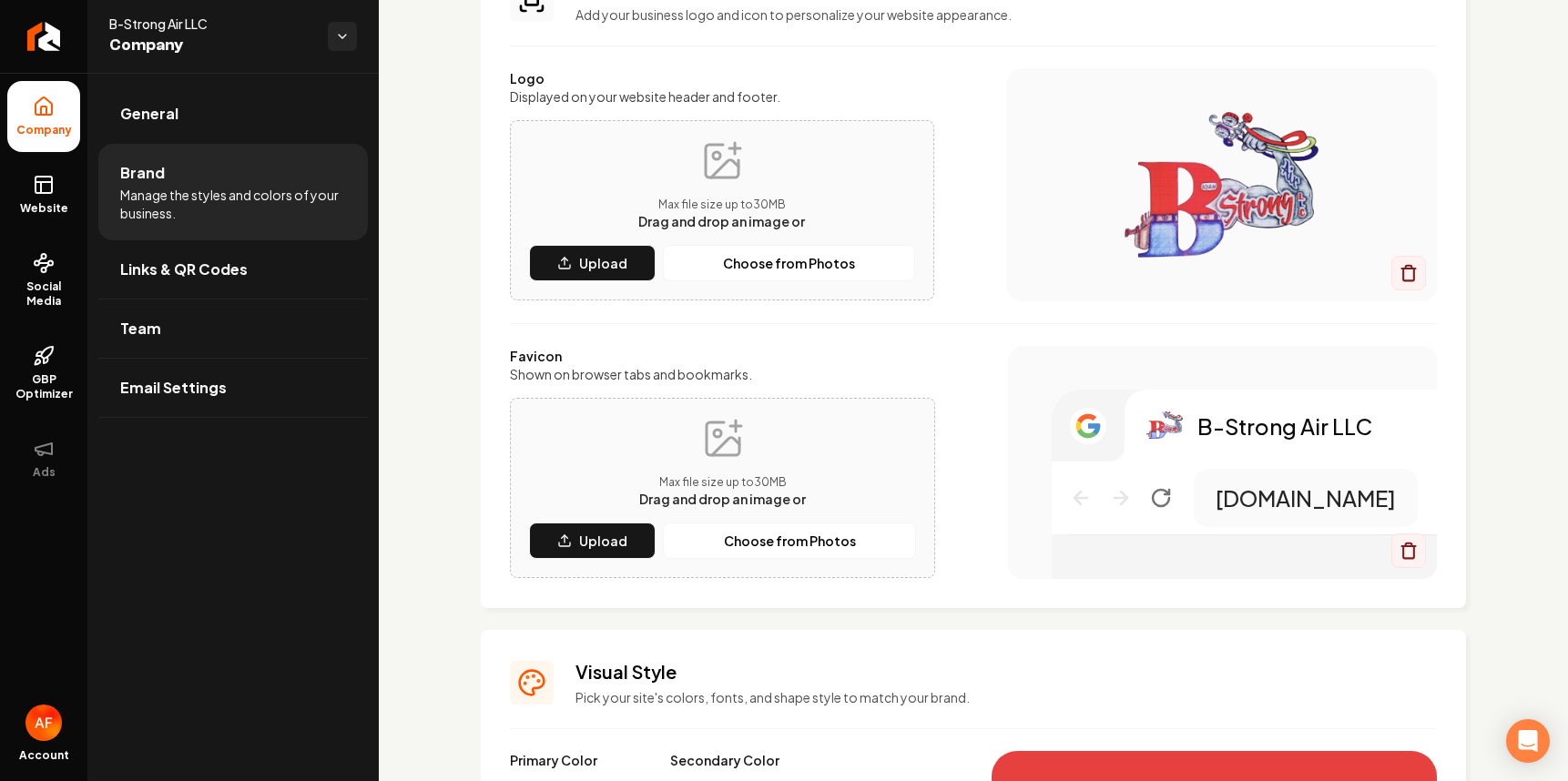
scroll to position [843, 0]
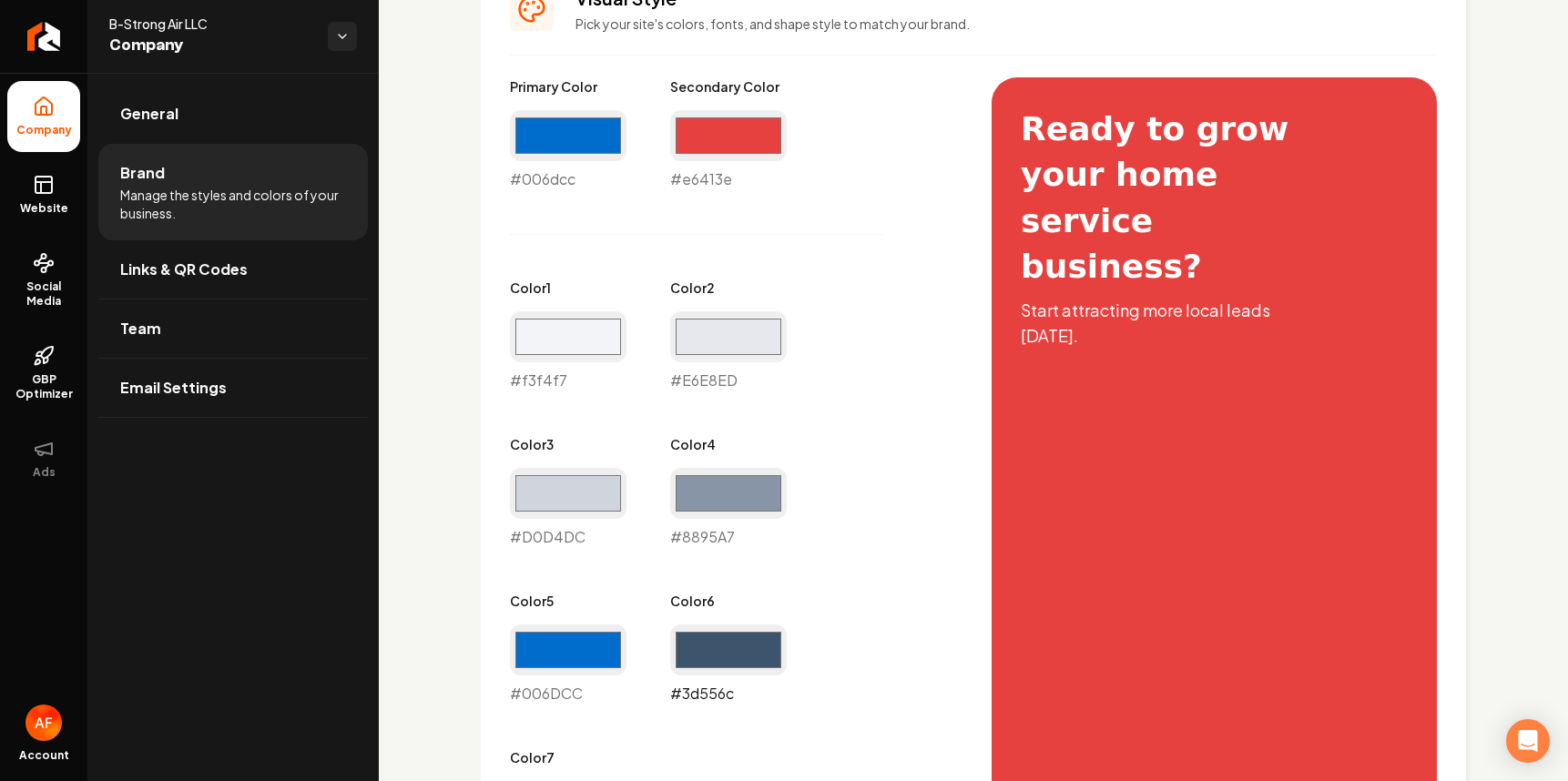
click at [759, 632] on input "#3d556c" at bounding box center [728, 649] width 117 height 51
type input "#146dcc"
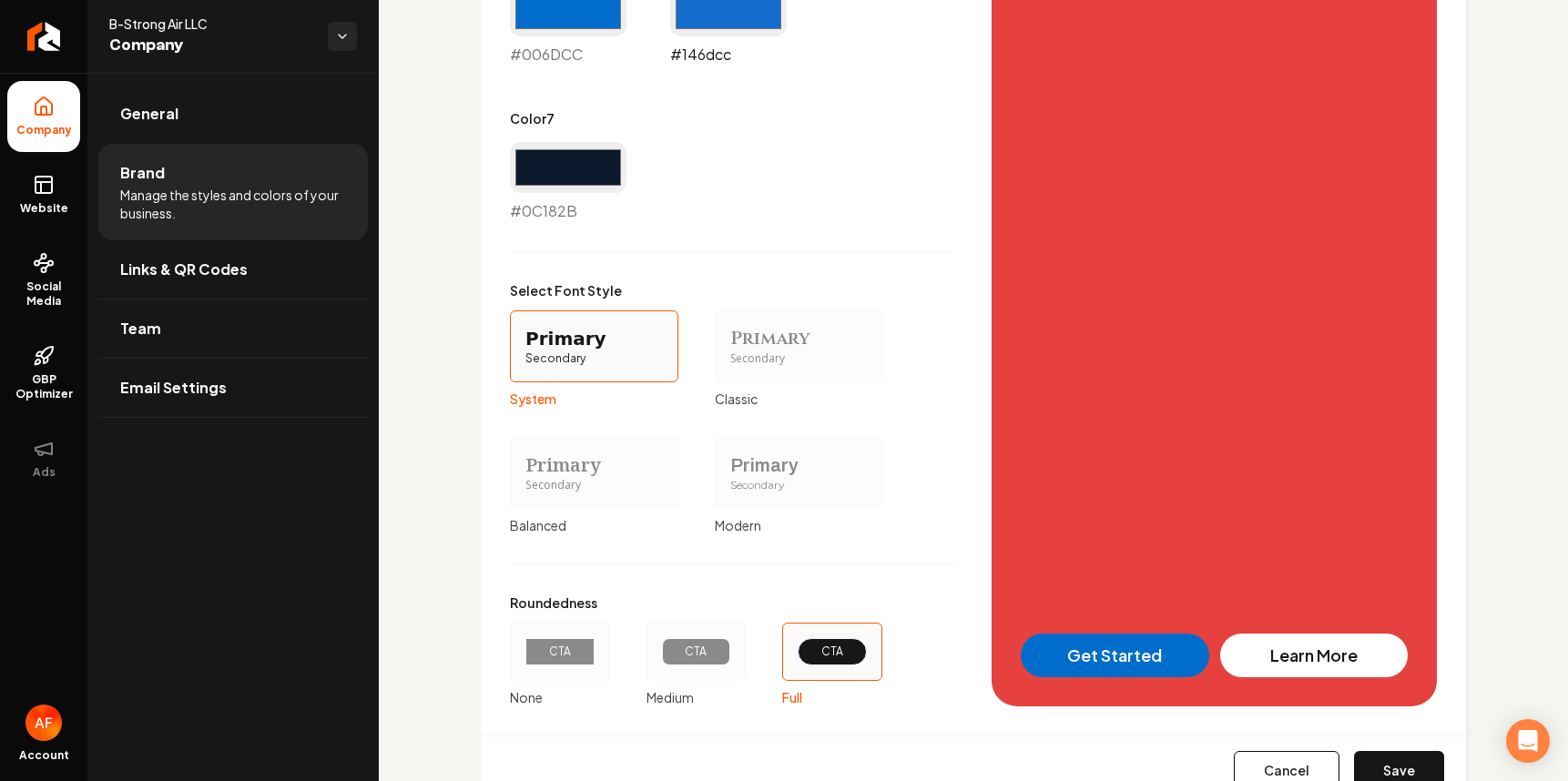
scroll to position [1551, 0]
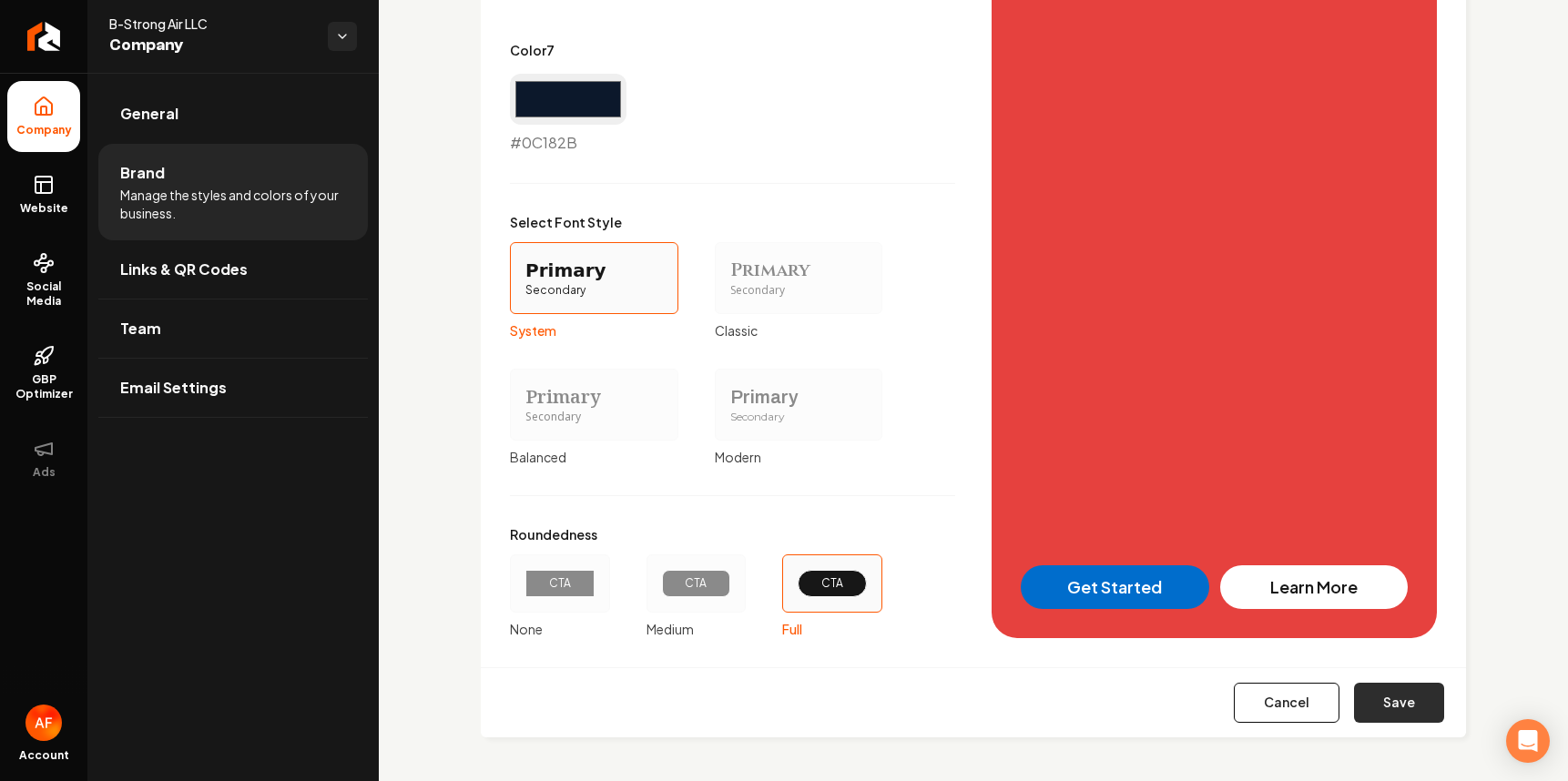
click at [1320, 706] on button "Save" at bounding box center [1399, 703] width 90 height 40
type input "#e6e8ed"
type input "#d0d4dc"
type input "#8895a7"
type input "#006dcc"
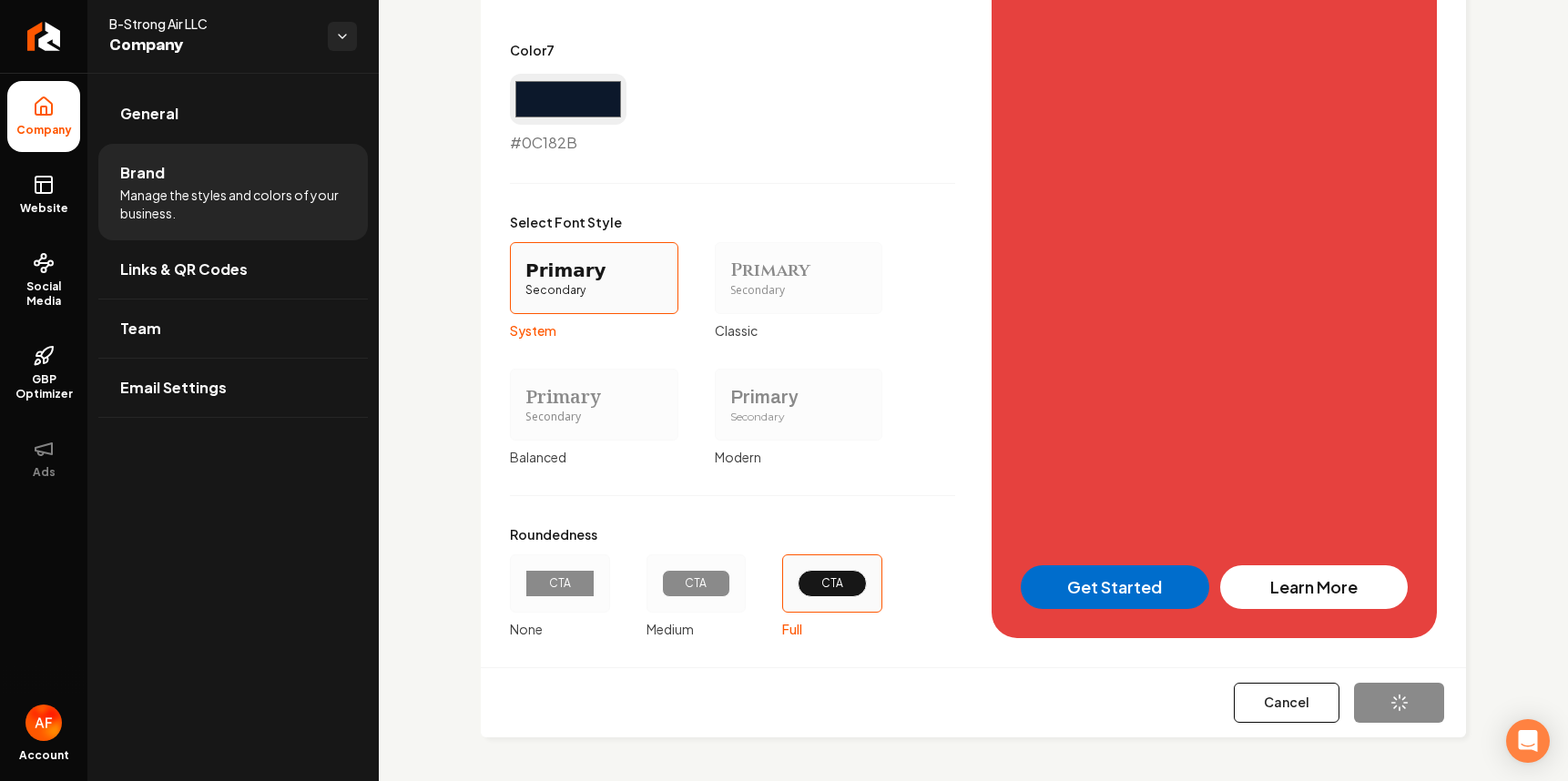
type input "#0c182b"
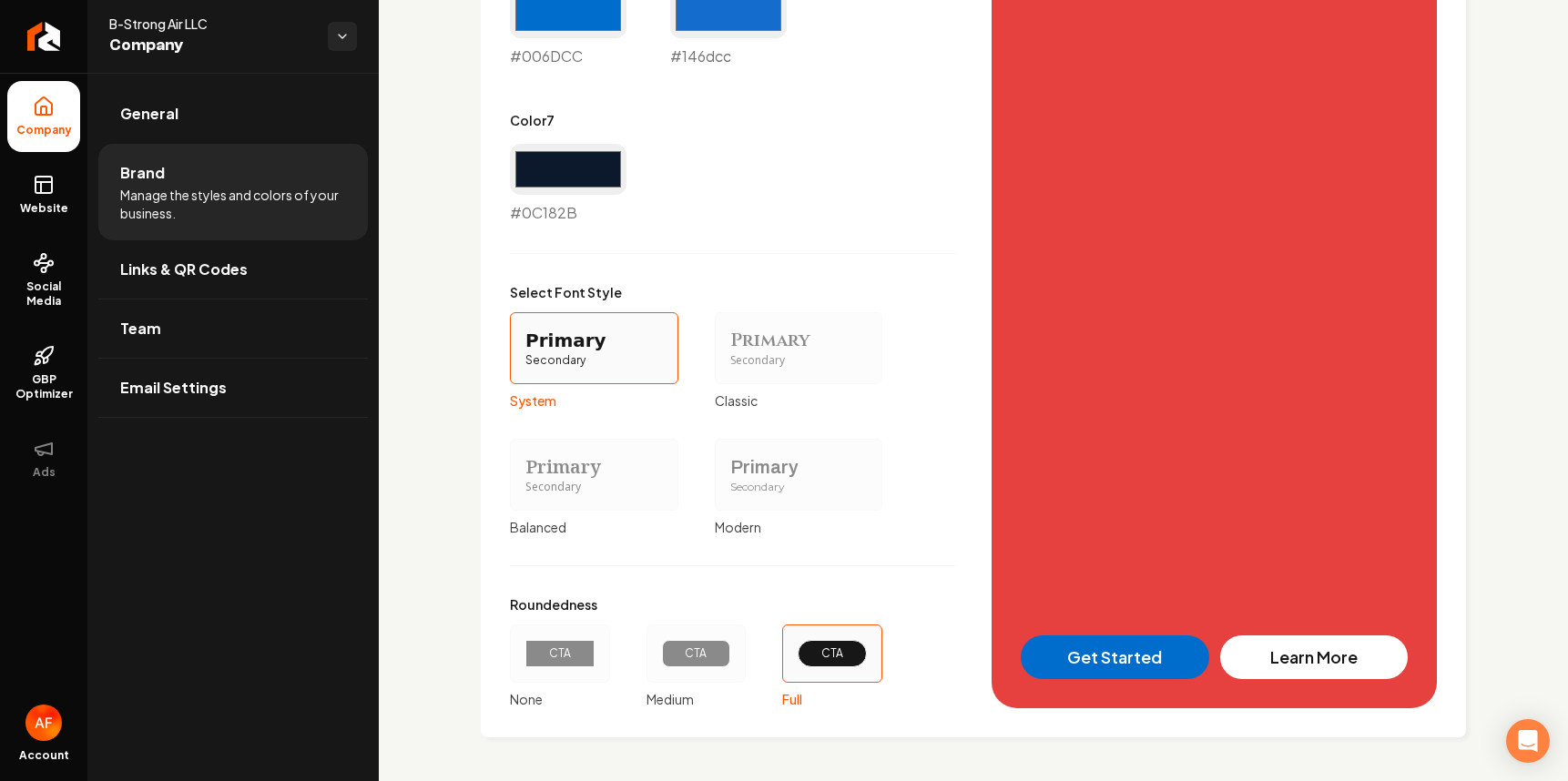
scroll to position [1089, 0]
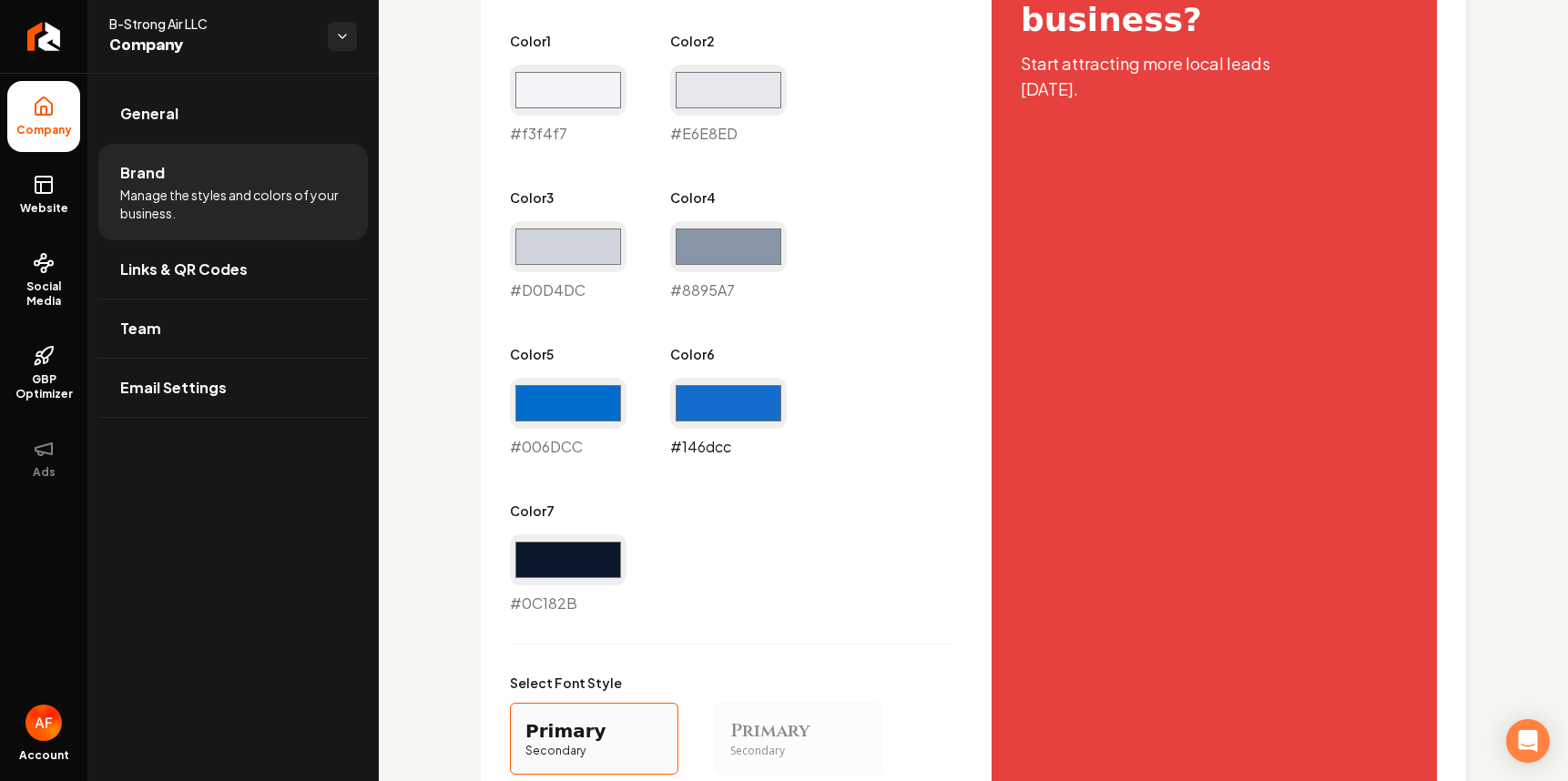
click at [733, 415] on input "#146dcc" at bounding box center [728, 403] width 117 height 51
type input "#e6413e"
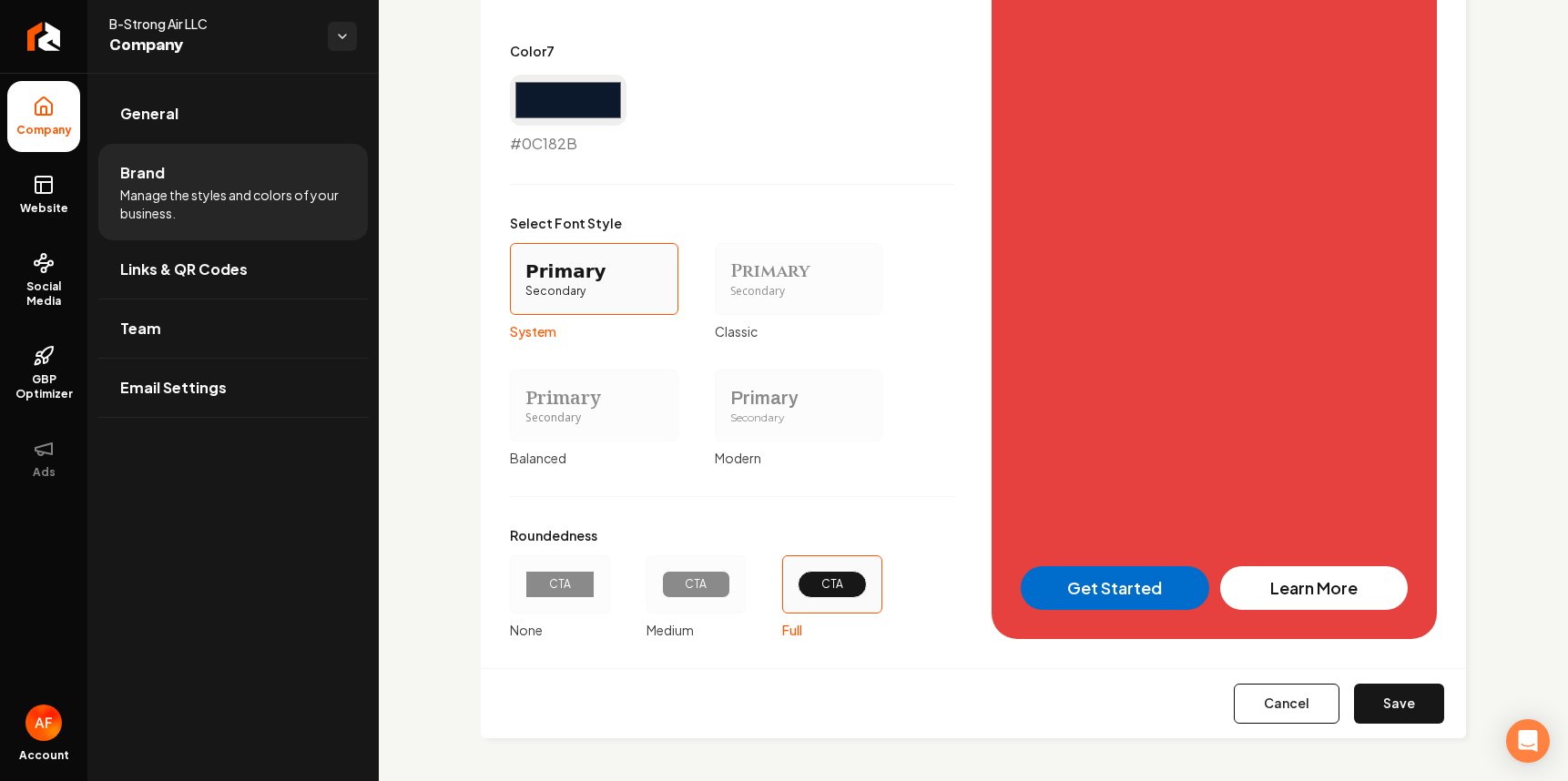
scroll to position [1551, 0]
click at [1320, 684] on button "Save" at bounding box center [1399, 703] width 90 height 40
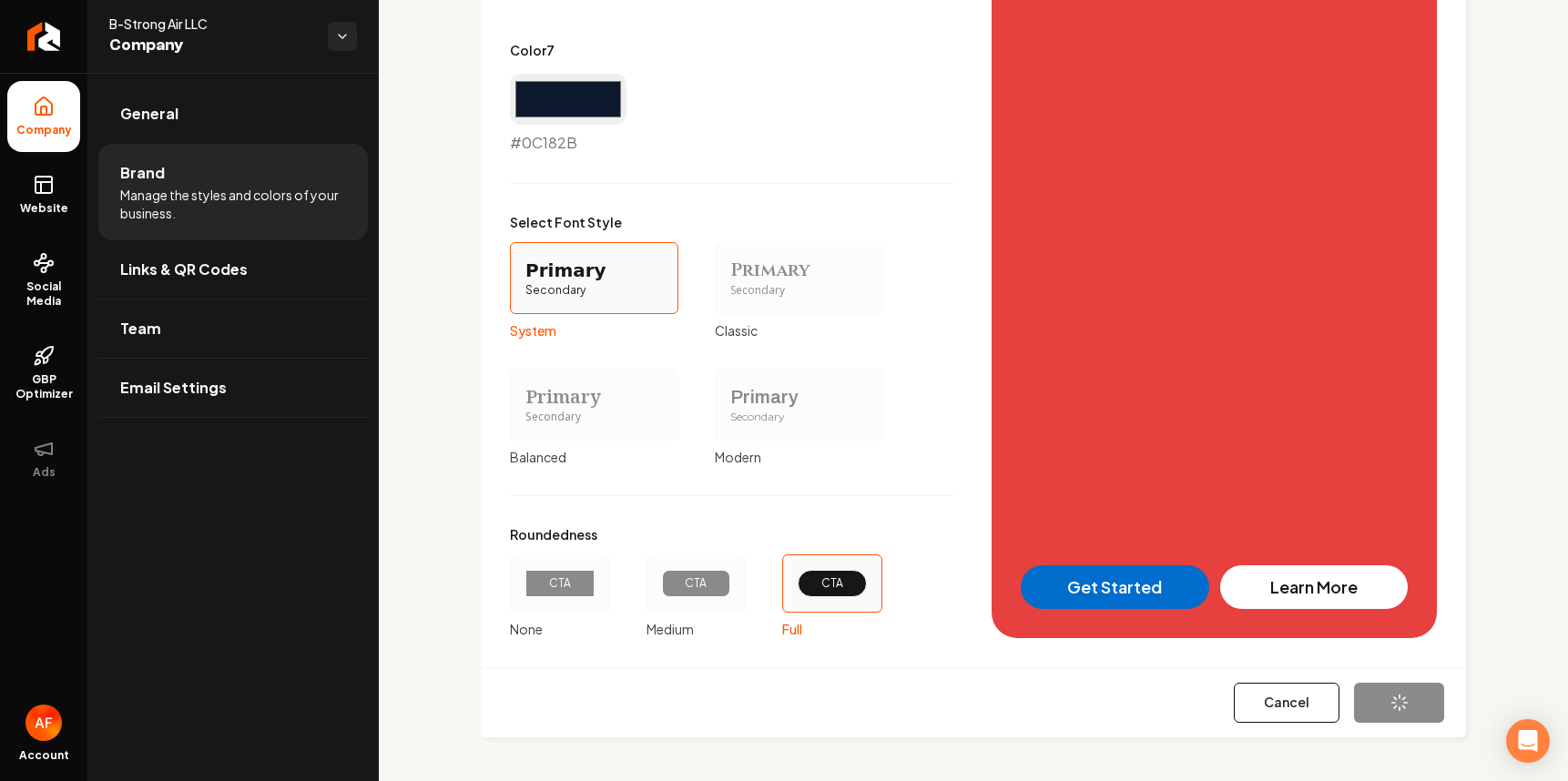
type input "#e6e8ed"
type input "#d0d4dc"
type input "#8895a7"
type input "#006dcc"
type input "#0c182b"
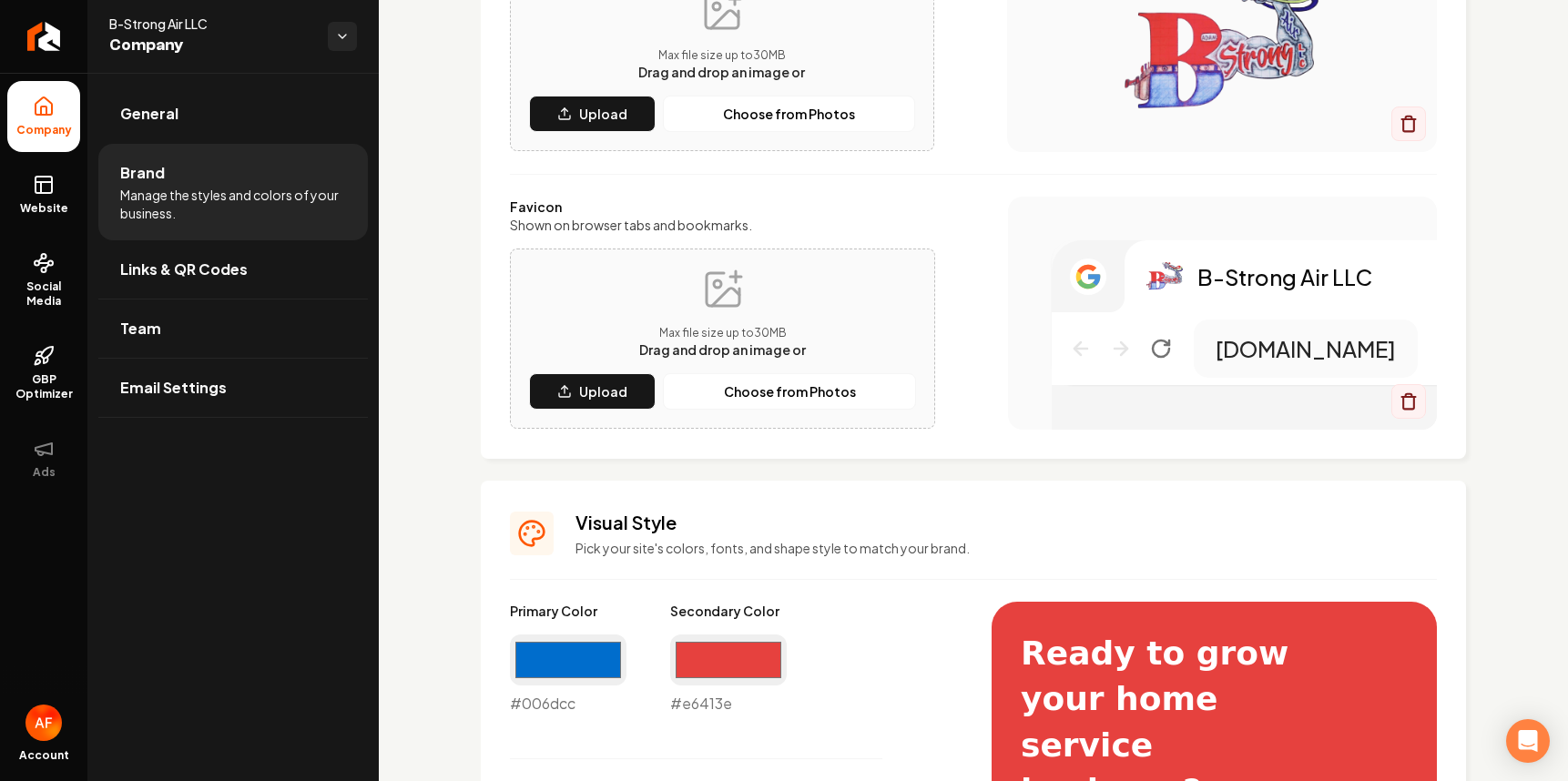
scroll to position [329, 0]
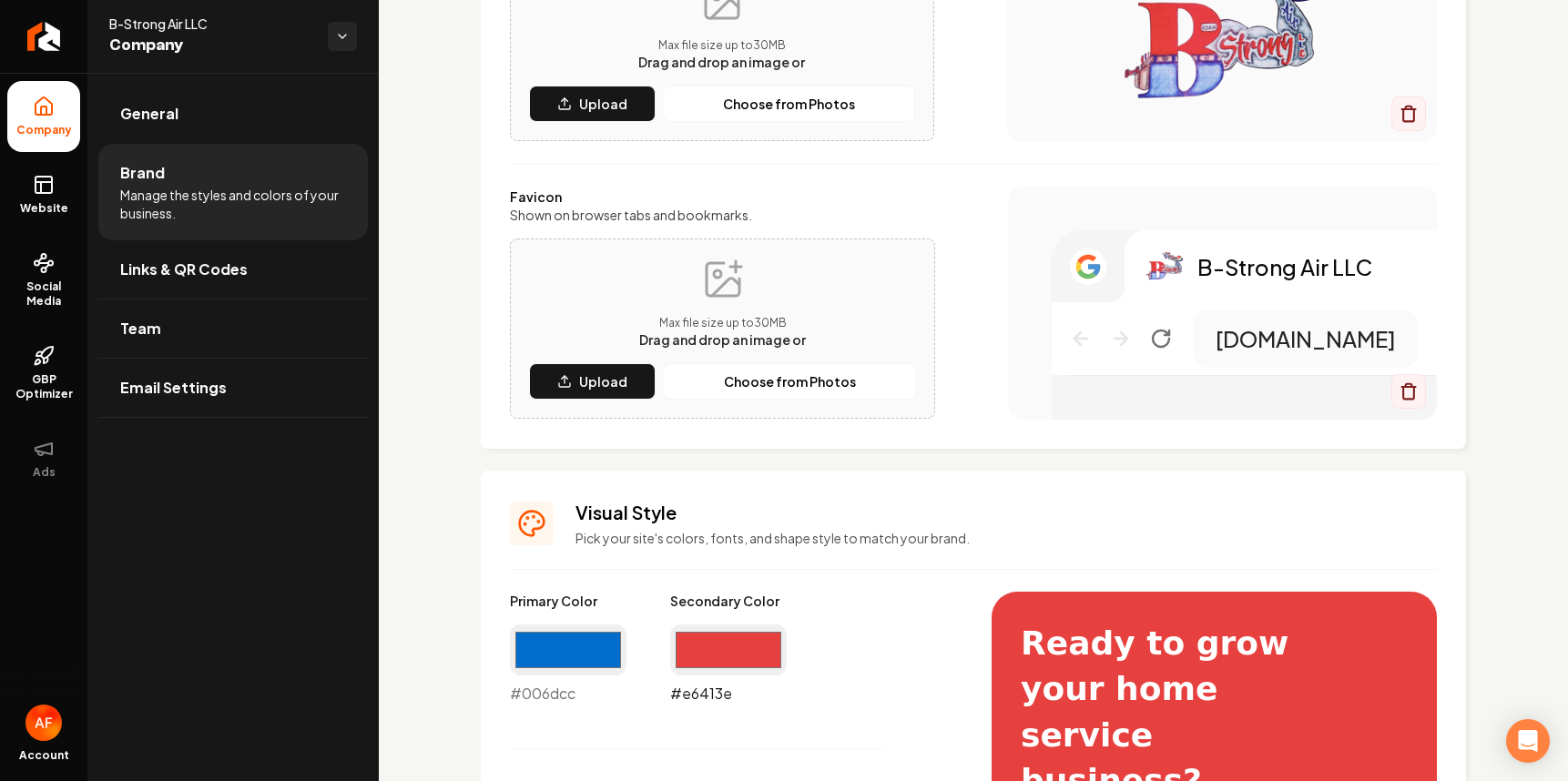
click at [735, 665] on input "#e6413e" at bounding box center [728, 649] width 117 height 51
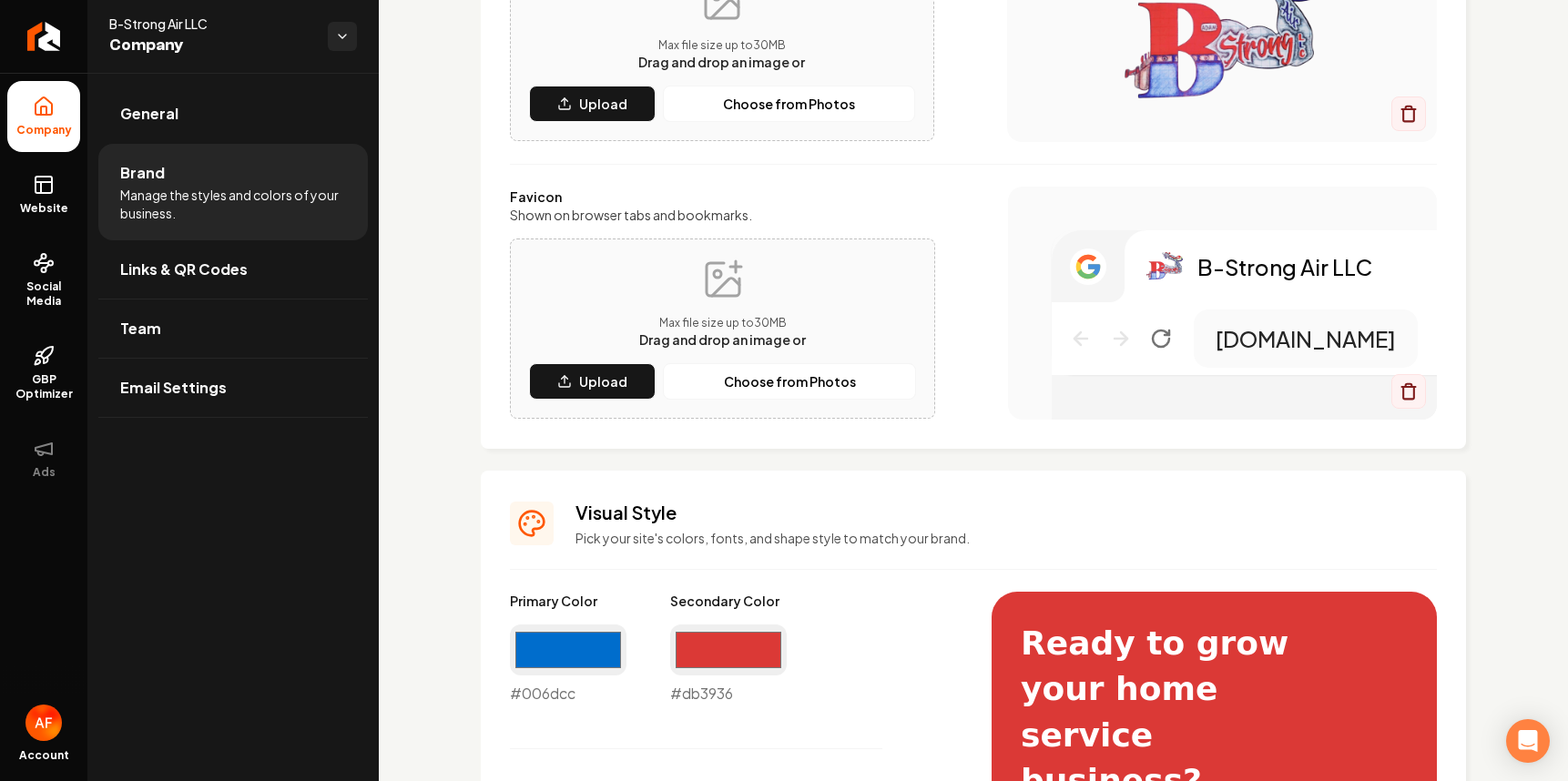
type input "#db3936"
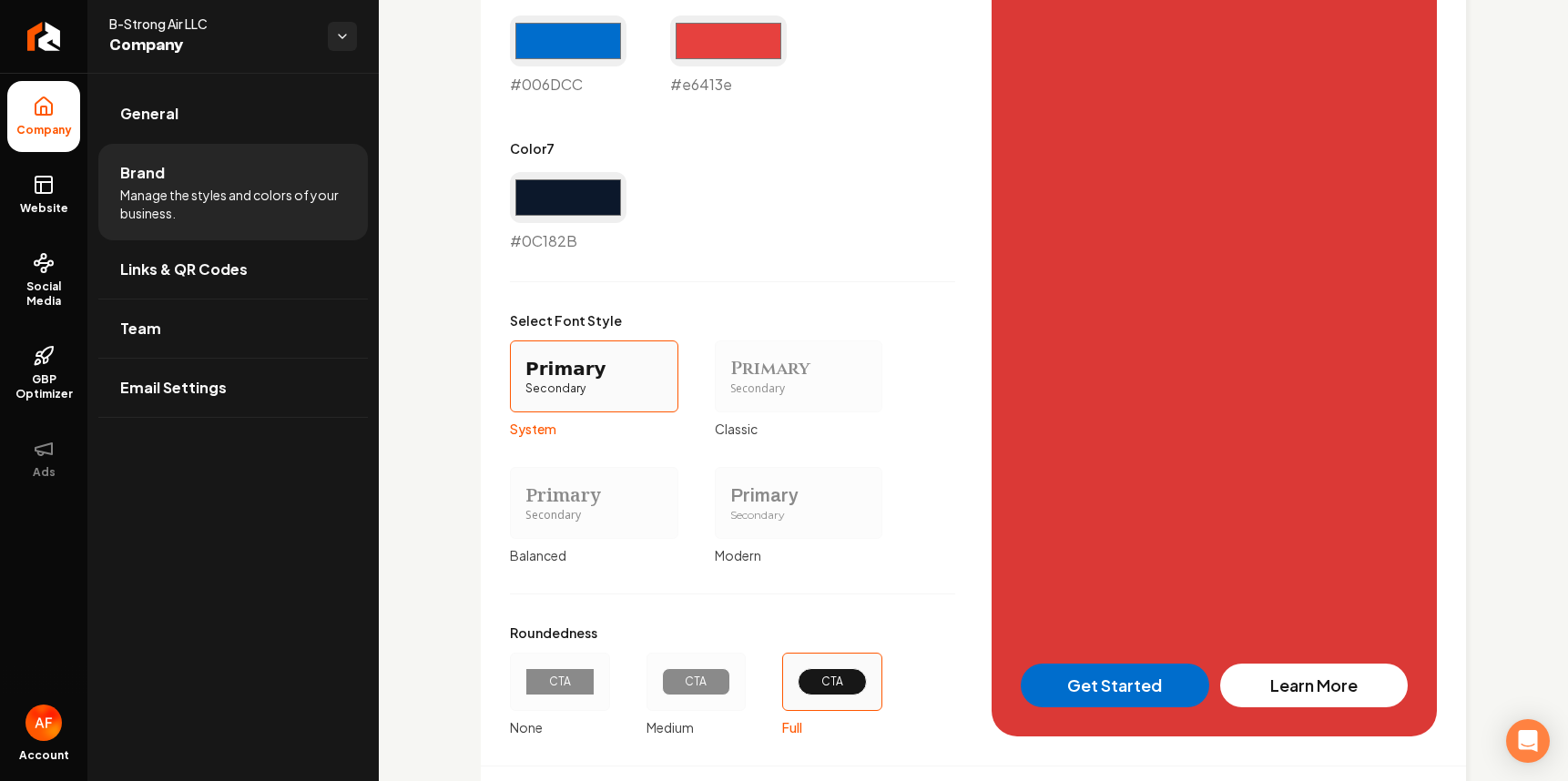
scroll to position [1551, 0]
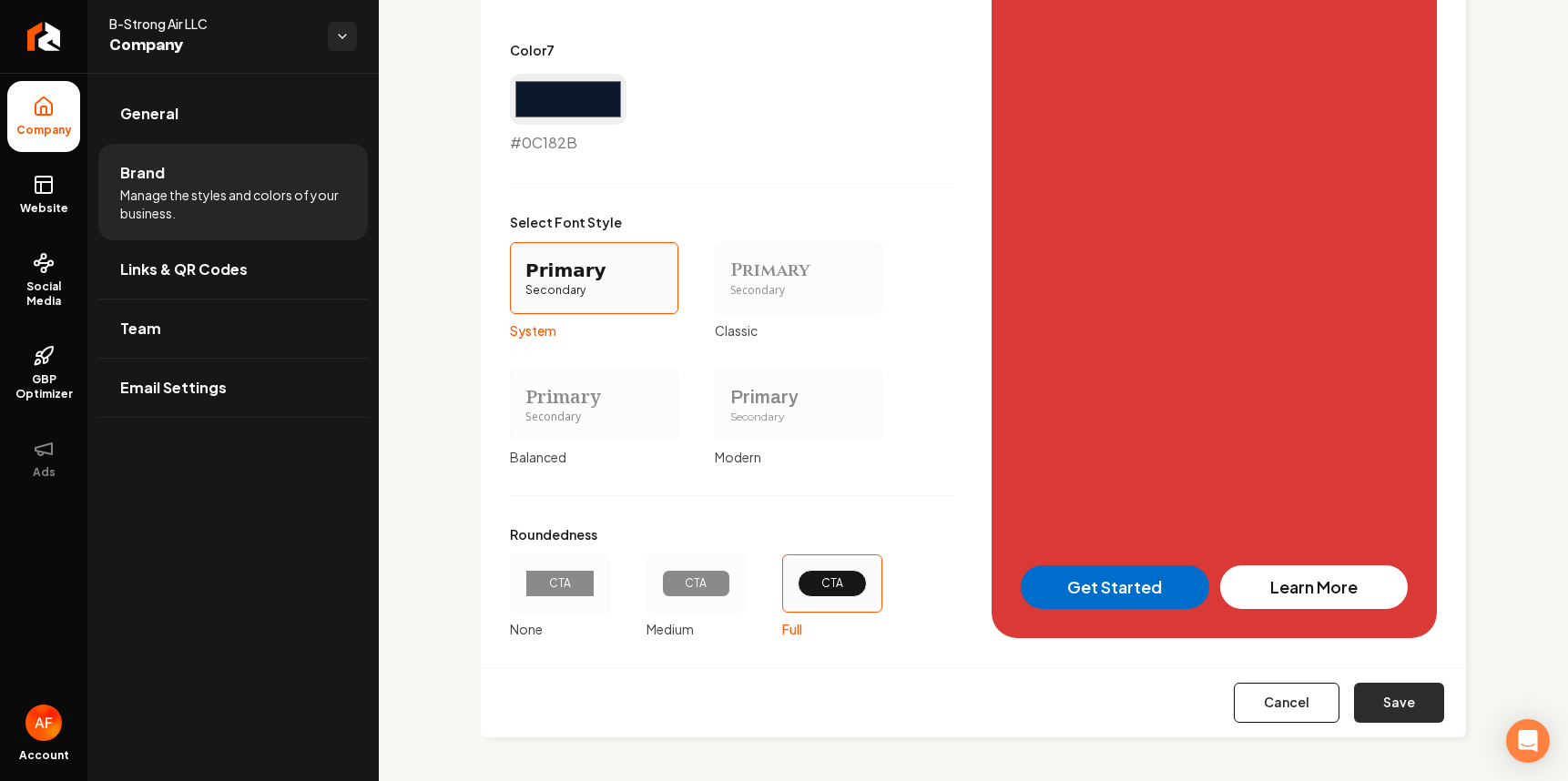
click at [1320, 707] on button "Save" at bounding box center [1399, 703] width 90 height 40
type input "#e6e8ed"
type input "#d0d4dc"
type input "#8895a7"
type input "#006dcc"
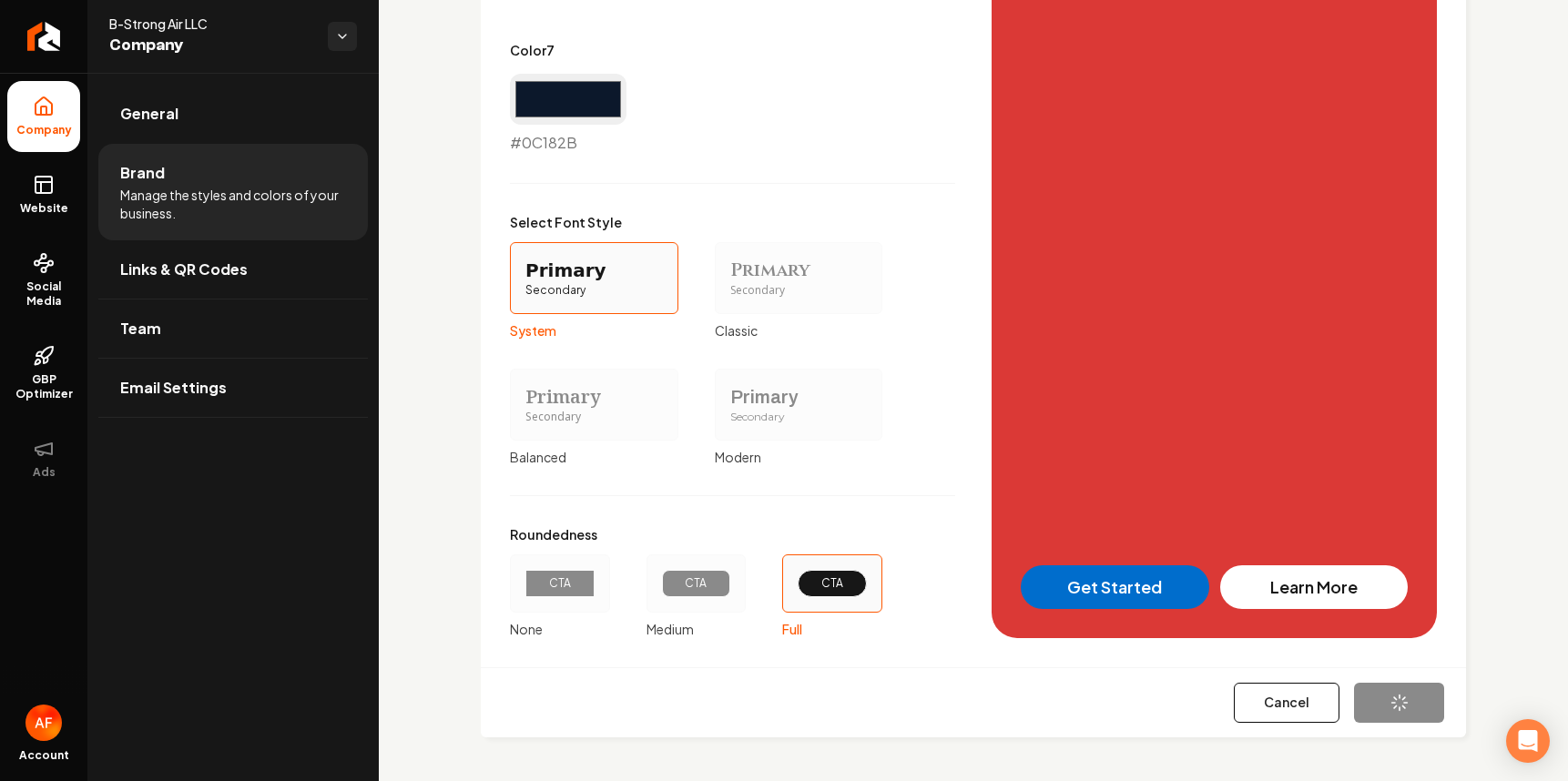
type input "#0c182b"
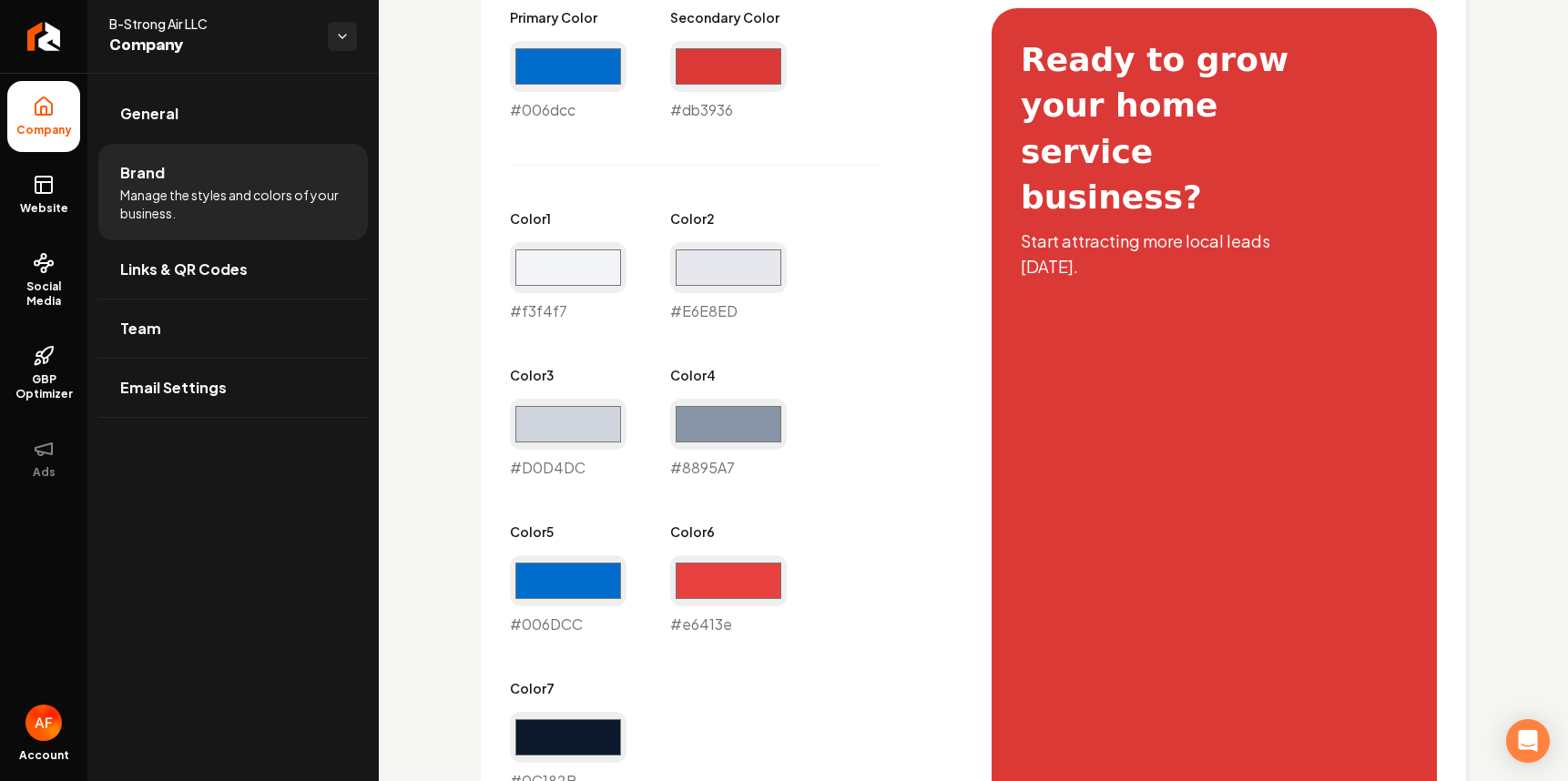
scroll to position [915, 0]
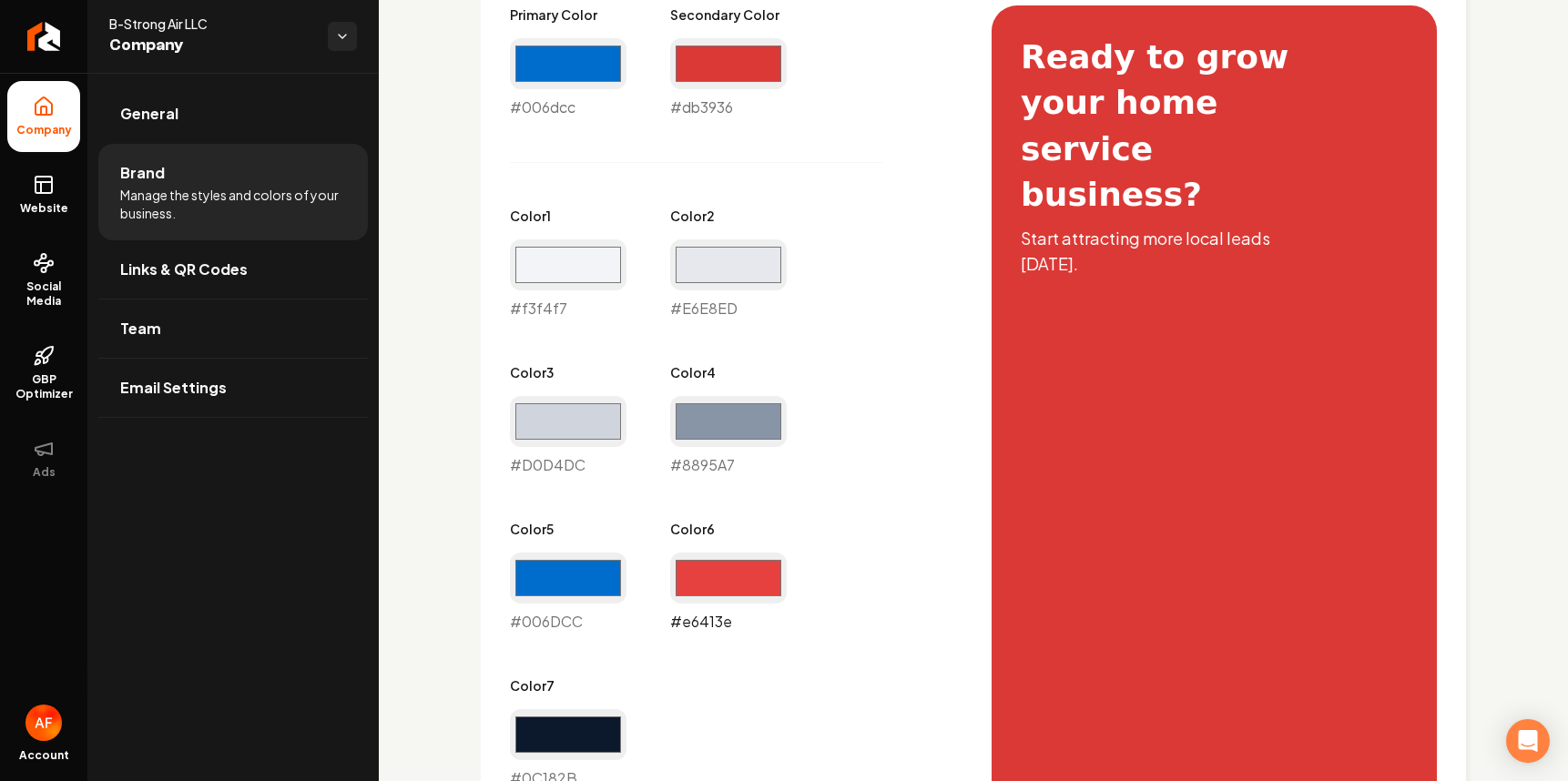
click at [733, 589] on input "#e6413e" at bounding box center [728, 578] width 117 height 51
type input "#db3936"
click at [949, 232] on div "Primary Color #006dcc #006dcc Secondary Color #db3936 #db3936 Color 1 #f3f4f7 #…" at bounding box center [974, 639] width 927 height 1268
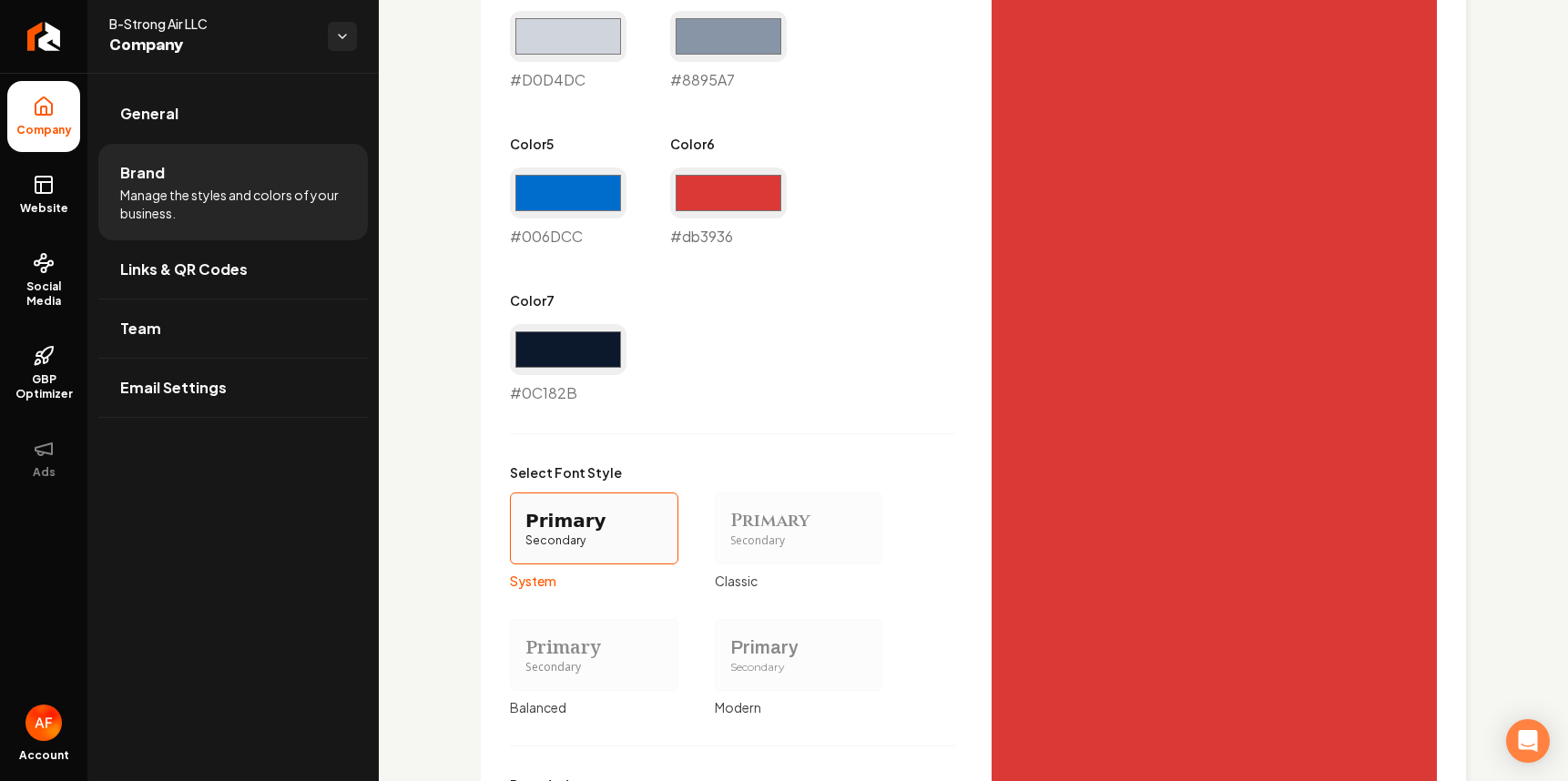
scroll to position [1532, 0]
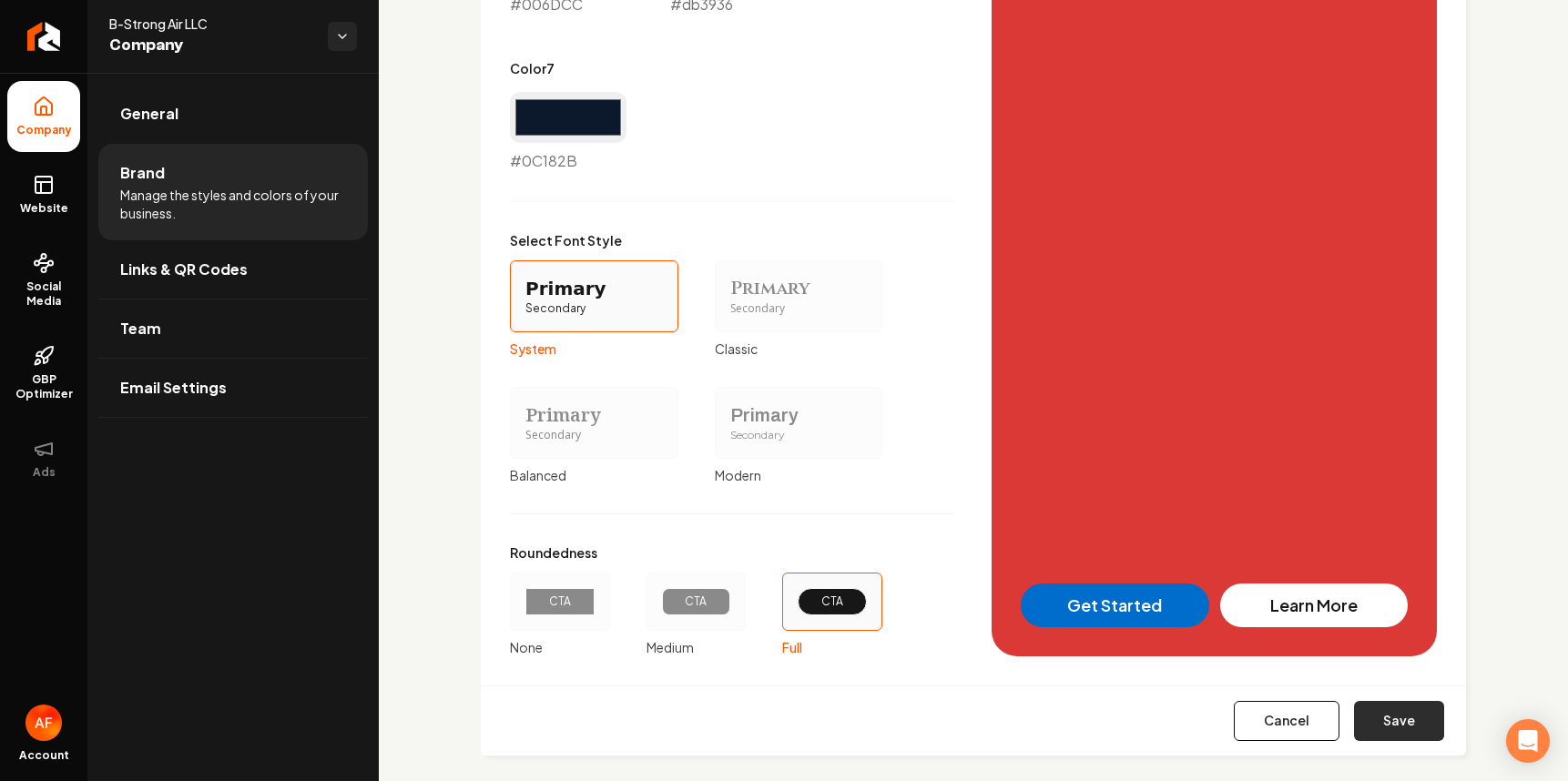
click at [1320, 730] on button "Save" at bounding box center [1399, 720] width 90 height 40
type input "#e6e8ed"
type input "#d0d4dc"
type input "#8895a7"
type input "#006dcc"
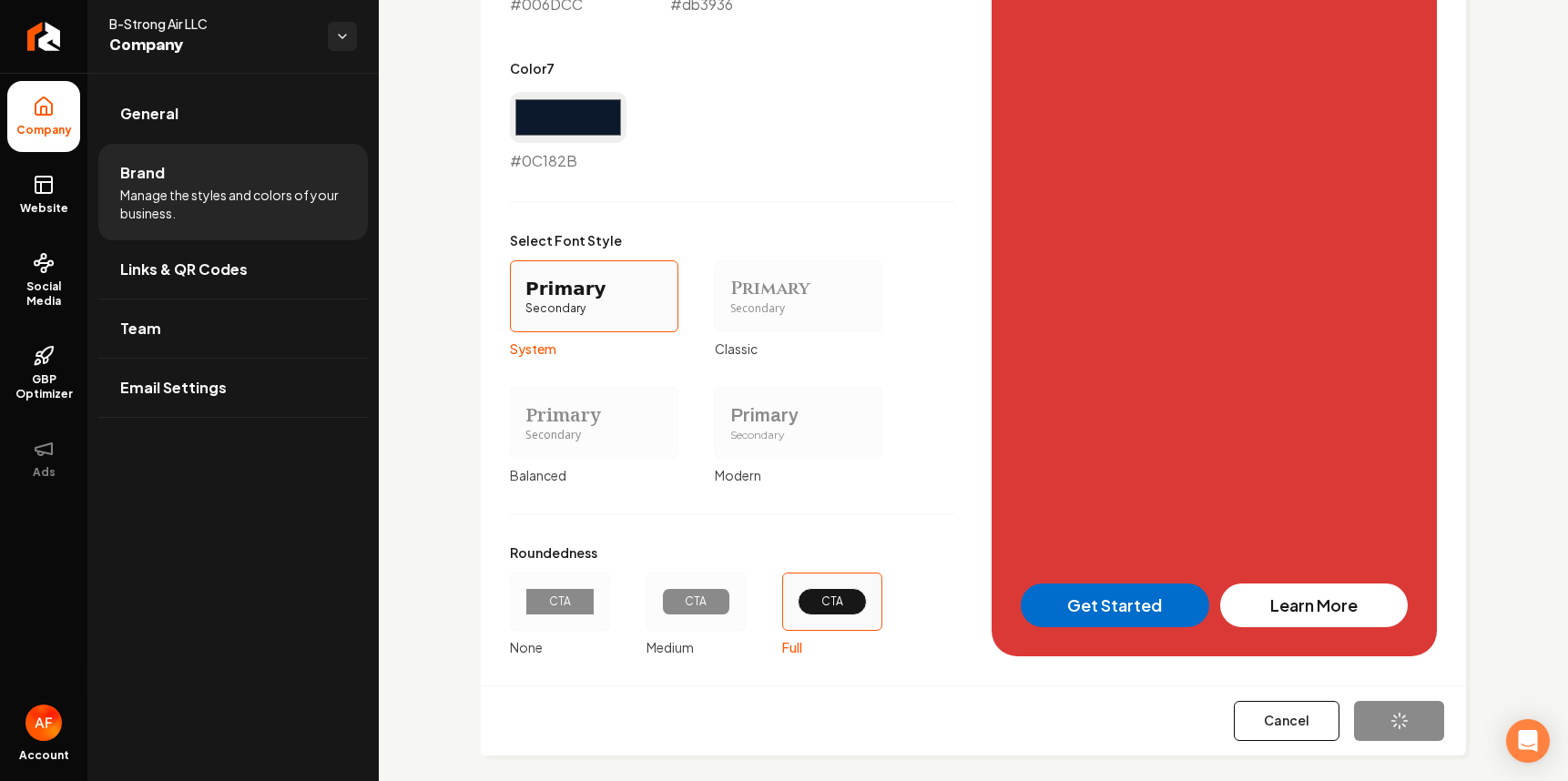
type input "#0c182b"
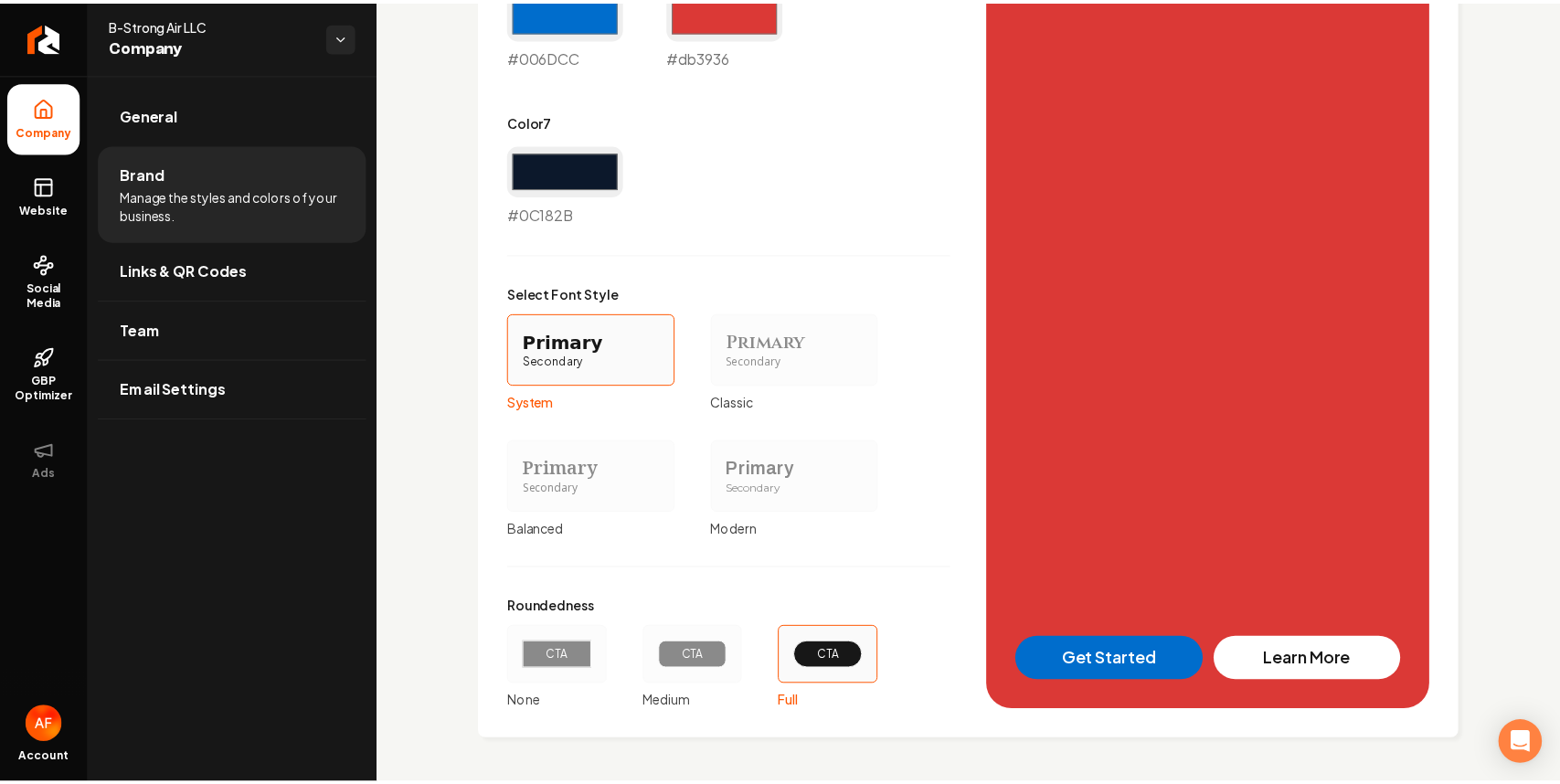
scroll to position [0, 0]
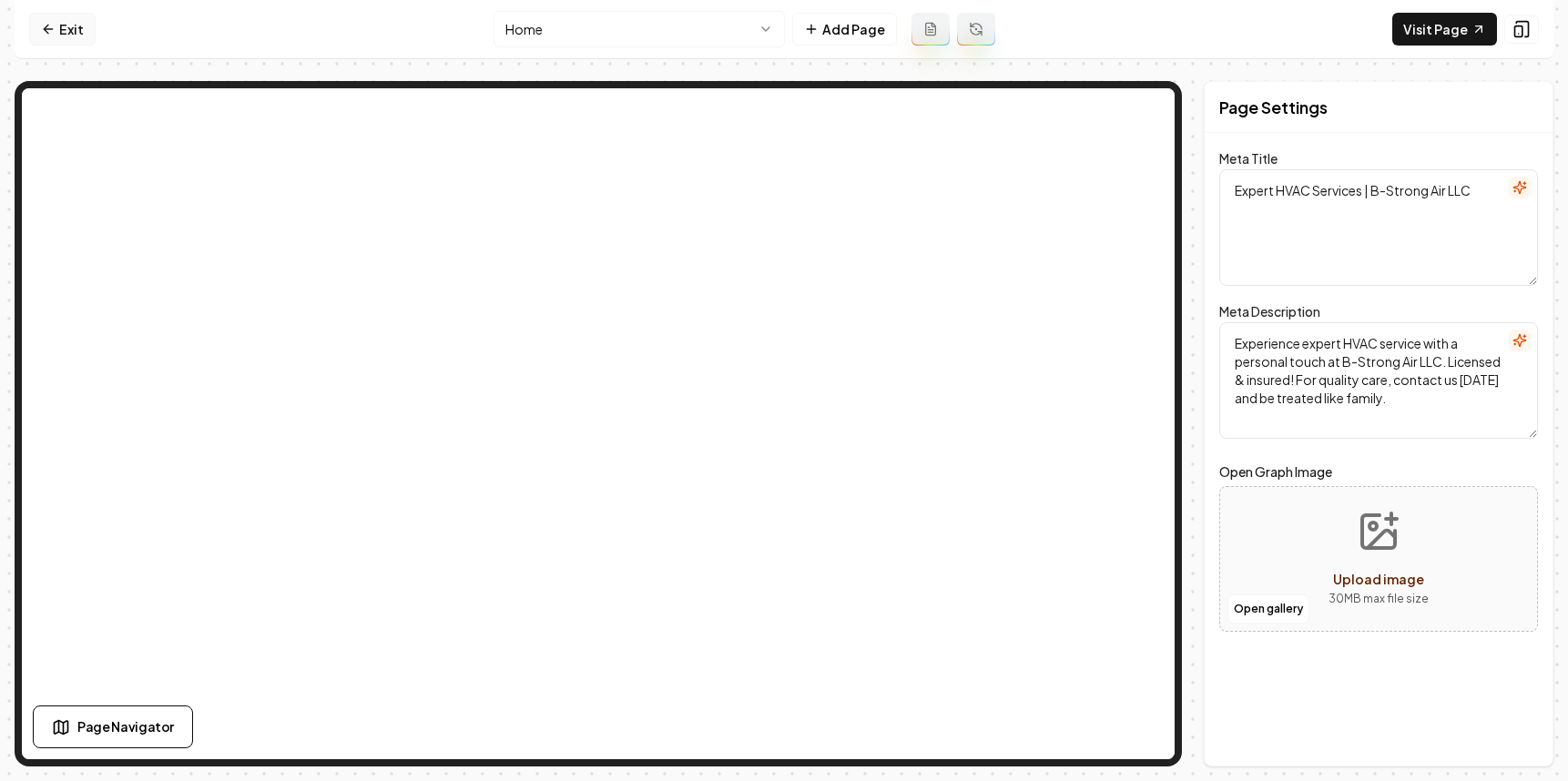
click at [56, 34] on link "Exit" at bounding box center [62, 29] width 66 height 33
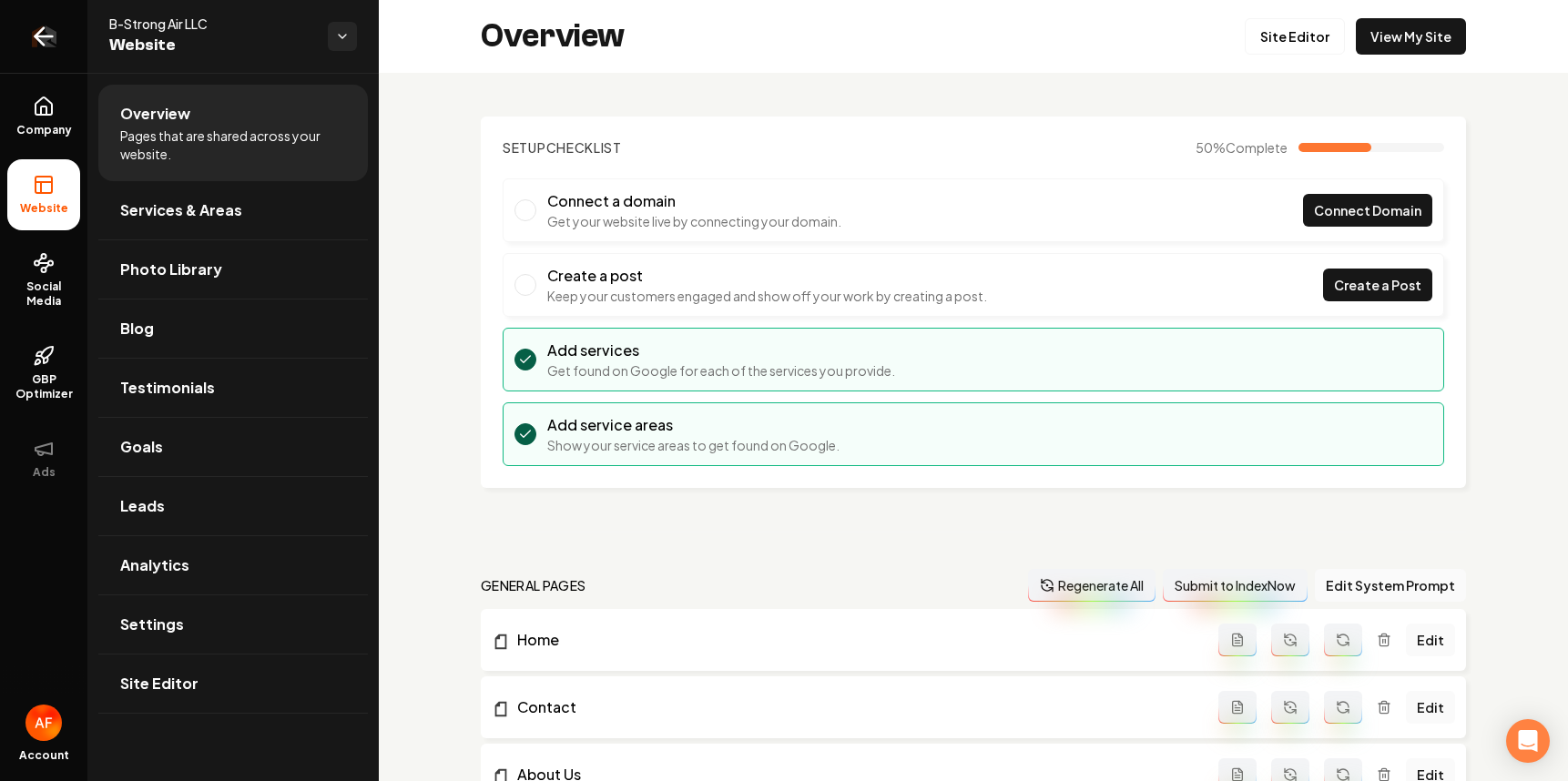
click at [37, 37] on icon "Return to dashboard" at bounding box center [39, 36] width 8 height 18
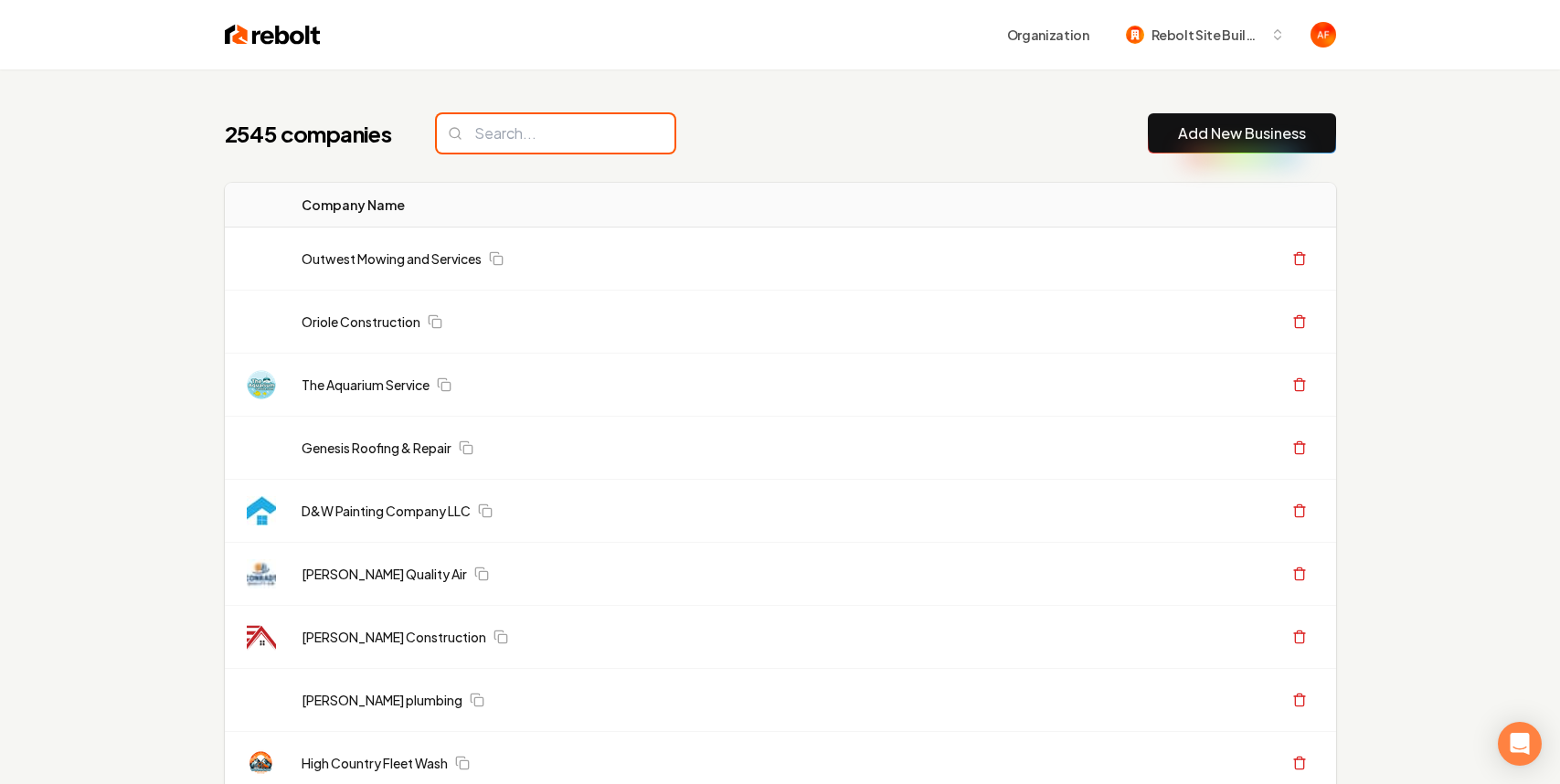
click at [520, 142] on input "search" at bounding box center [555, 133] width 237 height 38
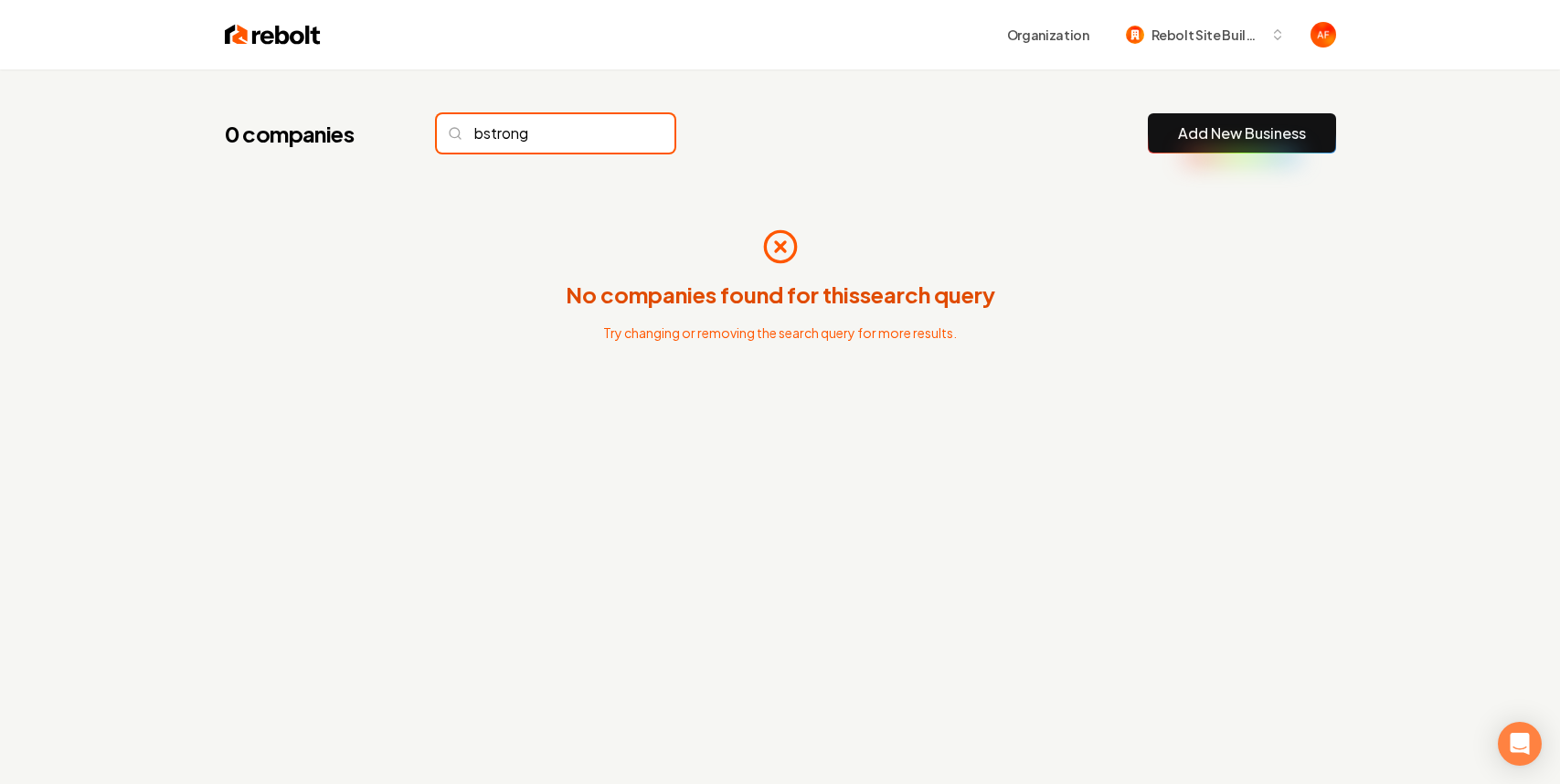
click at [484, 131] on input "bstrong" at bounding box center [555, 133] width 237 height 38
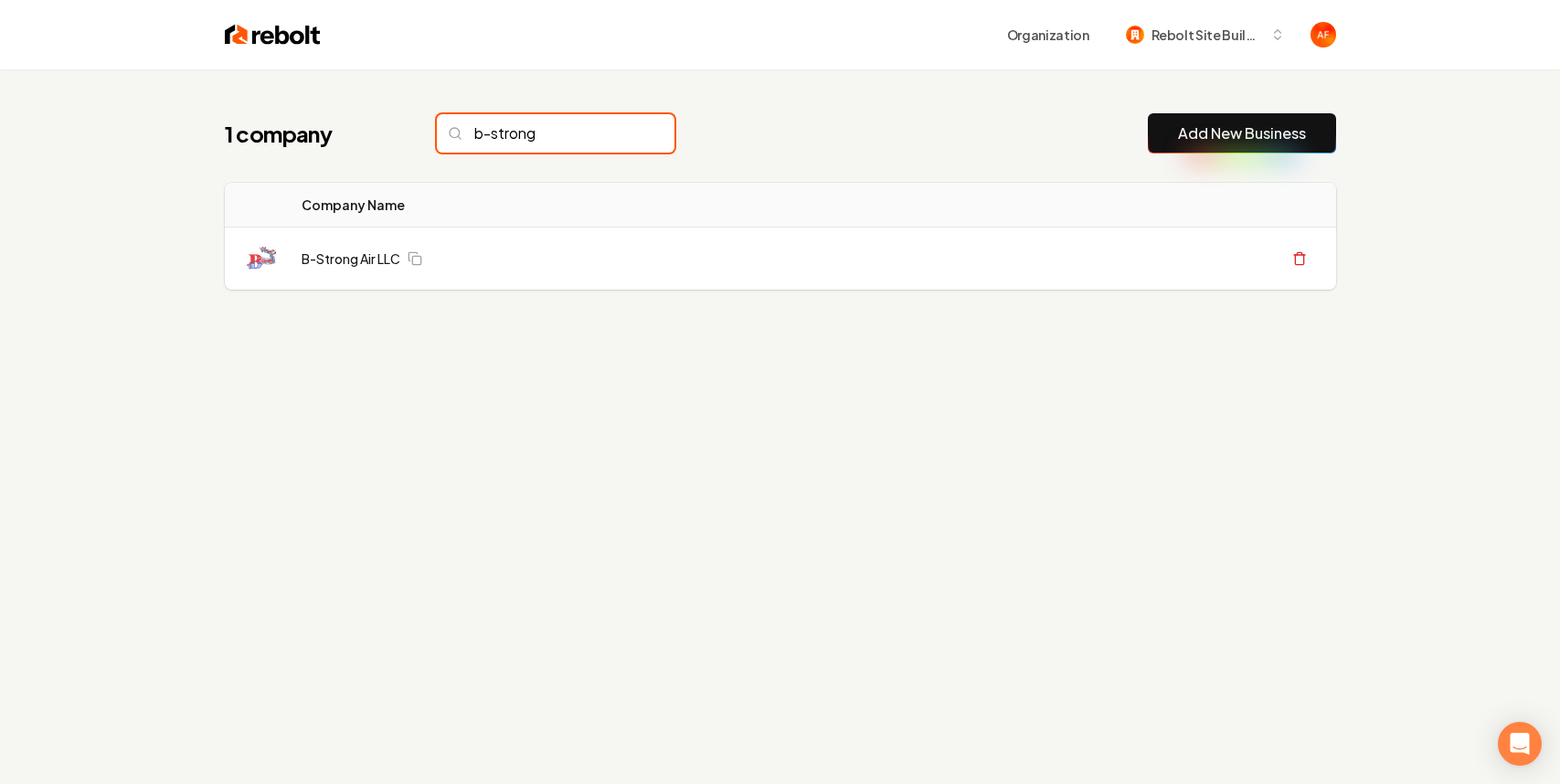
type input "b-strong"
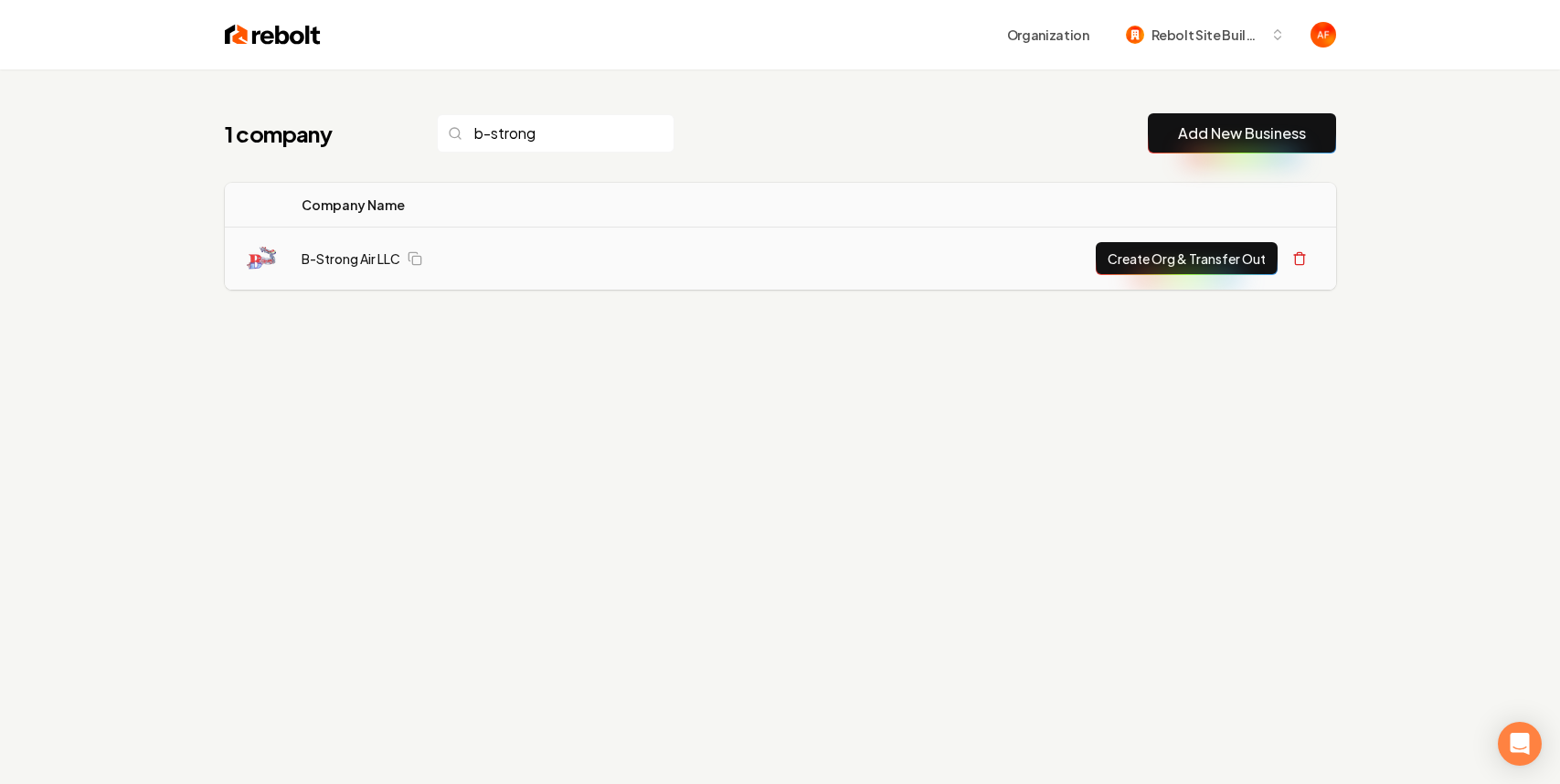
click at [1162, 264] on button "Create Org & Transfer Out" at bounding box center [1187, 258] width 182 height 33
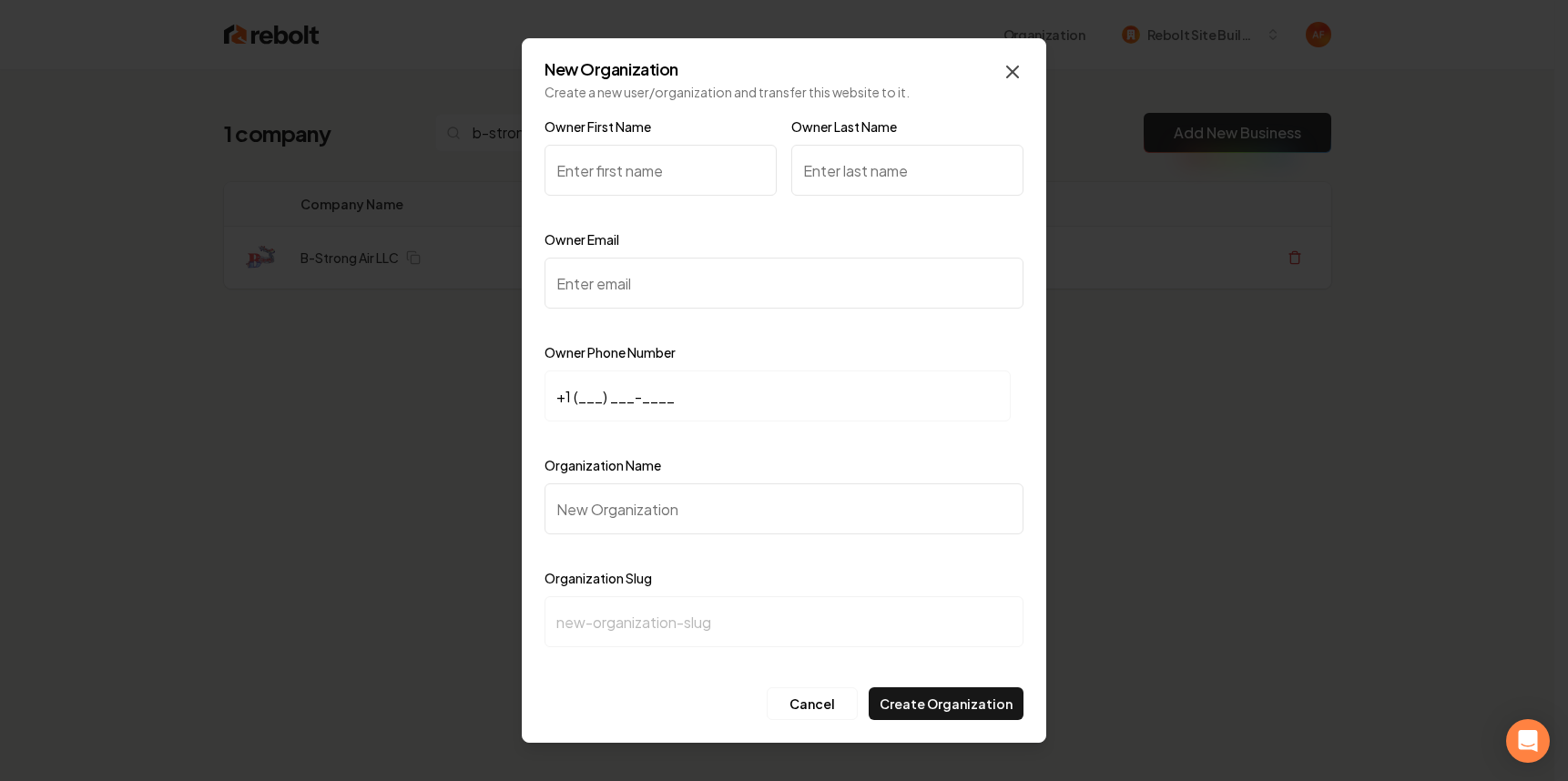
click at [1005, 69] on icon "button" at bounding box center [1012, 71] width 21 height 21
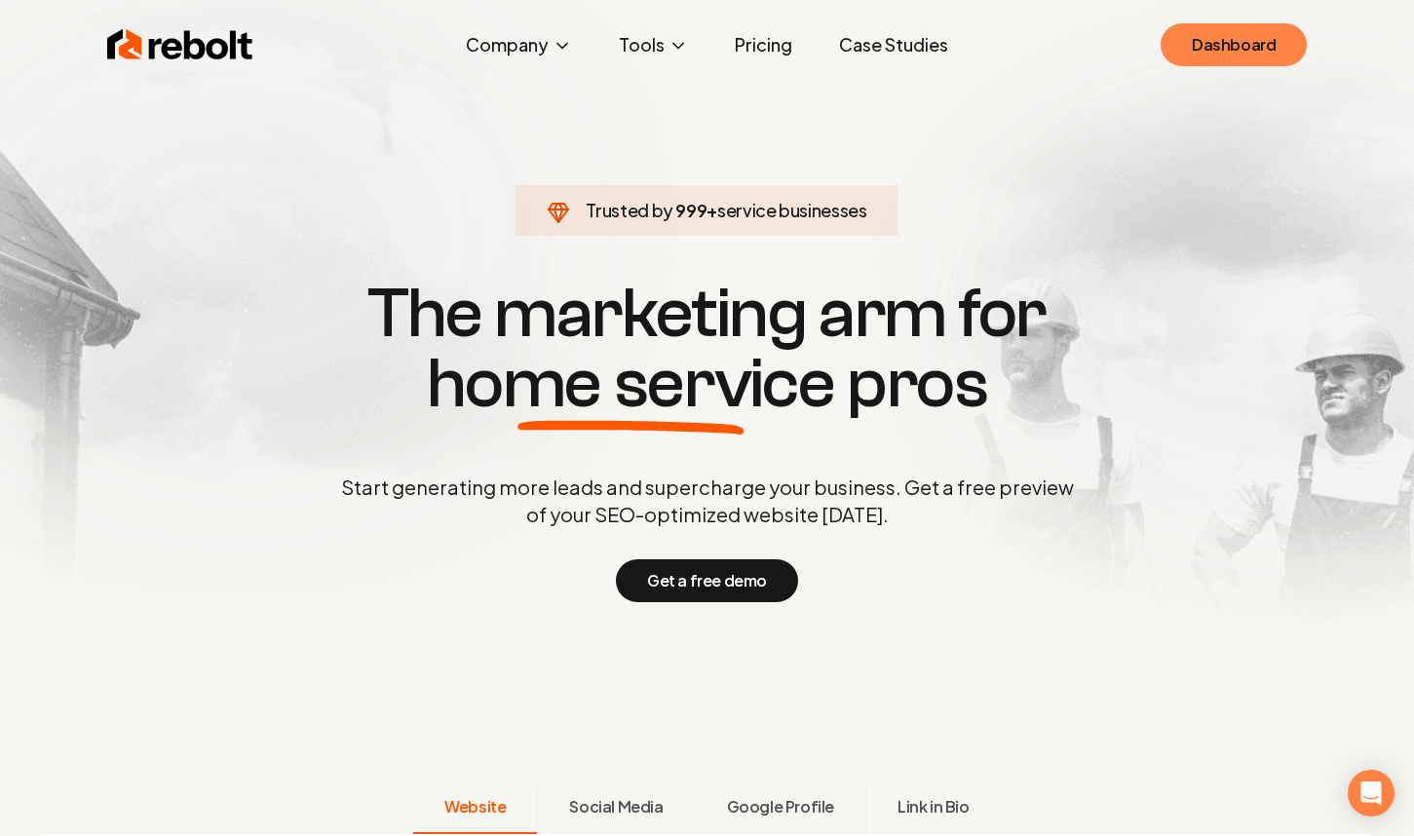
click at [1200, 65] on link "Dashboard" at bounding box center [1234, 44] width 146 height 43
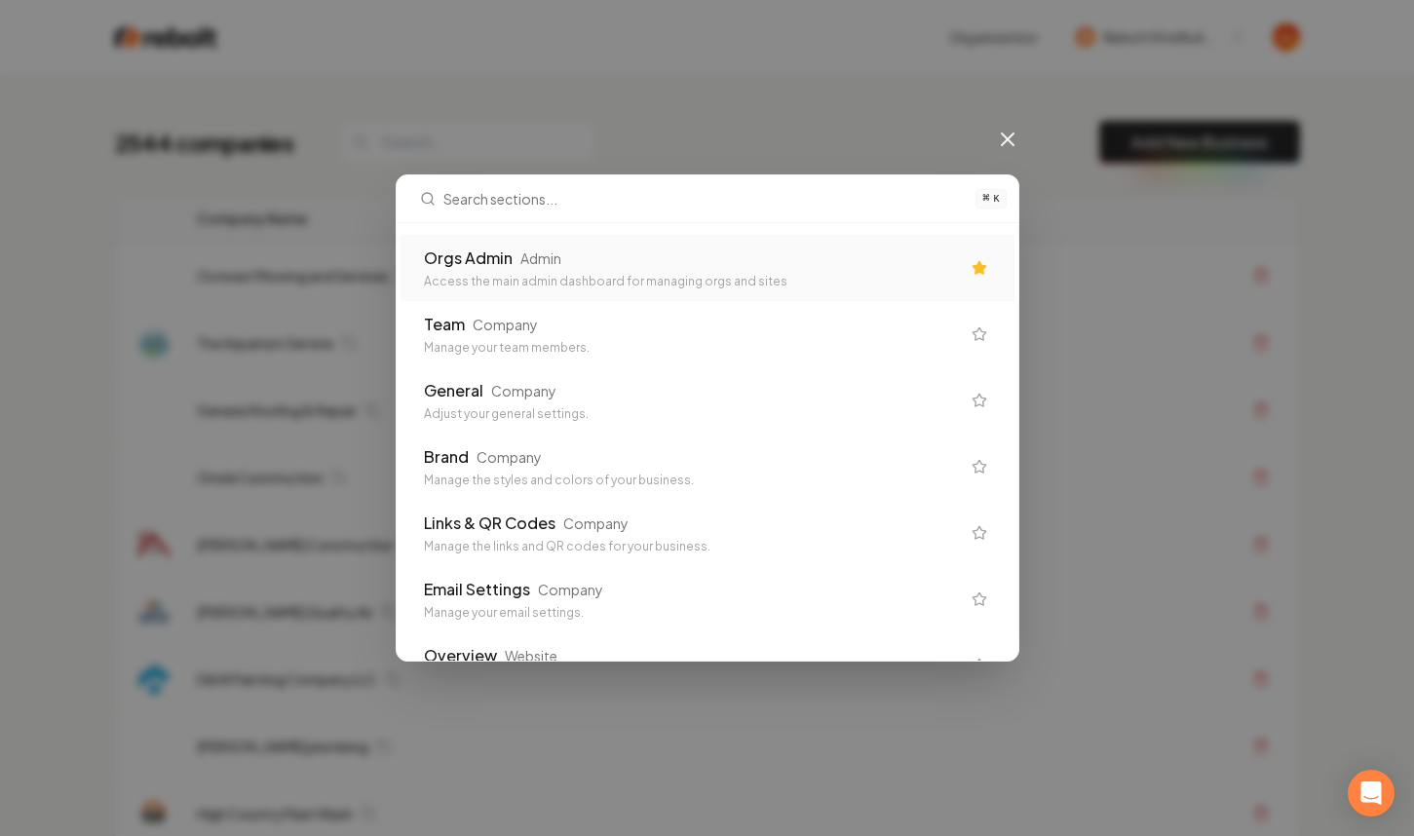
click at [768, 277] on div "Access the main admin dashboard for managing orgs and sites" at bounding box center [692, 282] width 536 height 16
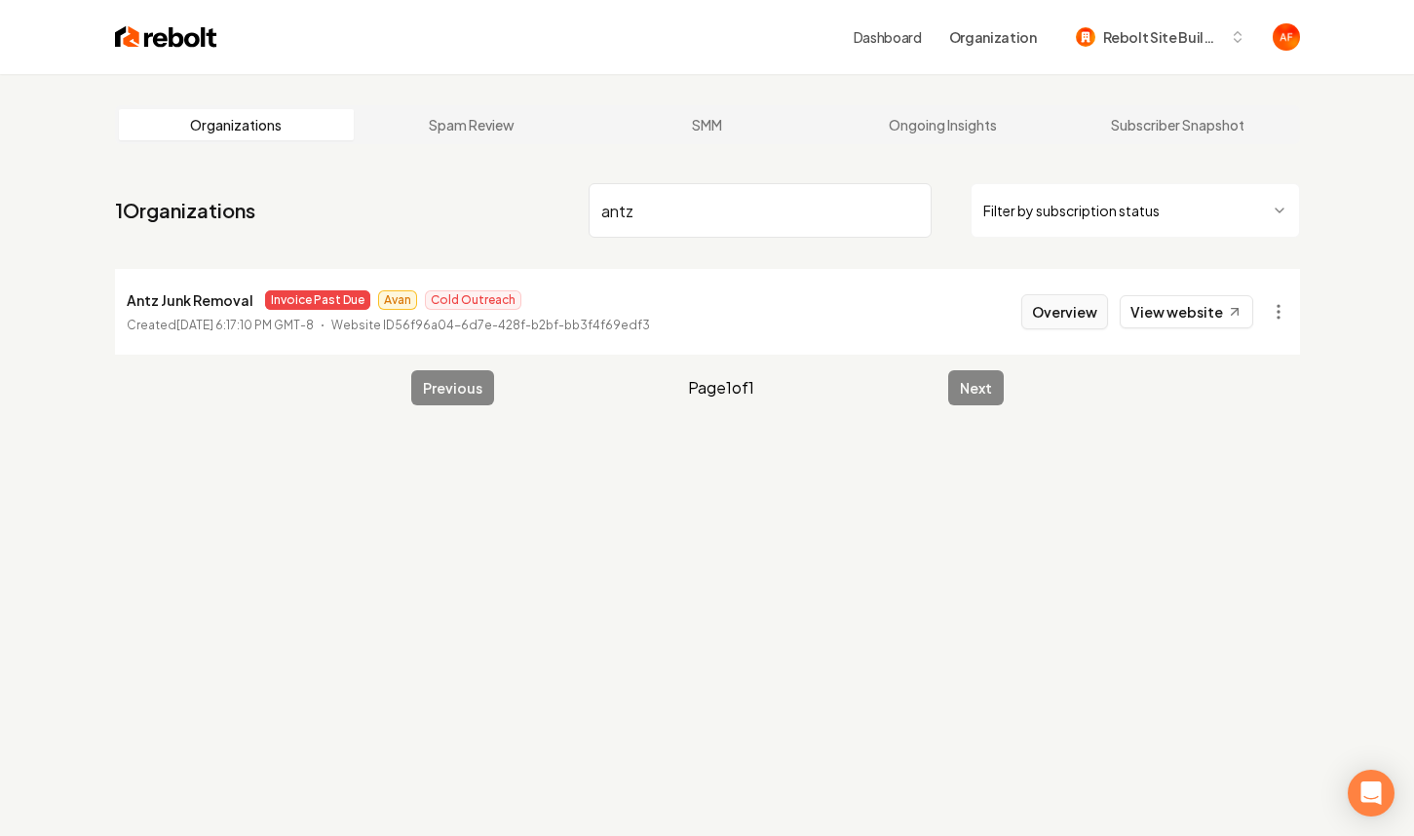
type input "antz"
click at [1029, 313] on button "Overview" at bounding box center [1064, 311] width 87 height 35
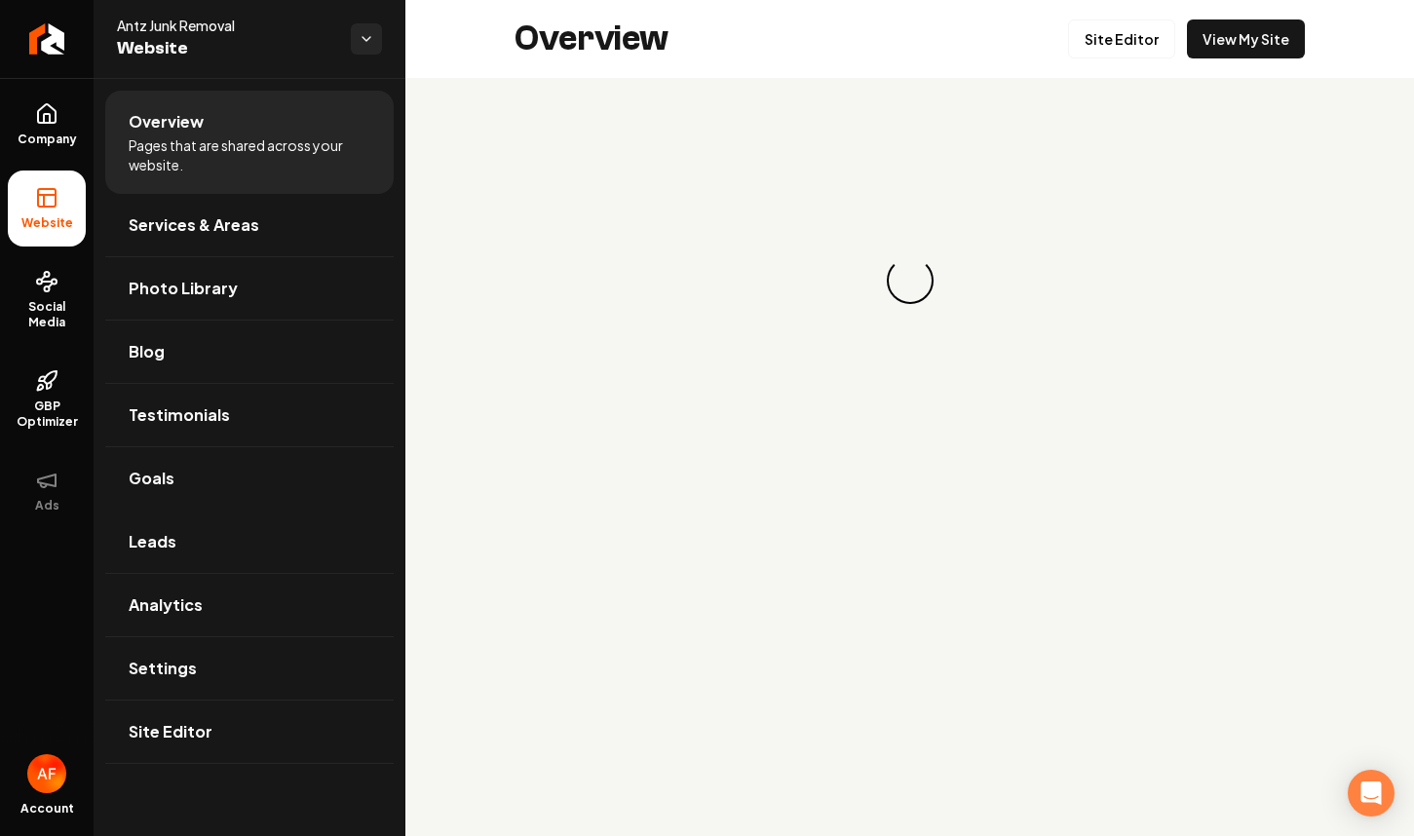
click at [207, 510] on li "Goals" at bounding box center [249, 478] width 288 height 63
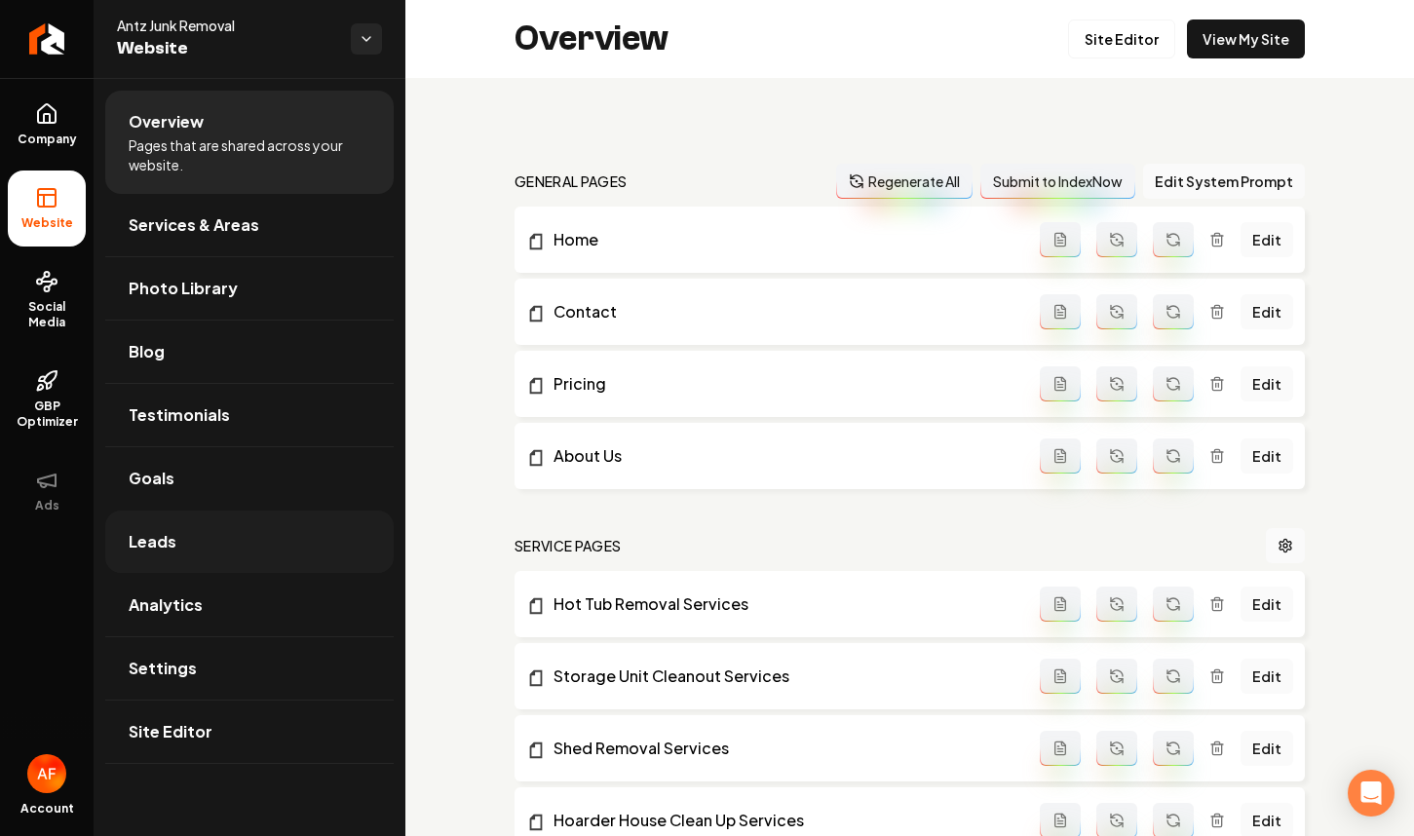
click at [201, 531] on link "Leads" at bounding box center [249, 542] width 288 height 62
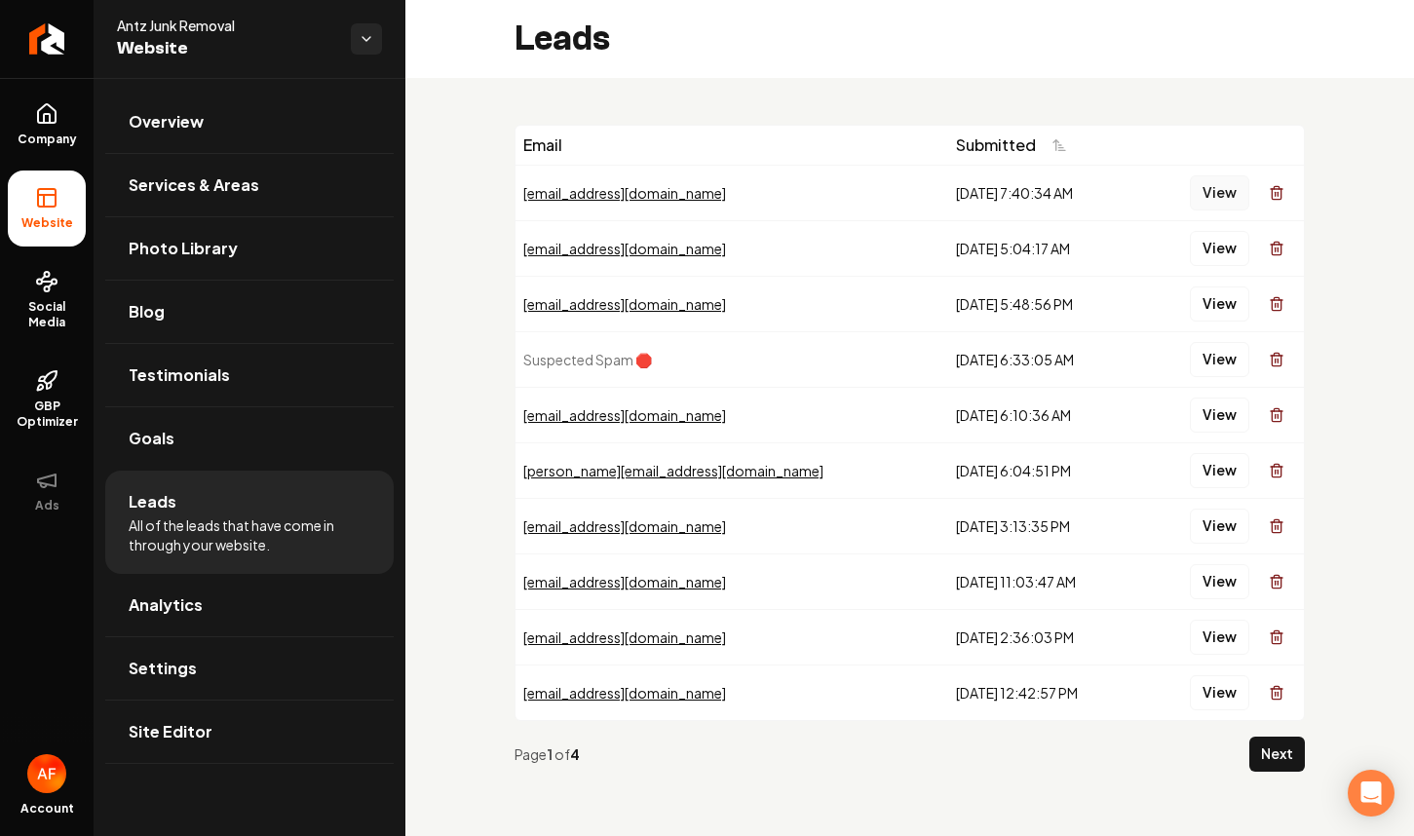
click at [1225, 195] on button "View" at bounding box center [1219, 192] width 59 height 35
click at [1217, 243] on button "View" at bounding box center [1219, 248] width 59 height 35
click at [1203, 311] on button "View" at bounding box center [1219, 303] width 59 height 35
click at [1215, 244] on button "View" at bounding box center [1219, 248] width 59 height 35
click at [1218, 298] on button "View" at bounding box center [1219, 303] width 59 height 35
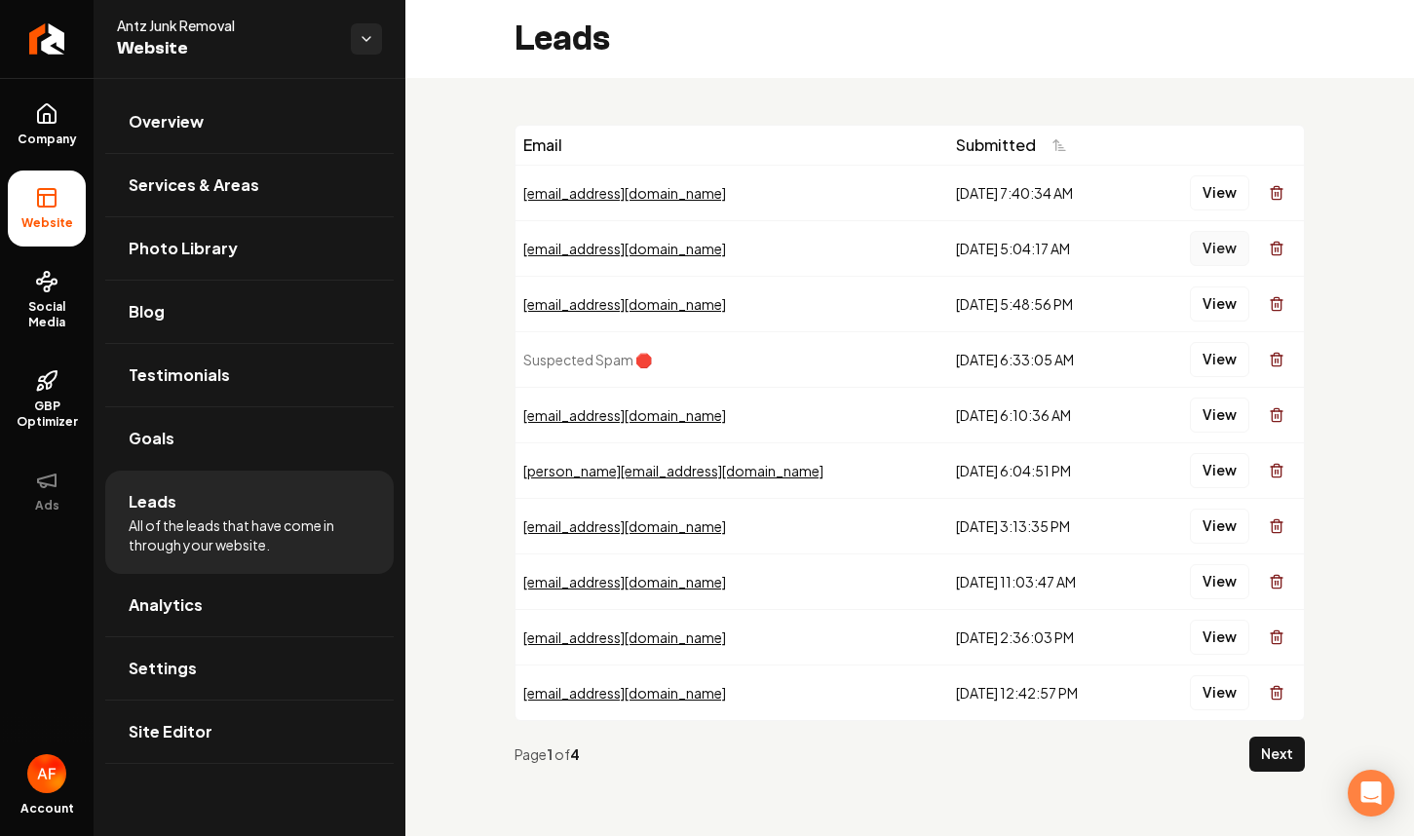
click at [1221, 250] on button "View" at bounding box center [1219, 248] width 59 height 35
click at [1211, 405] on button "View" at bounding box center [1219, 415] width 59 height 35
click at [1206, 477] on button "View" at bounding box center [1219, 470] width 59 height 35
click at [1206, 516] on button "View" at bounding box center [1219, 526] width 59 height 35
click at [1217, 585] on button "View" at bounding box center [1219, 581] width 59 height 35
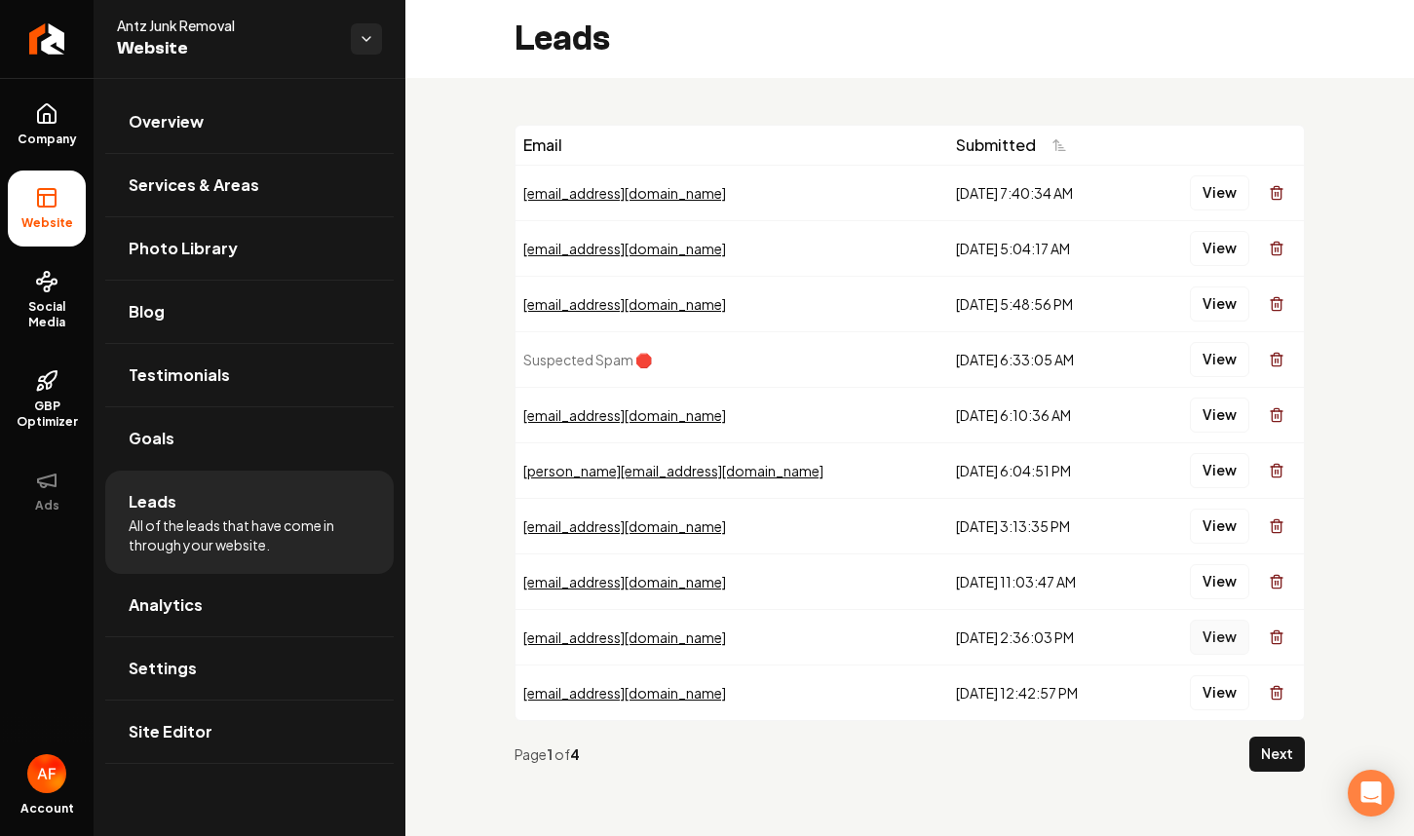
click at [1212, 640] on button "View" at bounding box center [1219, 637] width 59 height 35
click at [64, 31] on link "Return to dashboard" at bounding box center [47, 39] width 94 height 78
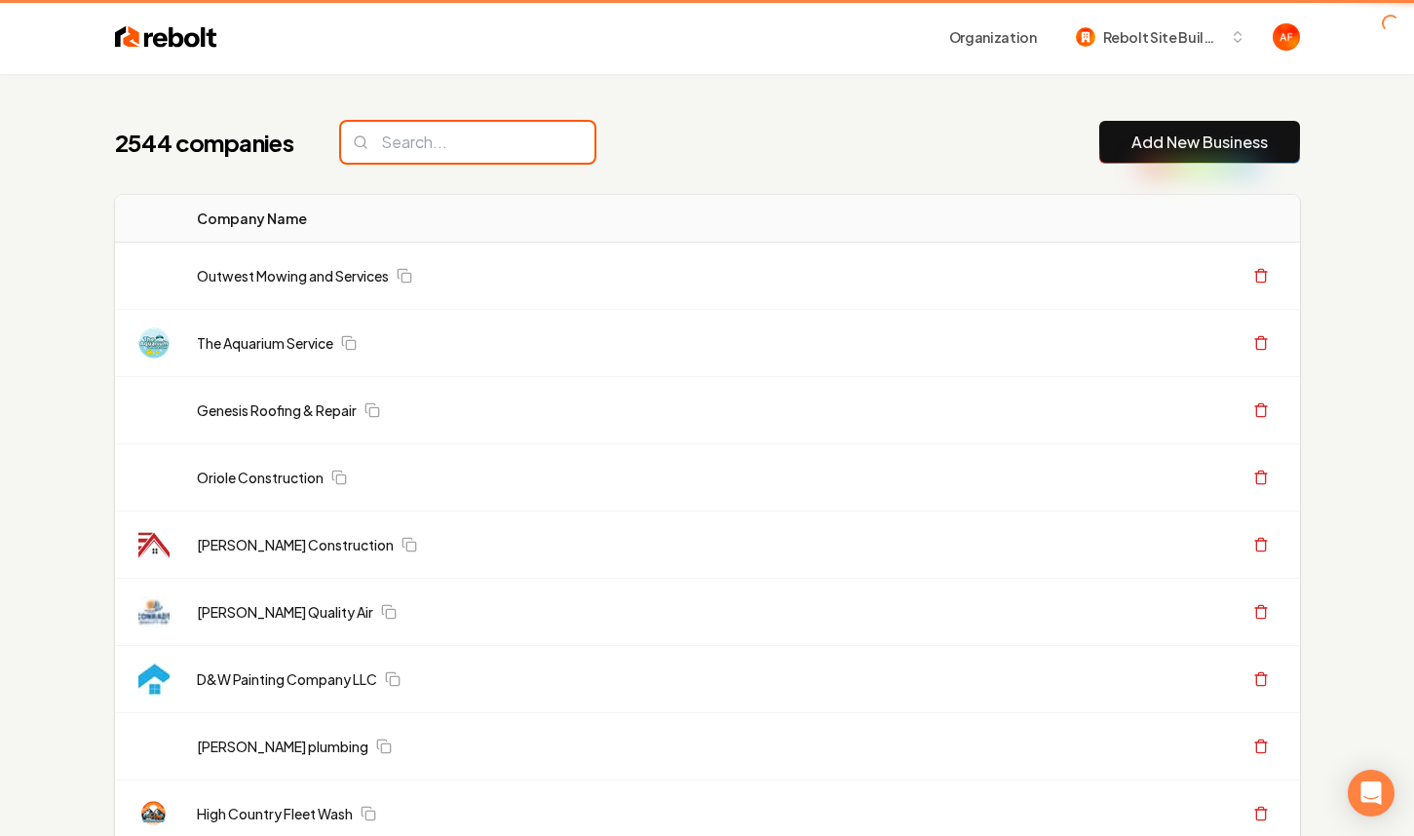
click at [491, 141] on input "search" at bounding box center [467, 142] width 253 height 41
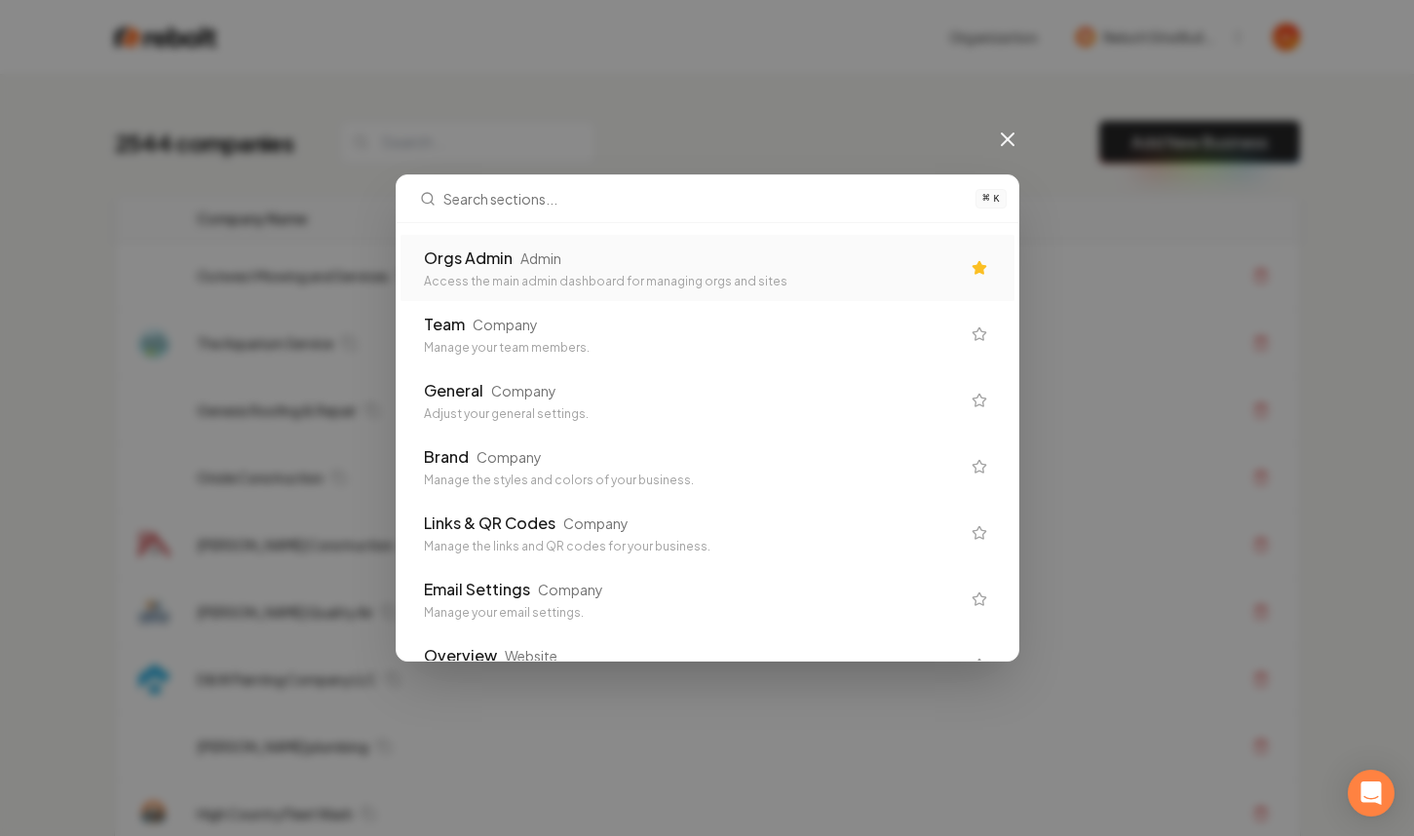
click at [588, 262] on div "Orgs Admin Admin" at bounding box center [692, 258] width 536 height 23
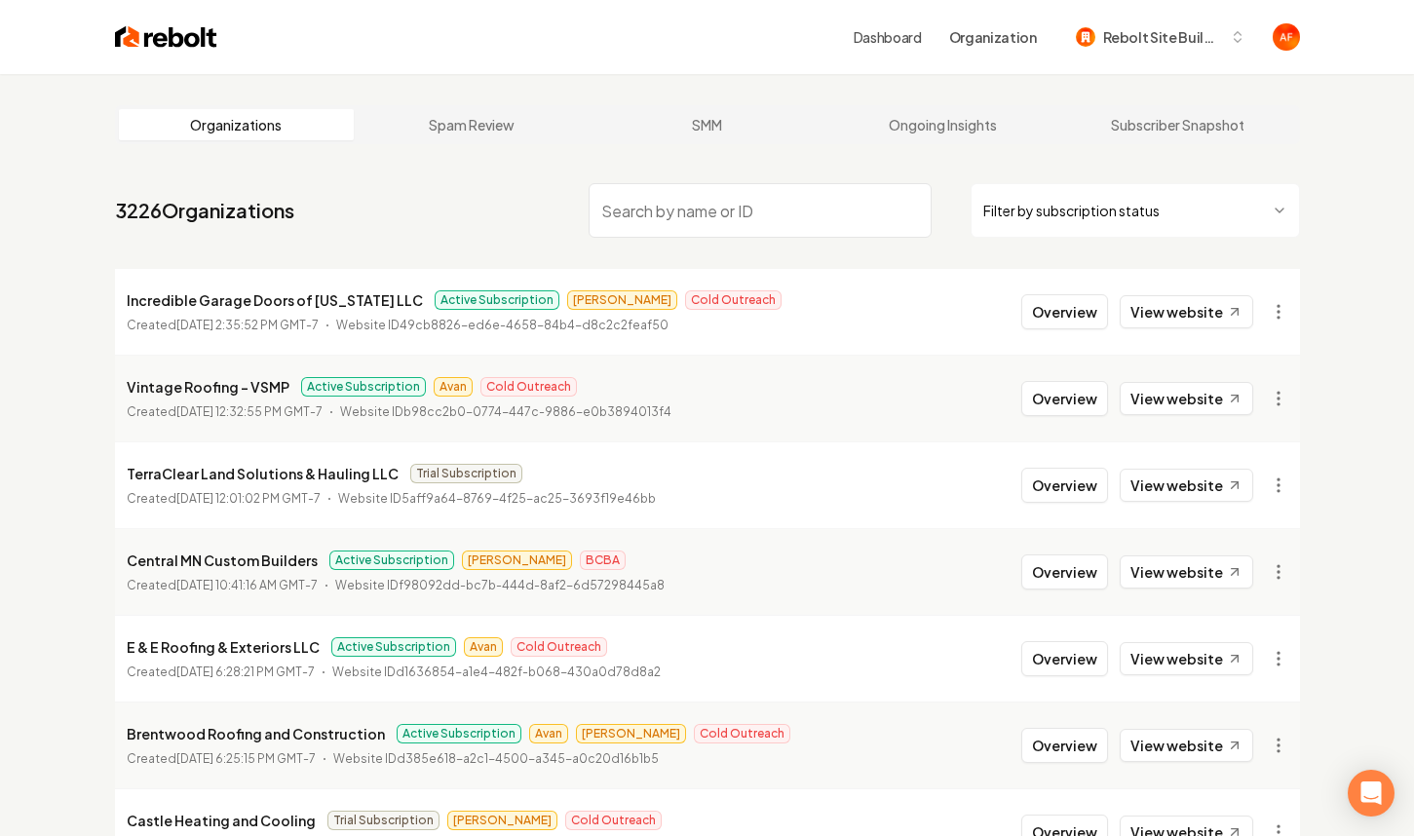
click at [1118, 217] on html "Dashboard Organization Rebolt Site Builder Organizations Spam Review SMM Ongoin…" at bounding box center [707, 418] width 1414 height 836
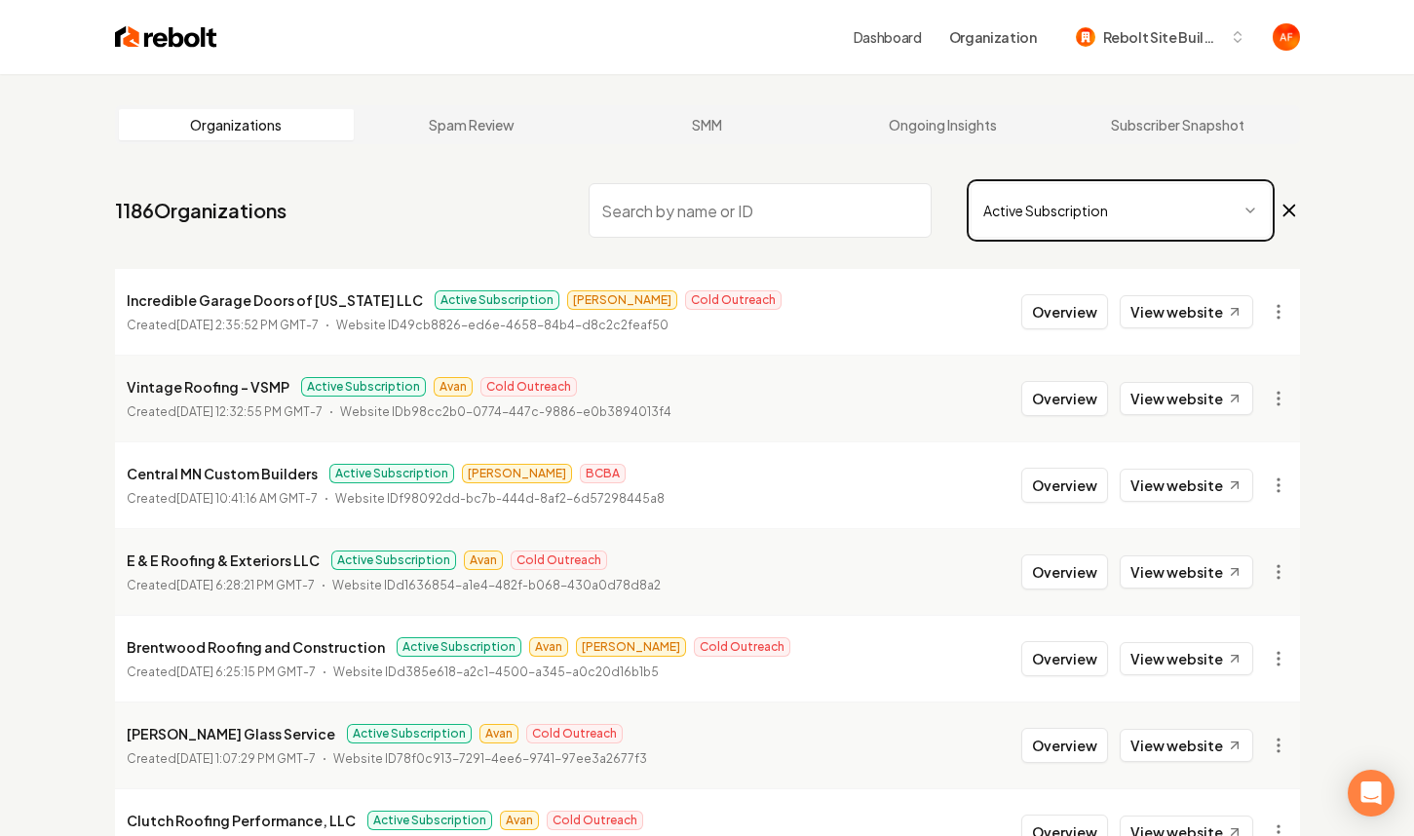
scroll to position [381, 0]
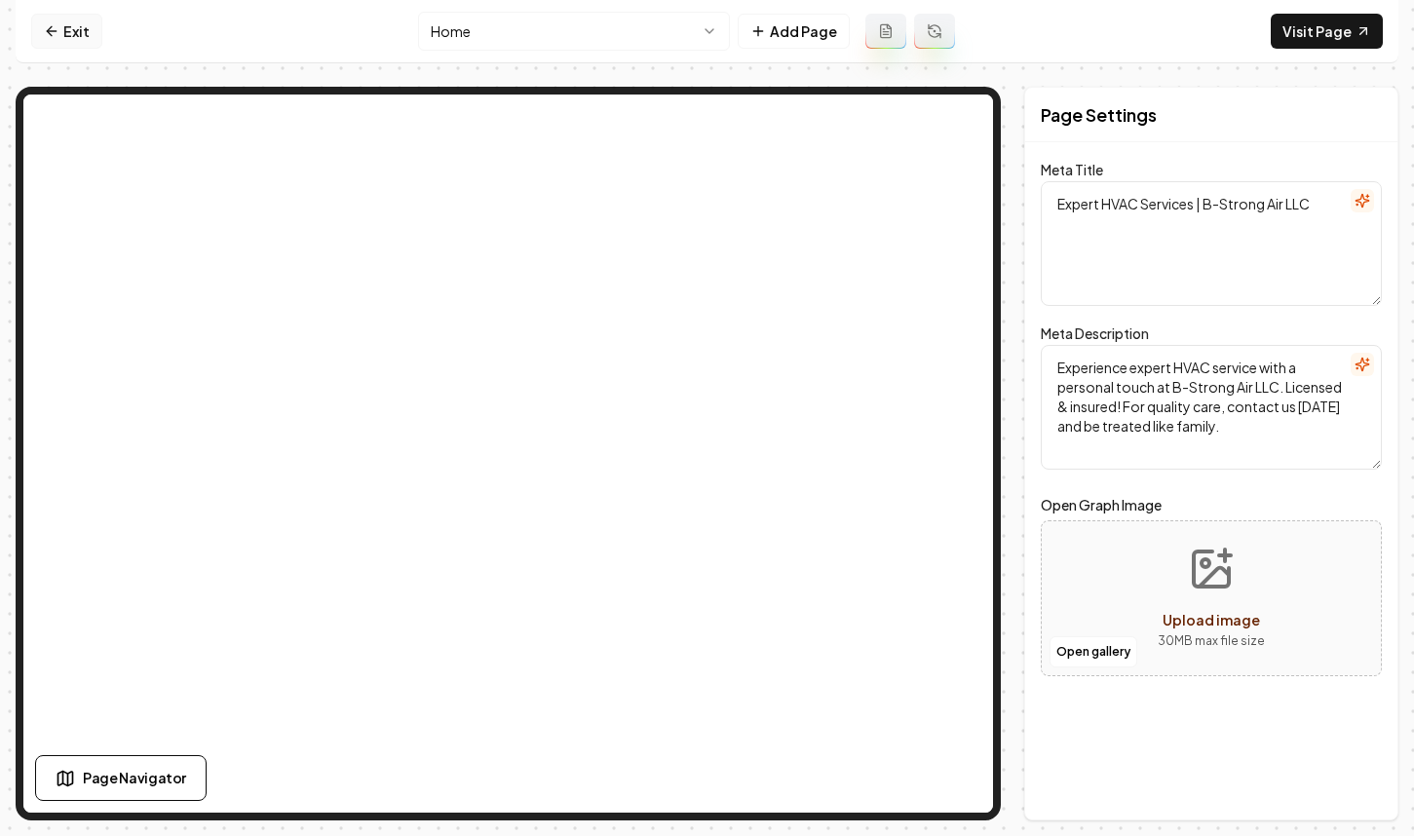
click at [56, 35] on icon at bounding box center [52, 31] width 16 height 16
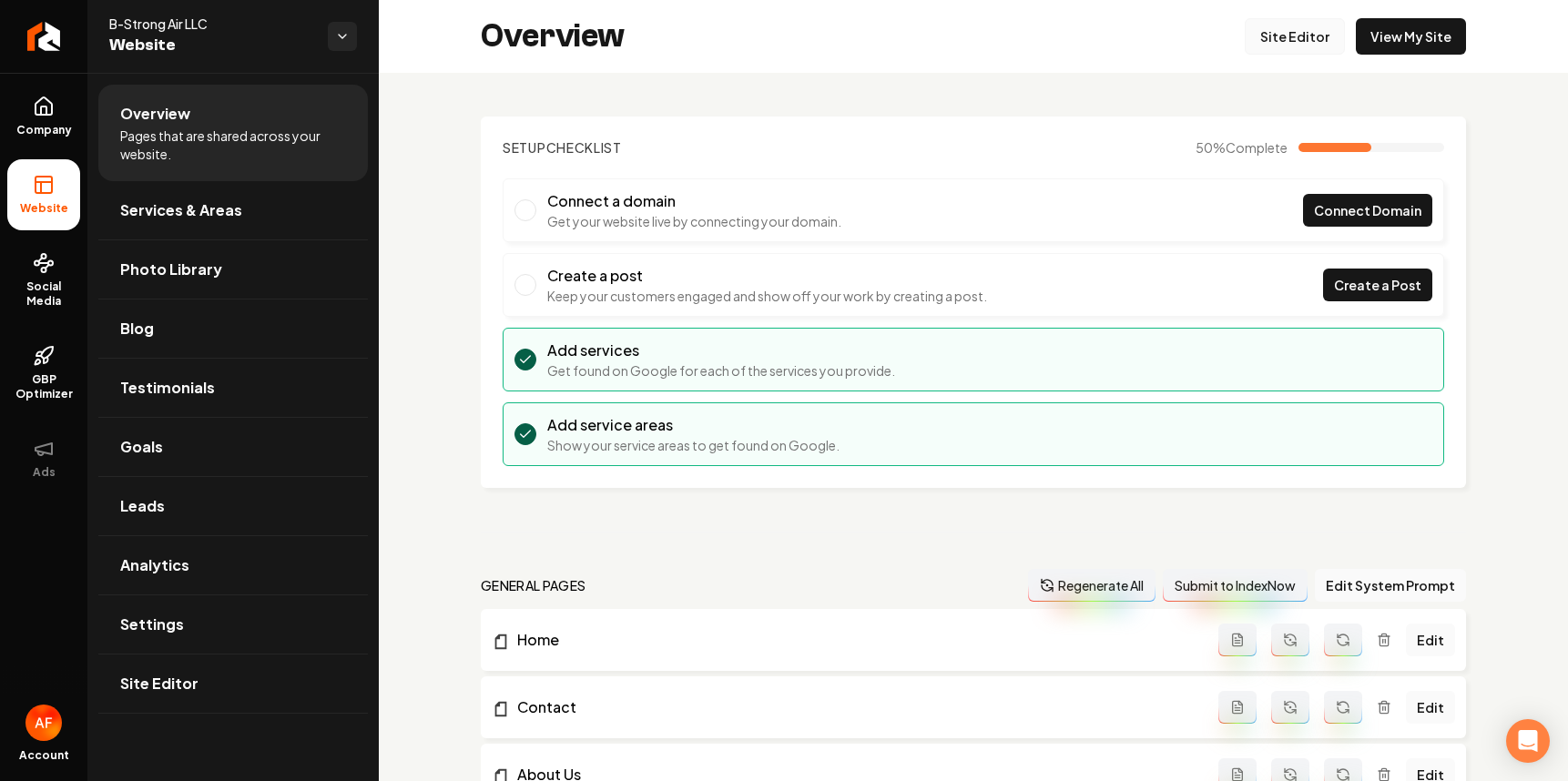
click at [1303, 34] on link "Site Editor" at bounding box center [1294, 36] width 100 height 36
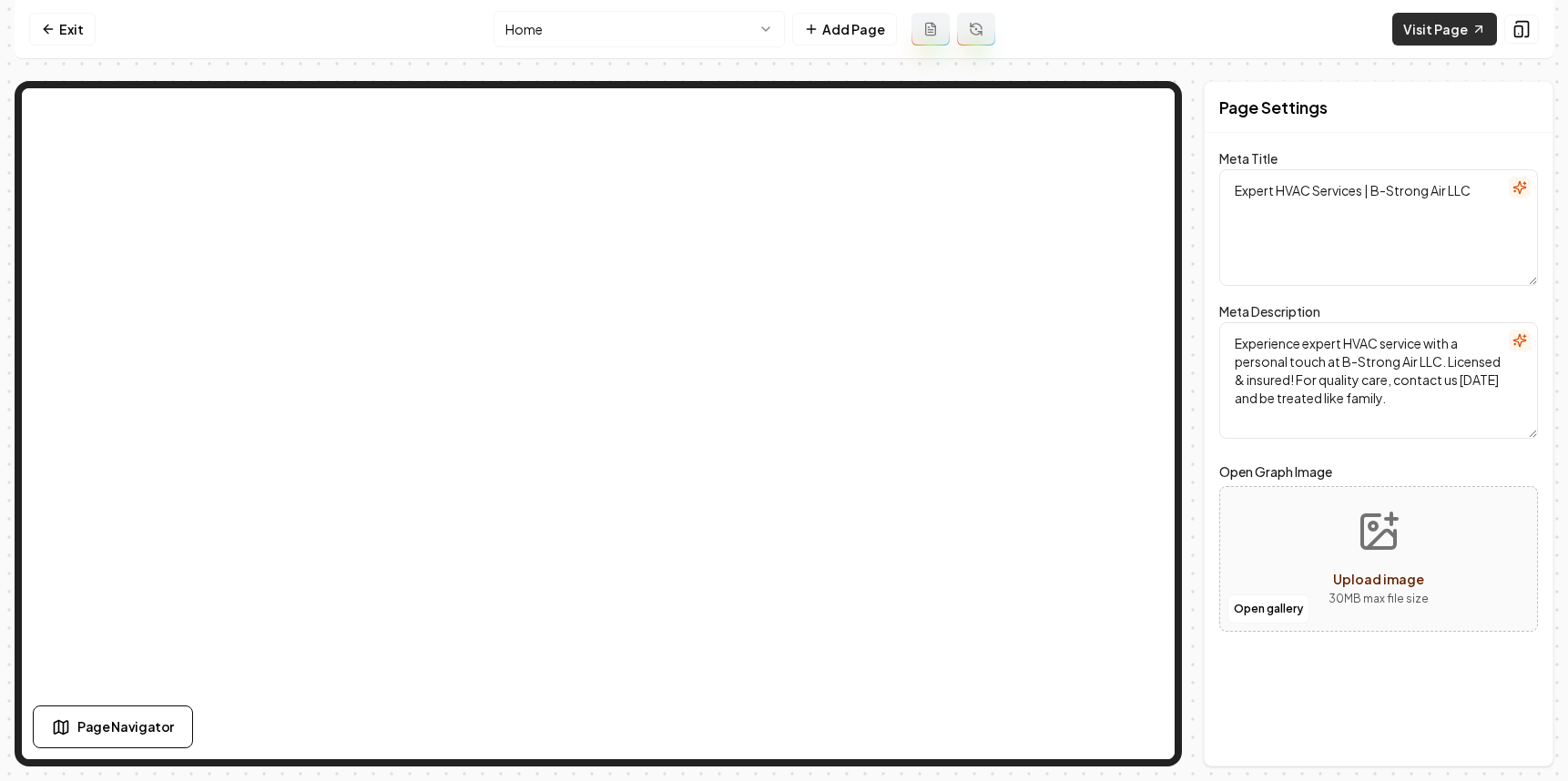
click at [1320, 32] on link "Visit Page" at bounding box center [1445, 29] width 105 height 33
click at [38, 37] on link "Exit" at bounding box center [62, 29] width 66 height 33
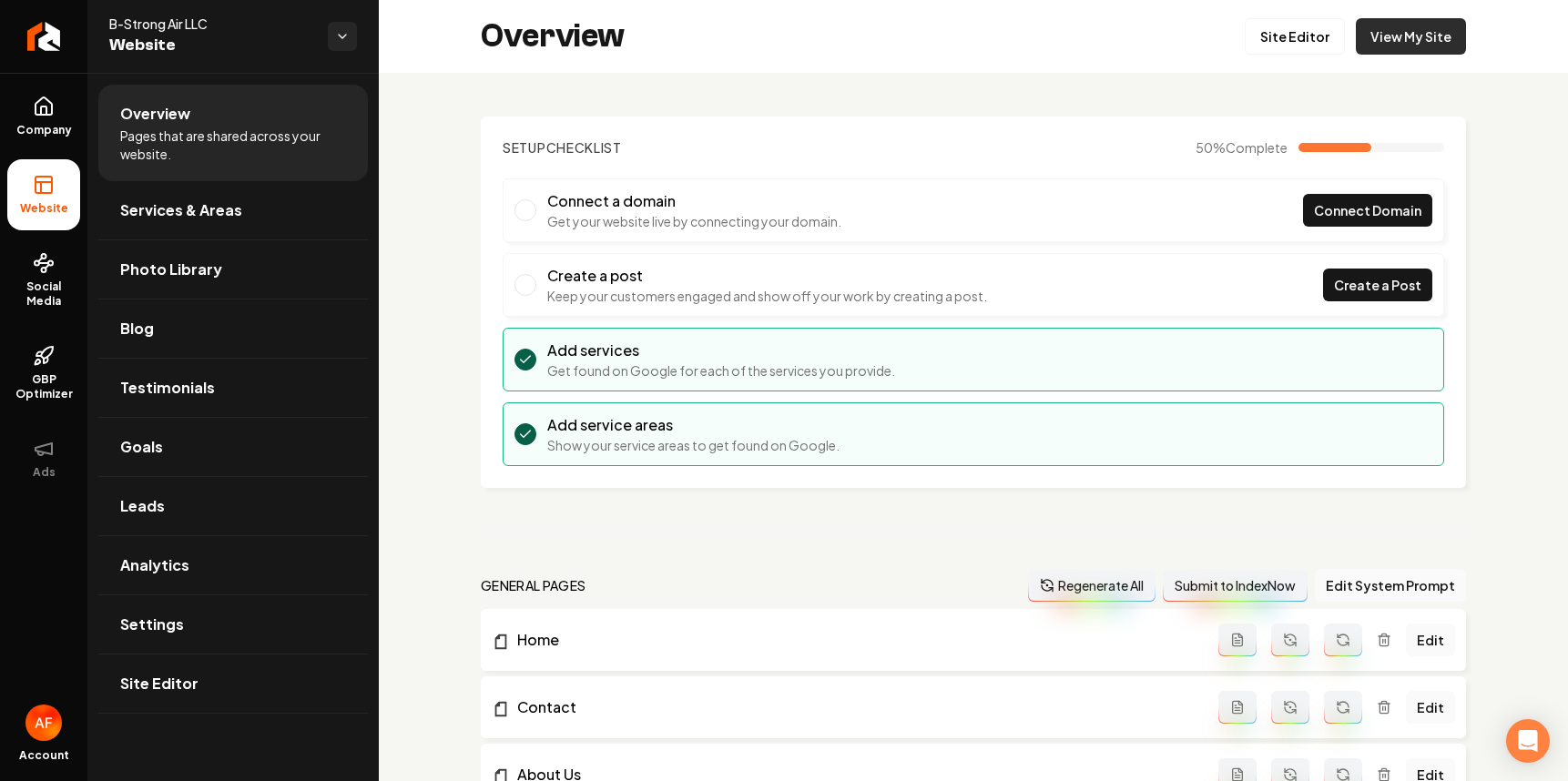
click at [1320, 40] on link "View My Site" at bounding box center [1411, 36] width 110 height 36
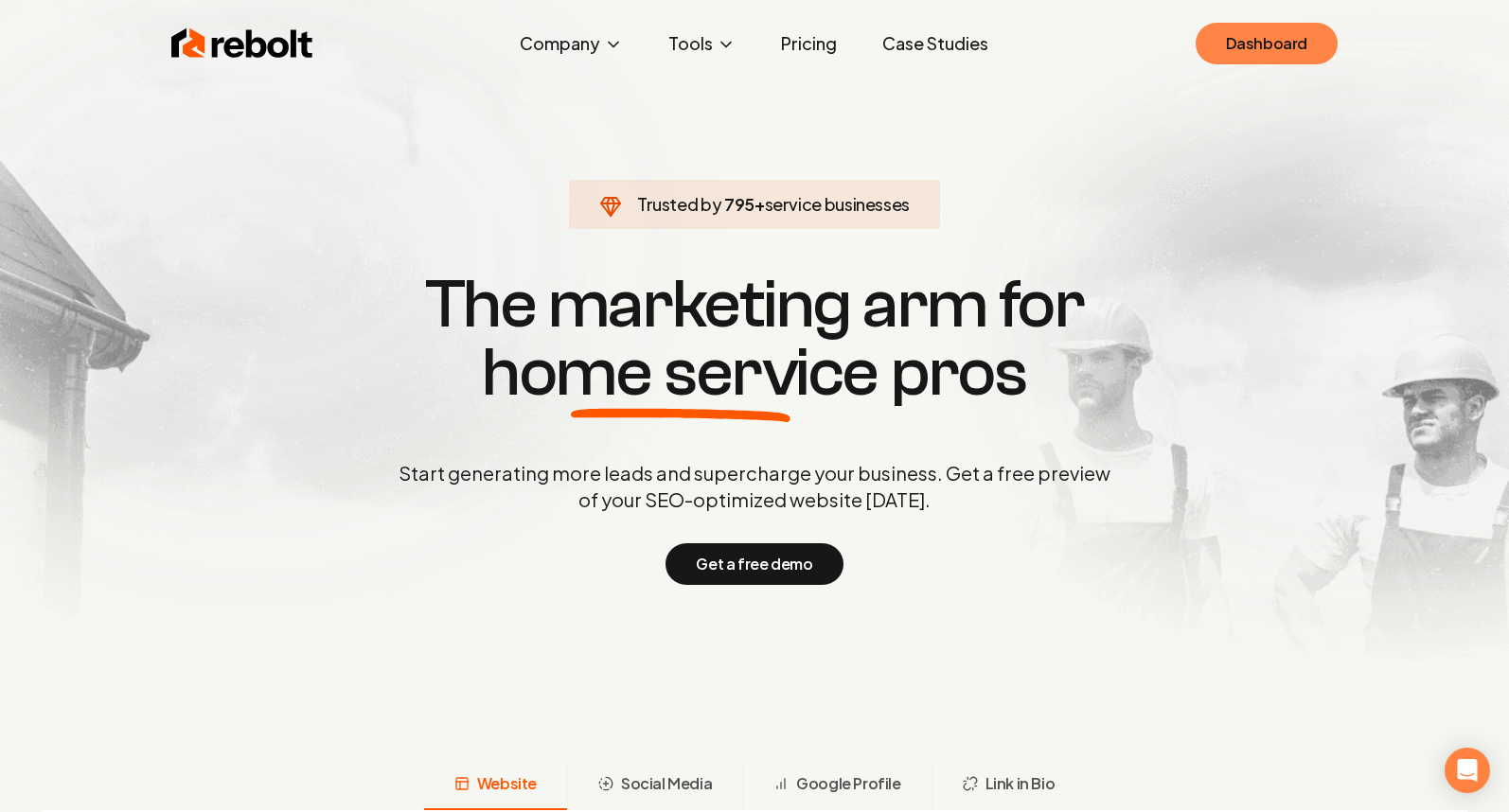
click at [1309, 45] on link "Dashboard" at bounding box center [1267, 43] width 142 height 42
click at [1319, 63] on link "Dashboard" at bounding box center [1267, 43] width 142 height 42
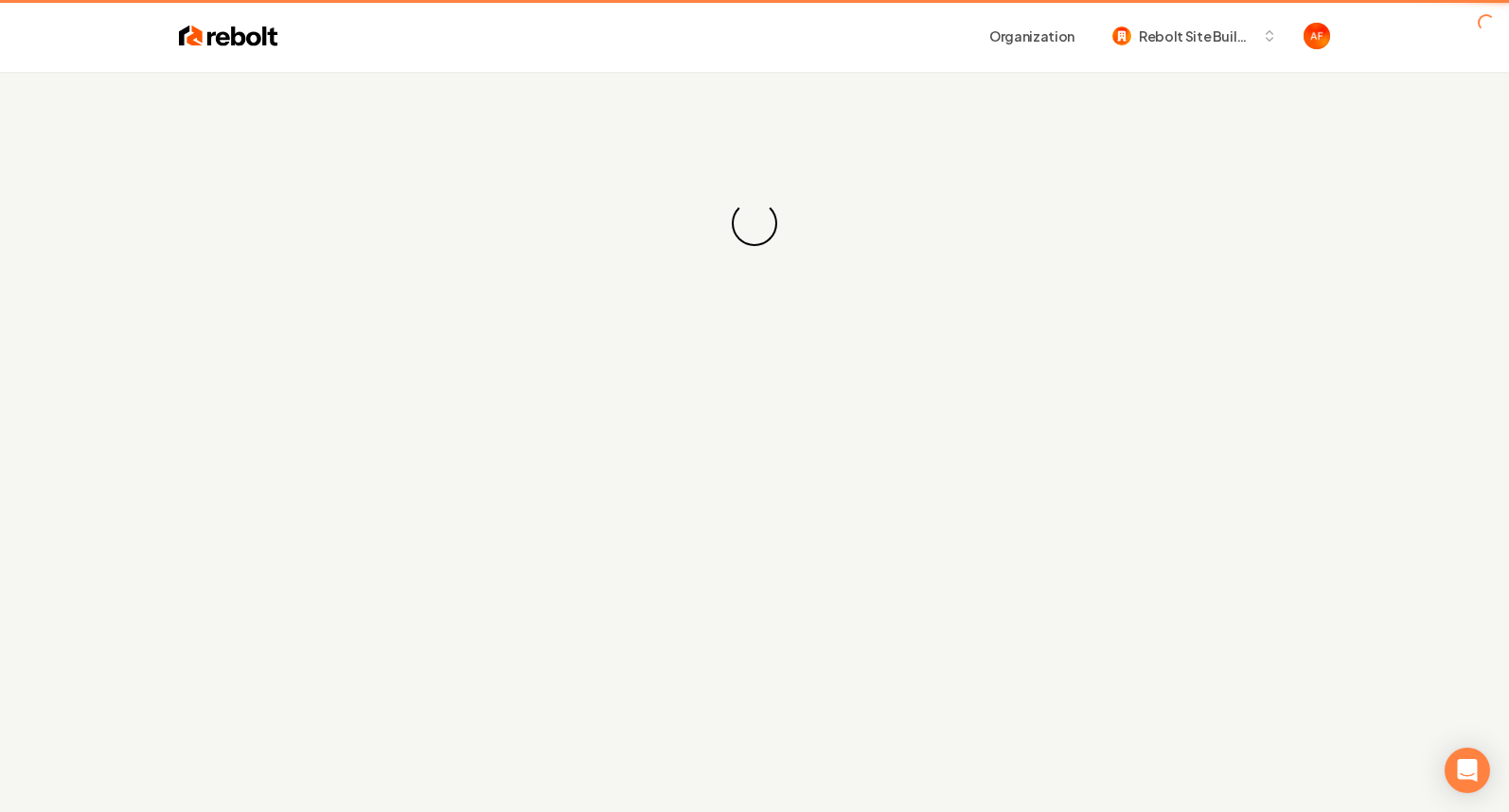
click at [1318, 57] on div "Organization Rebolt Site Builder" at bounding box center [754, 36] width 1212 height 72
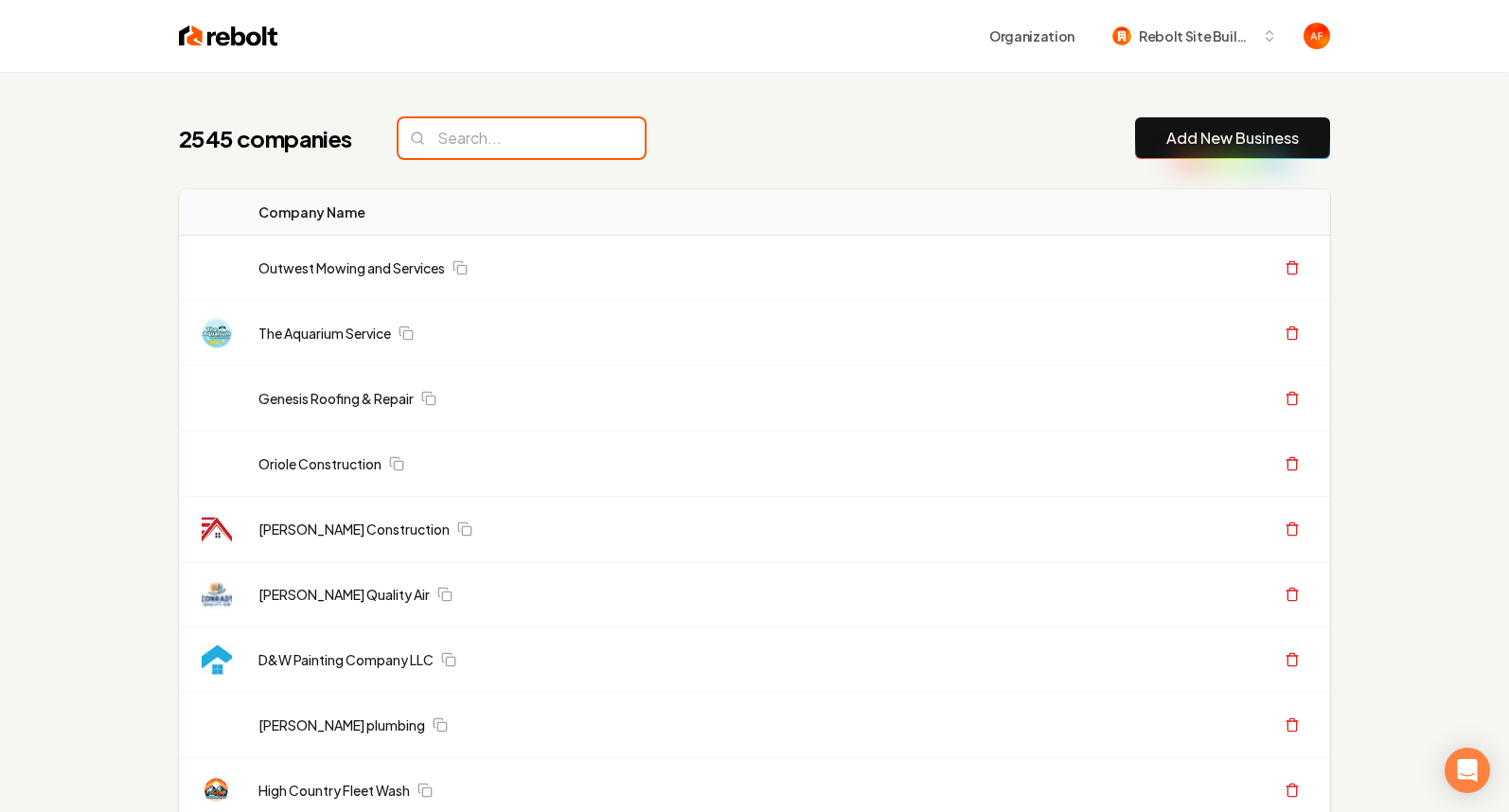
click at [465, 144] on input "search" at bounding box center [521, 138] width 246 height 40
click at [466, 142] on input "search" at bounding box center [521, 138] width 246 height 40
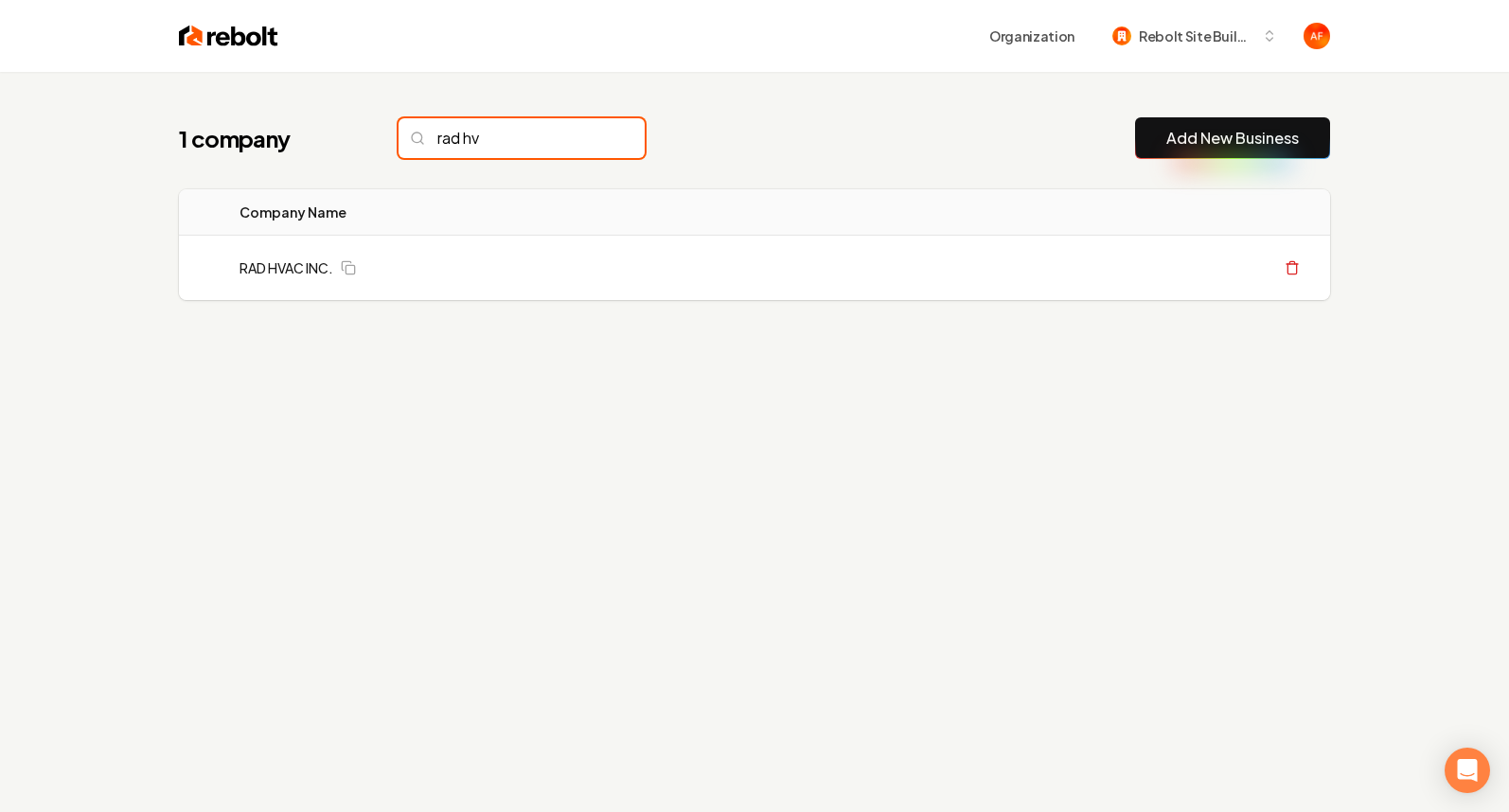
type input "rad hv"
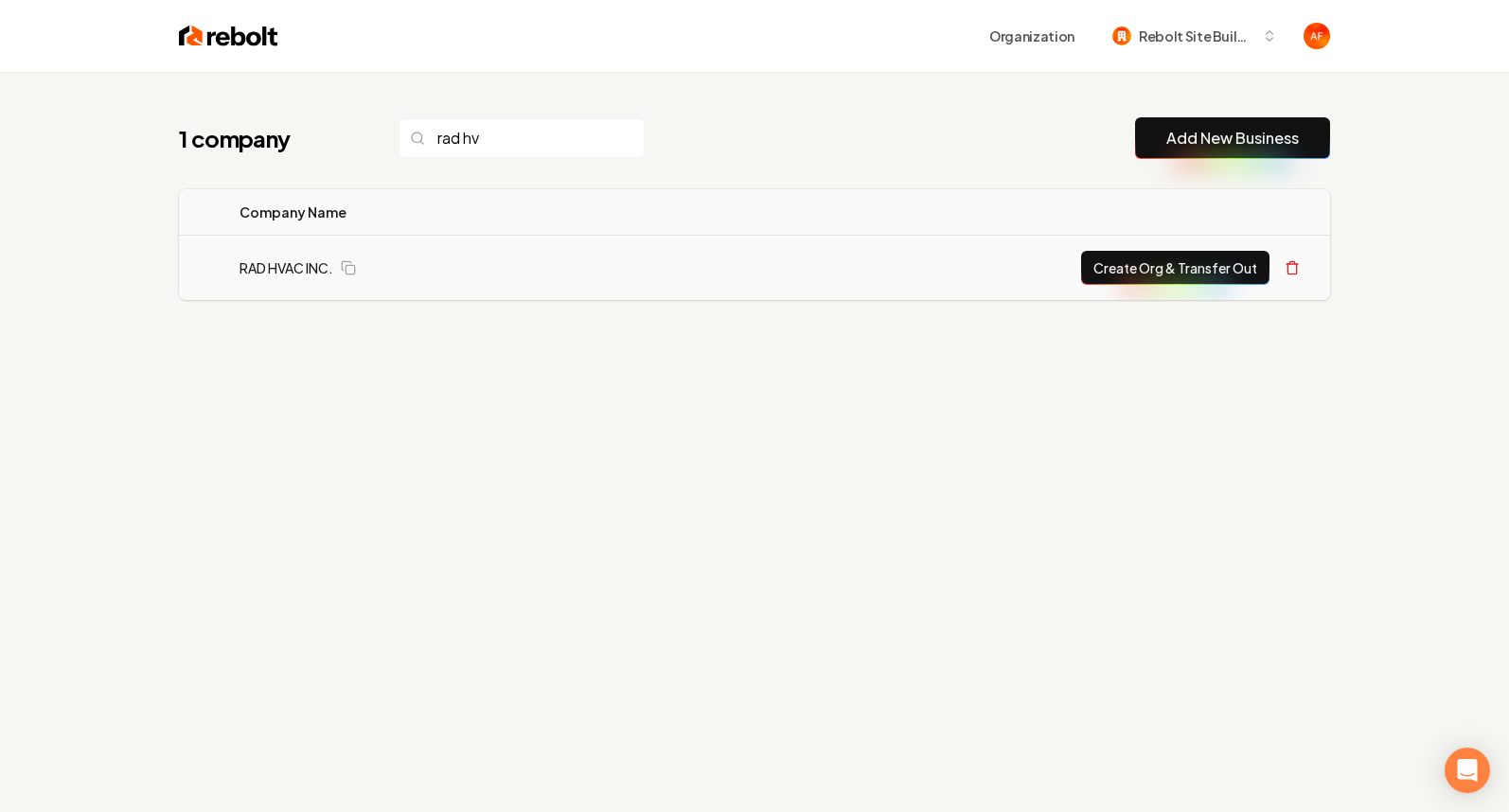
click at [1167, 277] on button "Create Org & Transfer Out" at bounding box center [1176, 267] width 189 height 34
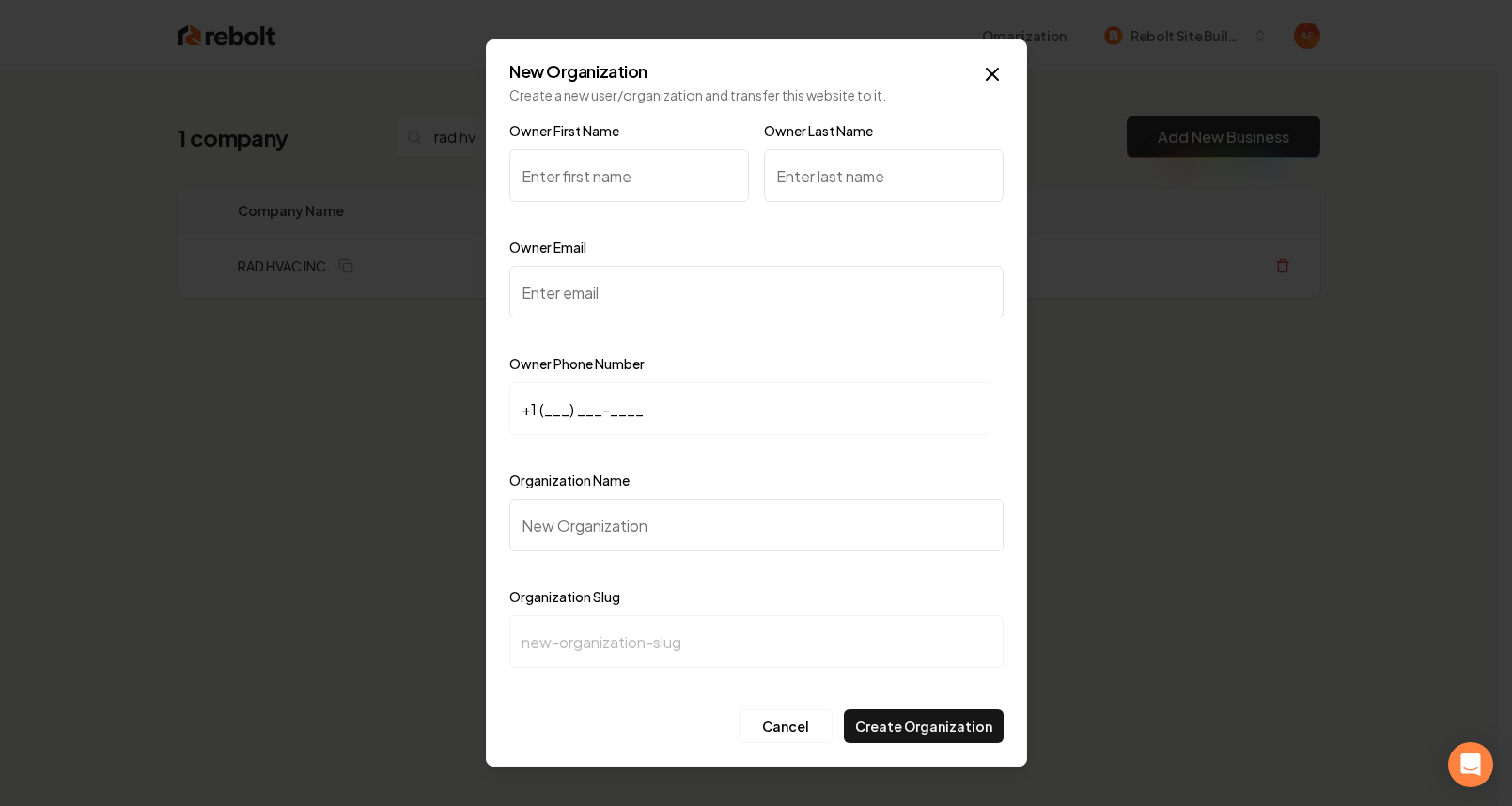
click at [628, 303] on input "Owner Email" at bounding box center [756, 292] width 495 height 53
paste input "[PERSON_NAME]"
type input "[PERSON_NAME]"
click at [531, 165] on input "Owner First Name" at bounding box center [629, 175] width 239 height 53
paste input "[PERSON_NAME]"
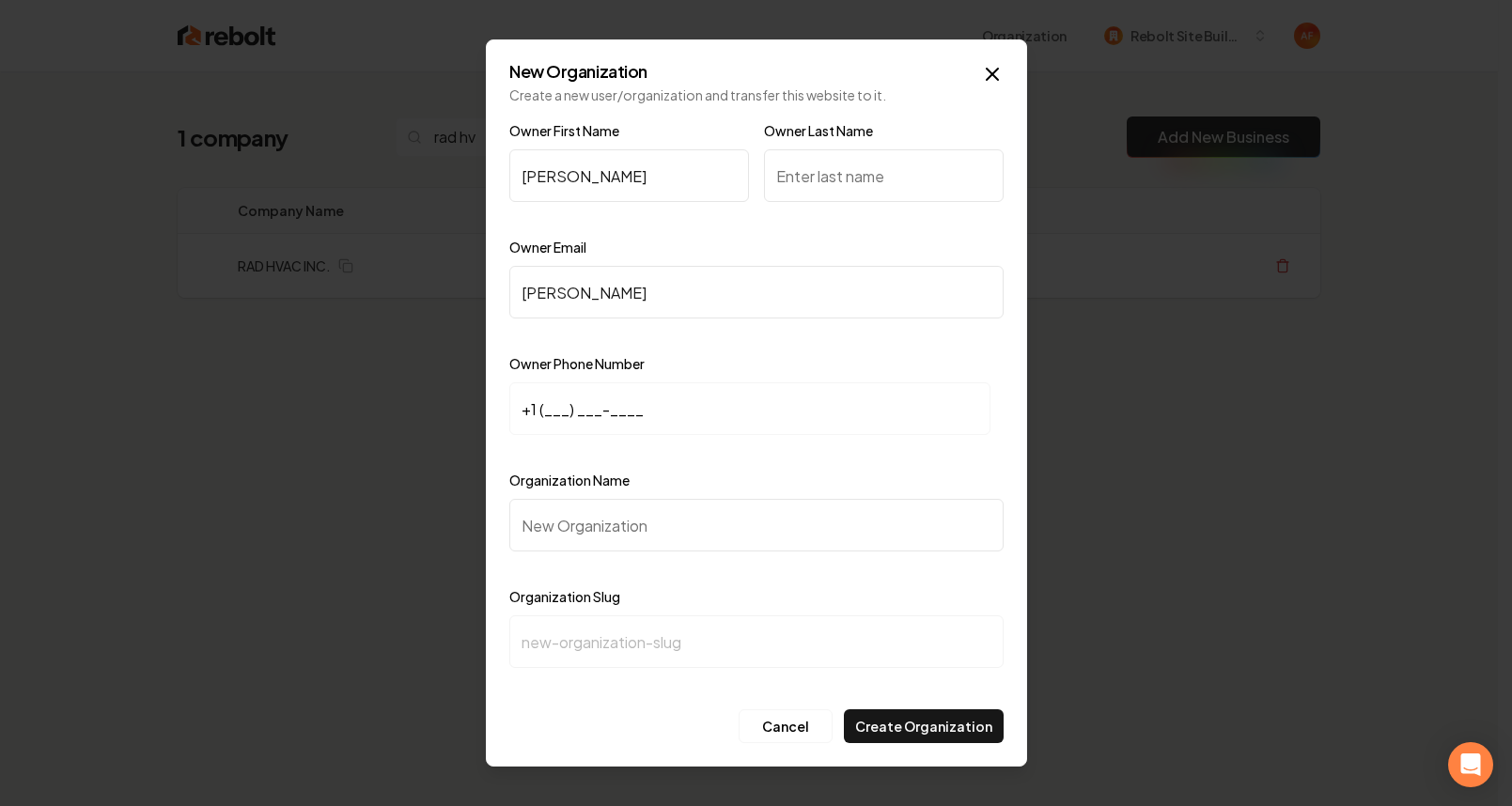
type input "[PERSON_NAME]"
click at [587, 278] on input "[PERSON_NAME]" at bounding box center [756, 292] width 495 height 53
click at [540, 413] on input "+1 (___) ___-____" at bounding box center [749, 409] width 481 height 53
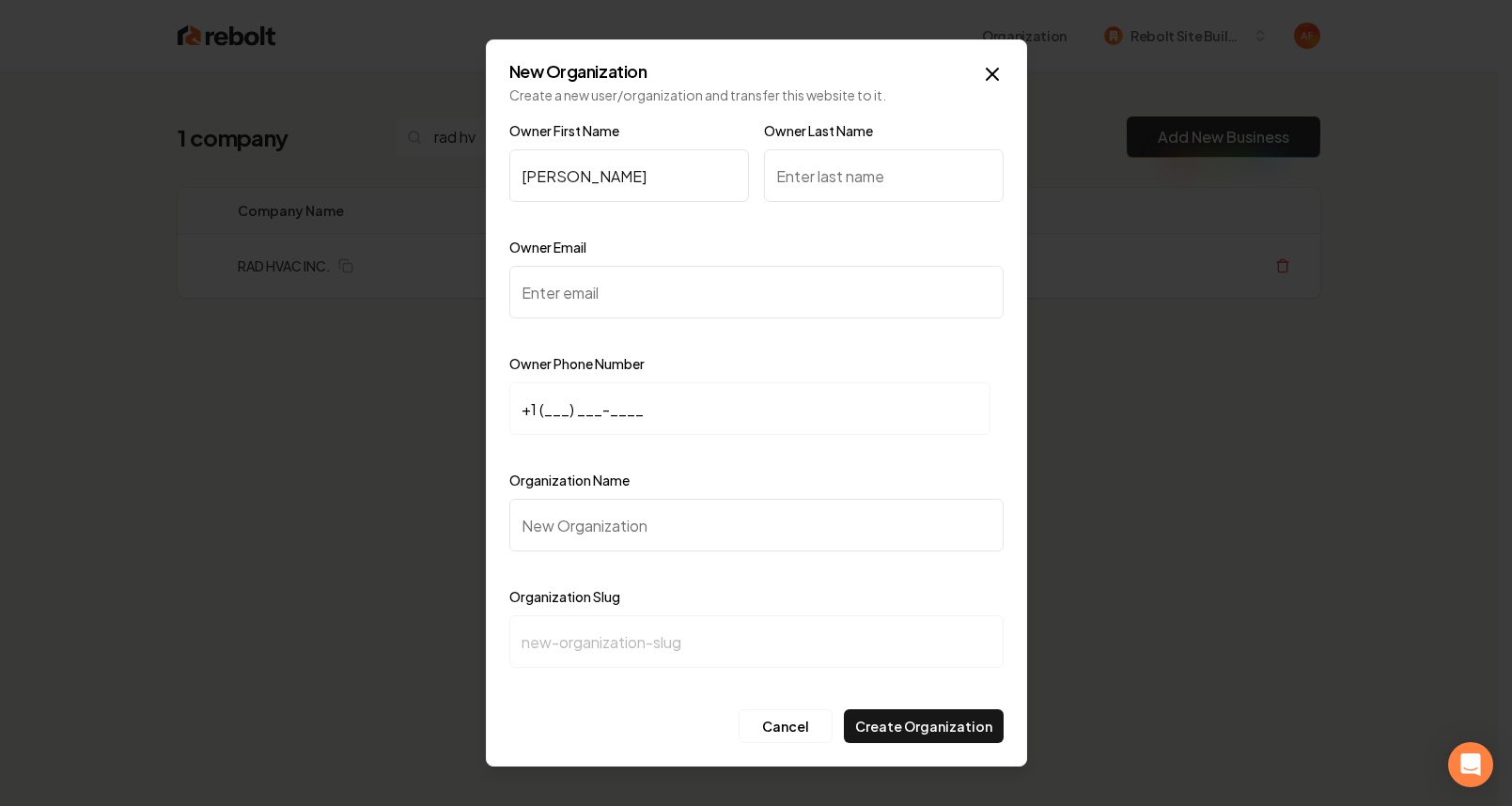
paste input "760) 693-3436"
type input "[PHONE_NUMBER]"
click at [554, 300] on input "Owner Email" at bounding box center [756, 292] width 495 height 53
paste input "[EMAIL_ADDRESS][DOMAIN_NAME]"
type input "[EMAIL_ADDRESS][DOMAIN_NAME]"
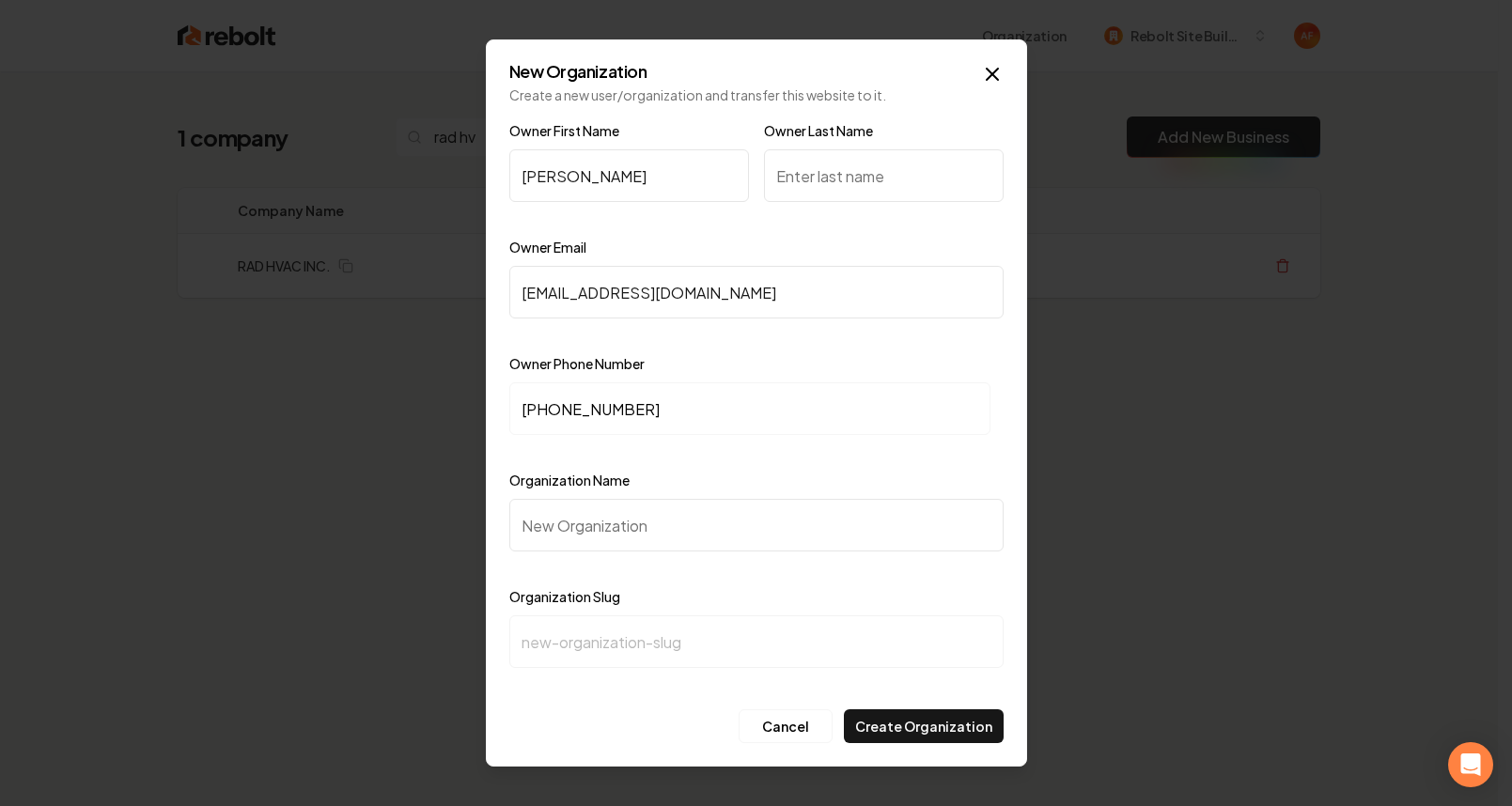
click at [539, 526] on input "Organization Name" at bounding box center [756, 524] width 495 height 53
paste input "RAD HVAC INC."
type input "RAD HVAC INC."
type input "rad-hvac-inc"
type input "RAD HVAC INC."
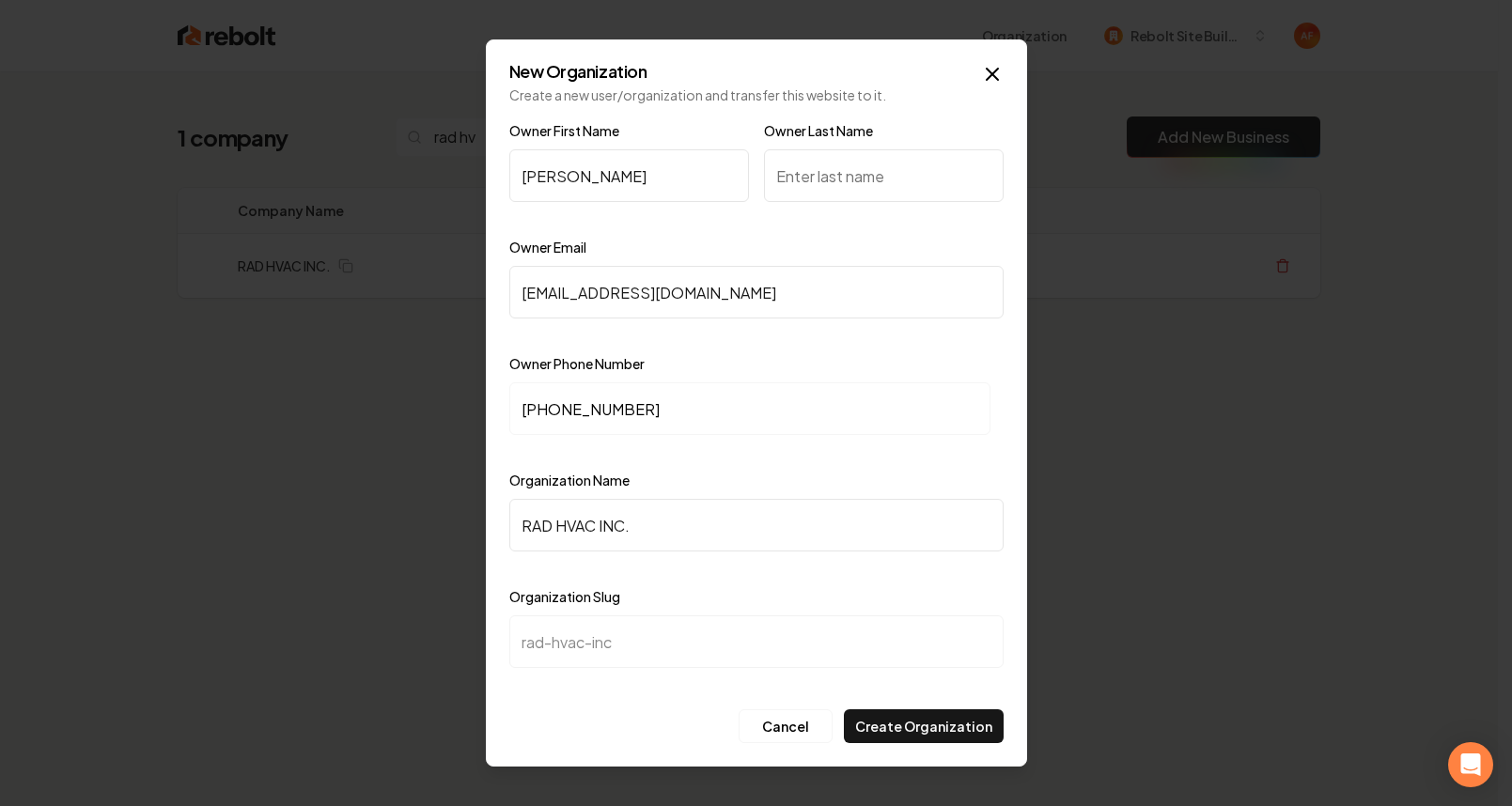
click at [838, 169] on input "Owner Last Name" at bounding box center [883, 175] width 239 height 53
click at [843, 177] on input "Owner Last Name" at bounding box center [883, 175] width 239 height 53
click at [888, 201] on input "Owner Last Name" at bounding box center [883, 175] width 239 height 53
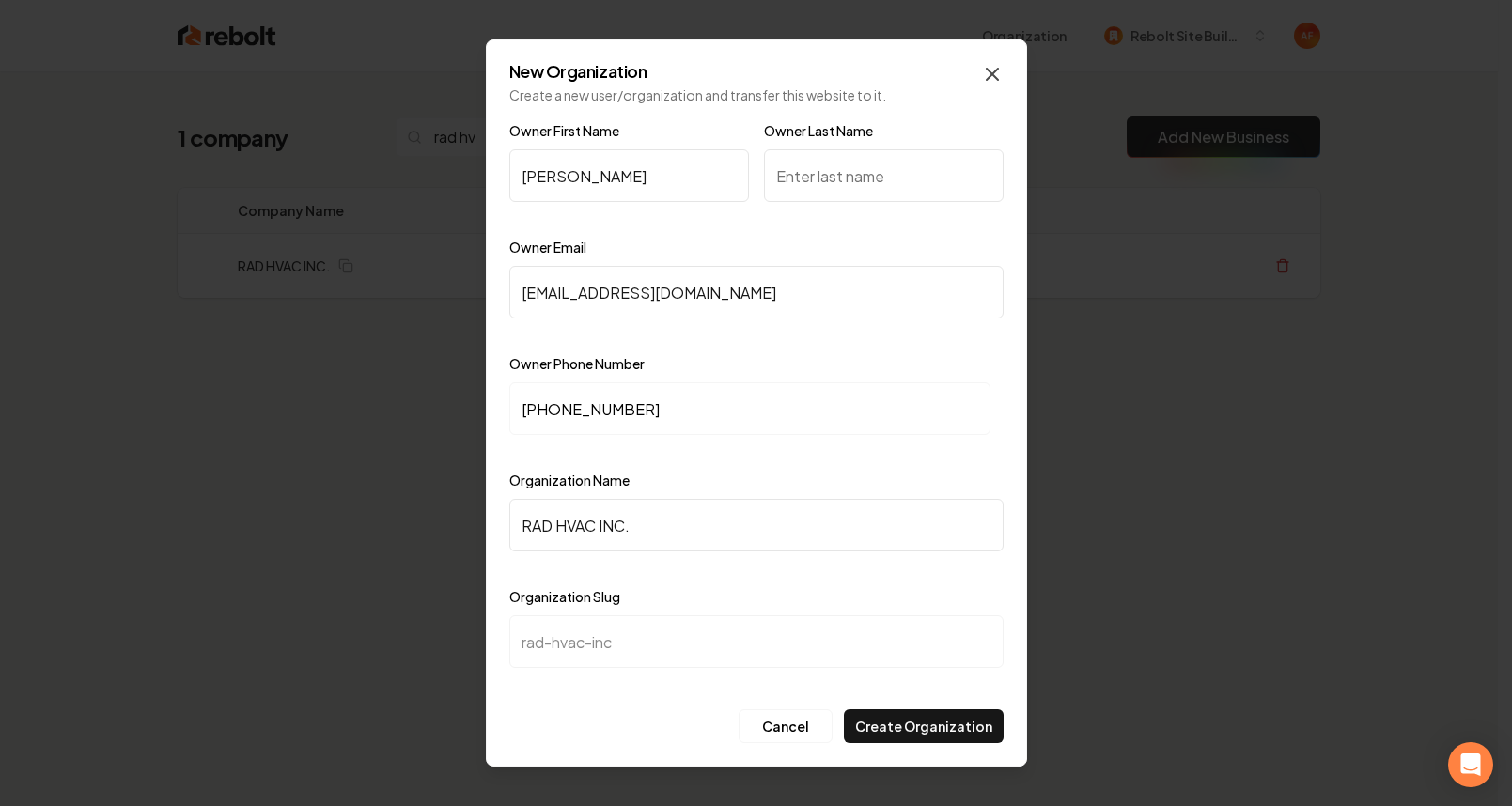
click at [986, 68] on icon "button" at bounding box center [992, 74] width 12 height 12
